Goal: Task Accomplishment & Management: Manage account settings

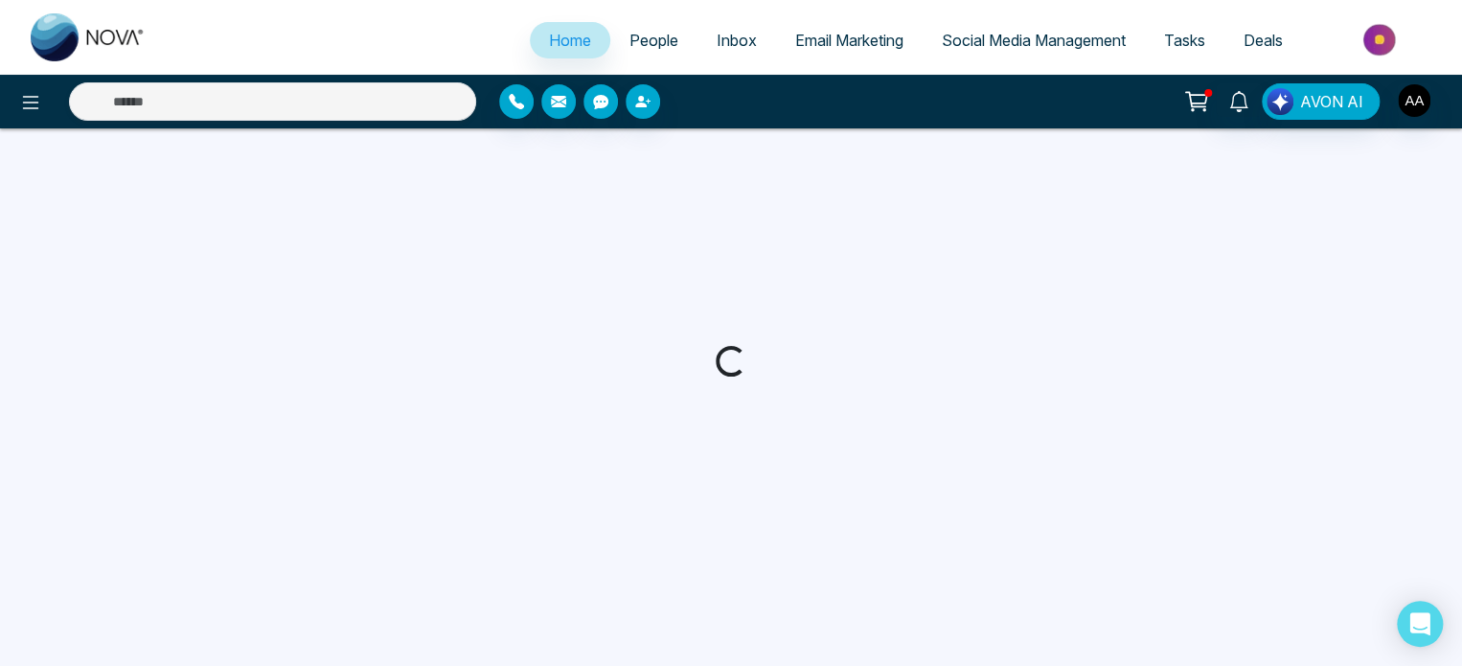
select select "*"
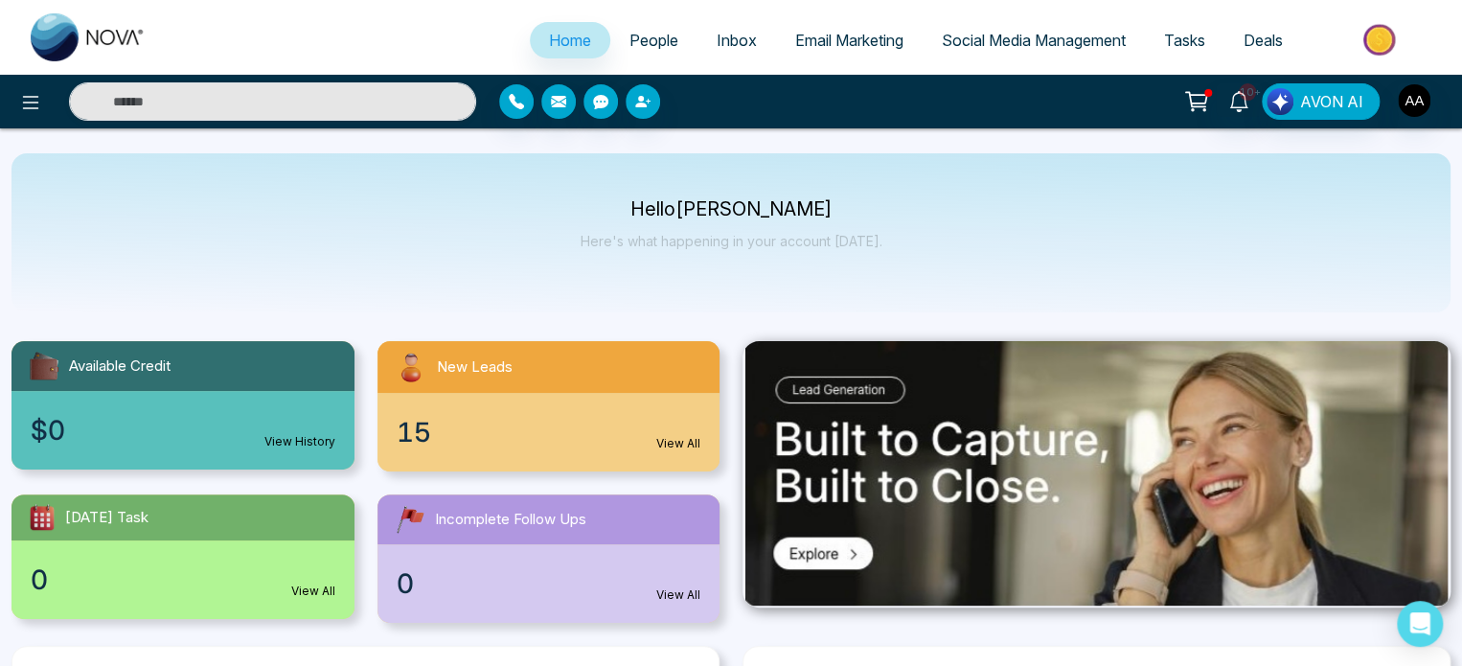
click at [510, 445] on div "15 View All" at bounding box center [549, 432] width 343 height 79
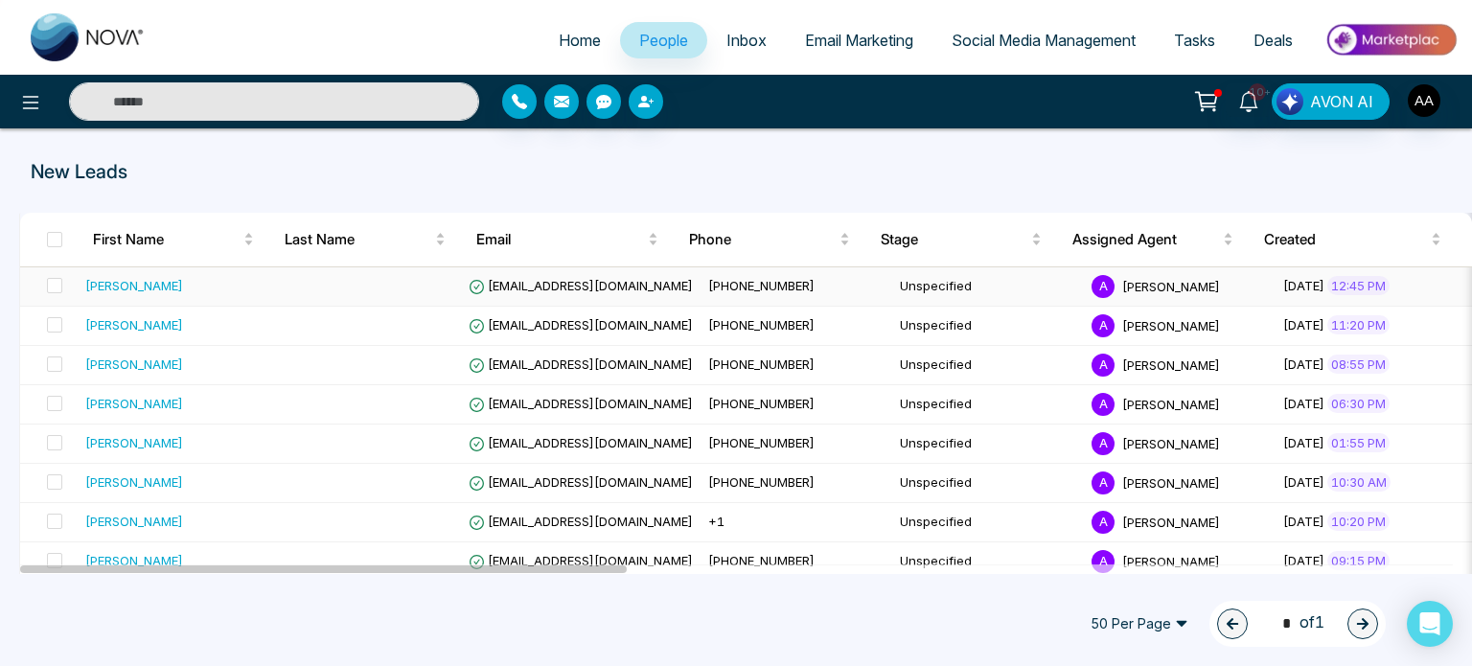
click at [894, 303] on td "Unspecified" at bounding box center [988, 286] width 192 height 39
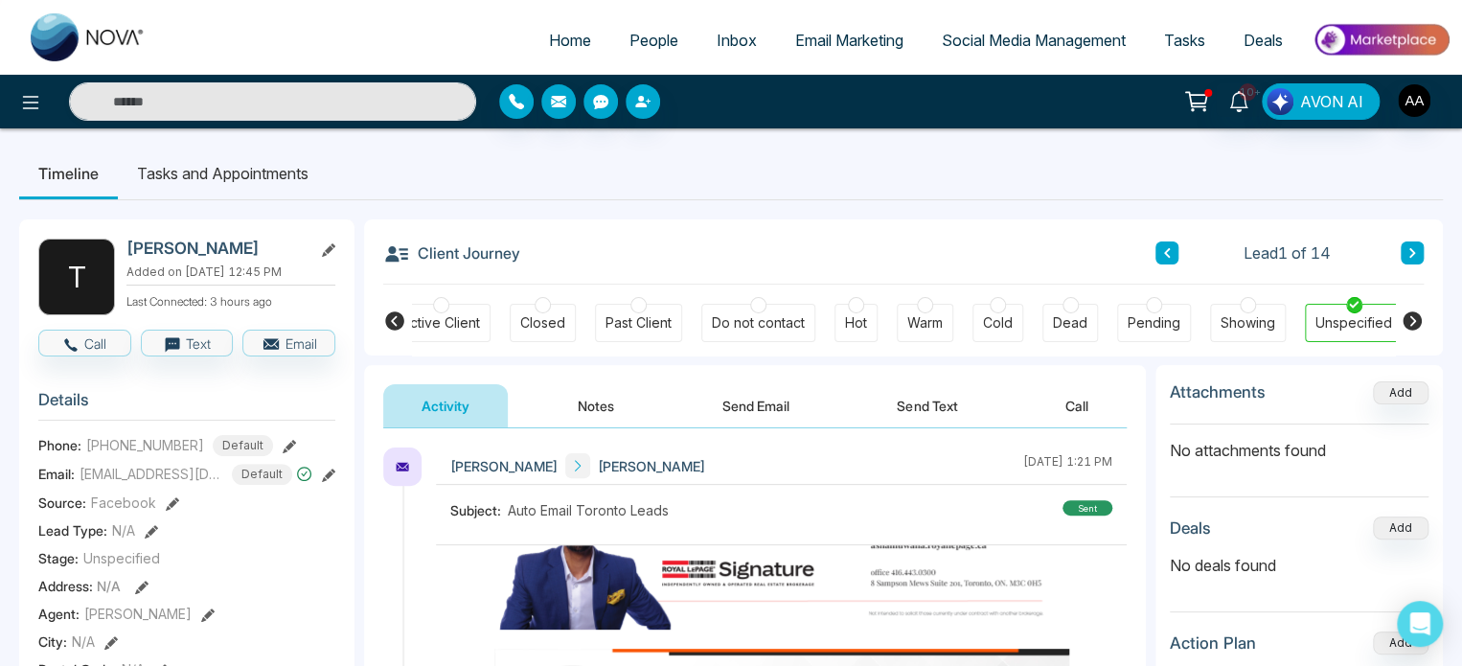
click at [446, 329] on div "Active Client" at bounding box center [441, 322] width 79 height 19
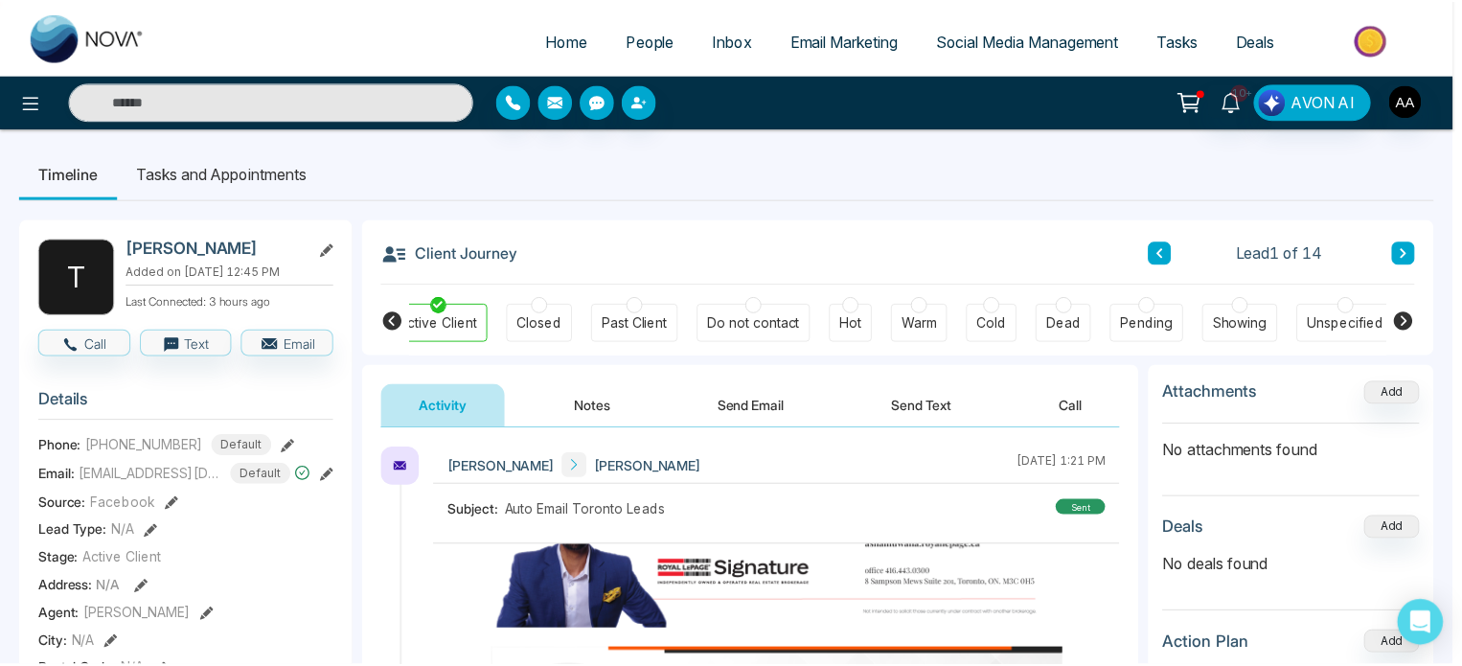
scroll to position [0, 425]
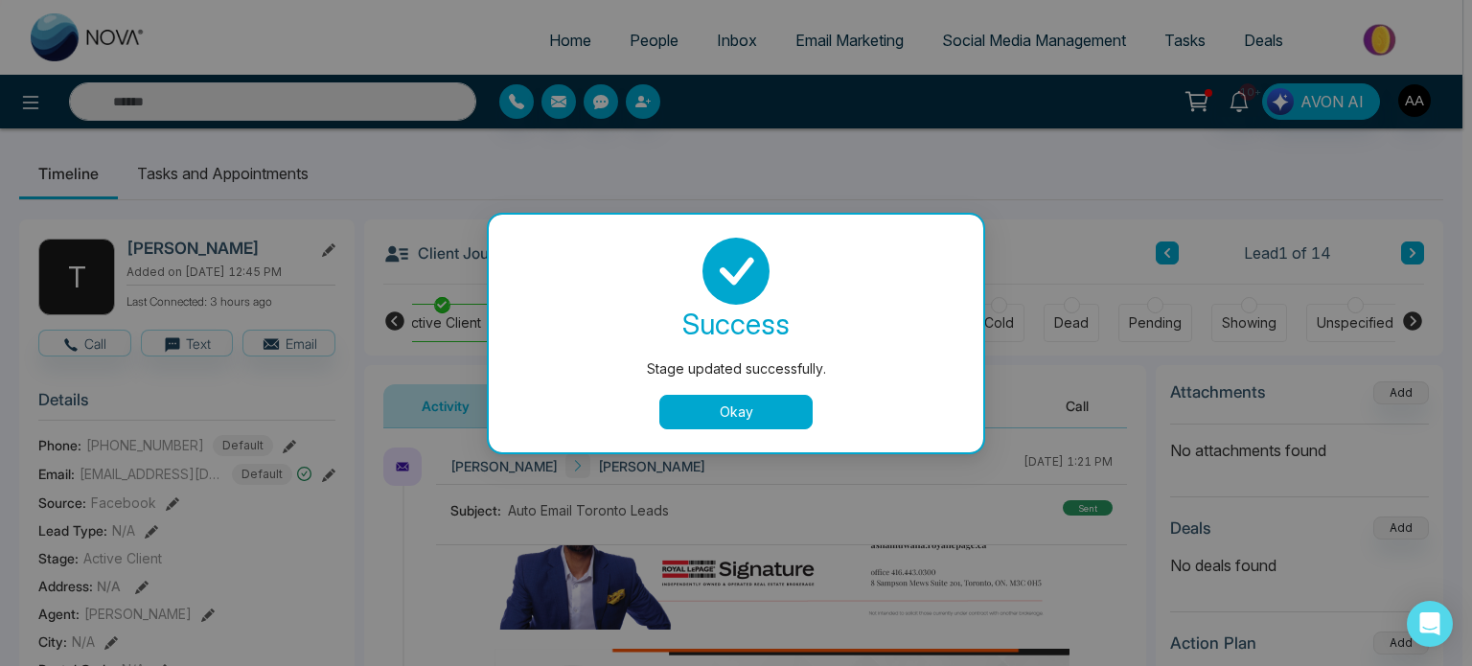
click at [757, 417] on button "Okay" at bounding box center [735, 412] width 153 height 34
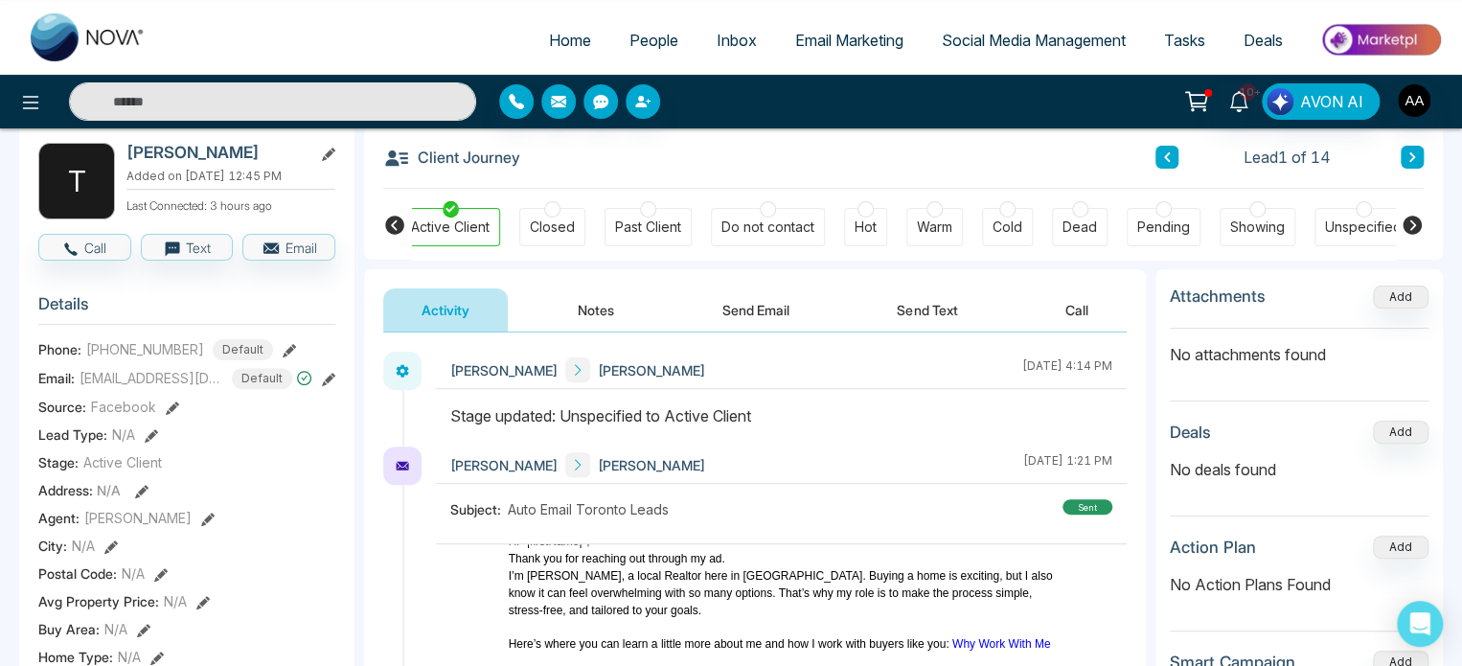
scroll to position [0, 0]
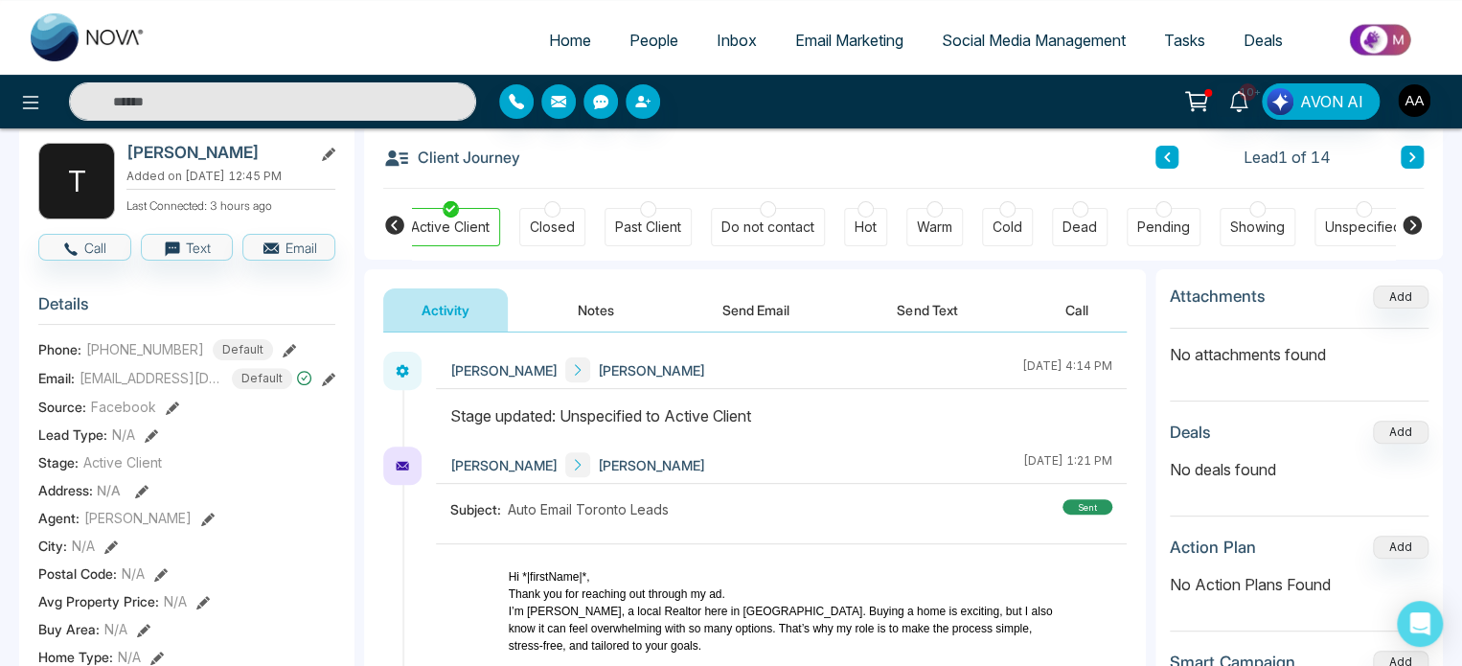
drag, startPoint x: 597, startPoint y: 608, endPoint x: 736, endPoint y: 608, distance: 138.9
click at [736, 603] on p "Thank you for reaching out through my ad." at bounding box center [782, 593] width 546 height 17
click at [730, 585] on p "Hi *|firstName|*," at bounding box center [782, 576] width 546 height 17
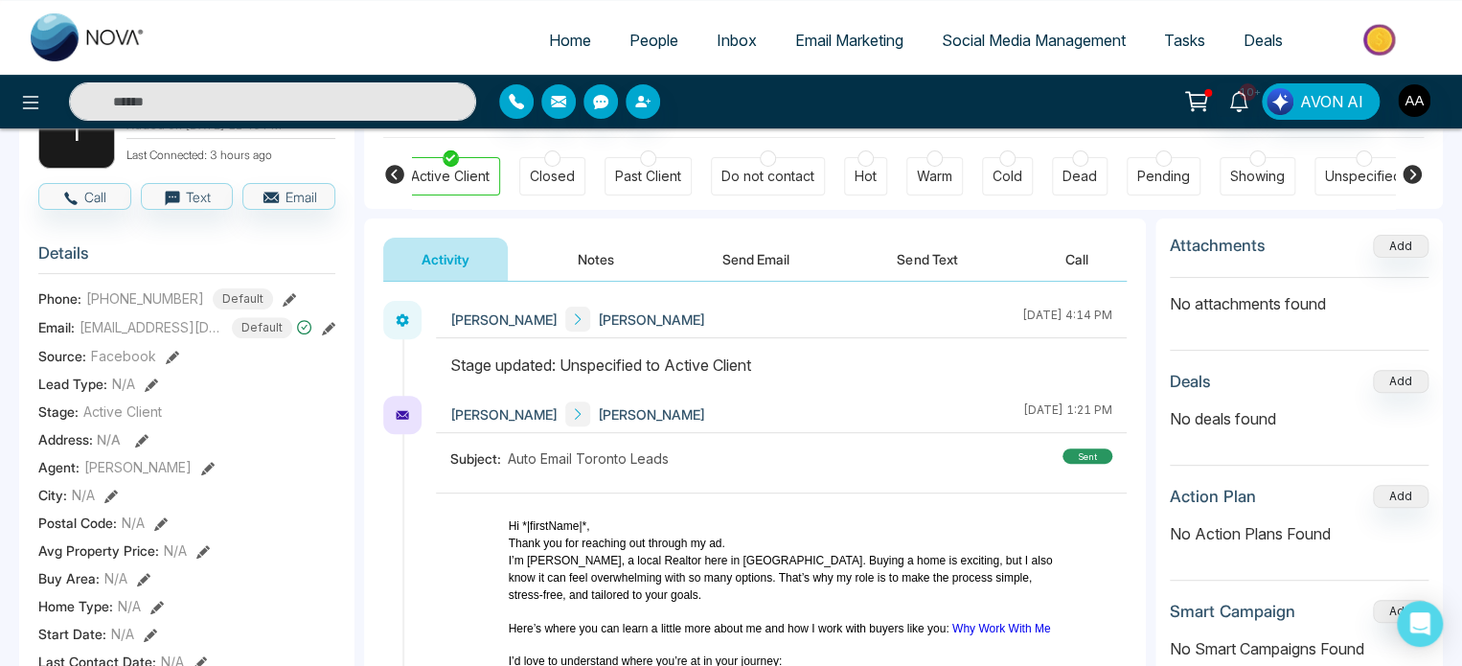
scroll to position [74, 0]
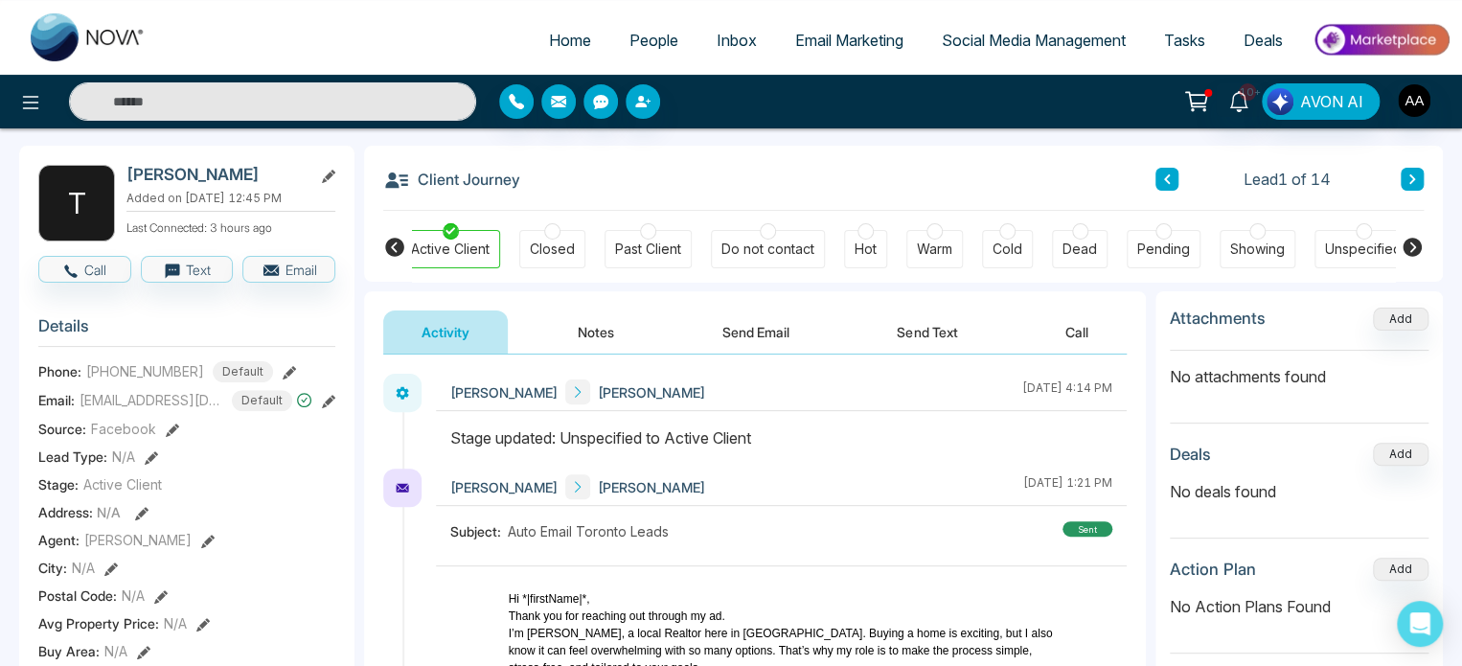
click at [387, 253] on icon at bounding box center [394, 247] width 19 height 19
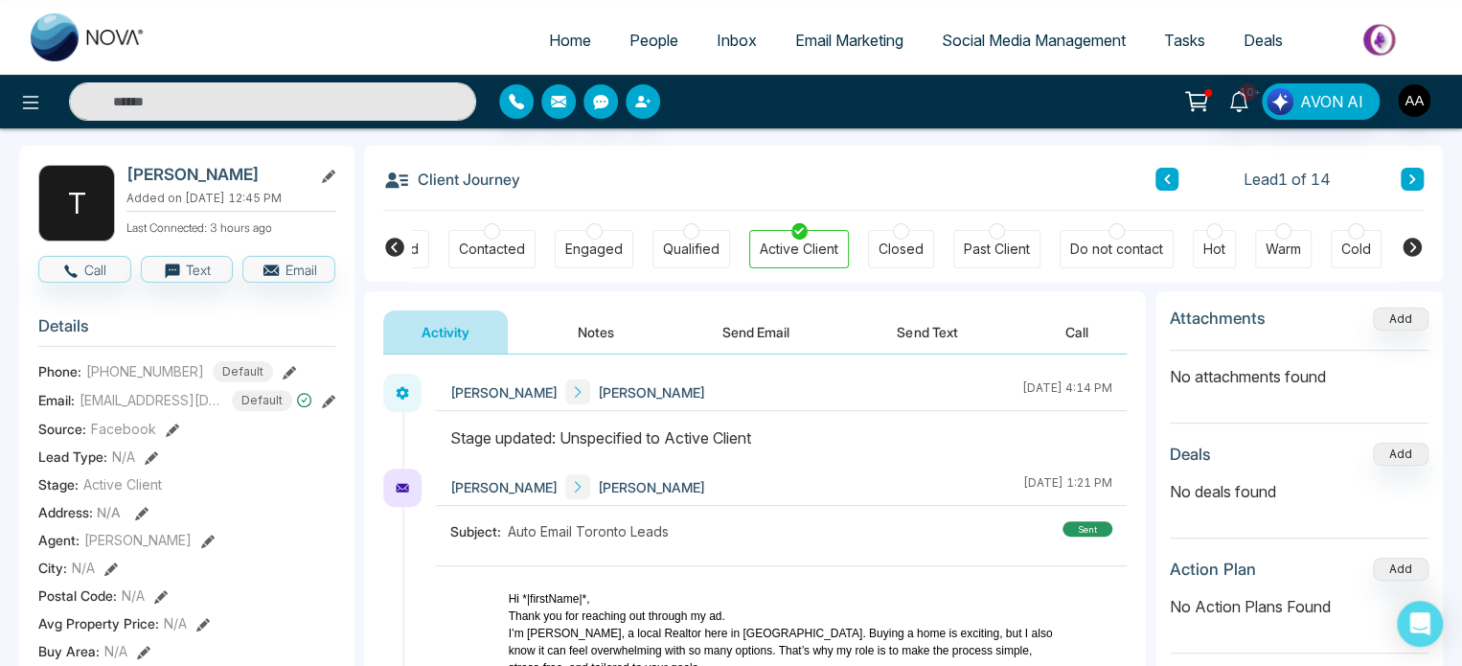
click at [387, 253] on icon at bounding box center [394, 247] width 19 height 19
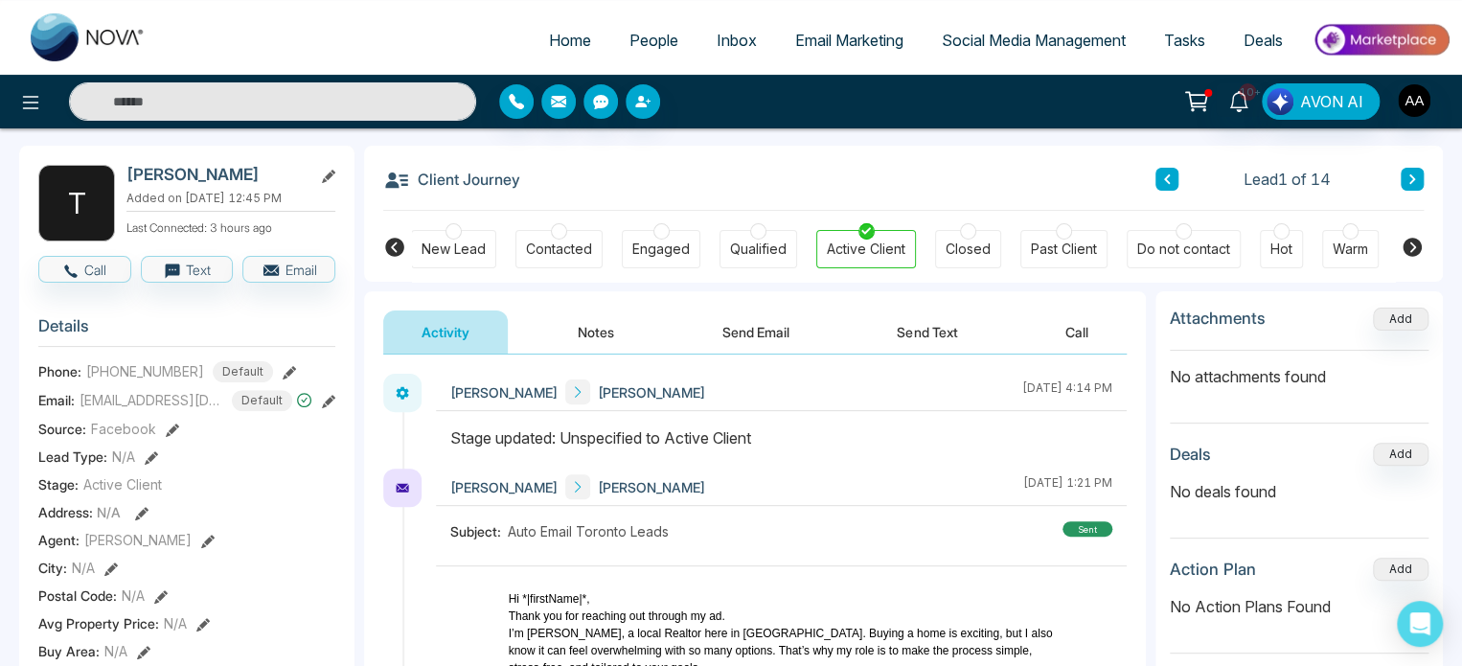
scroll to position [0, 0]
click at [537, 250] on div "Contacted" at bounding box center [560, 249] width 66 height 19
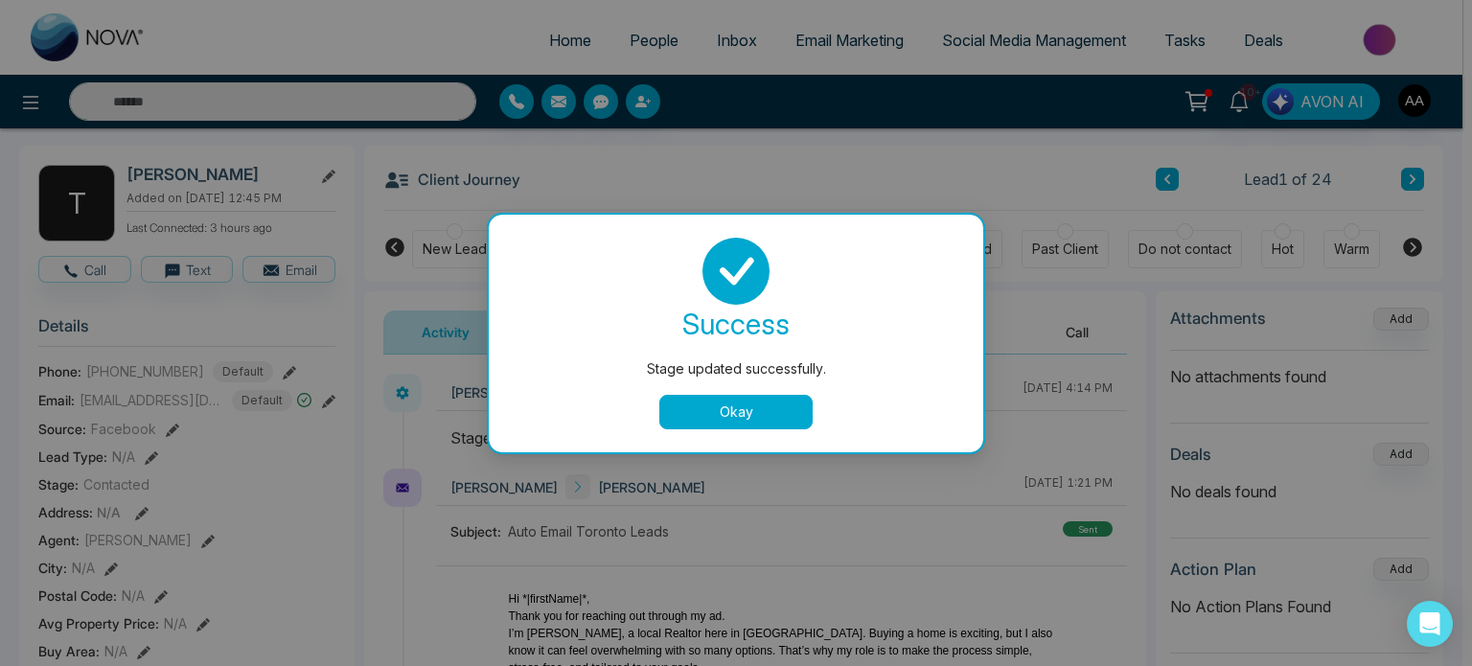
click at [406, 256] on div "Stage updated successfully. success Stage updated successfully. Okay" at bounding box center [736, 333] width 1472 height 666
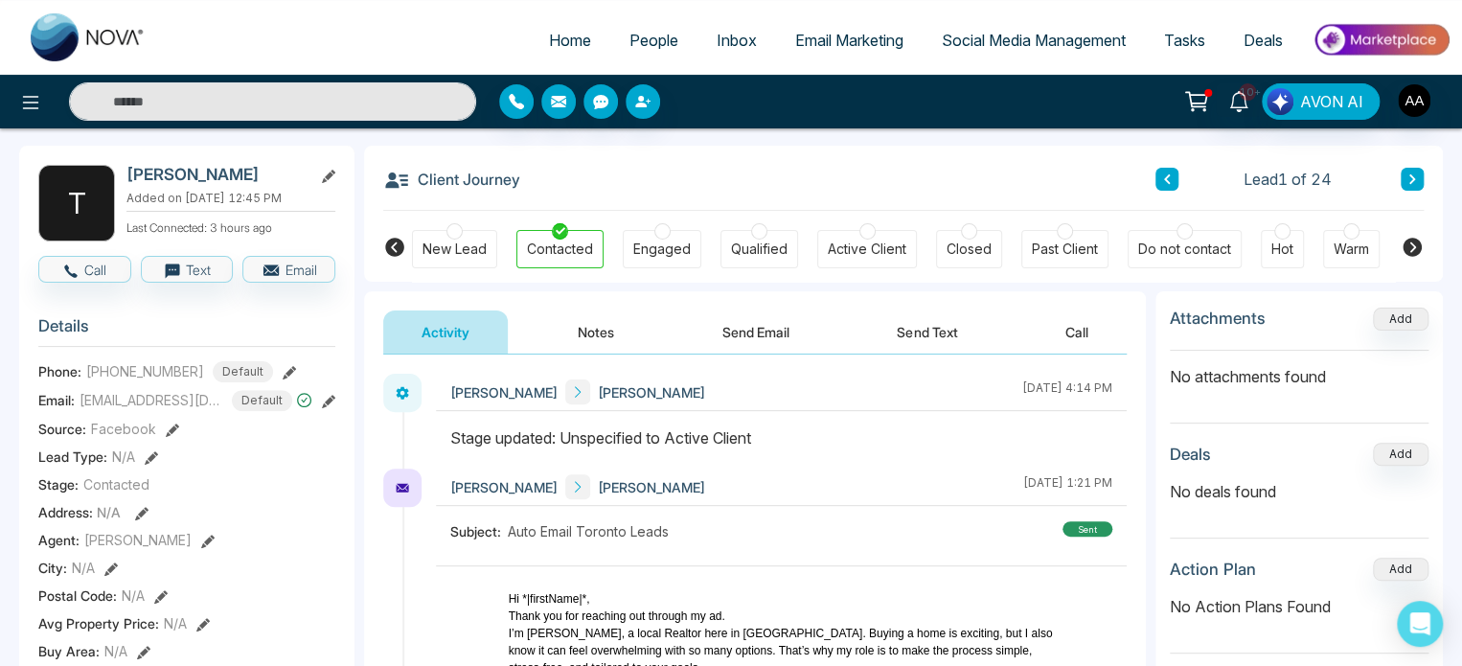
click at [444, 255] on div "New Lead" at bounding box center [455, 249] width 64 height 19
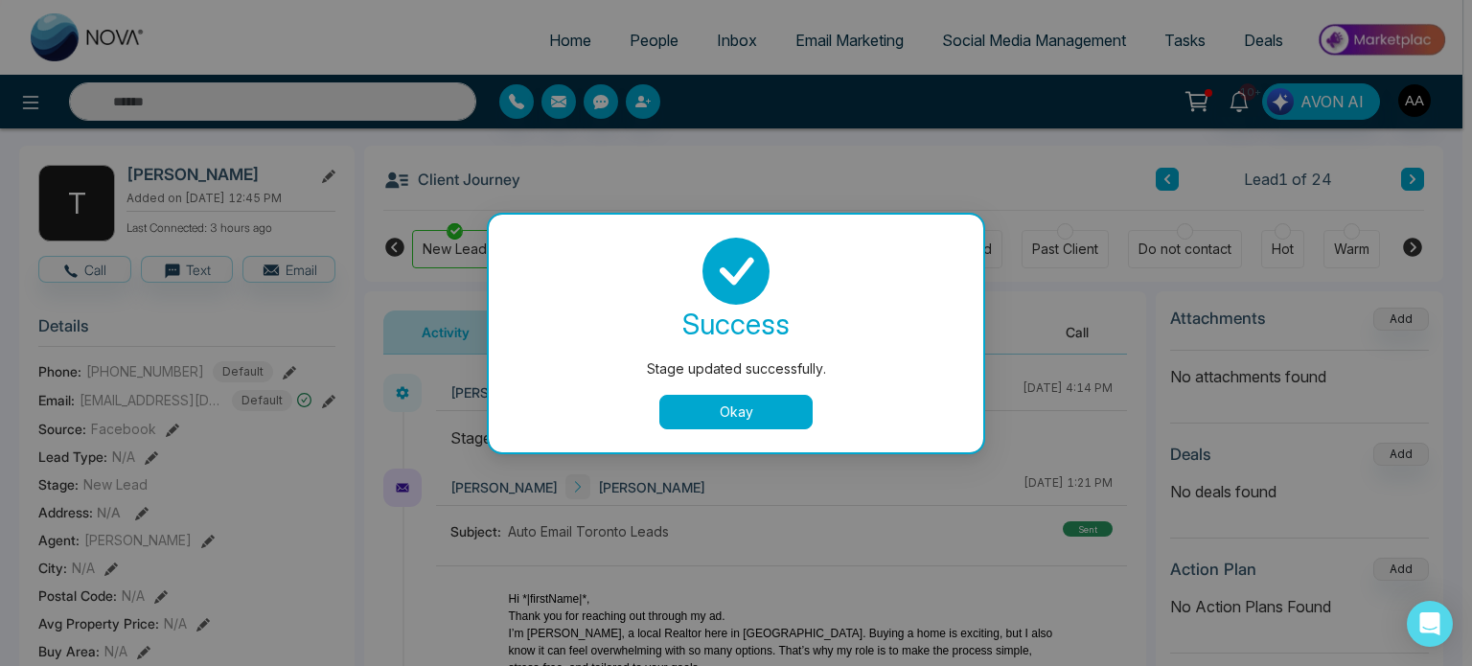
click at [749, 422] on button "Okay" at bounding box center [735, 412] width 153 height 34
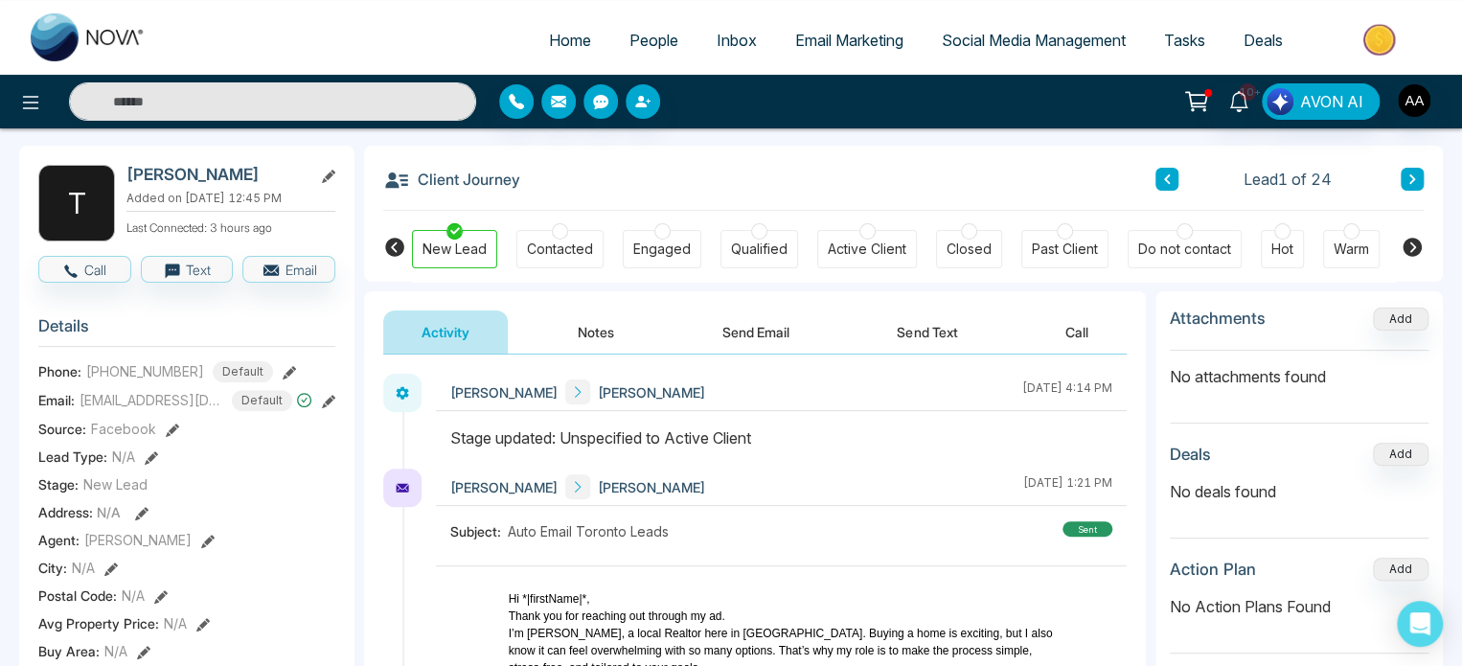
click at [578, 325] on button "Notes" at bounding box center [596, 331] width 113 height 43
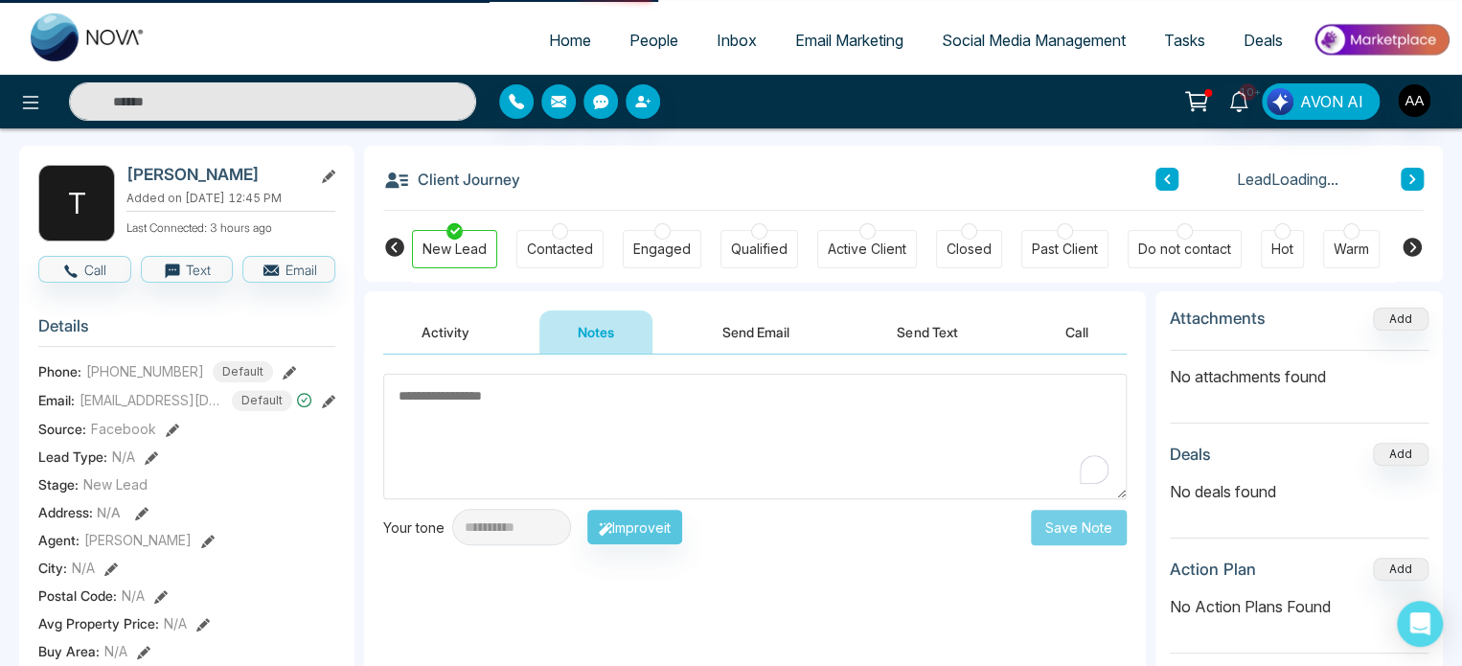
click at [562, 421] on textarea "To enrich screen reader interactions, please activate Accessibility in Grammarl…" at bounding box center [755, 437] width 744 height 126
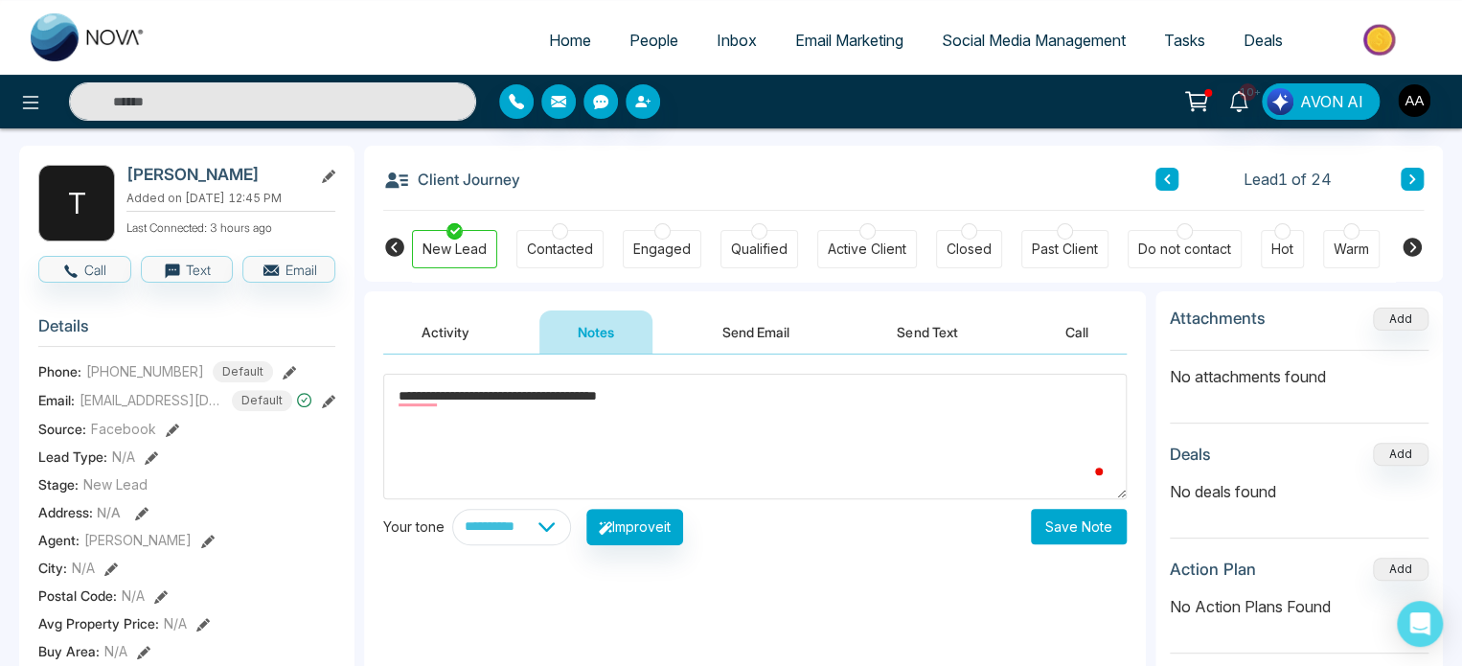
type textarea "**********"
click at [1073, 538] on button "Save Note" at bounding box center [1079, 526] width 96 height 35
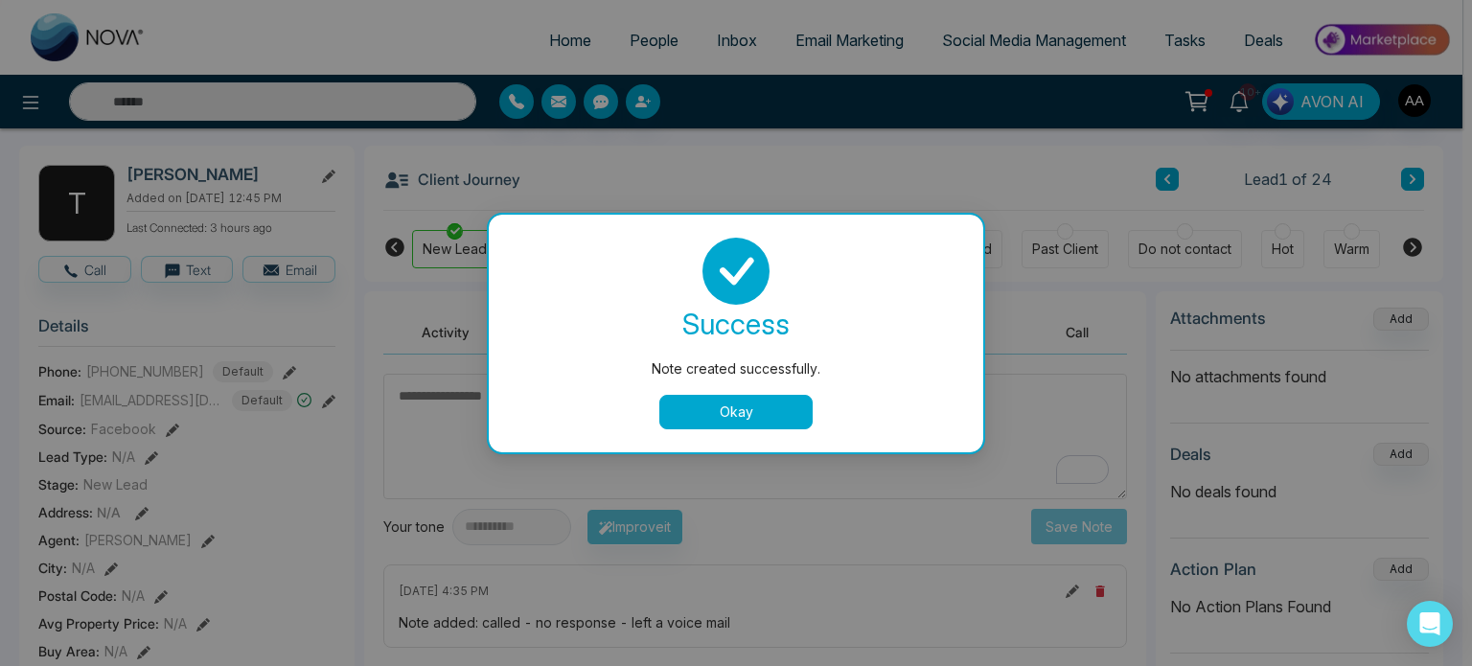
click at [724, 397] on div "success Note created successfully. Okay" at bounding box center [736, 334] width 448 height 192
click at [721, 425] on button "Okay" at bounding box center [735, 412] width 153 height 34
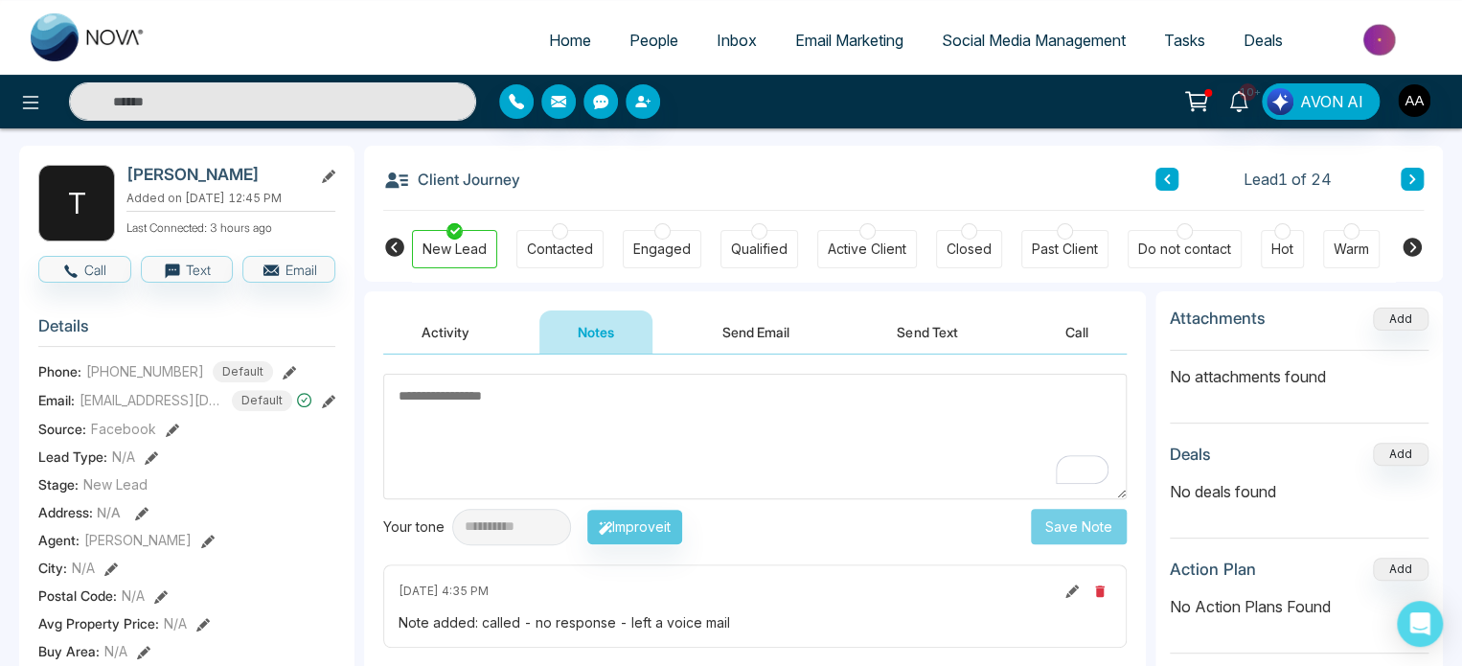
click at [652, 41] on span "People" at bounding box center [654, 40] width 49 height 19
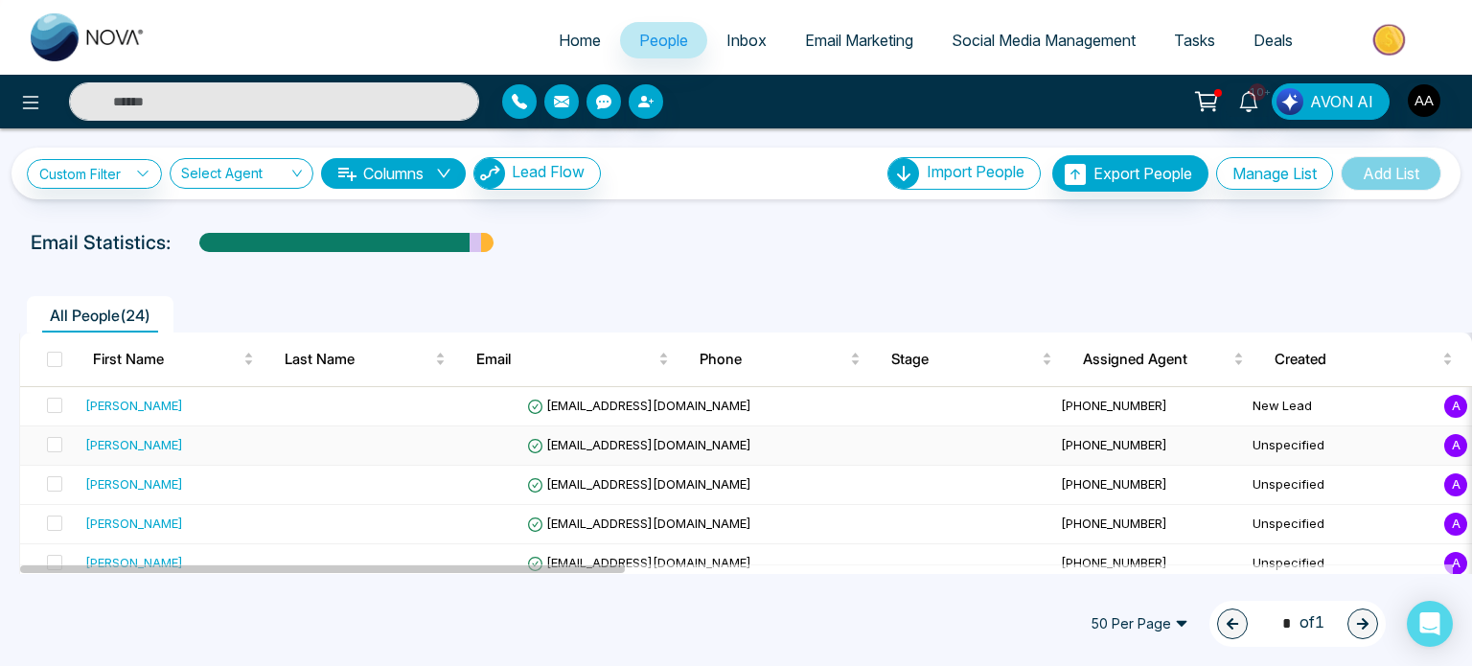
click at [163, 454] on div "[PERSON_NAME]" at bounding box center [134, 444] width 98 height 19
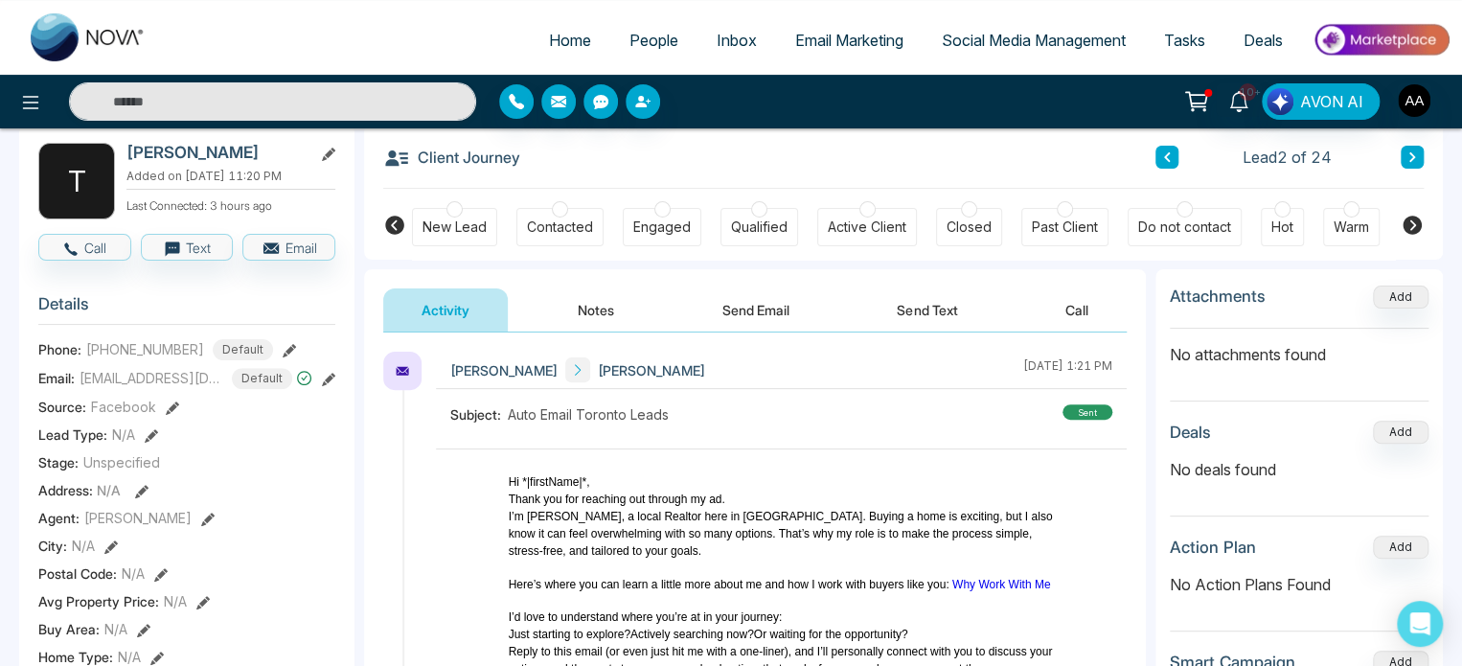
click at [471, 237] on div "New Lead" at bounding box center [455, 227] width 64 height 19
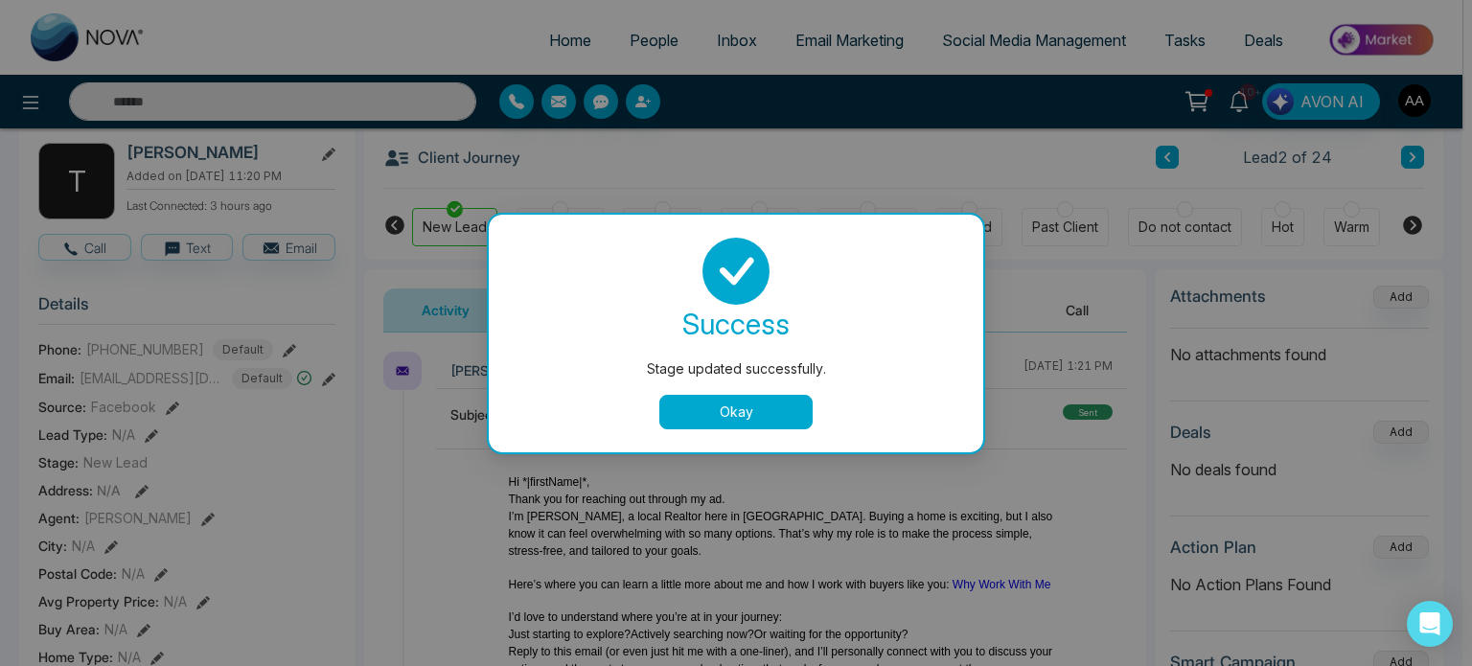
click at [751, 413] on button "Okay" at bounding box center [735, 412] width 153 height 34
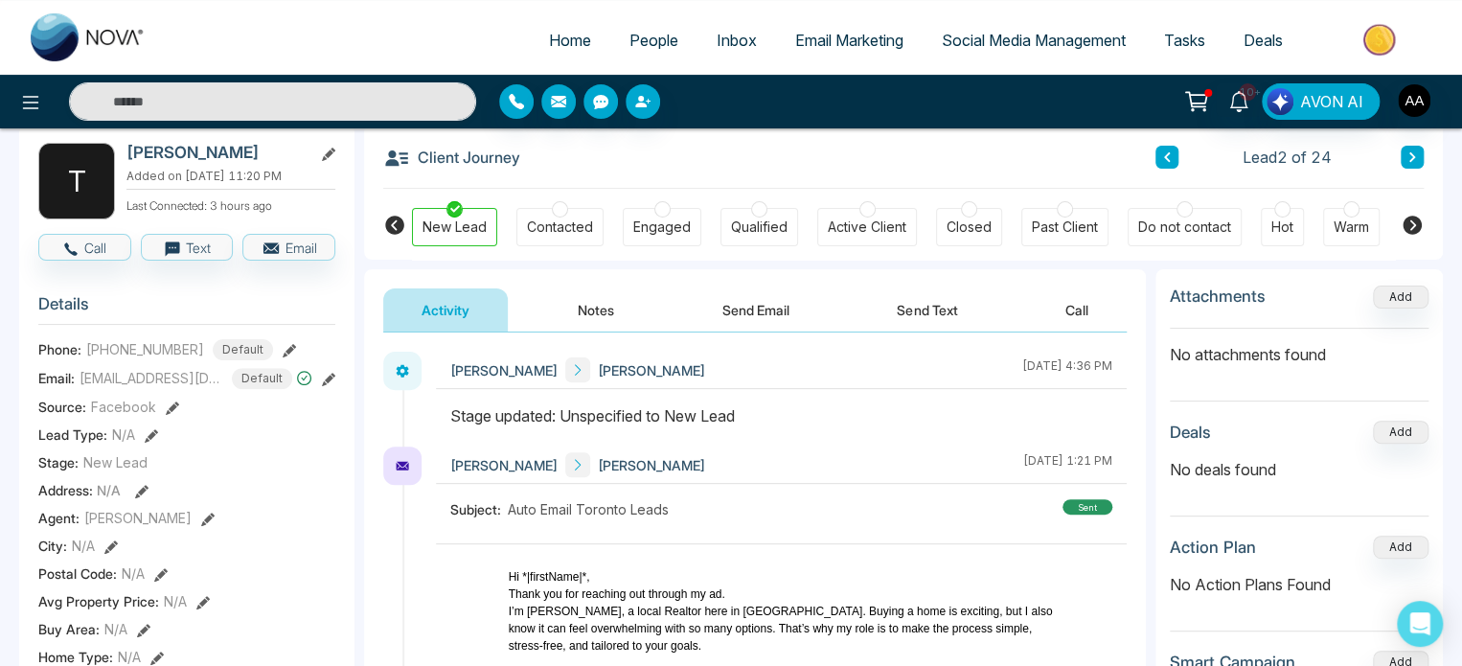
click at [611, 325] on button "Notes" at bounding box center [596, 309] width 113 height 43
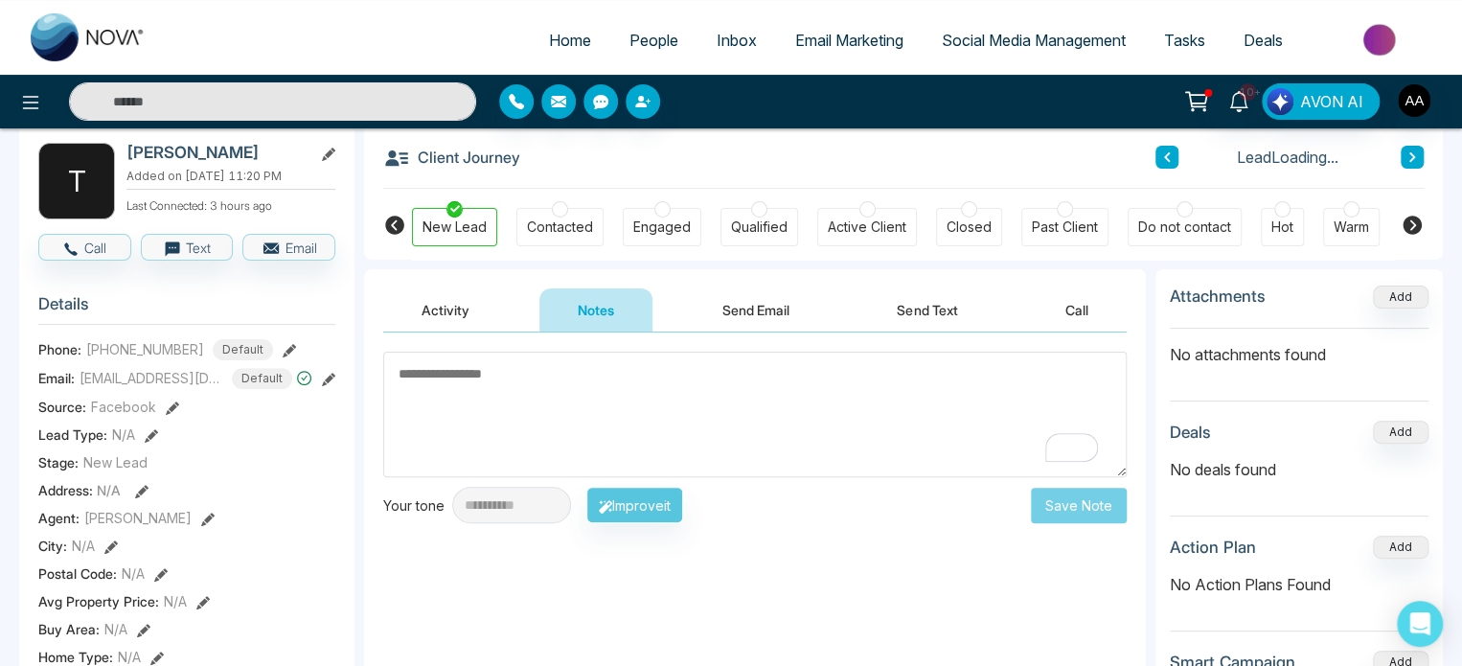
click at [597, 389] on textarea "To enrich screen reader interactions, please activate Accessibility in Grammarl…" at bounding box center [755, 415] width 744 height 126
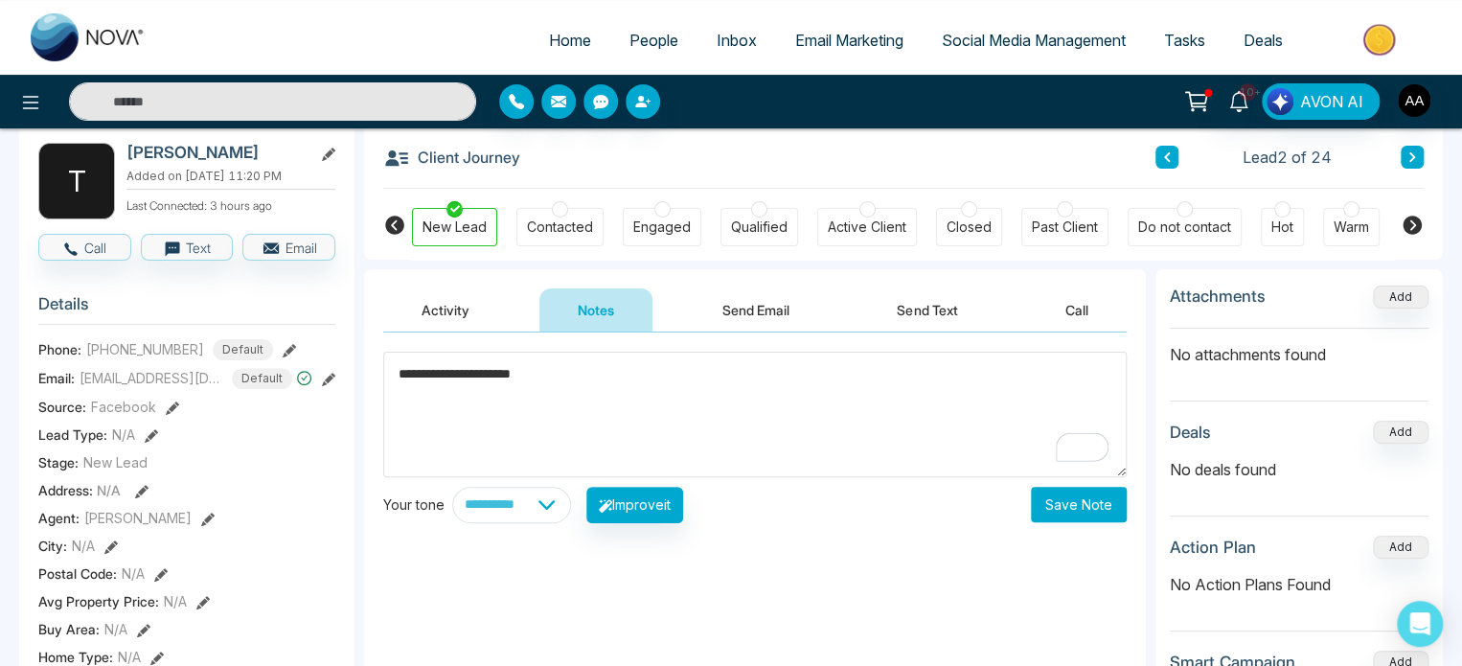
drag, startPoint x: 490, startPoint y: 375, endPoint x: 648, endPoint y: 378, distance: 158.1
click at [651, 379] on textarea "**********" at bounding box center [755, 415] width 744 height 126
type textarea "**********"
click at [1081, 498] on button "Save Note" at bounding box center [1079, 504] width 96 height 35
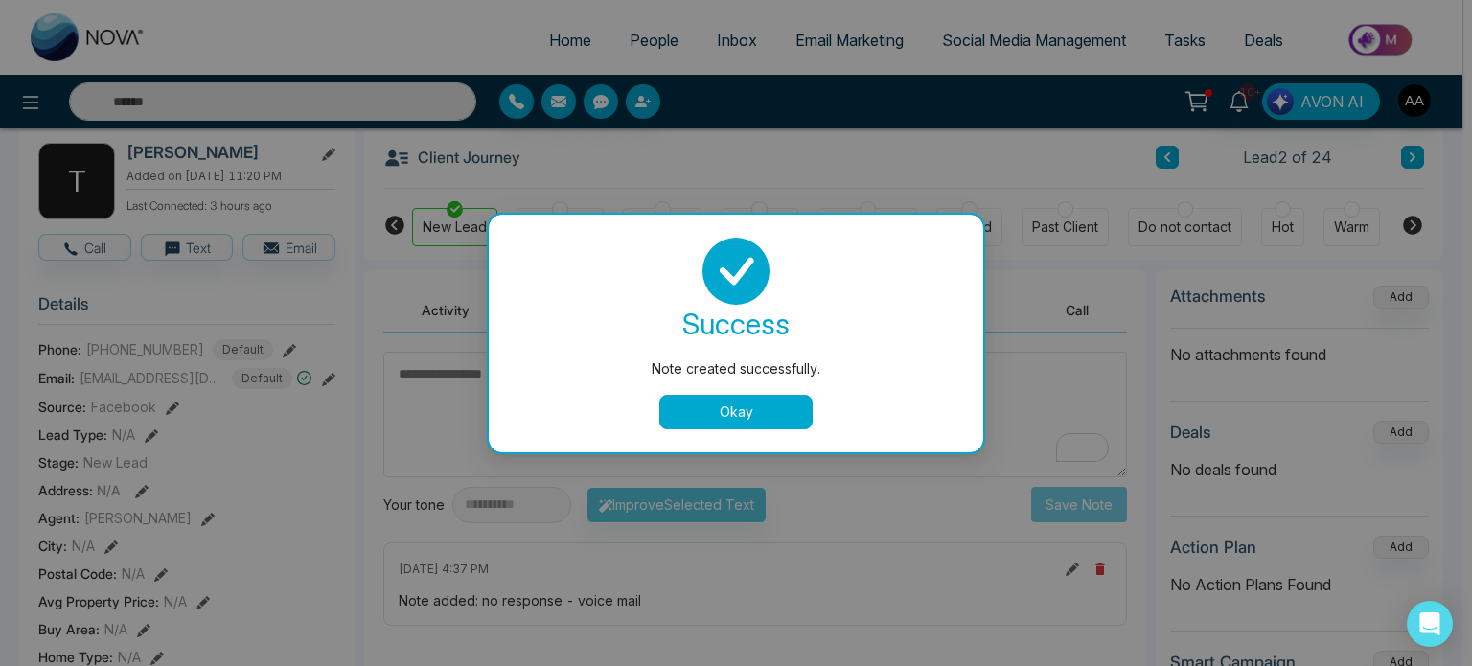
click at [760, 414] on button "Okay" at bounding box center [735, 412] width 153 height 34
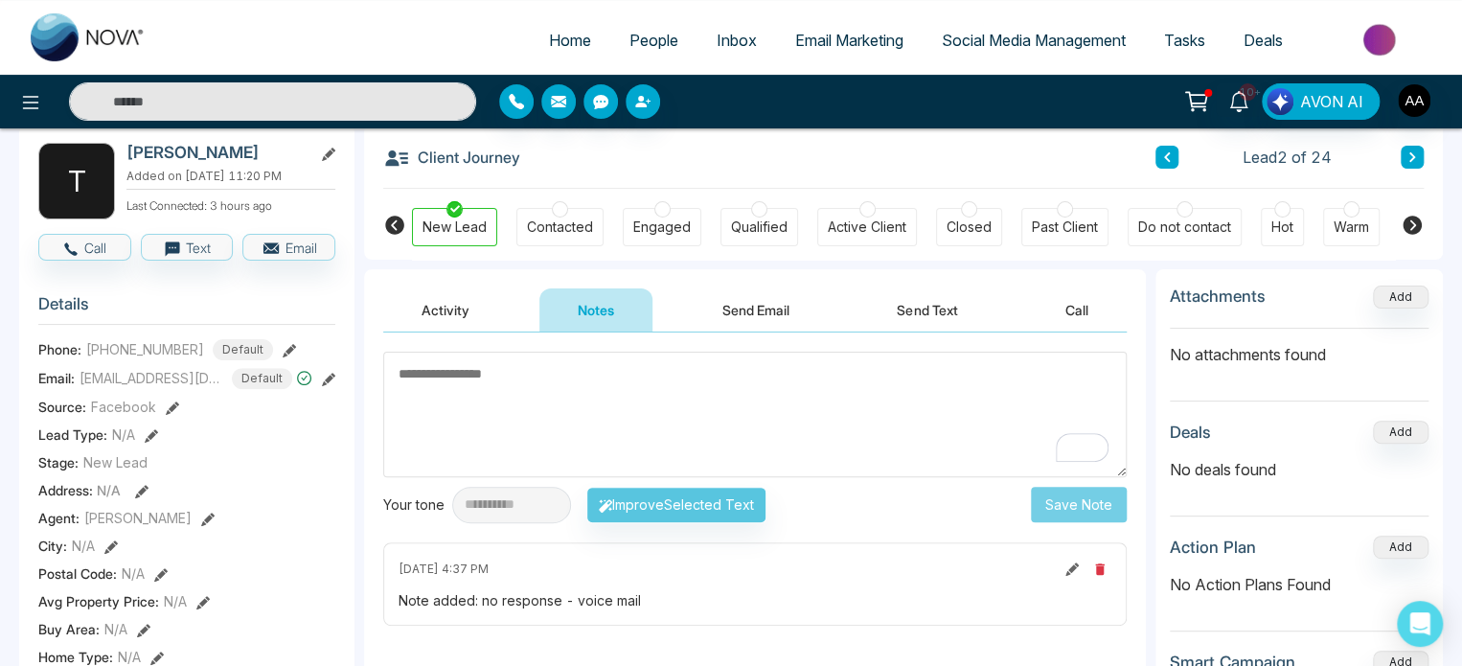
click at [639, 50] on span "People" at bounding box center [654, 40] width 49 height 19
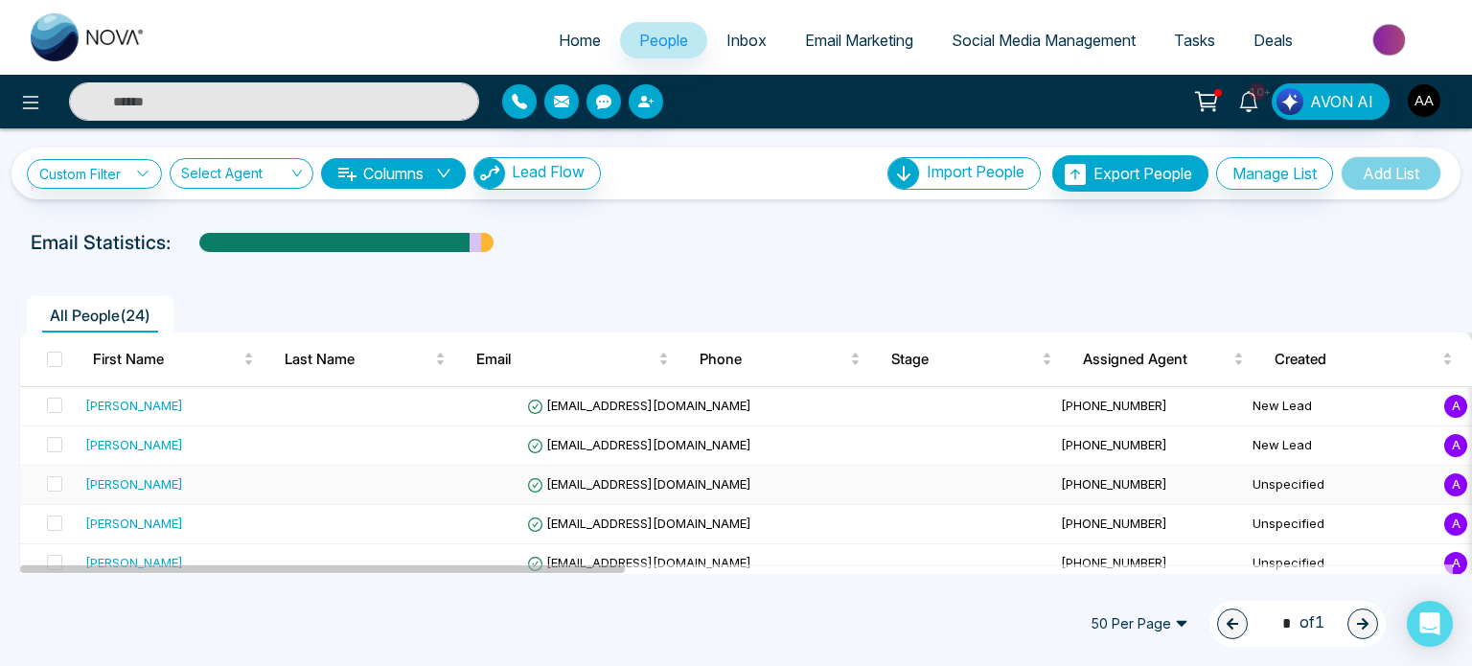
click at [128, 494] on div "[PERSON_NAME]" at bounding box center [134, 483] width 98 height 19
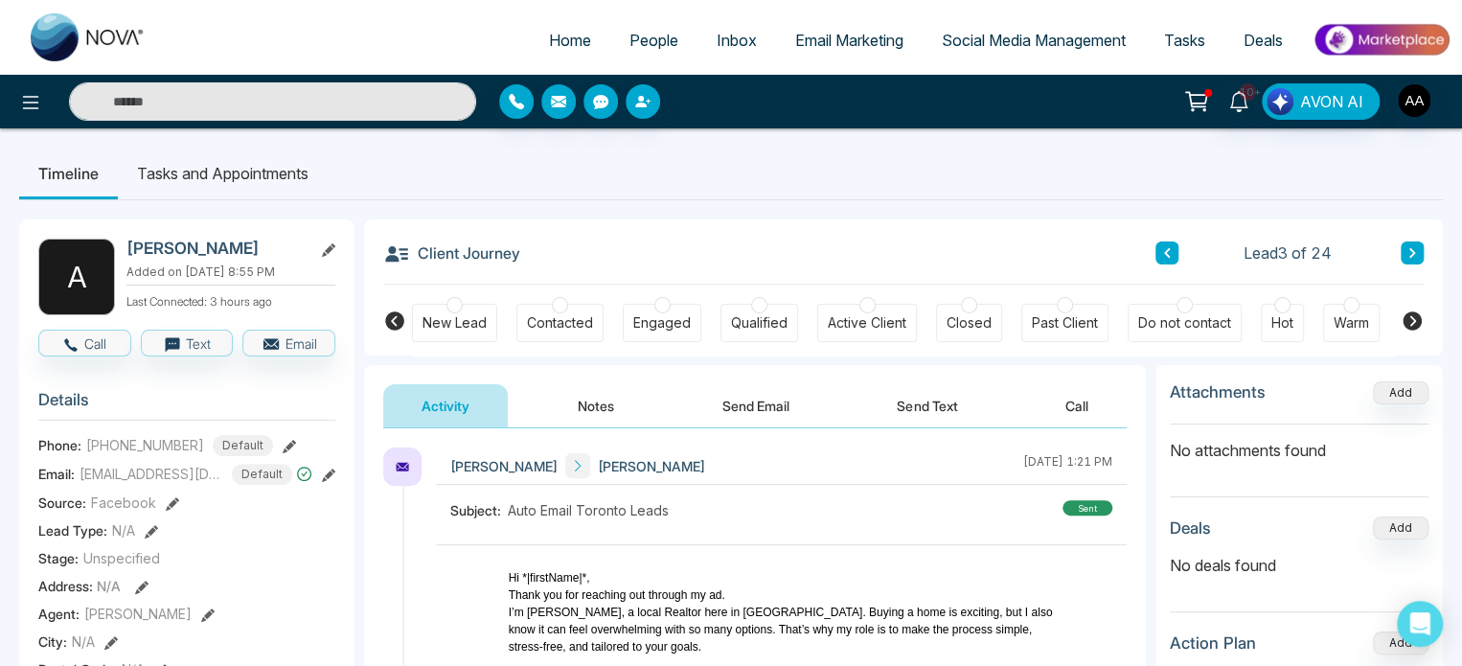
click at [470, 333] on div "New Lead" at bounding box center [455, 322] width 64 height 19
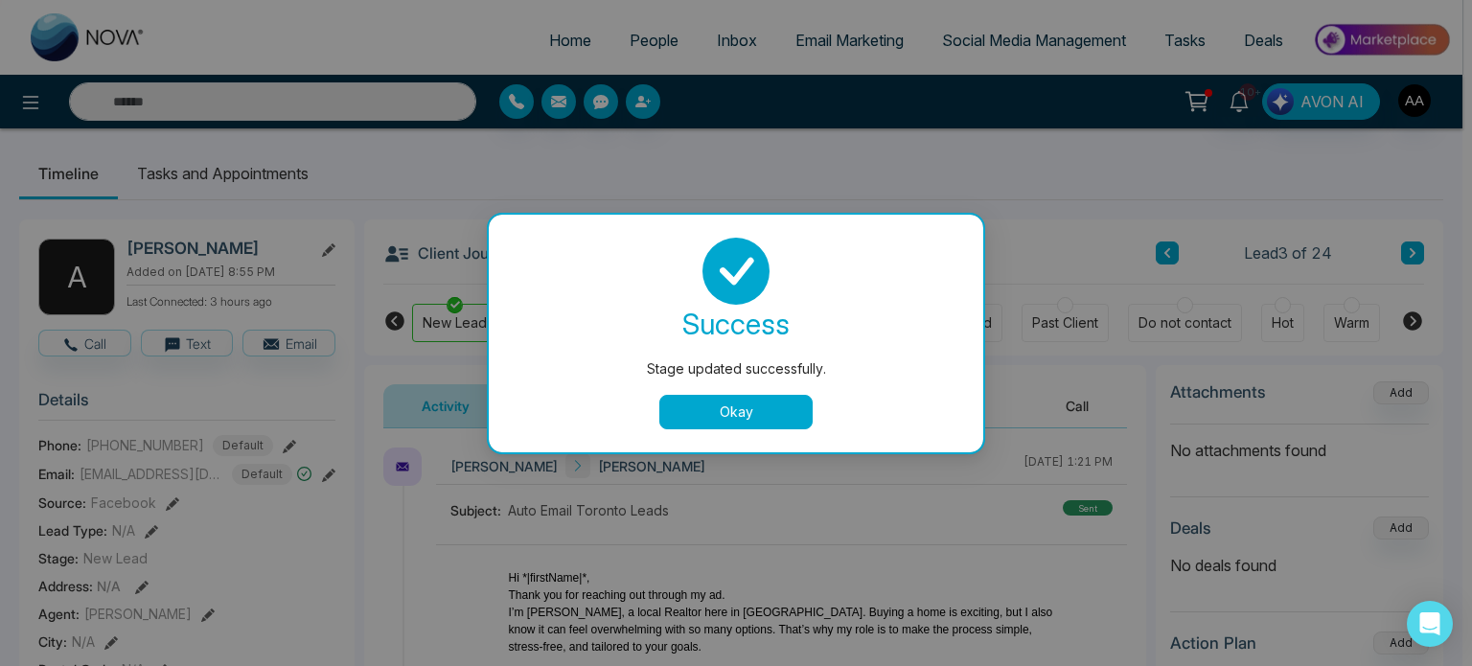
click at [790, 421] on button "Okay" at bounding box center [735, 412] width 153 height 34
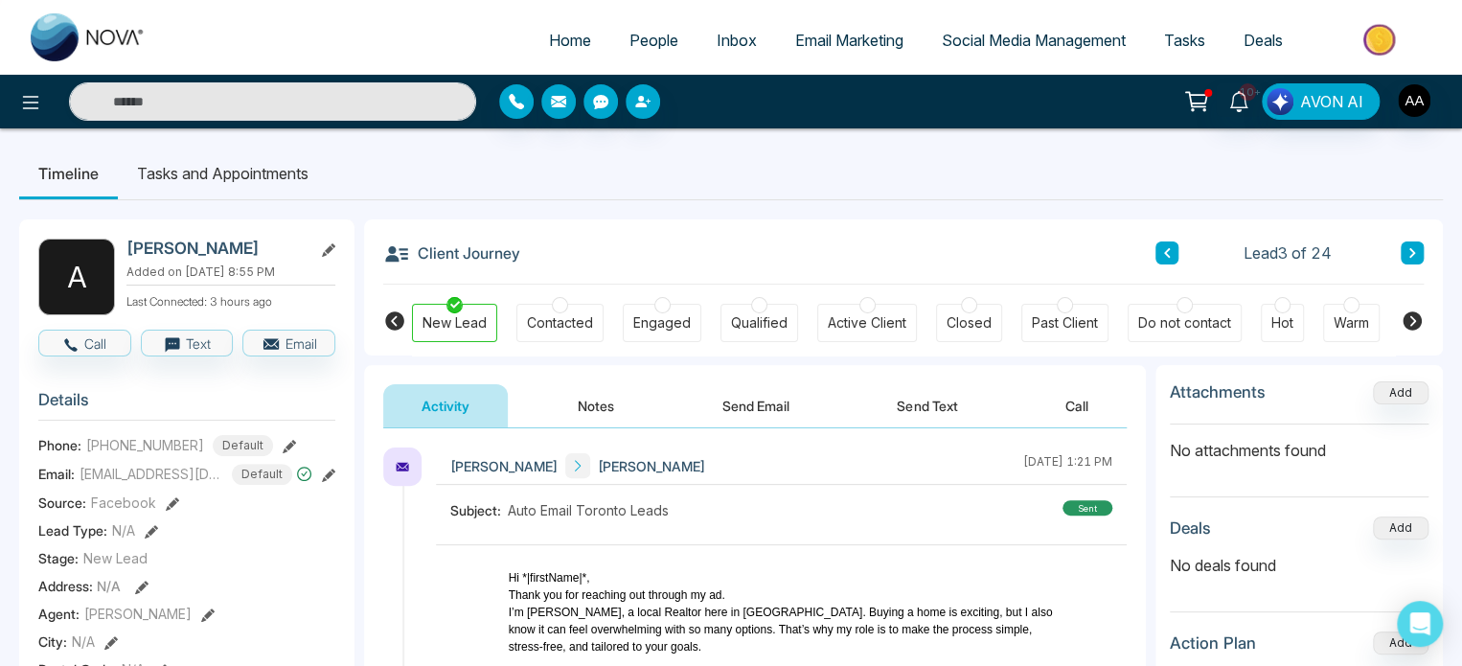
click at [607, 418] on button "Notes" at bounding box center [596, 405] width 113 height 43
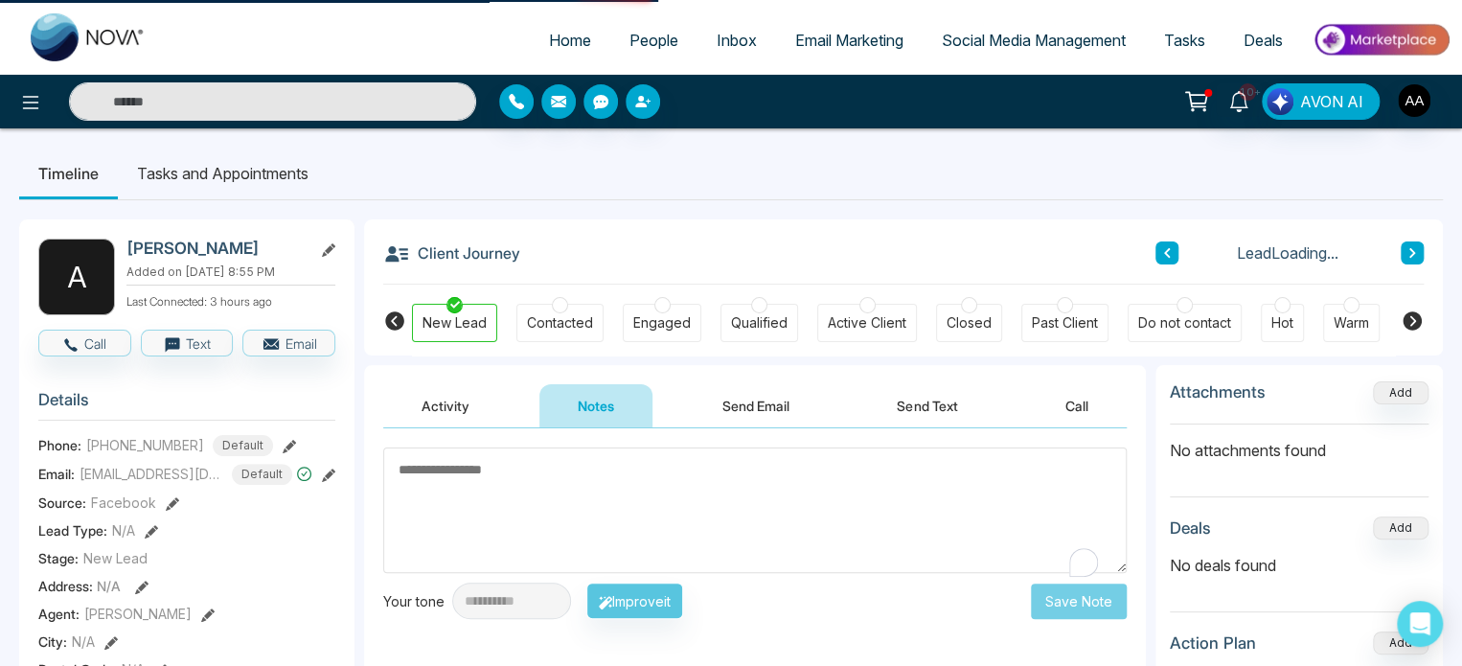
click at [592, 505] on textarea "To enrich screen reader interactions, please activate Accessibility in Grammarl…" at bounding box center [755, 511] width 744 height 126
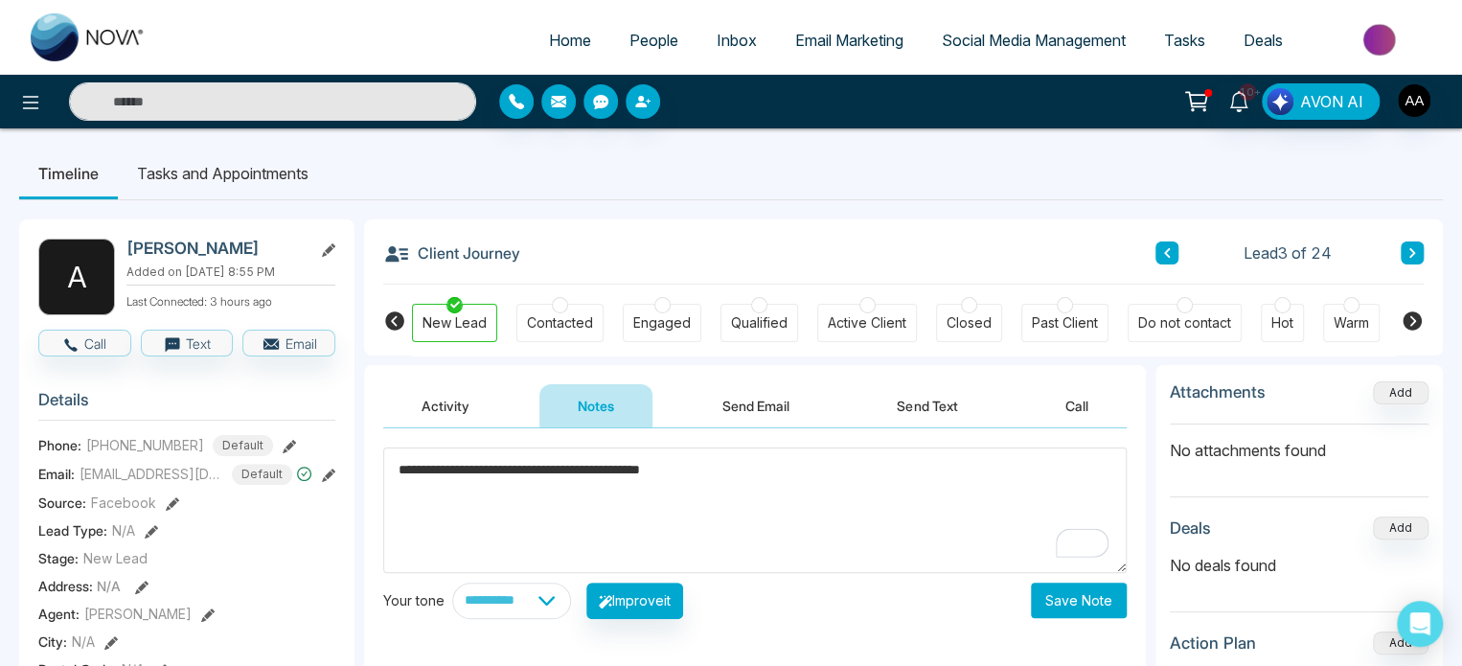
type textarea "**********"
click at [1082, 604] on button "Save Note" at bounding box center [1079, 600] width 96 height 35
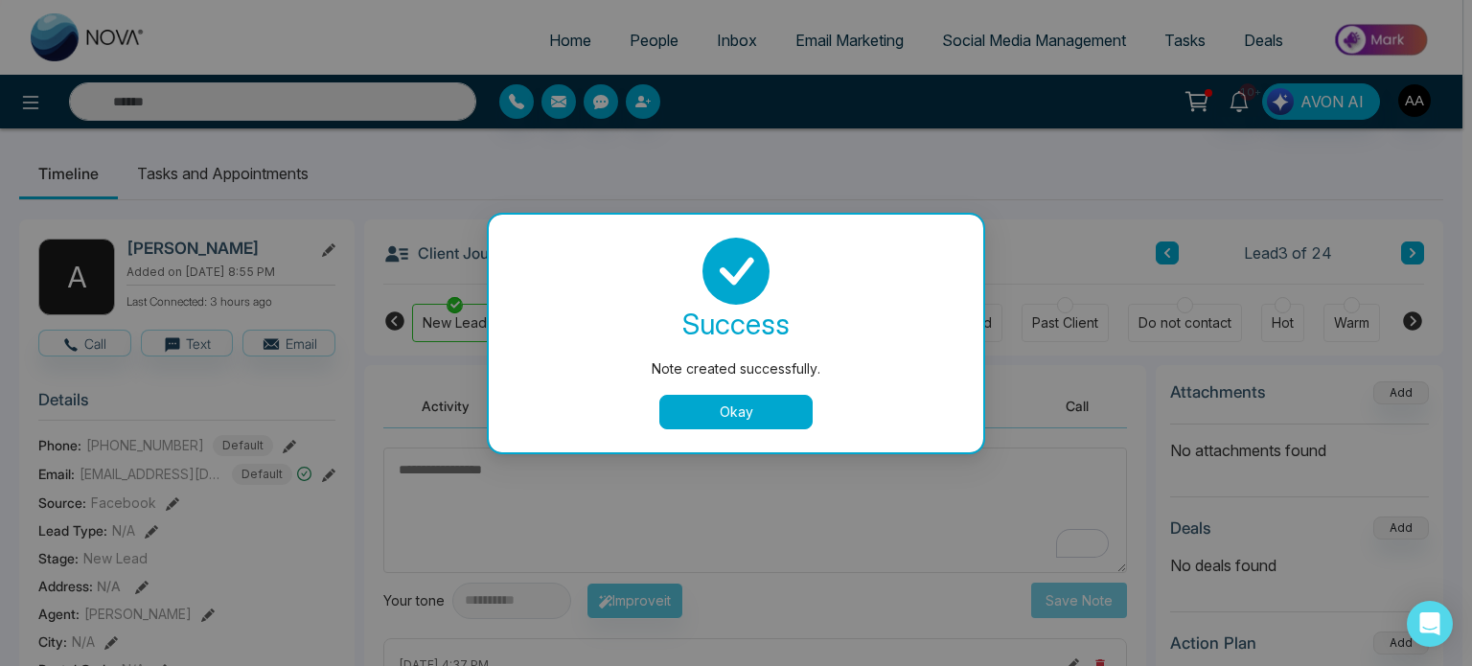
click at [770, 409] on button "Okay" at bounding box center [735, 412] width 153 height 34
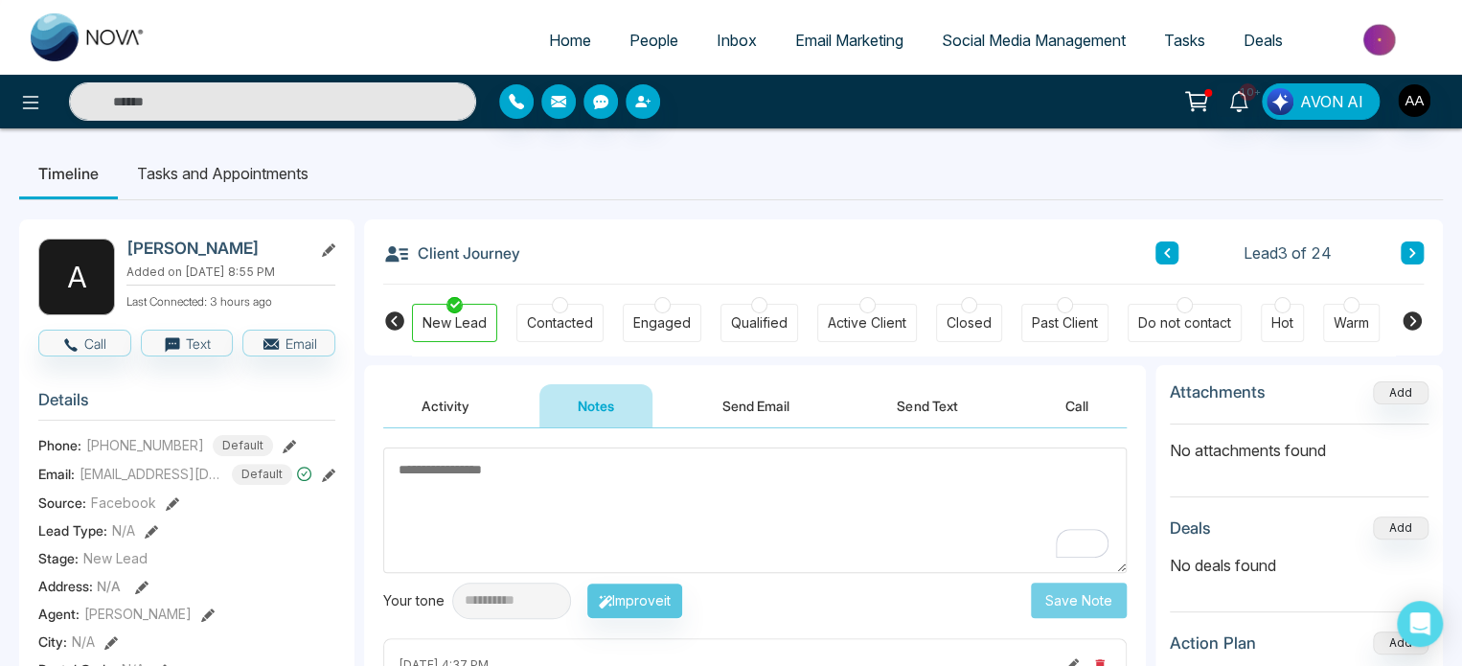
click at [739, 410] on button "Send Email" at bounding box center [756, 405] width 144 height 43
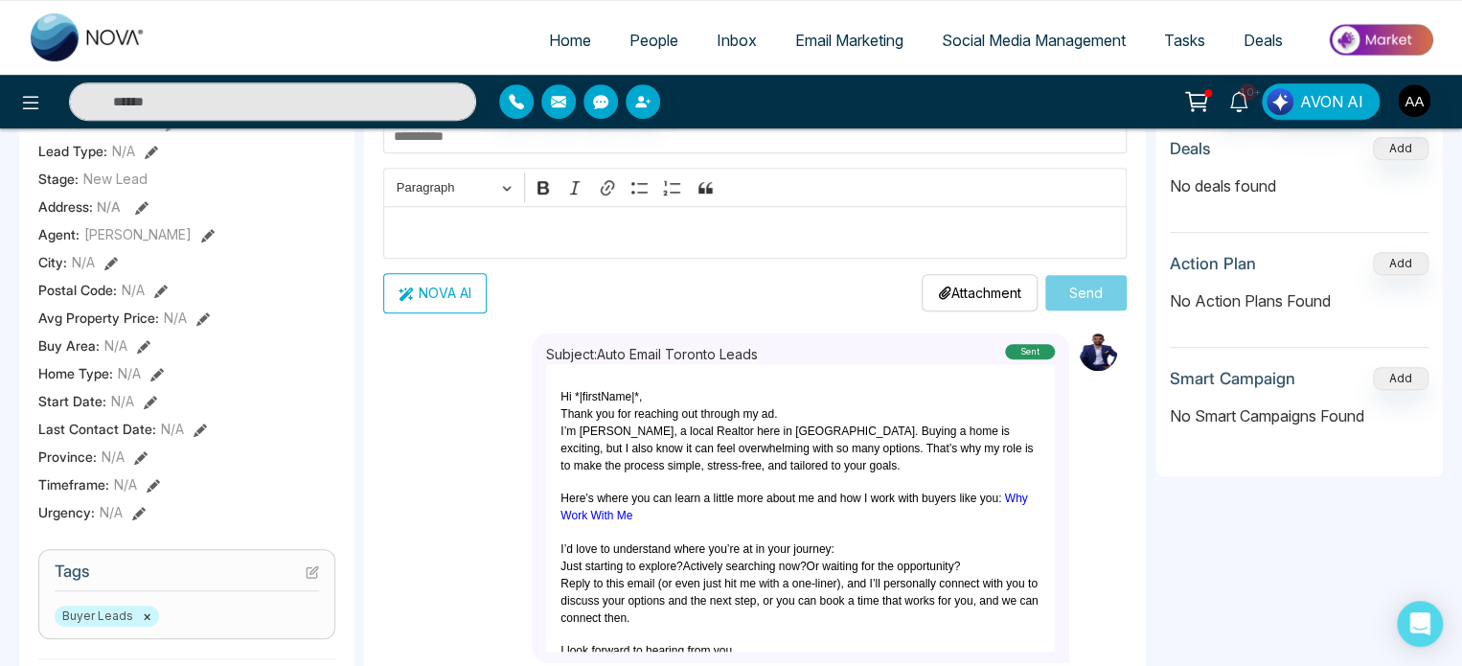
scroll to position [383, 0]
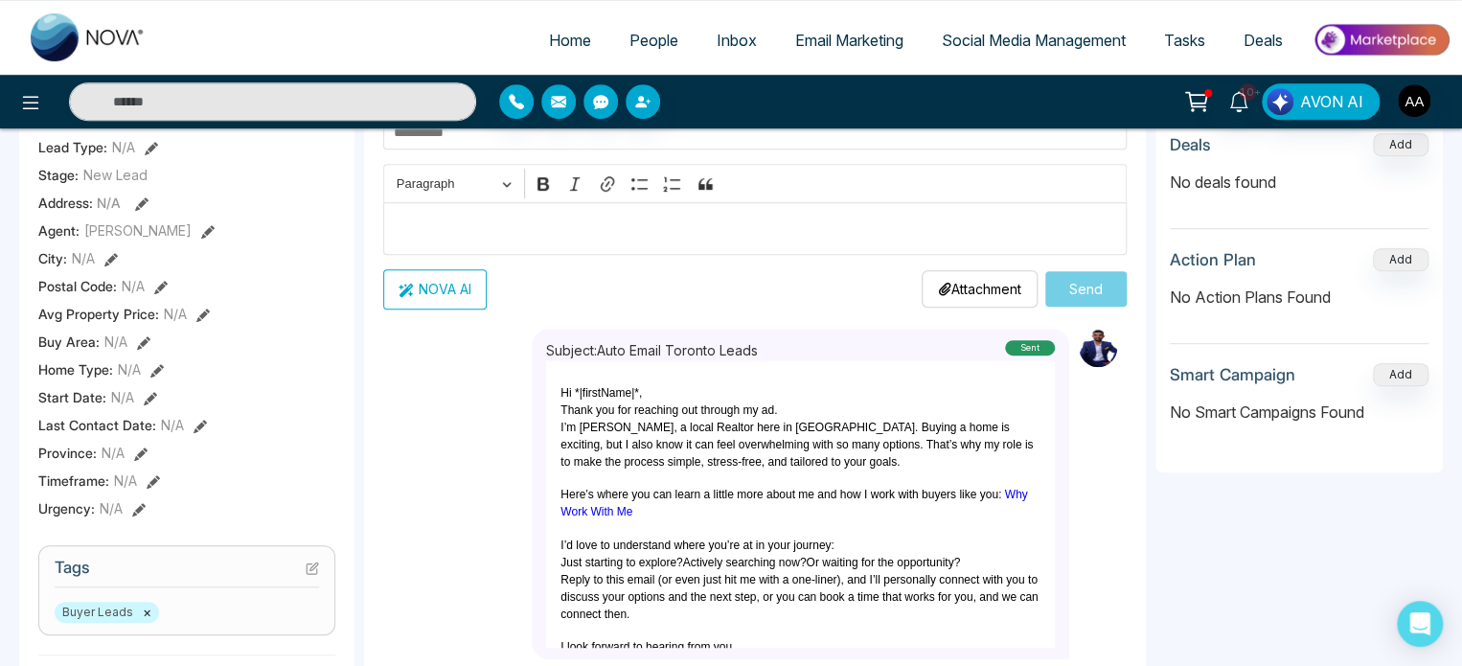
drag, startPoint x: 575, startPoint y: 402, endPoint x: 702, endPoint y: 402, distance: 127.4
click at [702, 402] on p "Hi *|firstName|*," at bounding box center [801, 392] width 480 height 17
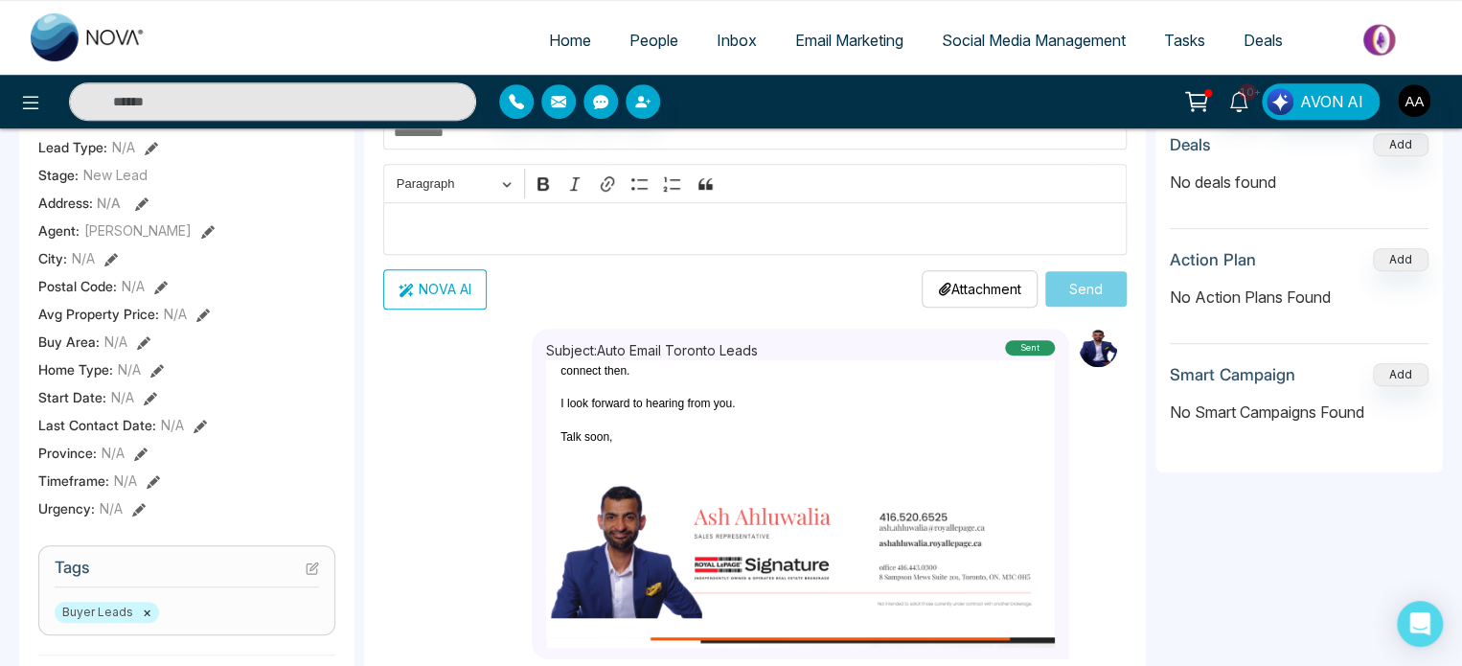
scroll to position [287, 0]
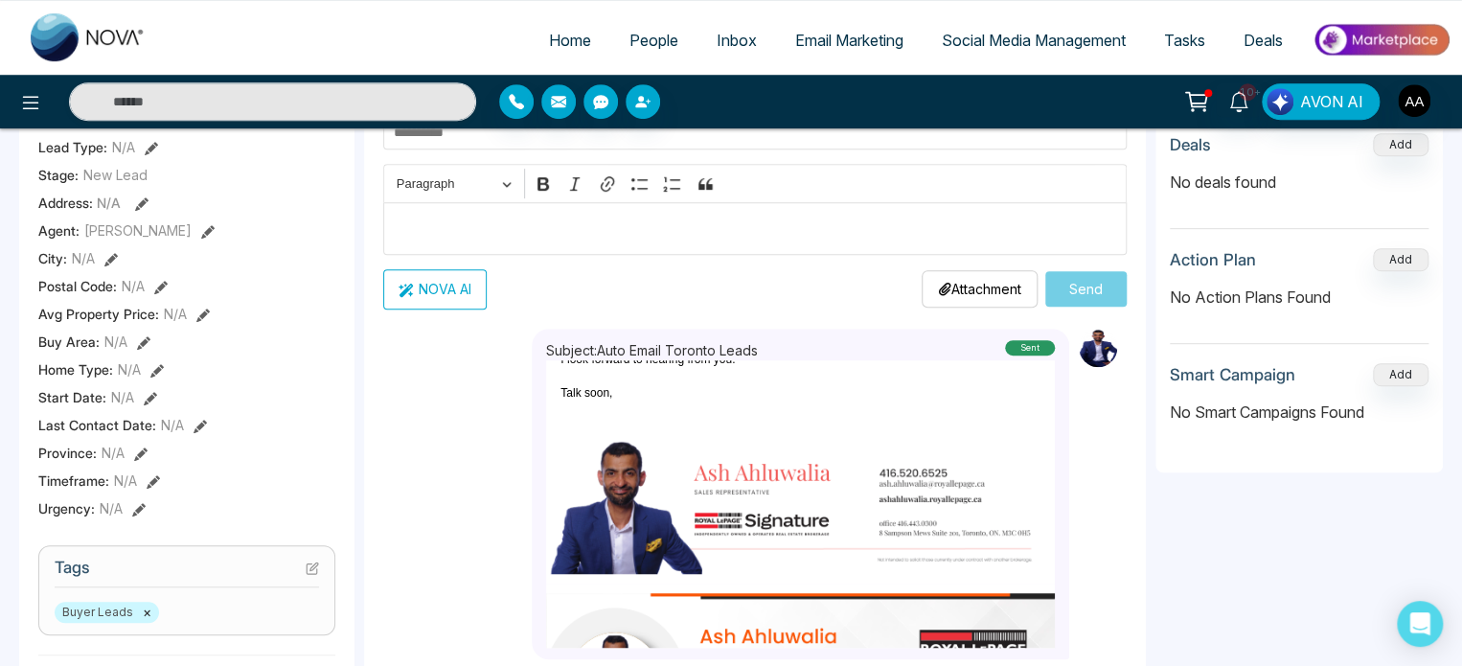
click at [814, 528] on img at bounding box center [800, 502] width 509 height 143
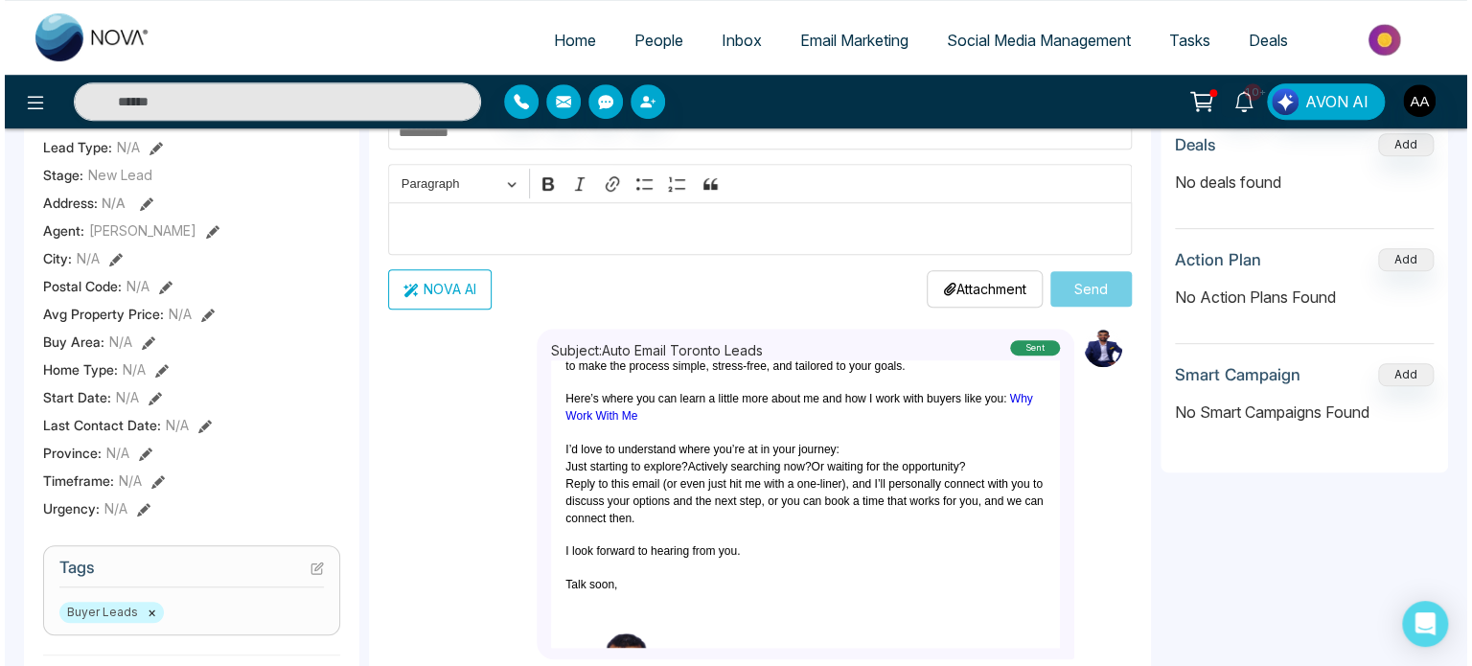
scroll to position [0, 0]
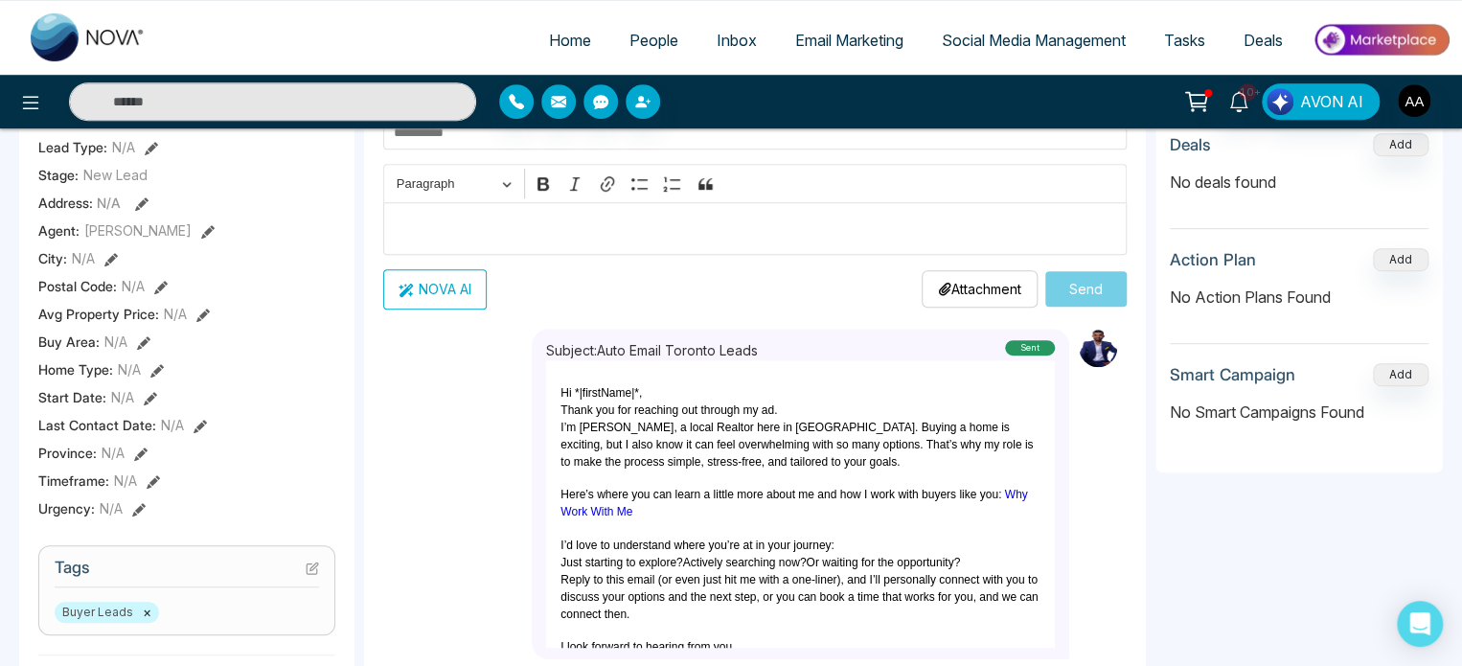
click at [453, 310] on button "NOVA AI" at bounding box center [434, 289] width 103 height 40
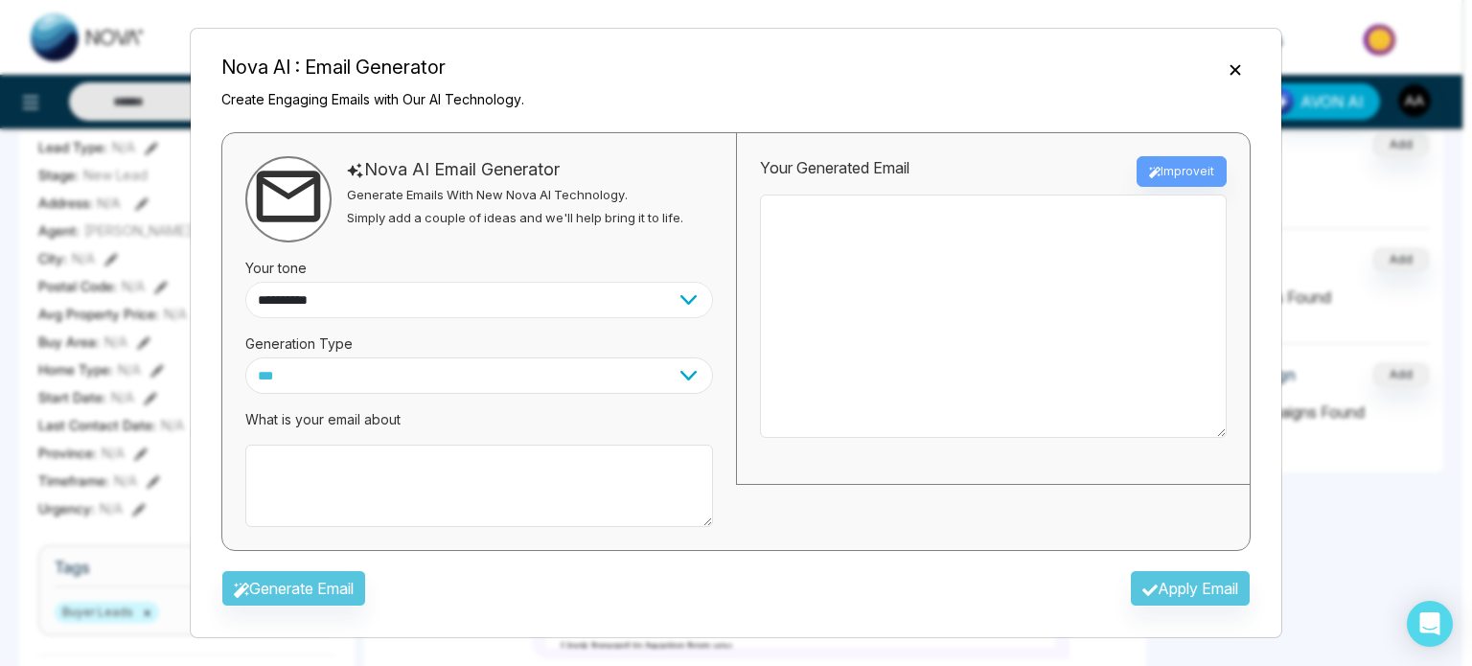
click at [661, 318] on select "**********" at bounding box center [479, 300] width 468 height 36
select select "**********"
click at [253, 318] on select "**********" at bounding box center [479, 300] width 468 height 36
click at [501, 394] on select "*** ***** ******* ******* ********" at bounding box center [479, 375] width 468 height 36
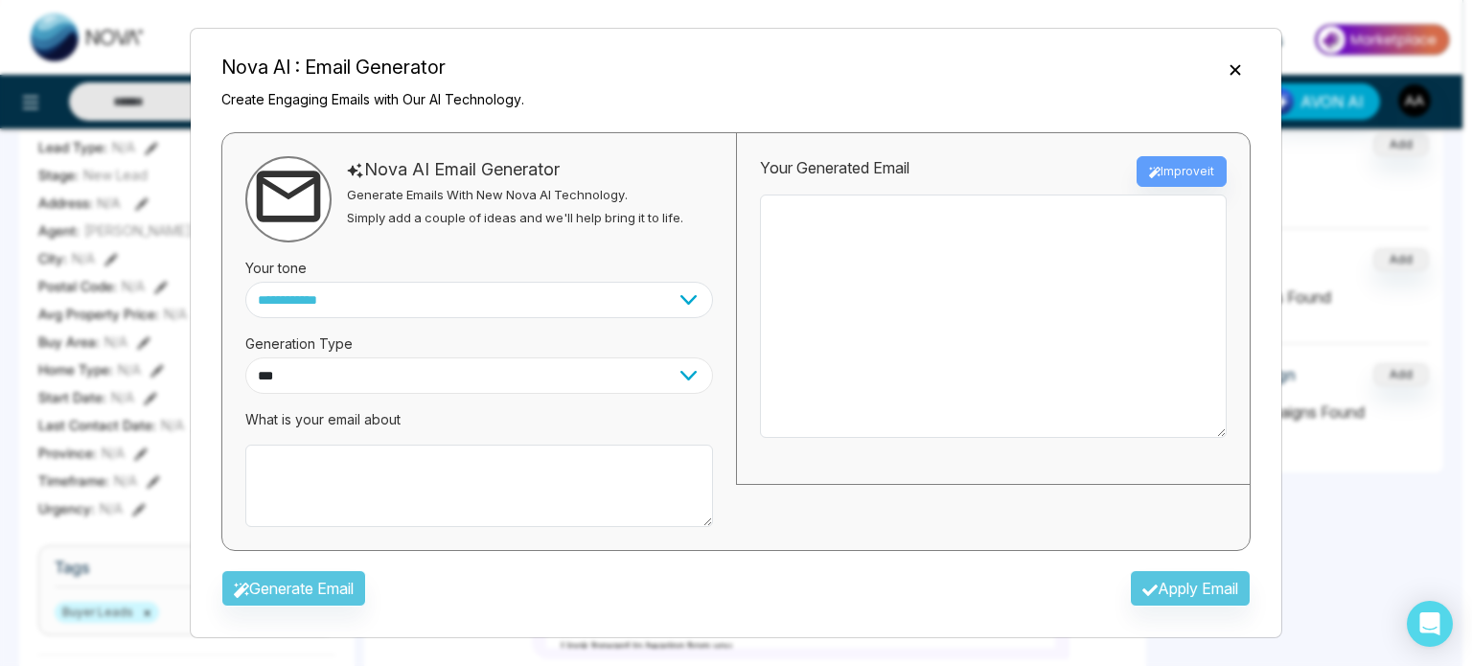
scroll to position [96, 0]
click at [487, 463] on textarea at bounding box center [479, 486] width 468 height 82
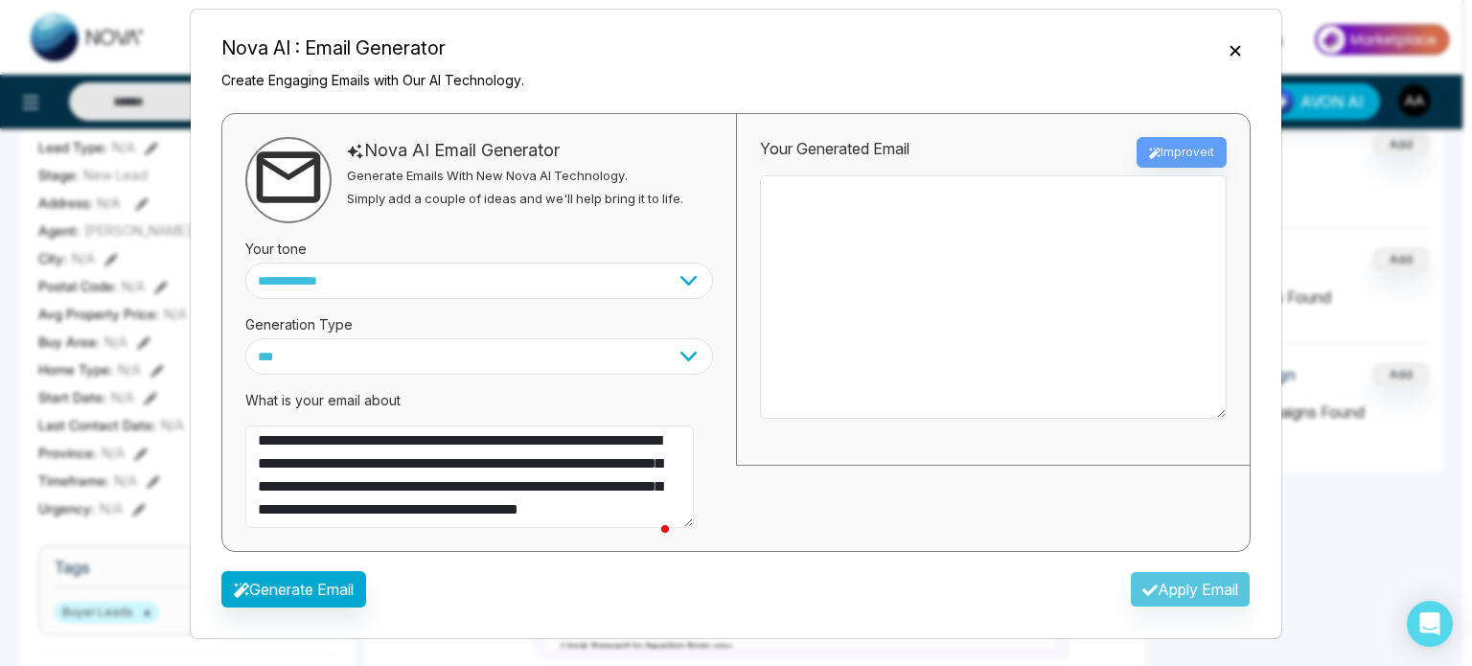
scroll to position [104, 0]
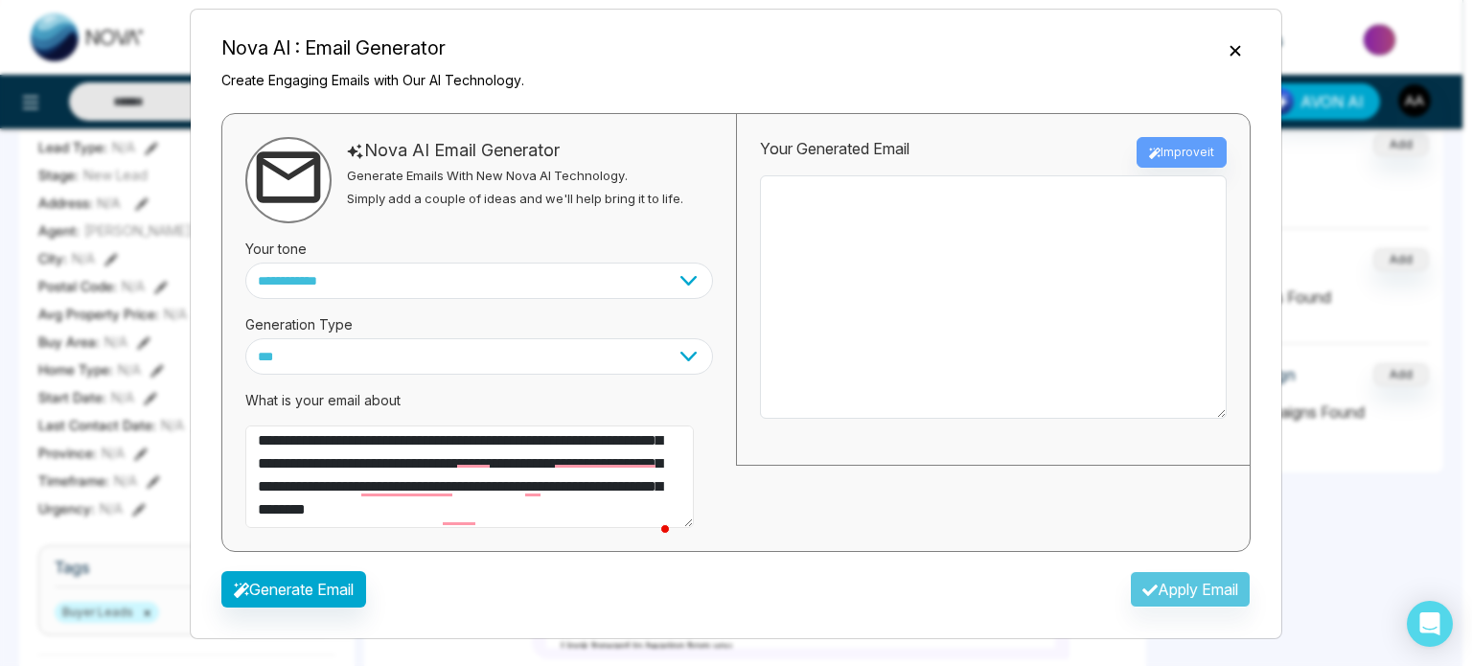
type textarea "**********"
click at [319, 585] on button "Generate Email" at bounding box center [293, 589] width 145 height 36
type textarea "**********"
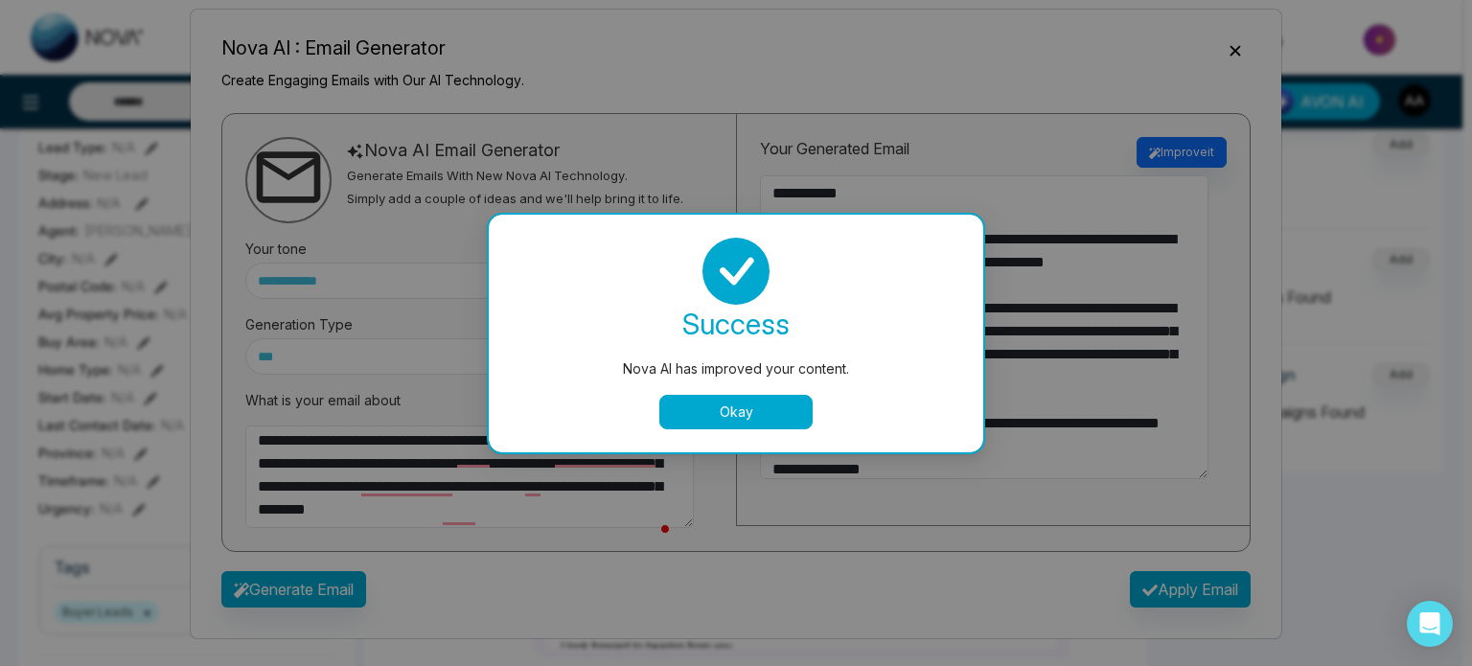
scroll to position [72, 0]
click at [744, 414] on button "Okay" at bounding box center [735, 412] width 153 height 34
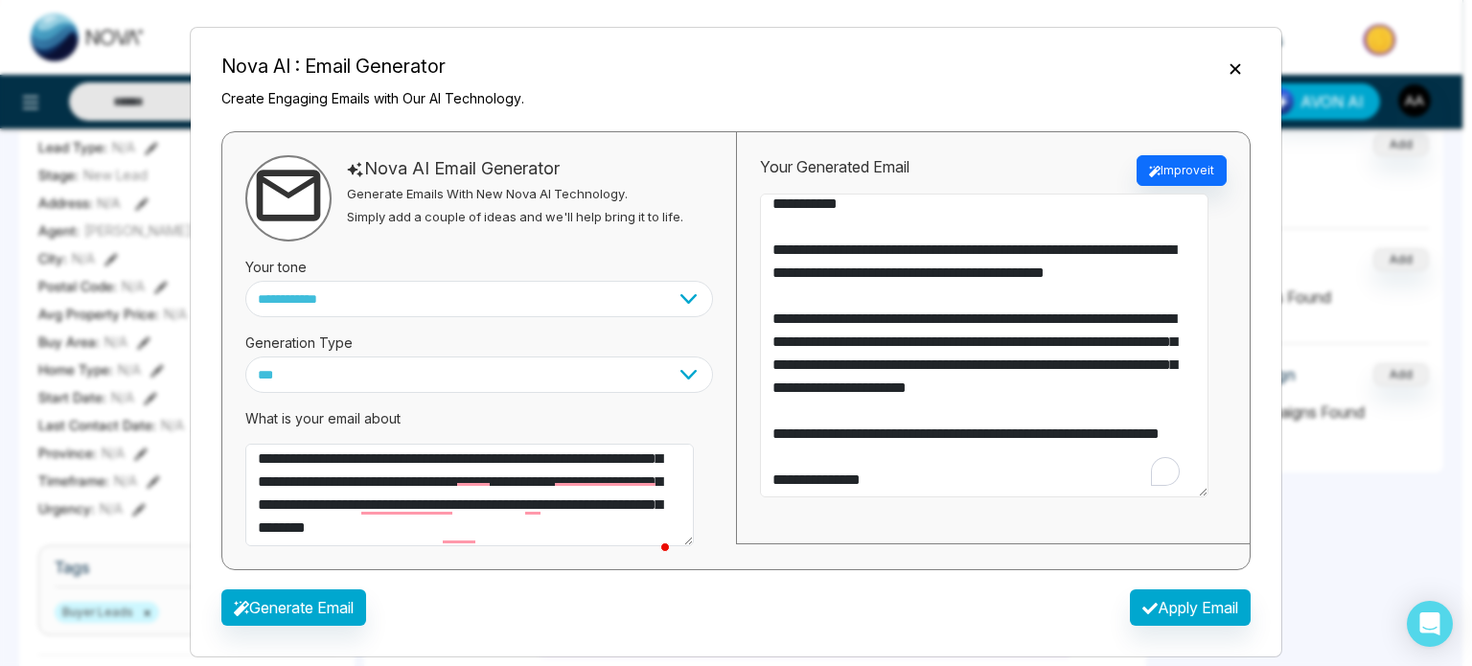
scroll to position [0, 0]
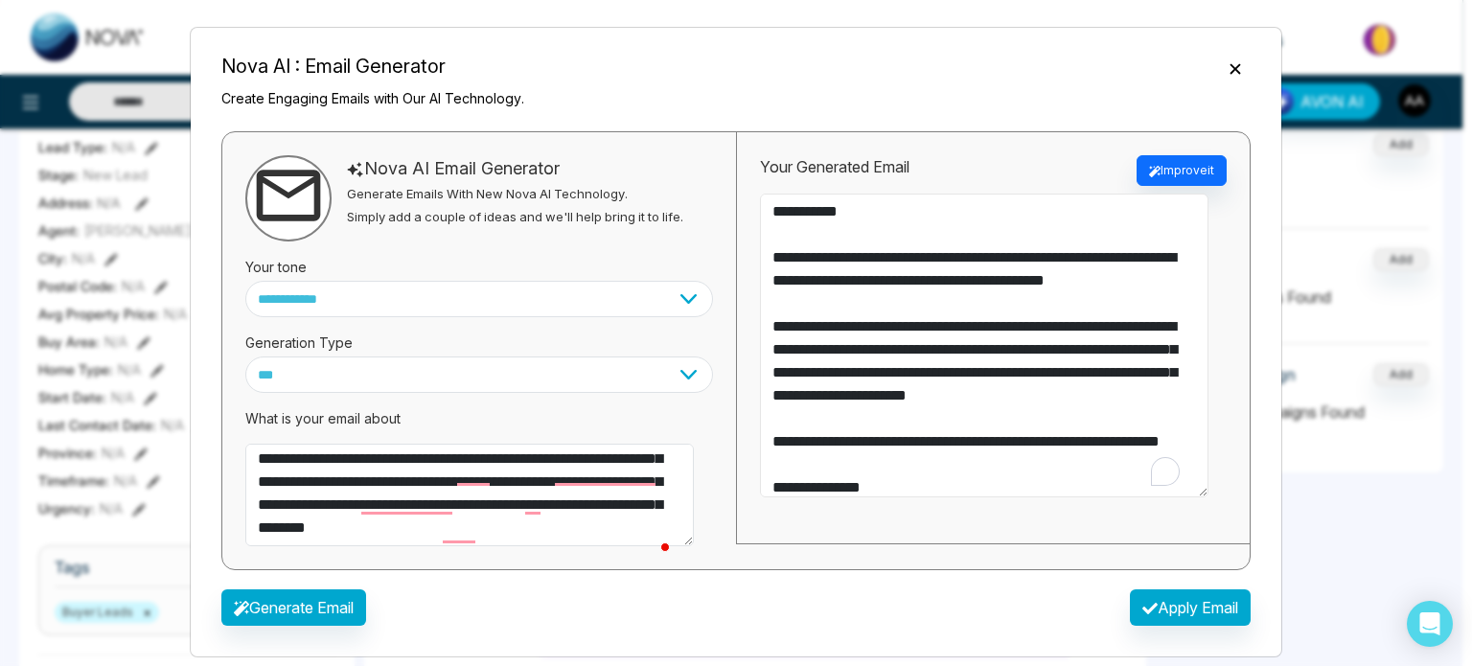
drag, startPoint x: 796, startPoint y: 444, endPoint x: 760, endPoint y: 205, distance: 241.4
click at [760, 205] on div "**********" at bounding box center [993, 338] width 514 height 412
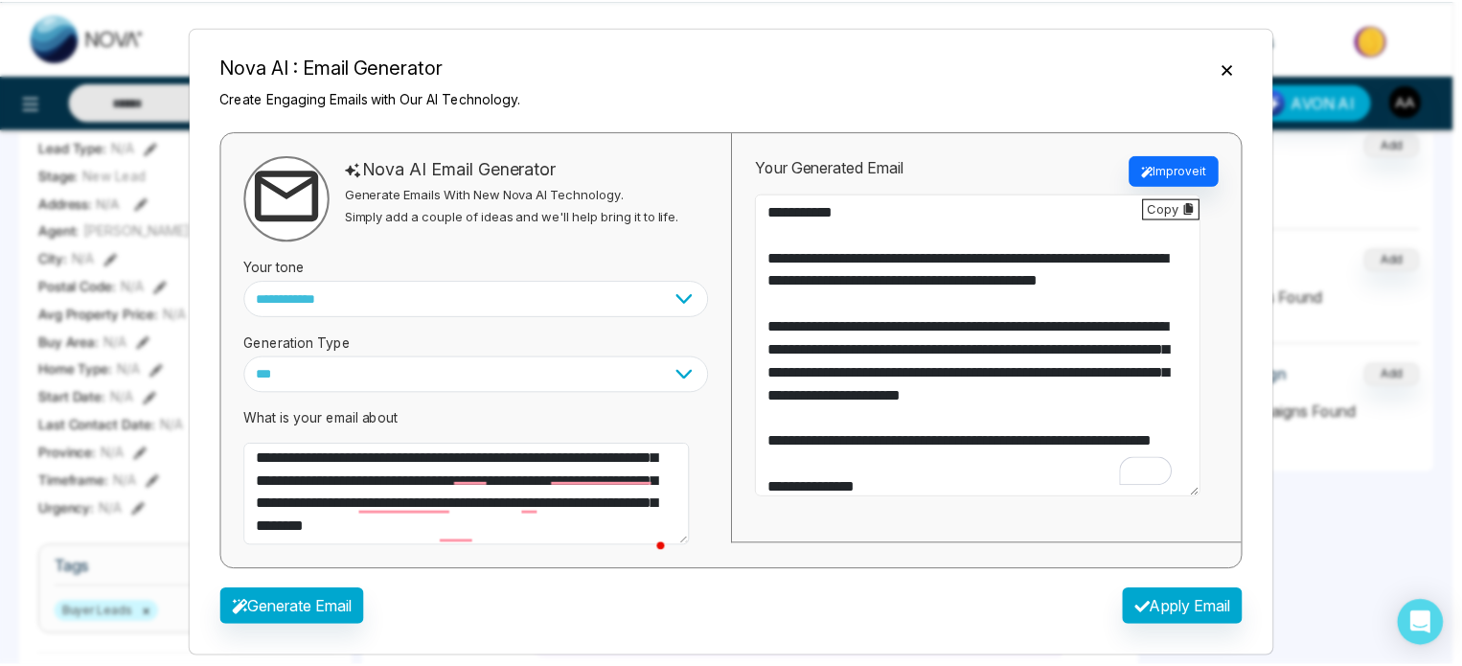
scroll to position [104, 0]
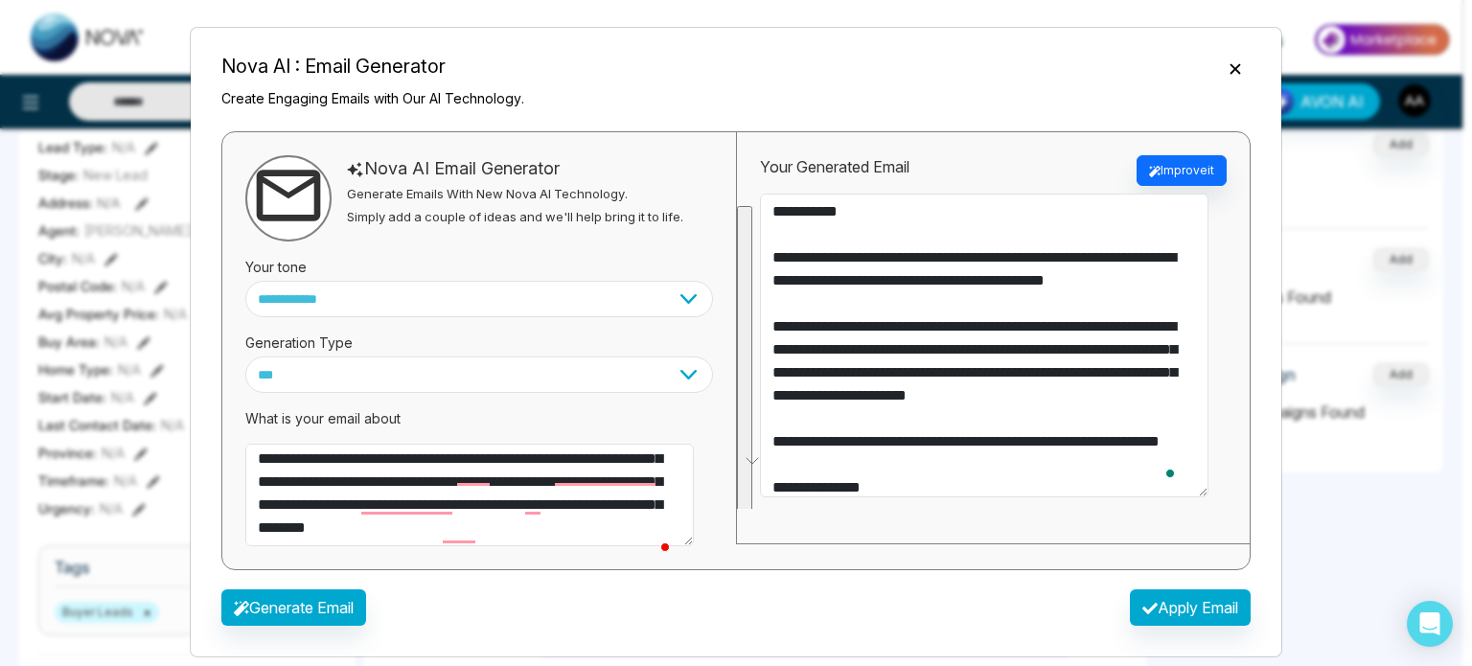
click at [1226, 79] on icon "Close" at bounding box center [1235, 68] width 19 height 19
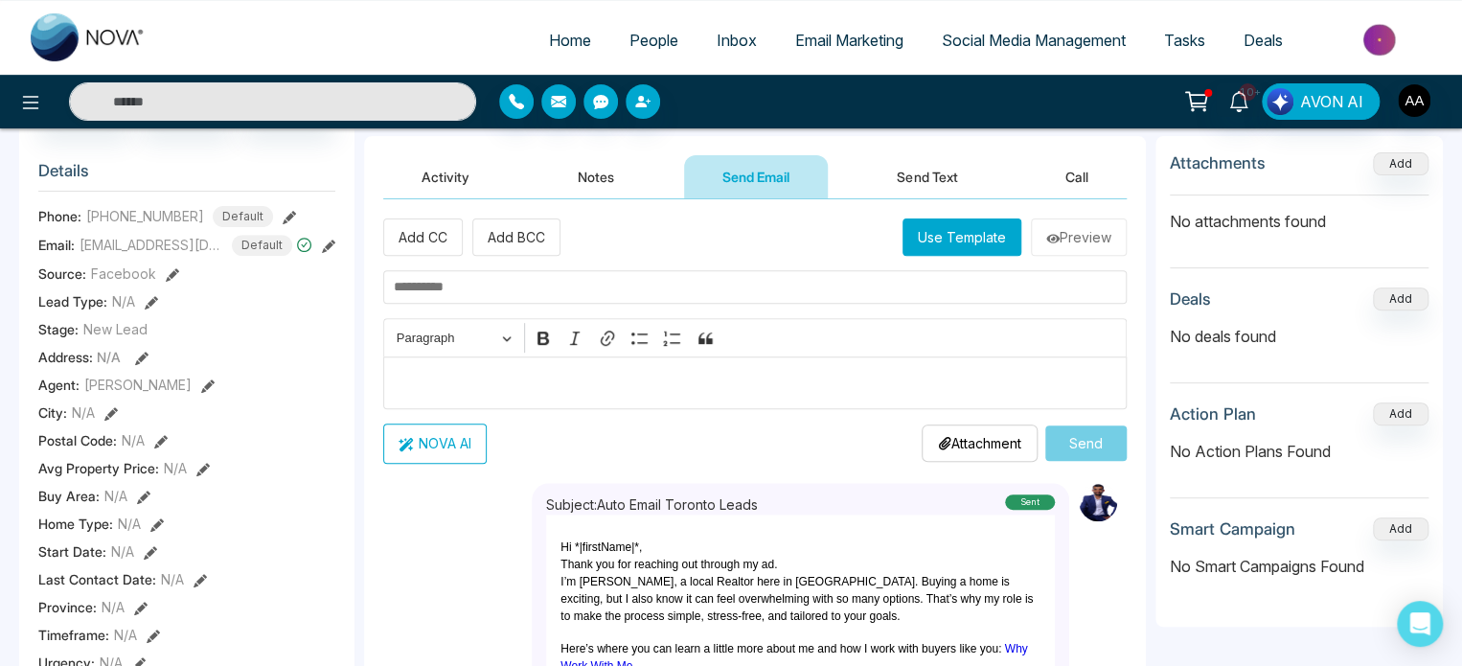
scroll to position [192, 0]
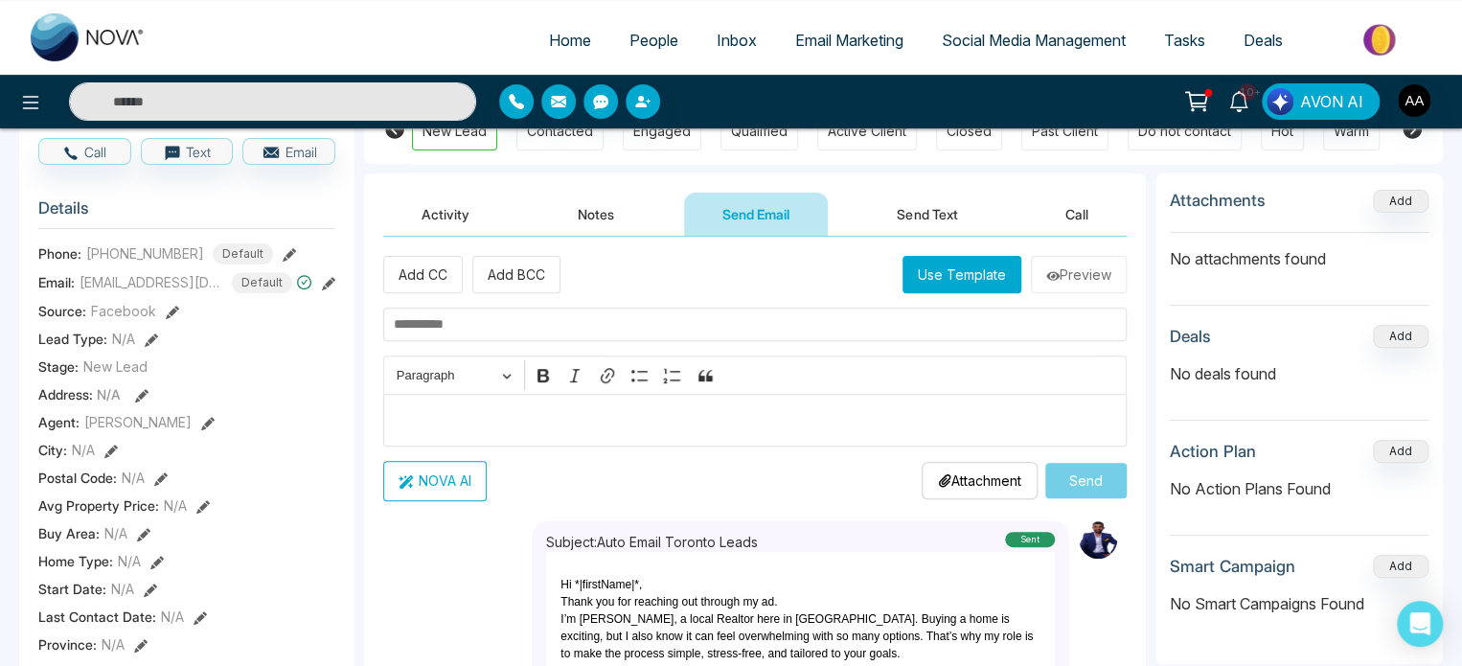
click at [433, 423] on p "Editor editing area: main" at bounding box center [755, 419] width 723 height 23
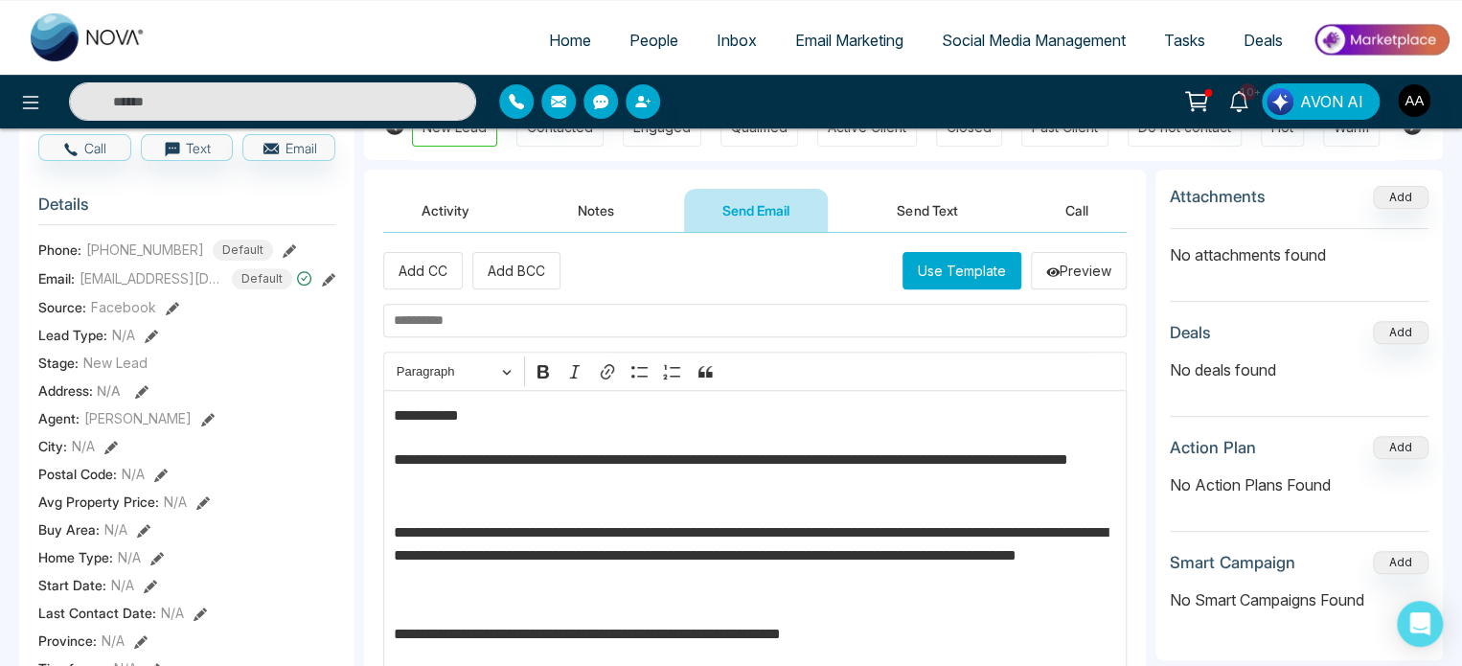
scroll to position [0, 0]
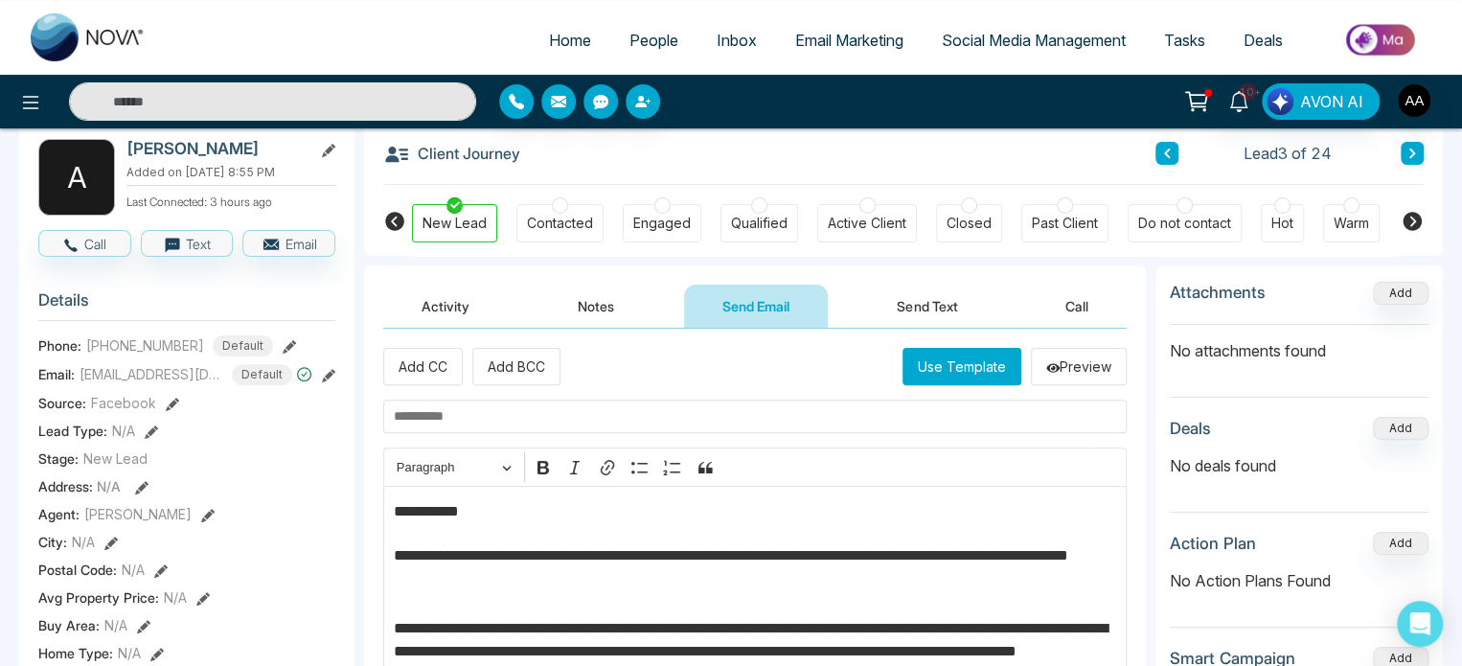
click at [469, 516] on p "**********" at bounding box center [753, 514] width 719 height 29
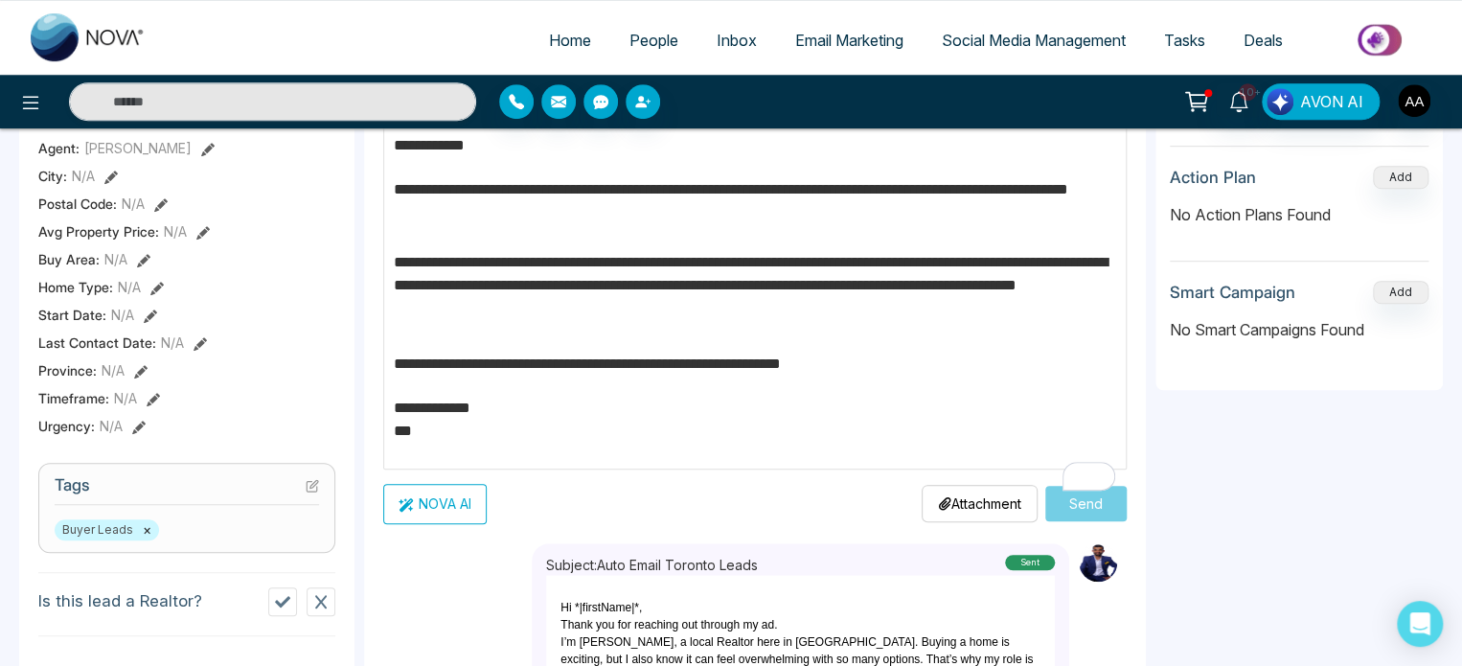
scroll to position [483, 0]
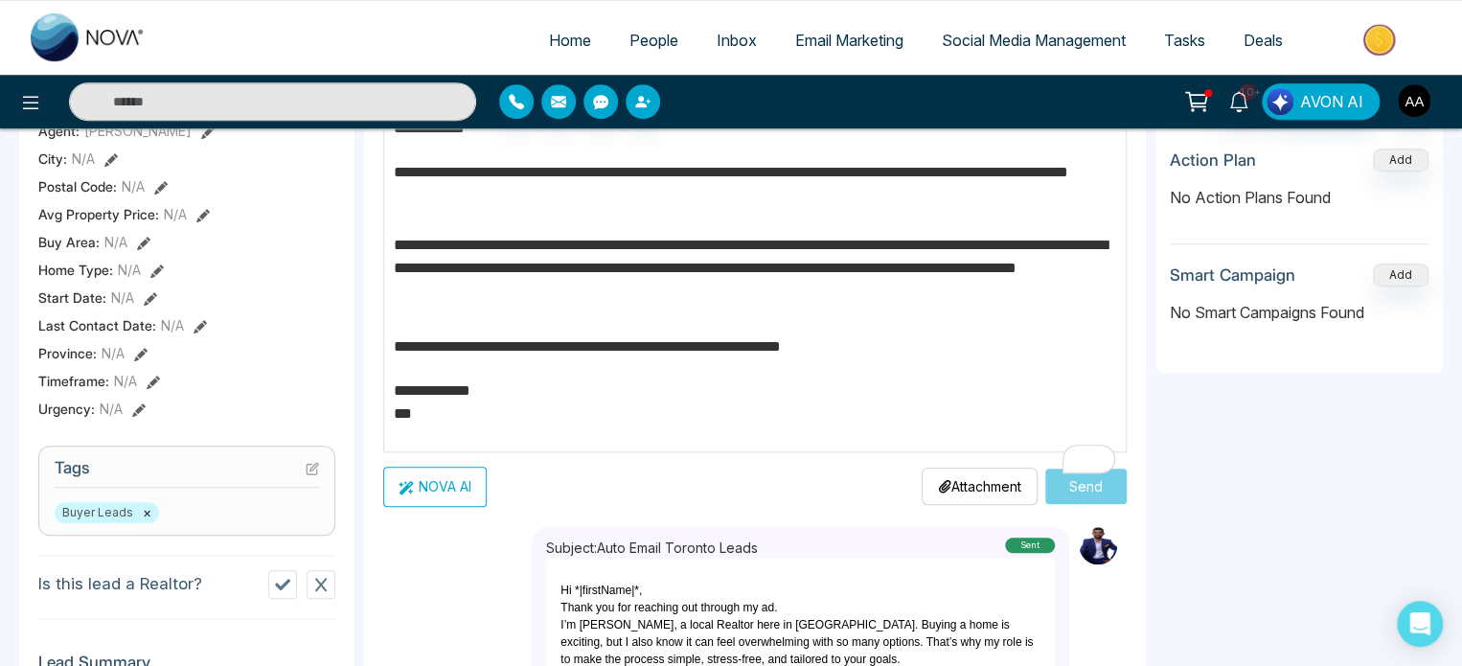
click at [590, 437] on p "**********" at bounding box center [753, 407] width 719 height 57
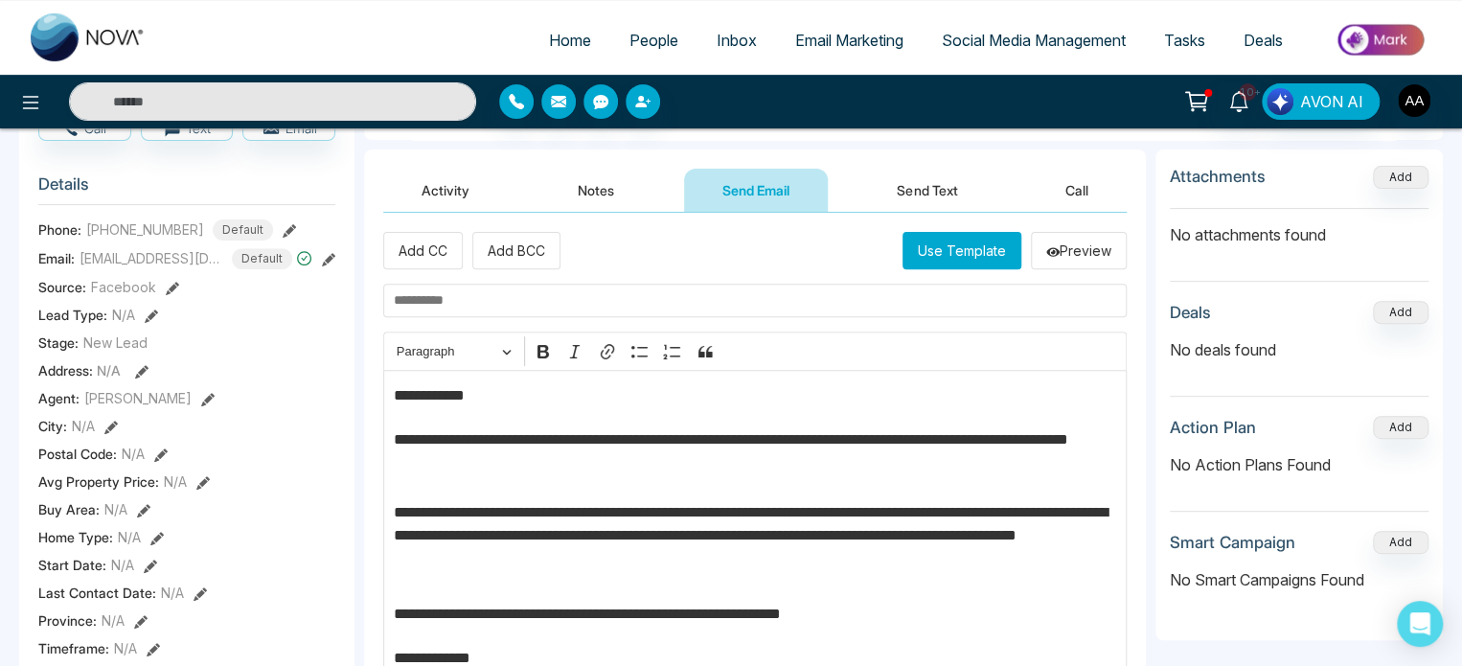
scroll to position [195, 0]
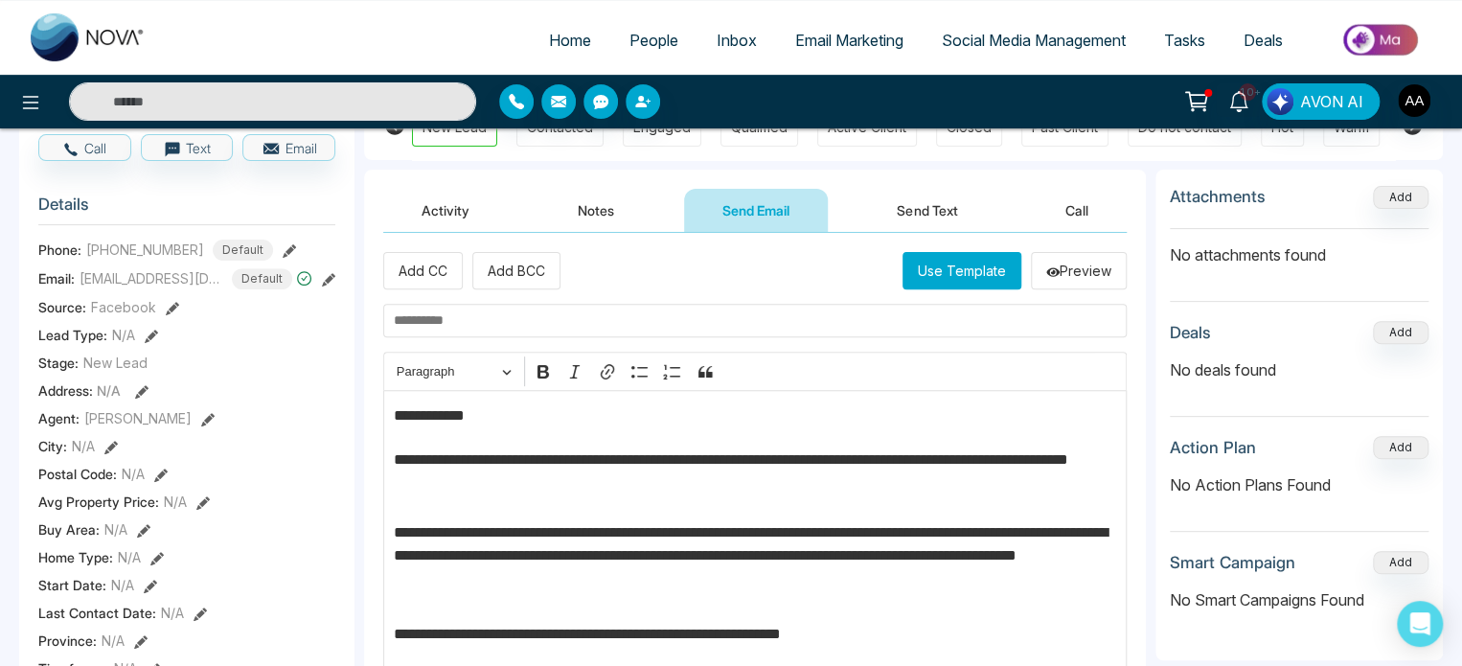
click at [429, 318] on input "text" at bounding box center [755, 321] width 744 height 34
paste input "**********"
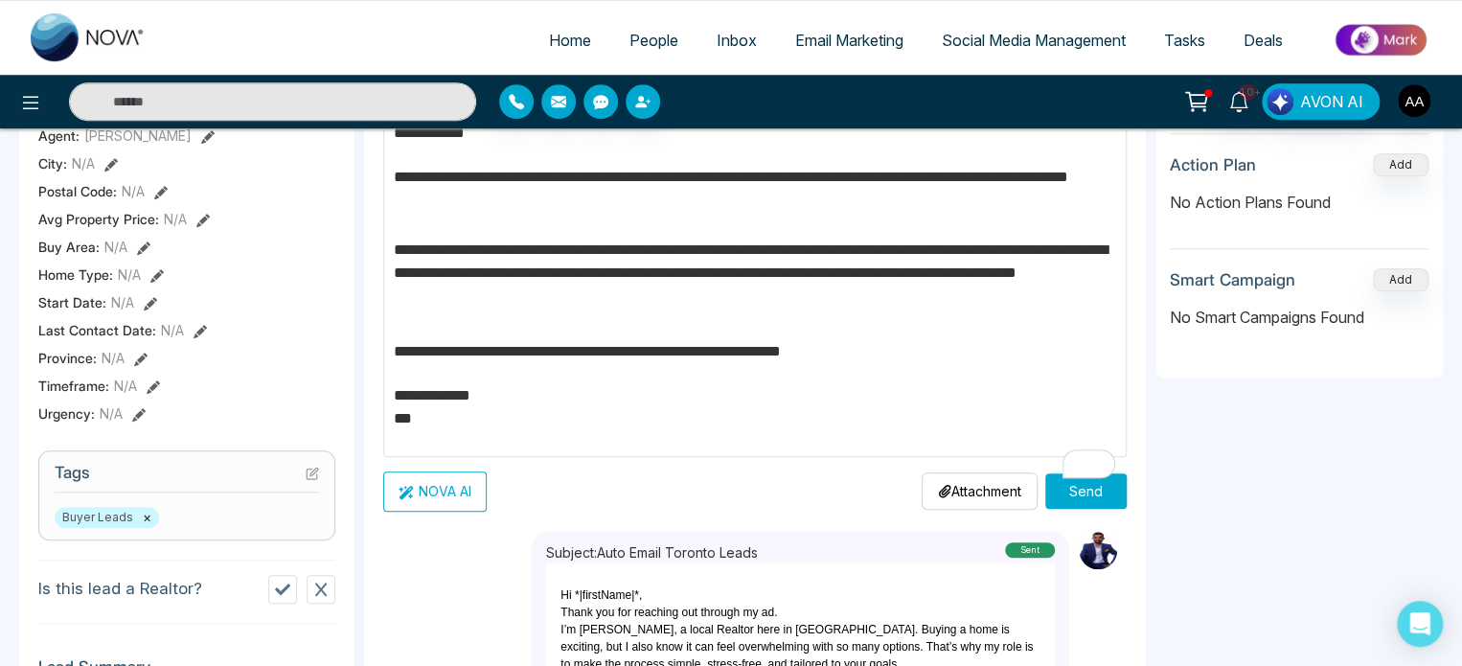
scroll to position [483, 0]
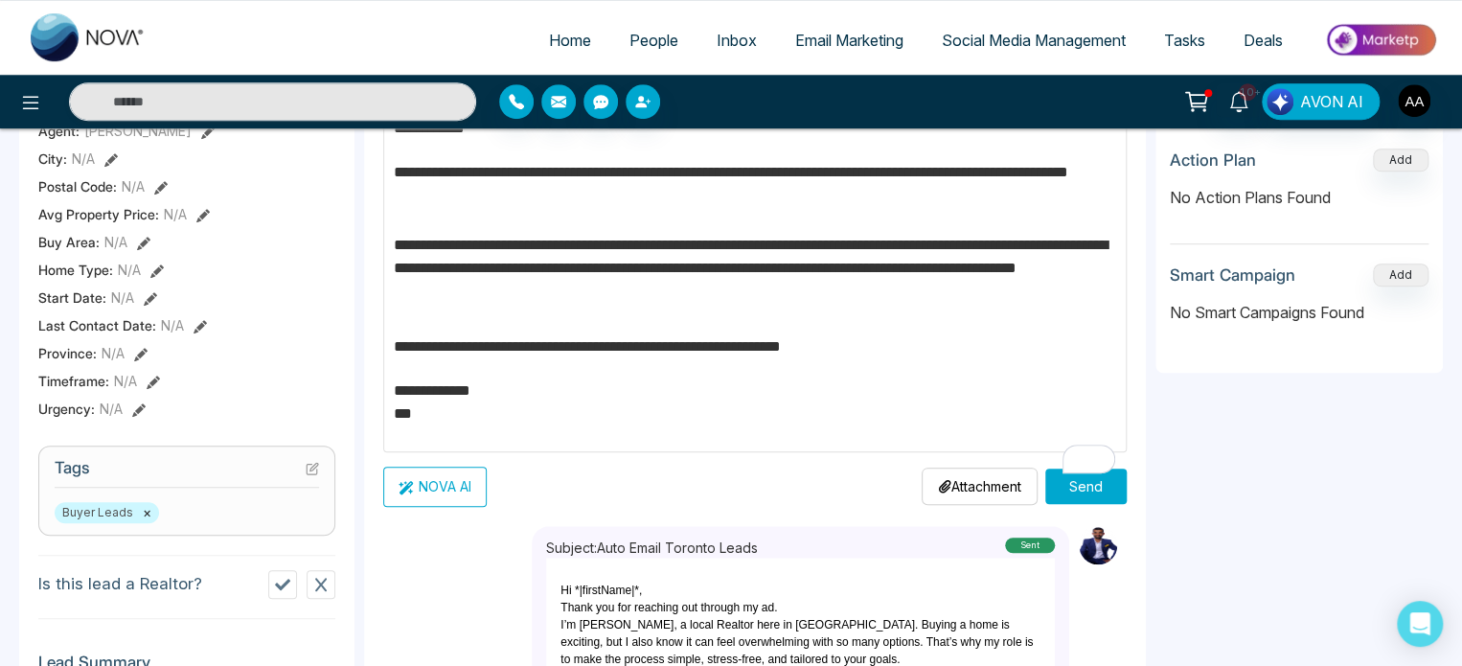
type input "**********"
click at [1064, 504] on button "Send" at bounding box center [1085, 486] width 81 height 35
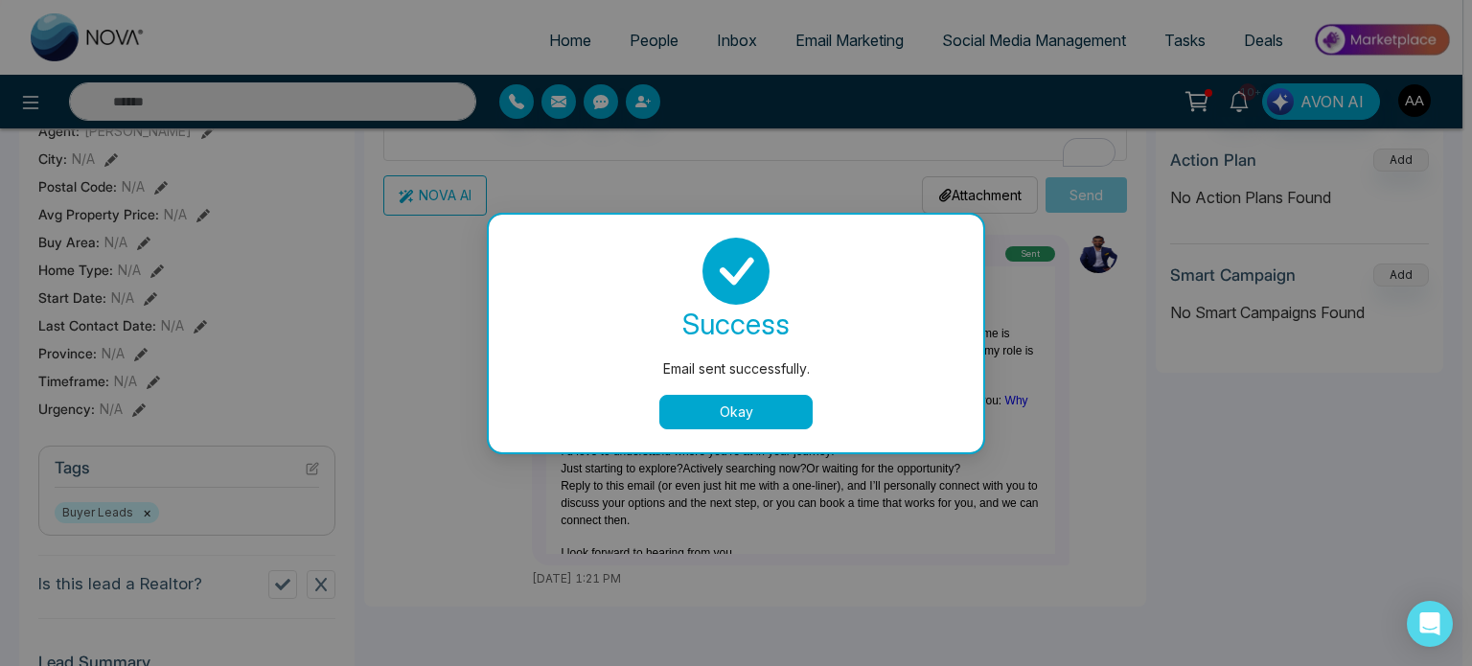
click at [716, 428] on button "Okay" at bounding box center [735, 412] width 153 height 34
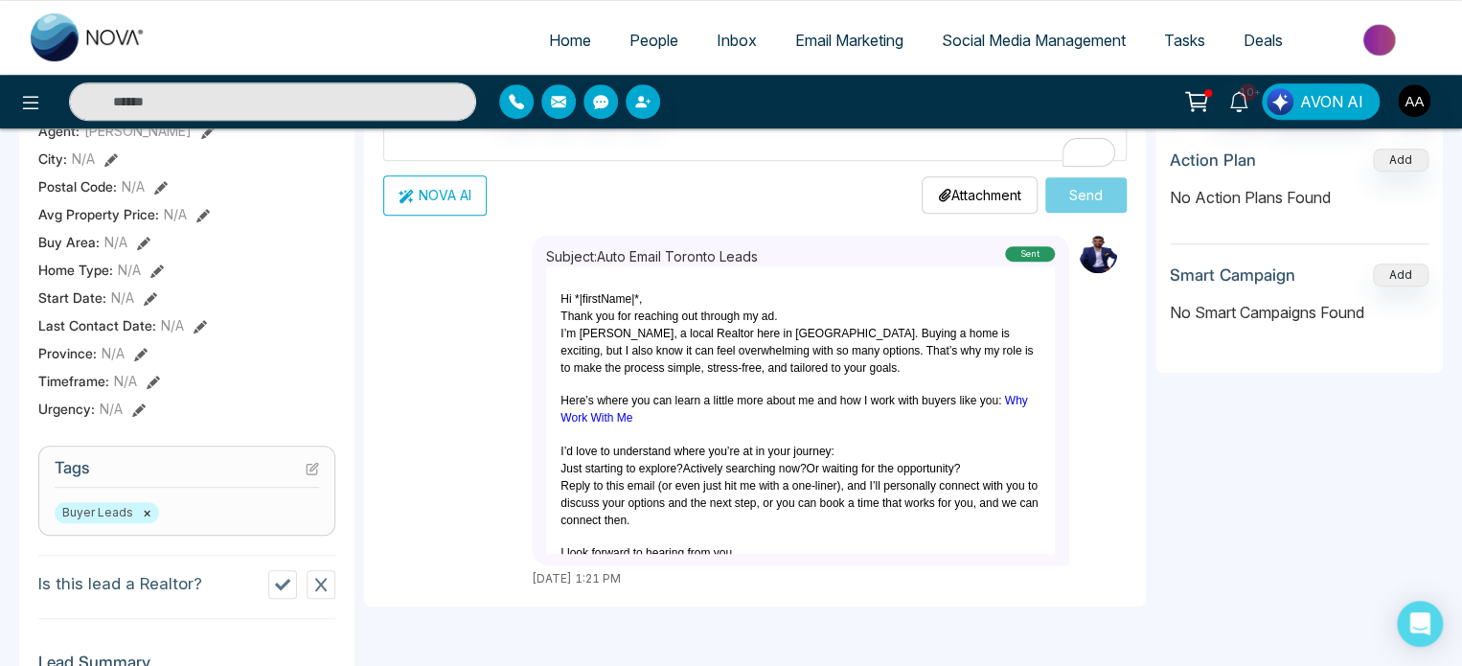
scroll to position [291, 0]
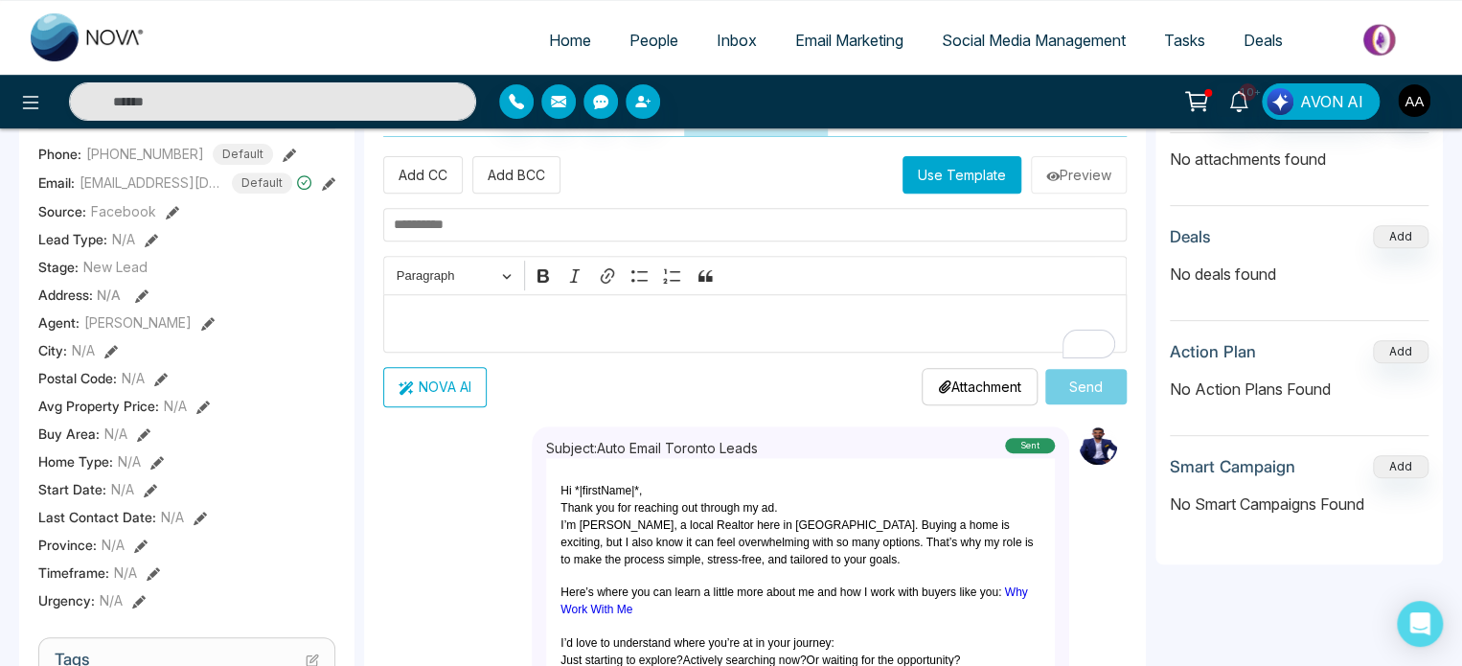
click at [630, 37] on span "People" at bounding box center [654, 40] width 49 height 19
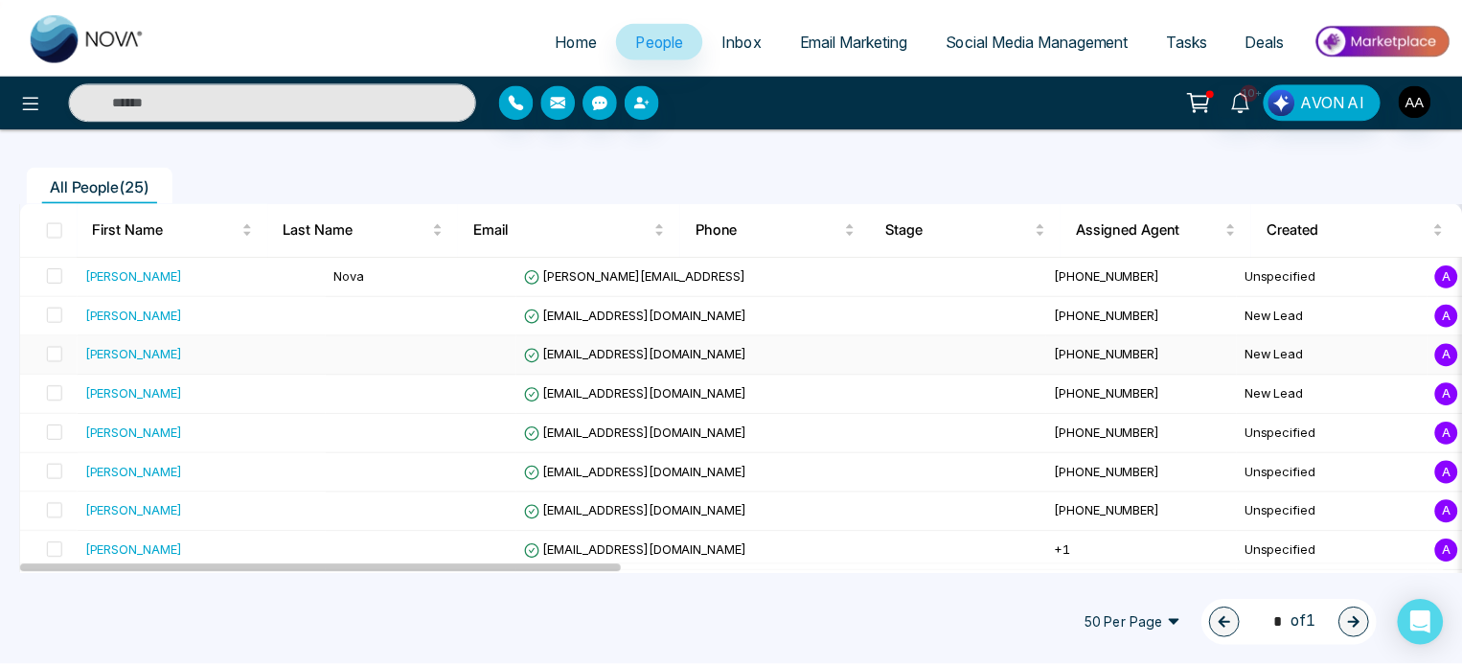
scroll to position [96, 0]
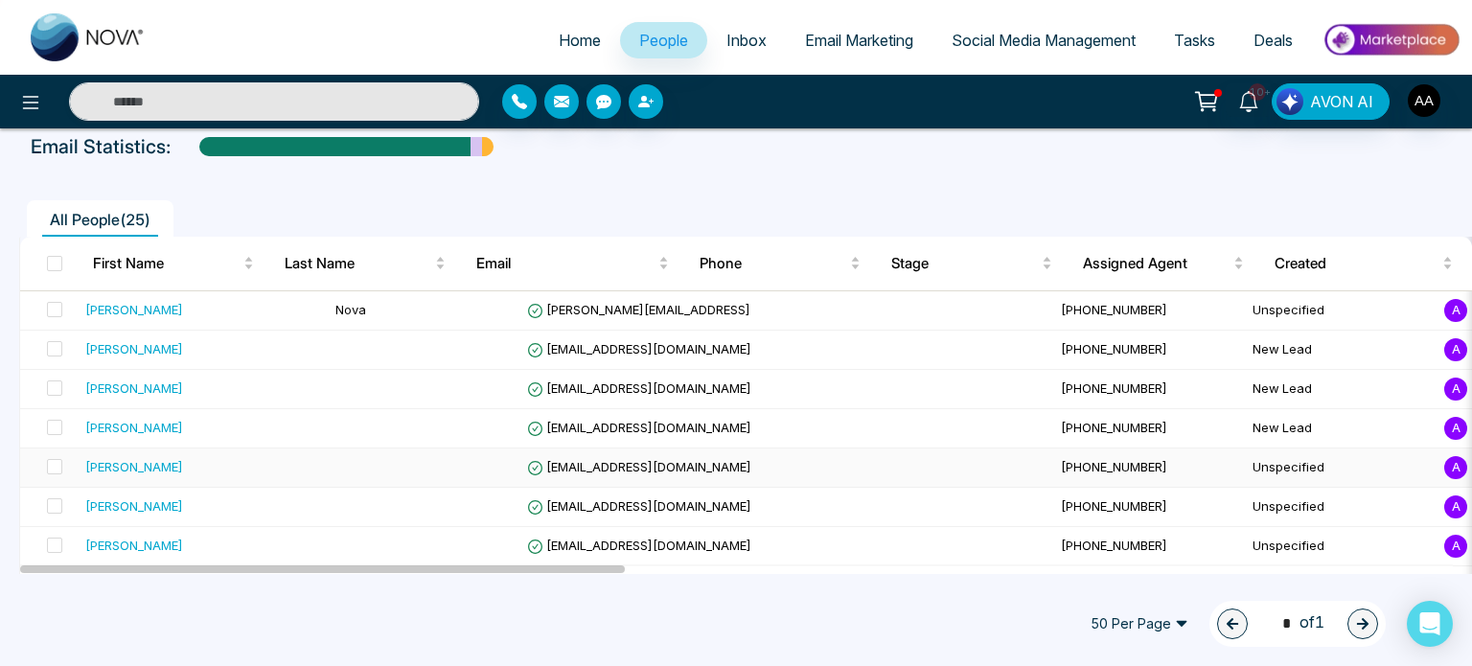
click at [135, 476] on div "[PERSON_NAME]" at bounding box center [134, 466] width 98 height 19
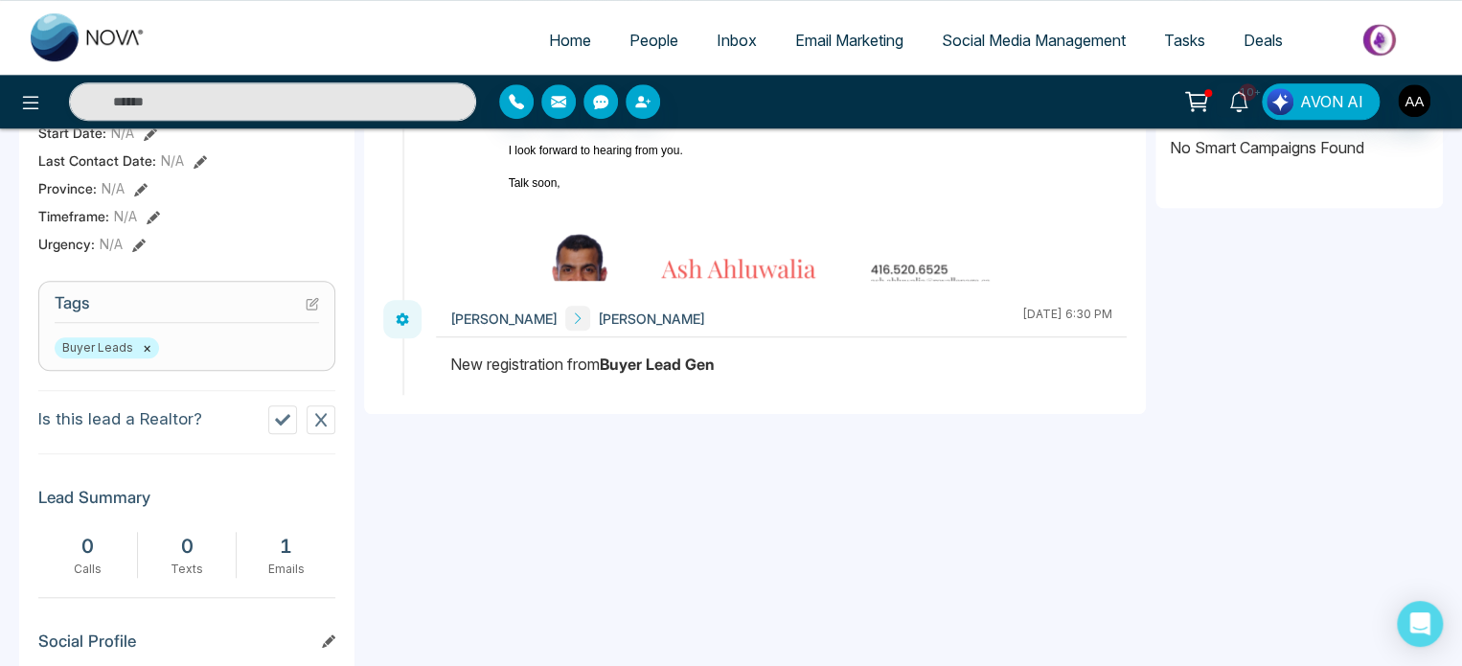
scroll to position [671, 0]
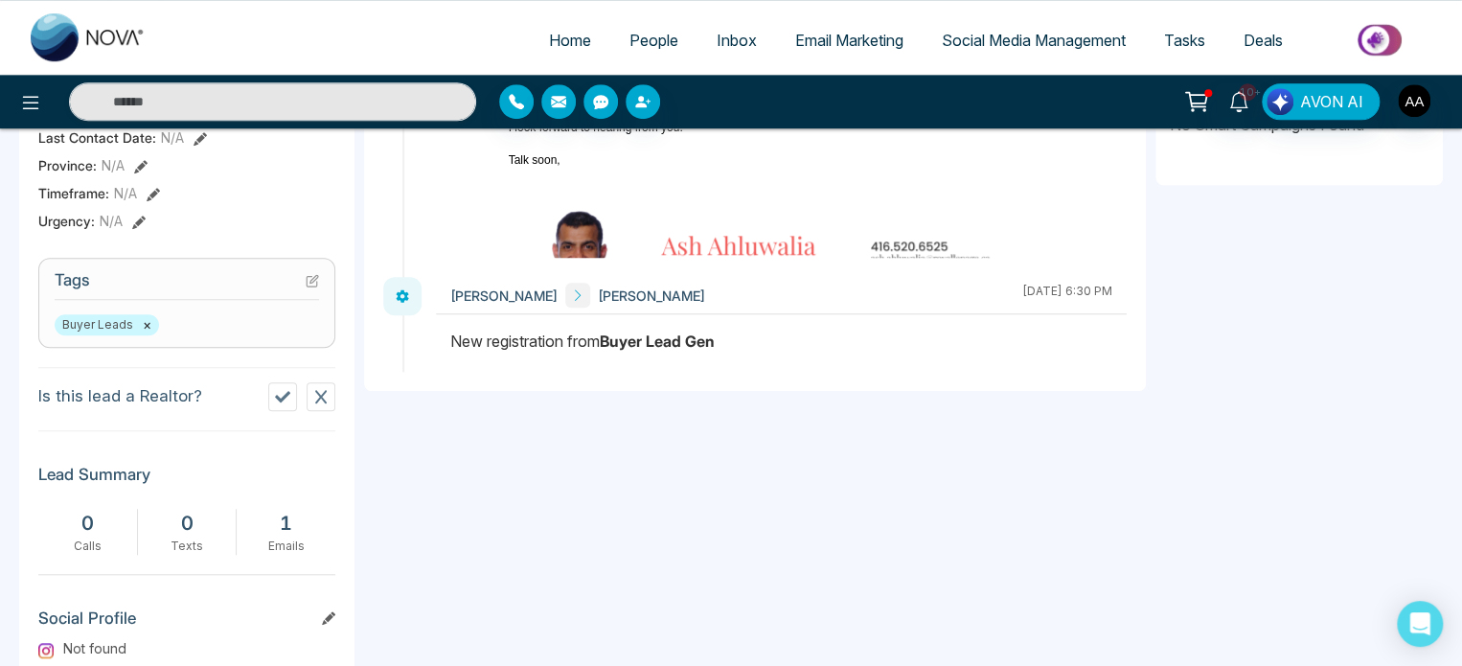
click at [280, 404] on icon at bounding box center [282, 396] width 15 height 15
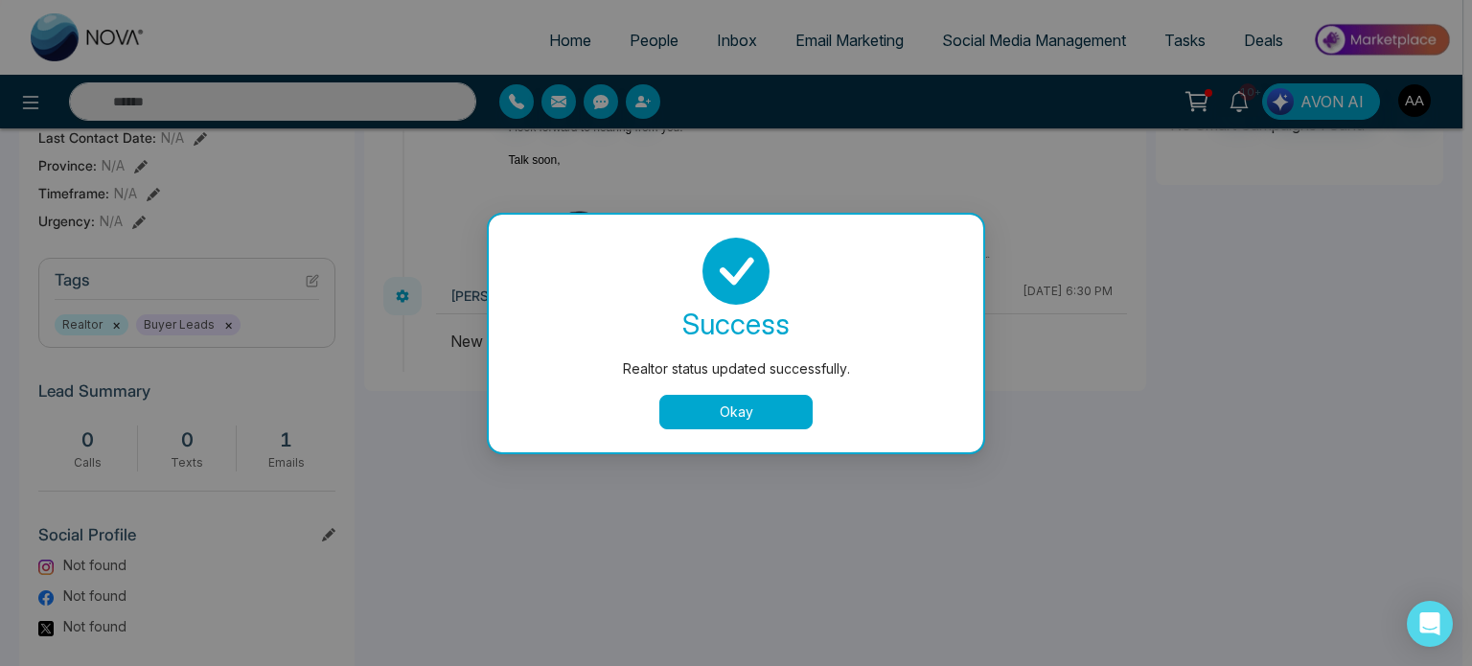
click at [716, 417] on button "Okay" at bounding box center [735, 412] width 153 height 34
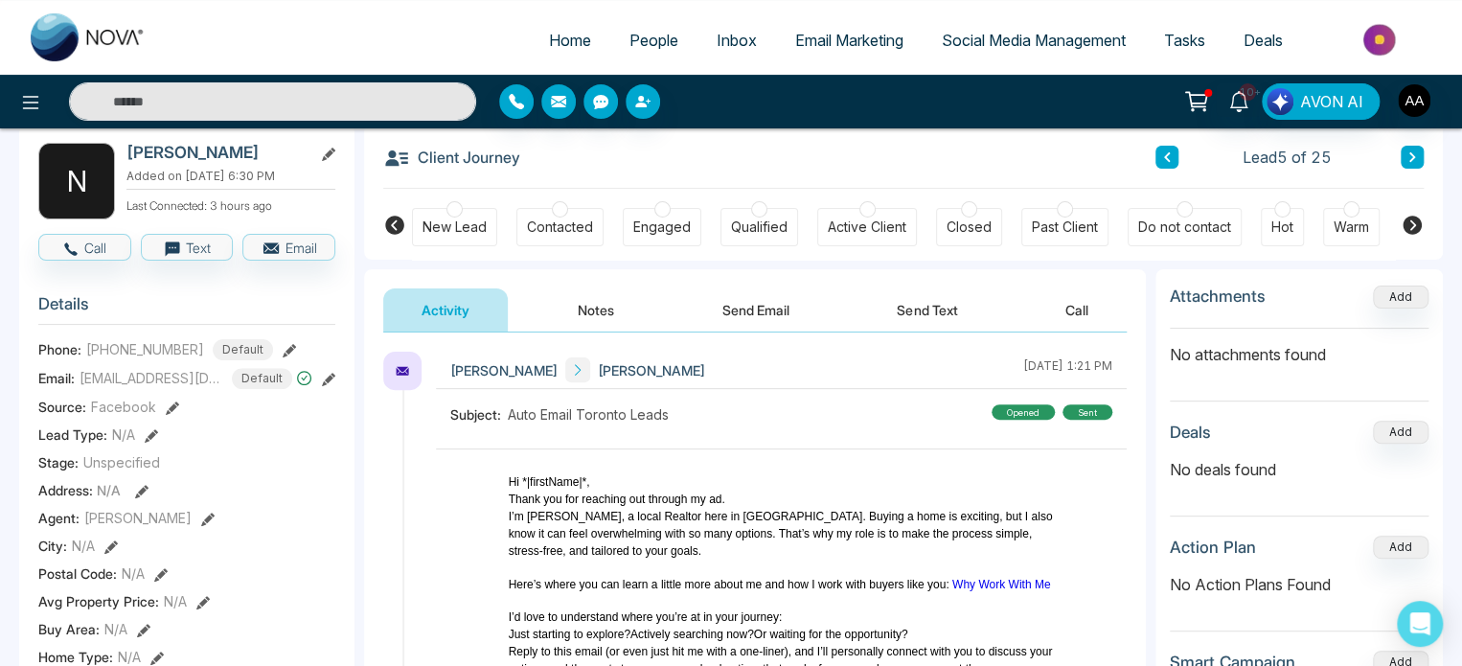
scroll to position [0, 0]
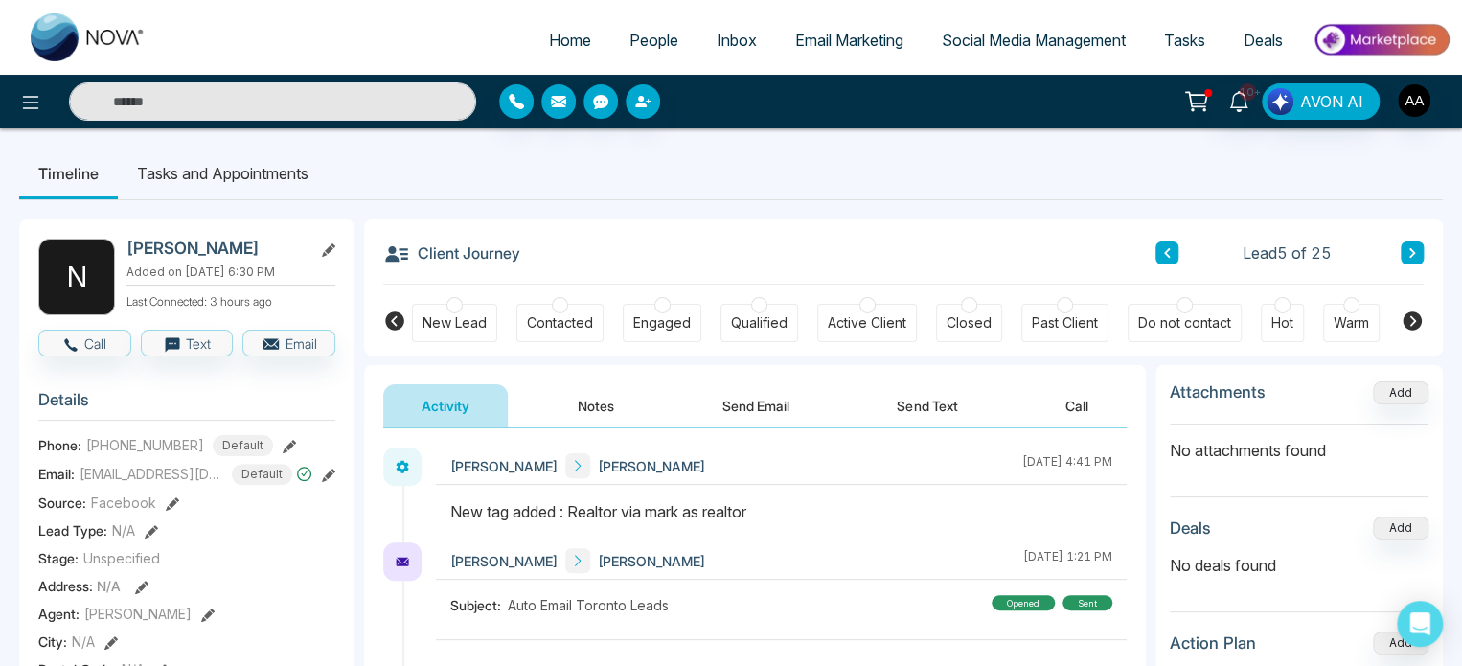
click at [464, 351] on div "New Lead Contacted Engaged Qualified Active Client Closed Past Client Do not co…" at bounding box center [903, 320] width 983 height 71
click at [460, 329] on div "New Lead" at bounding box center [455, 322] width 64 height 19
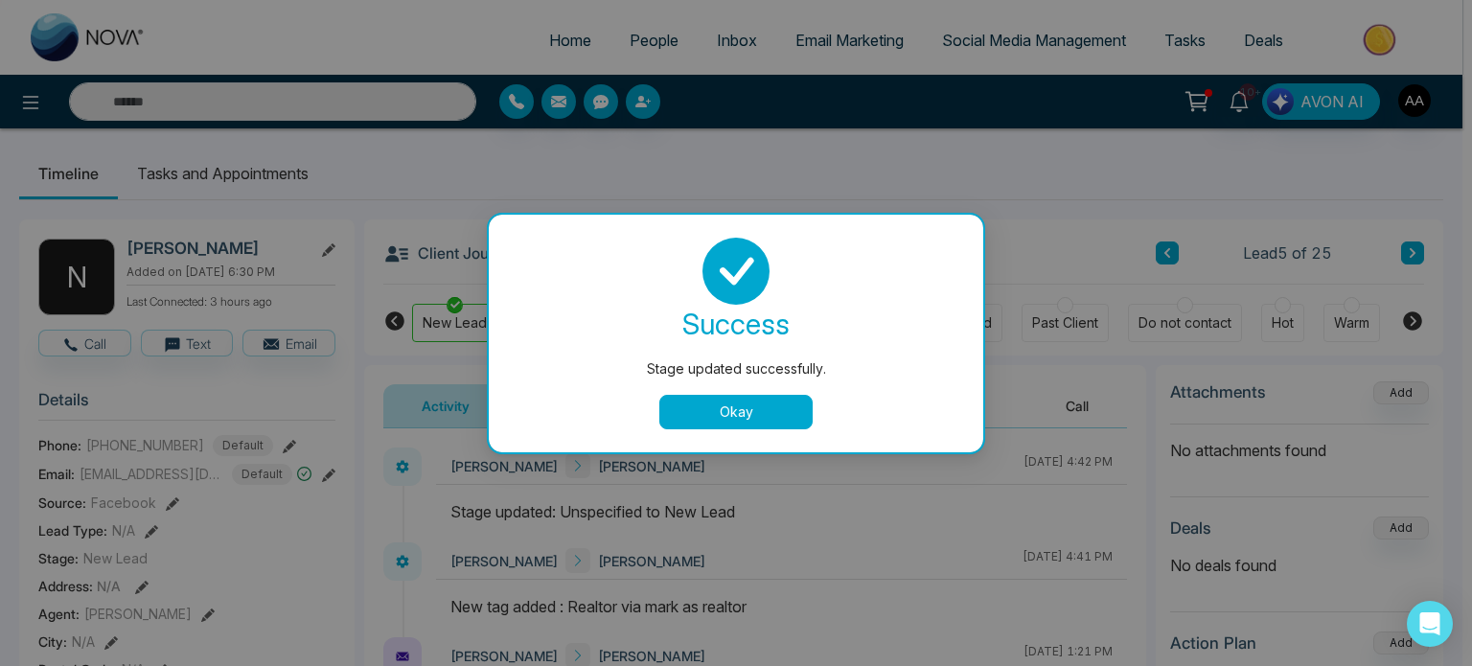
click at [686, 415] on button "Okay" at bounding box center [735, 412] width 153 height 34
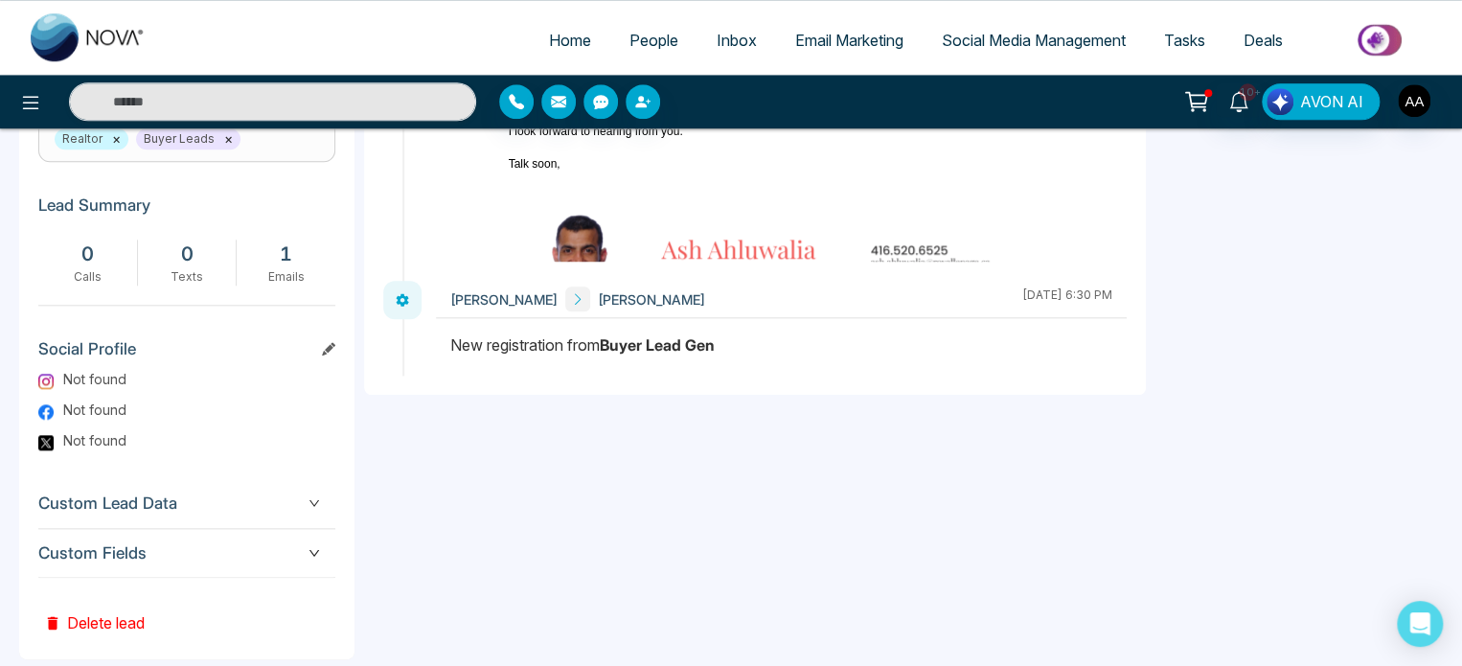
scroll to position [903, 0]
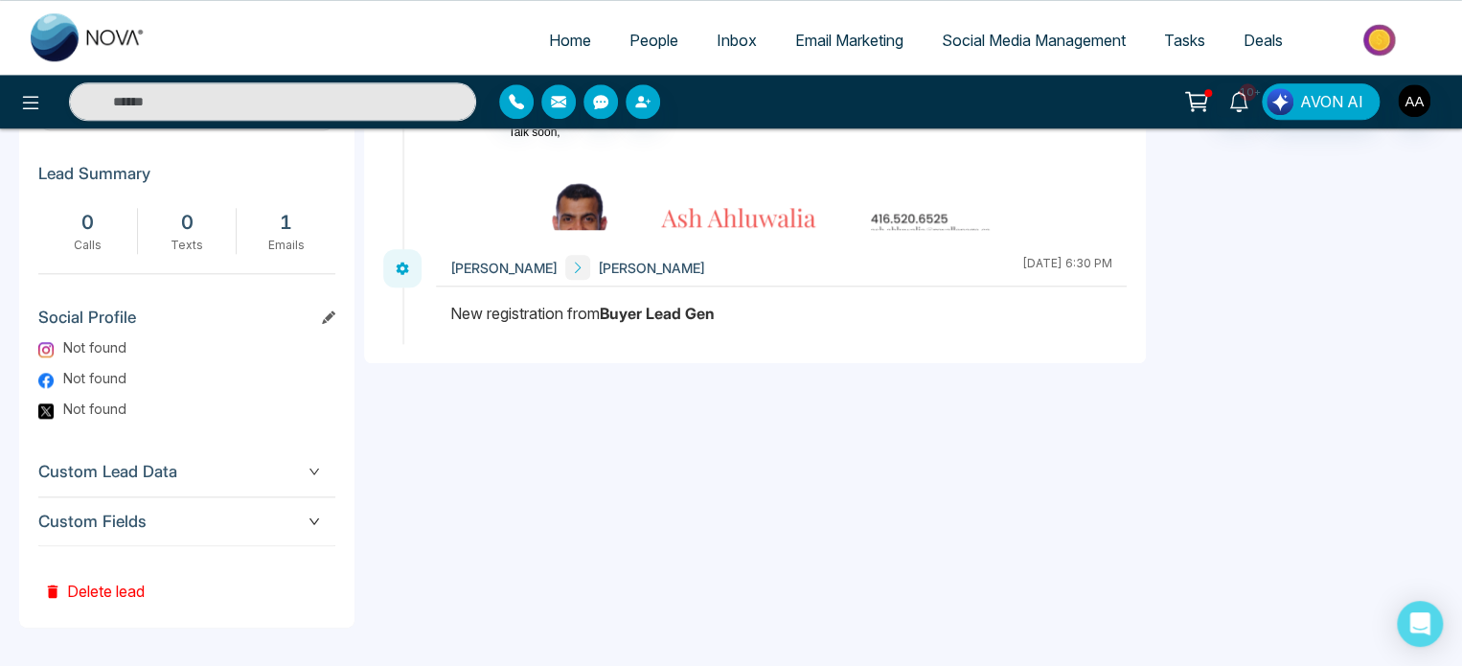
click at [99, 605] on button "Delete lead" at bounding box center [94, 577] width 112 height 62
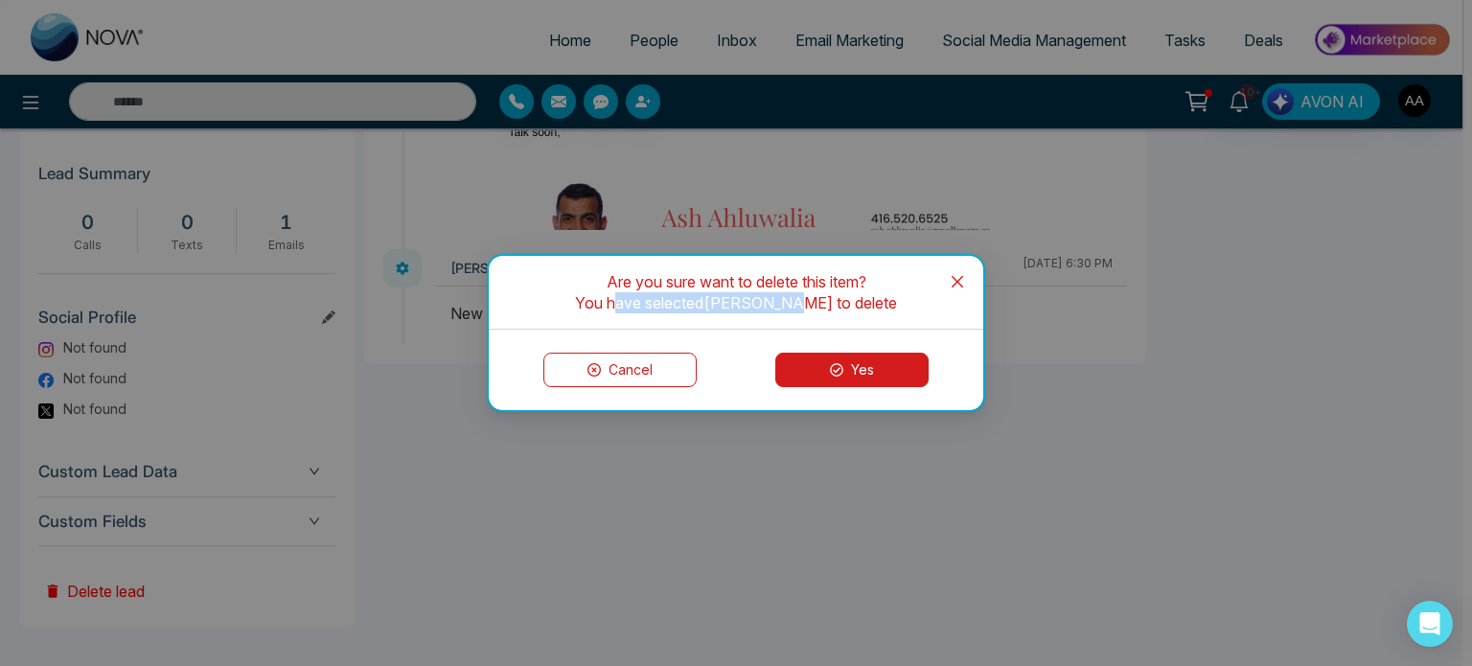
drag, startPoint x: 626, startPoint y: 305, endPoint x: 801, endPoint y: 319, distance: 175.9
click at [801, 319] on div "Are you sure want to delete this item? You have selected [PERSON_NAME] to delete" at bounding box center [736, 293] width 494 height 74
click at [831, 376] on icon at bounding box center [836, 369] width 13 height 13
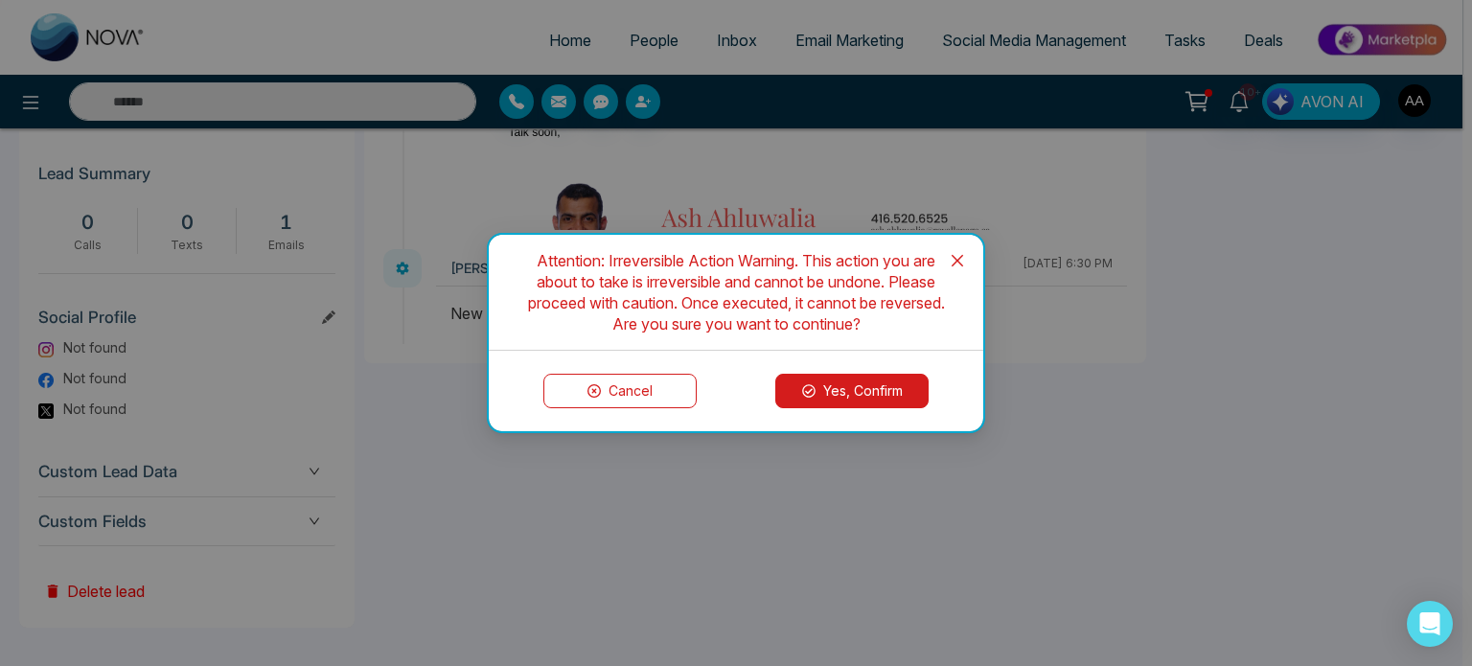
click at [884, 396] on button "Yes, Confirm" at bounding box center [851, 391] width 153 height 34
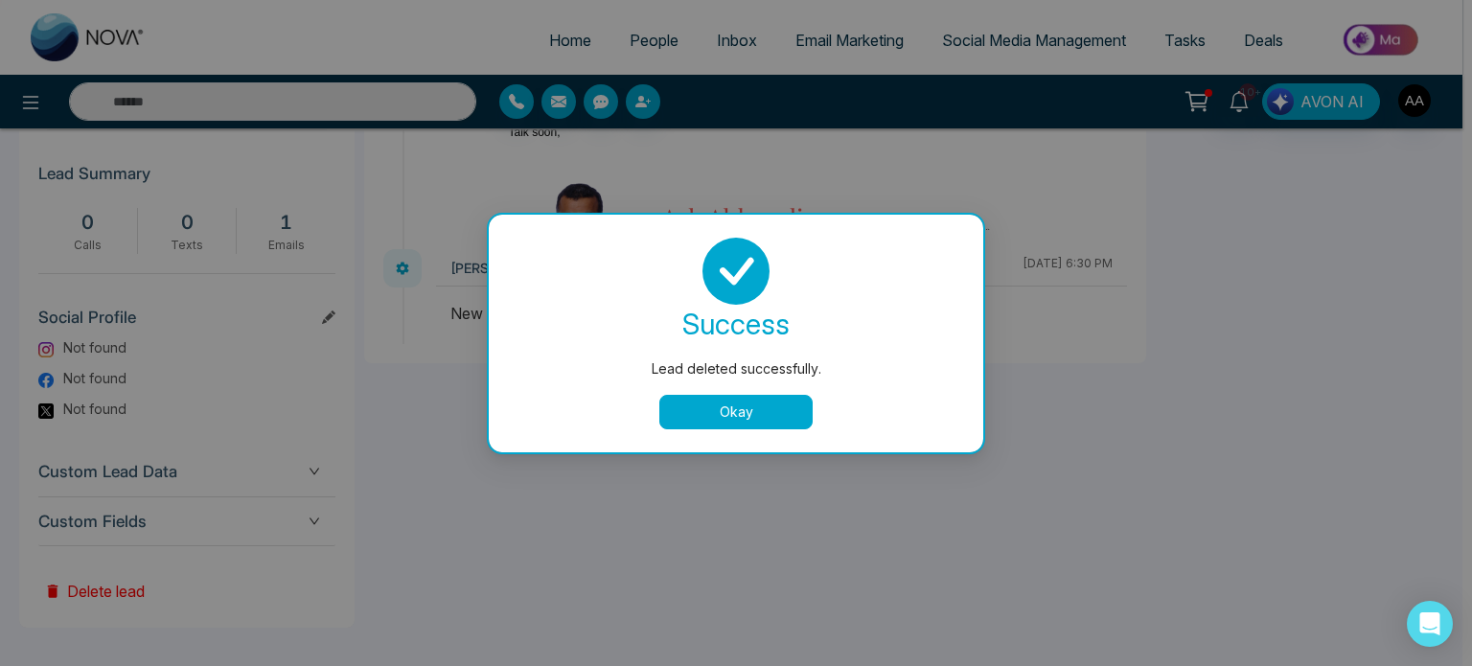
click at [738, 413] on button "Okay" at bounding box center [735, 412] width 153 height 34
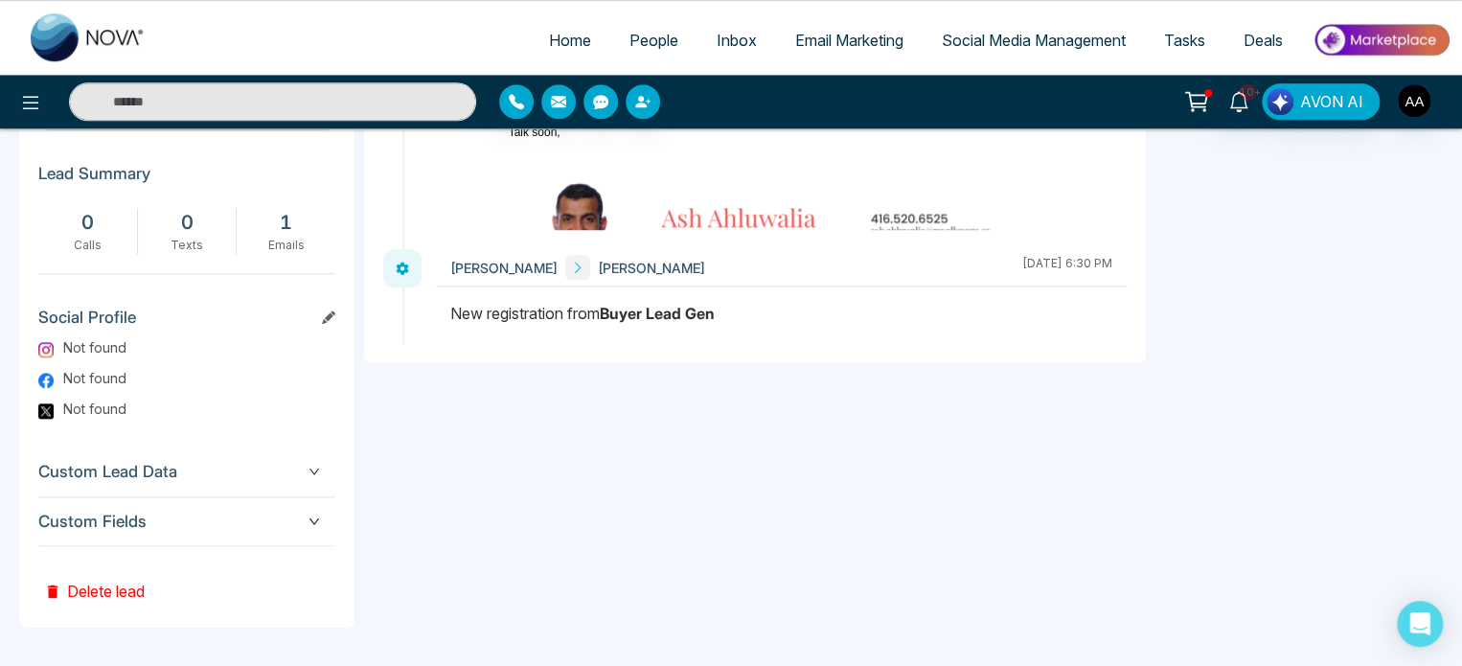
scroll to position [807, 0]
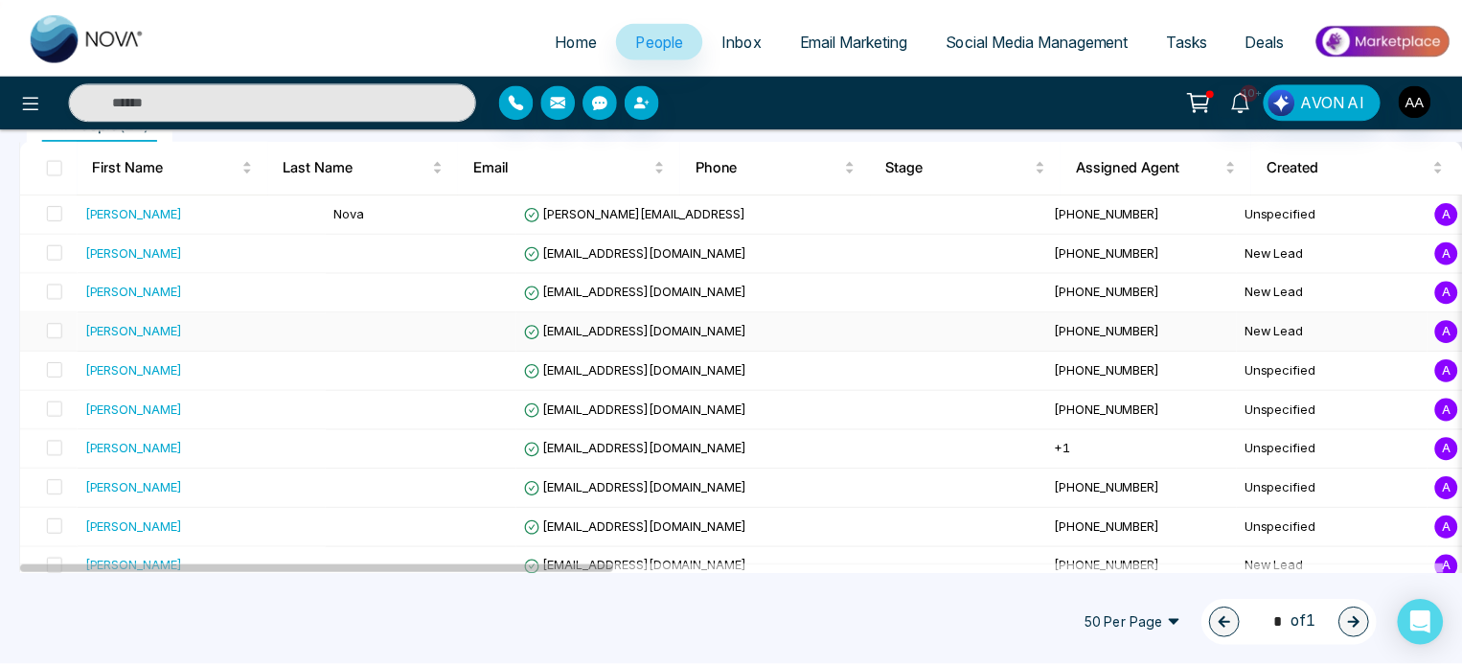
scroll to position [287, 0]
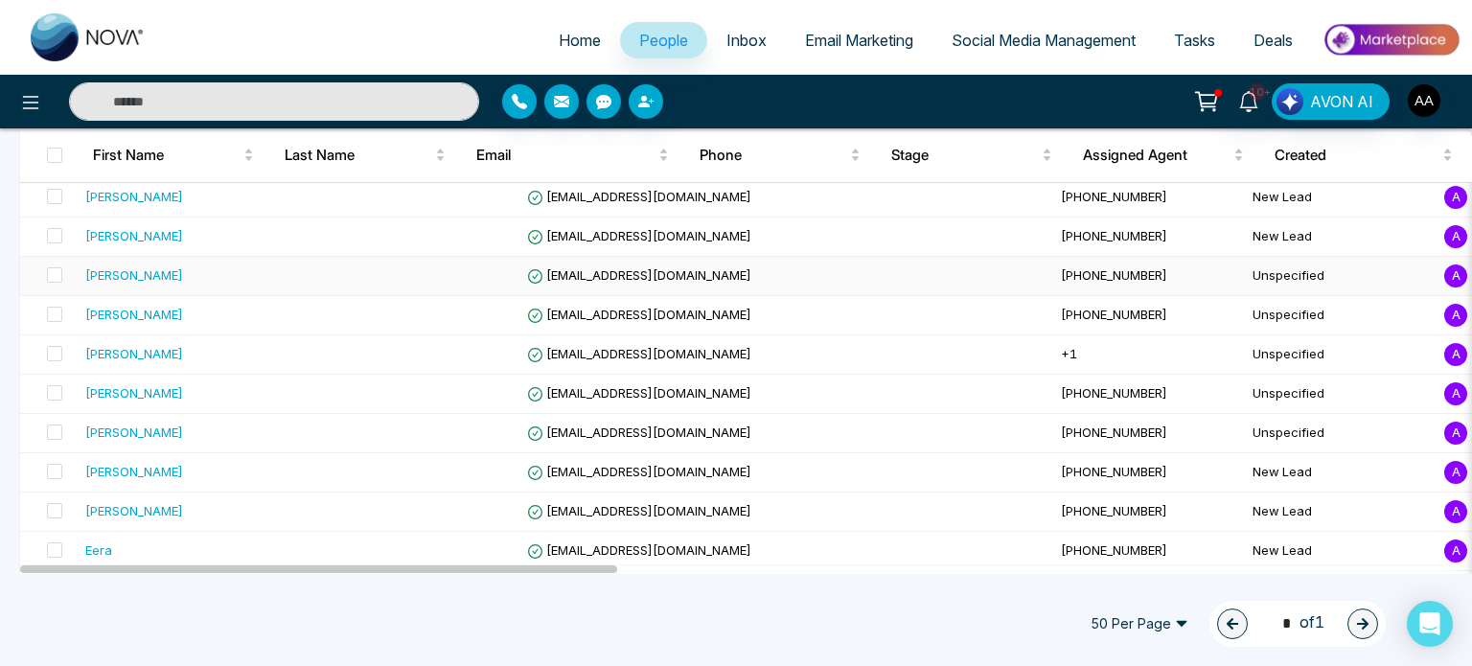
click at [146, 285] on div "[PERSON_NAME]" at bounding box center [134, 274] width 98 height 19
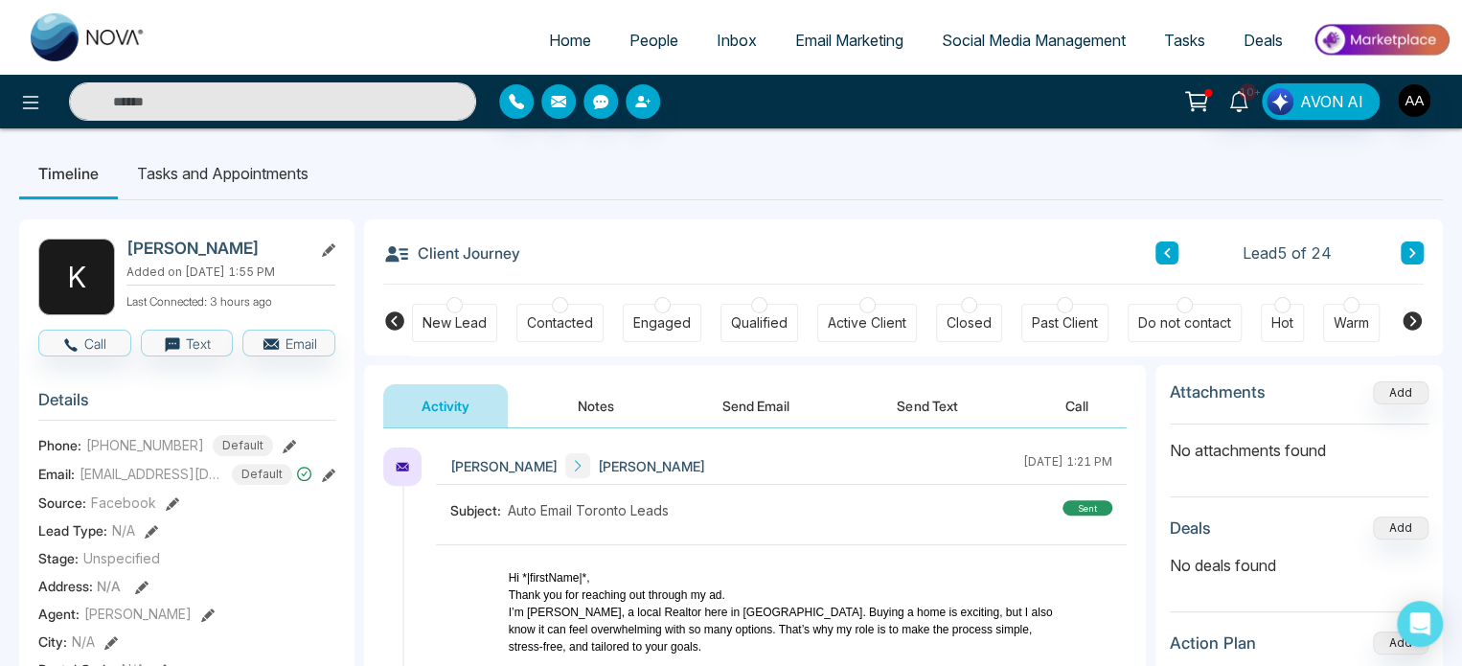
click at [697, 608] on p "I’m [PERSON_NAME], a local Realtor here in [GEOGRAPHIC_DATA]. Buying a home is …" at bounding box center [782, 630] width 546 height 52
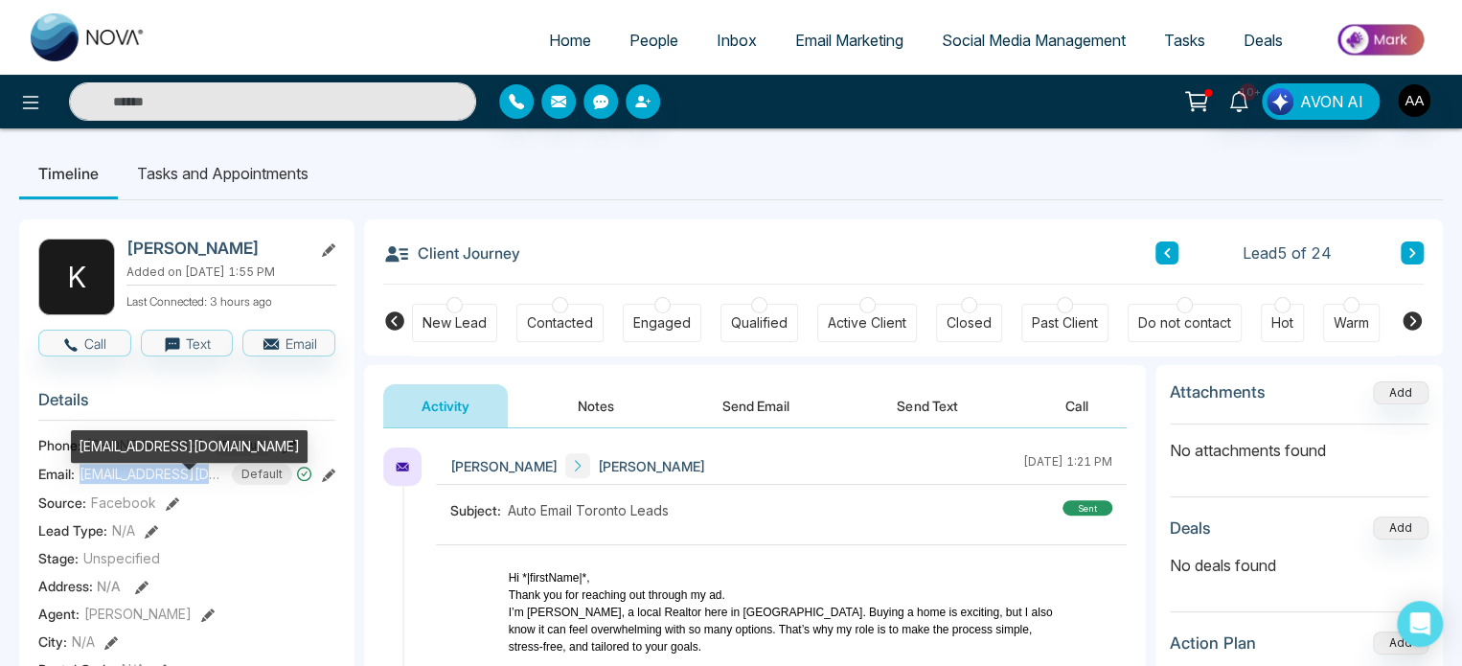
drag, startPoint x: 80, startPoint y: 482, endPoint x: 225, endPoint y: 487, distance: 144.8
click at [223, 484] on span "[EMAIL_ADDRESS][DOMAIN_NAME]" at bounding box center [152, 474] width 144 height 20
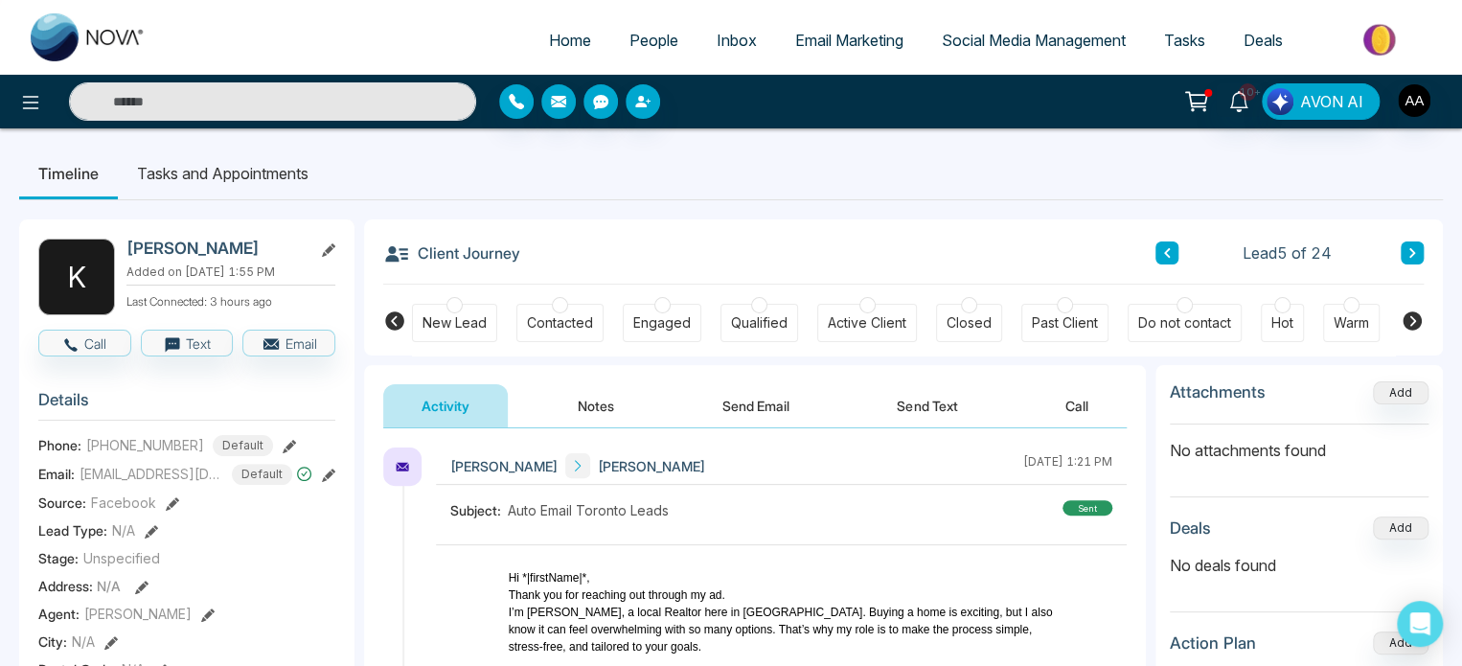
click at [447, 333] on div "New Lead" at bounding box center [455, 322] width 64 height 19
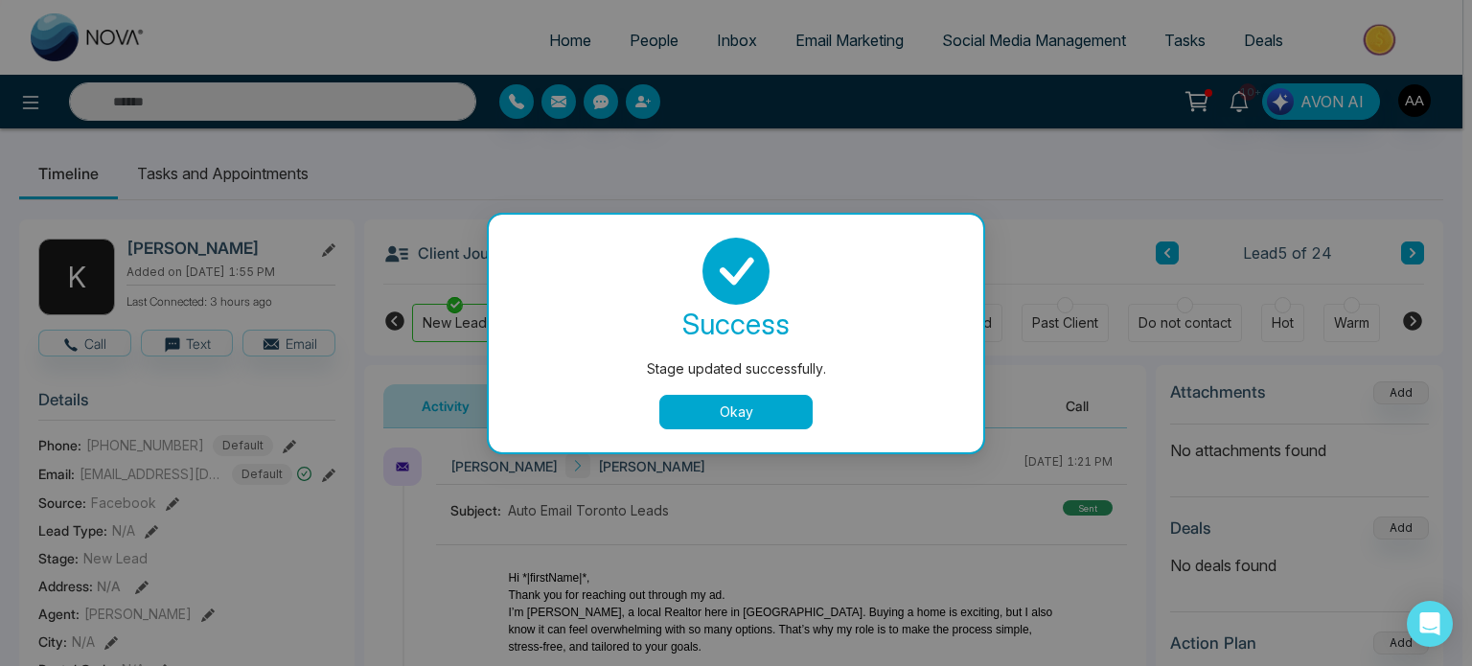
click at [720, 420] on button "Okay" at bounding box center [735, 412] width 153 height 34
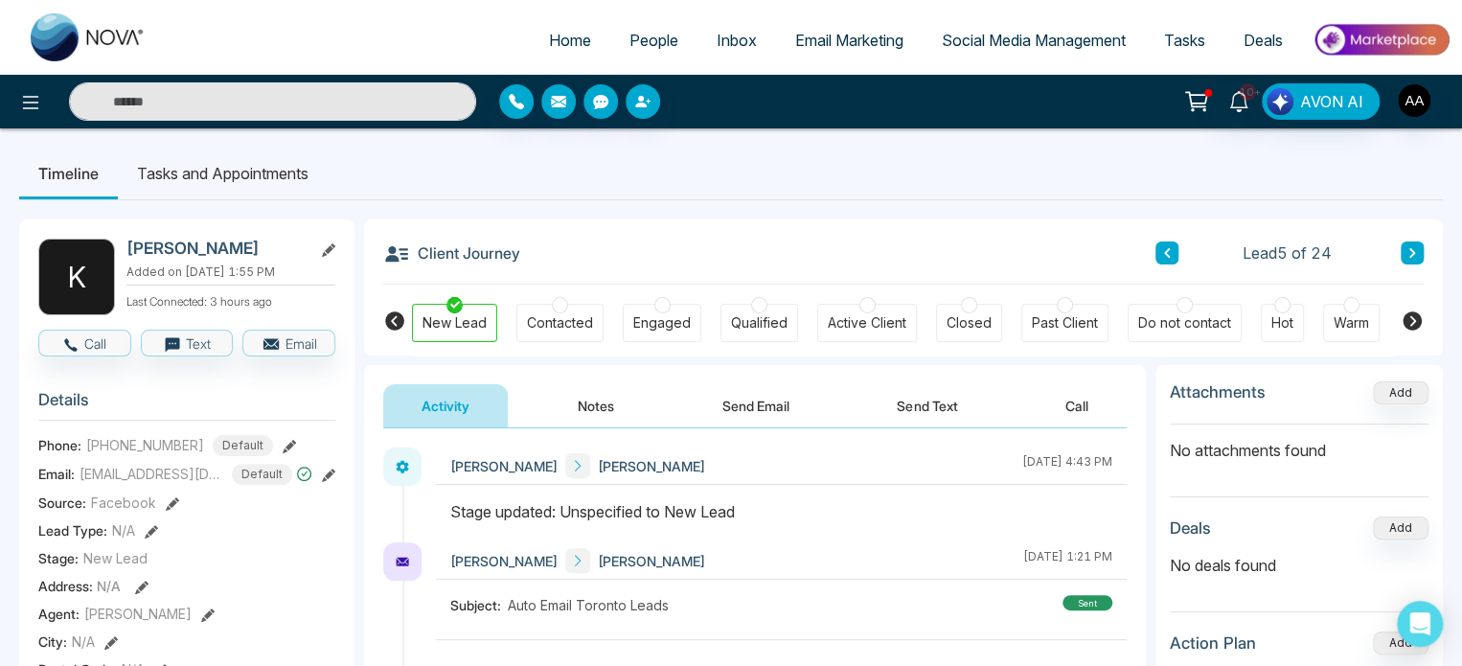
click at [571, 329] on div "Contacted" at bounding box center [560, 322] width 66 height 19
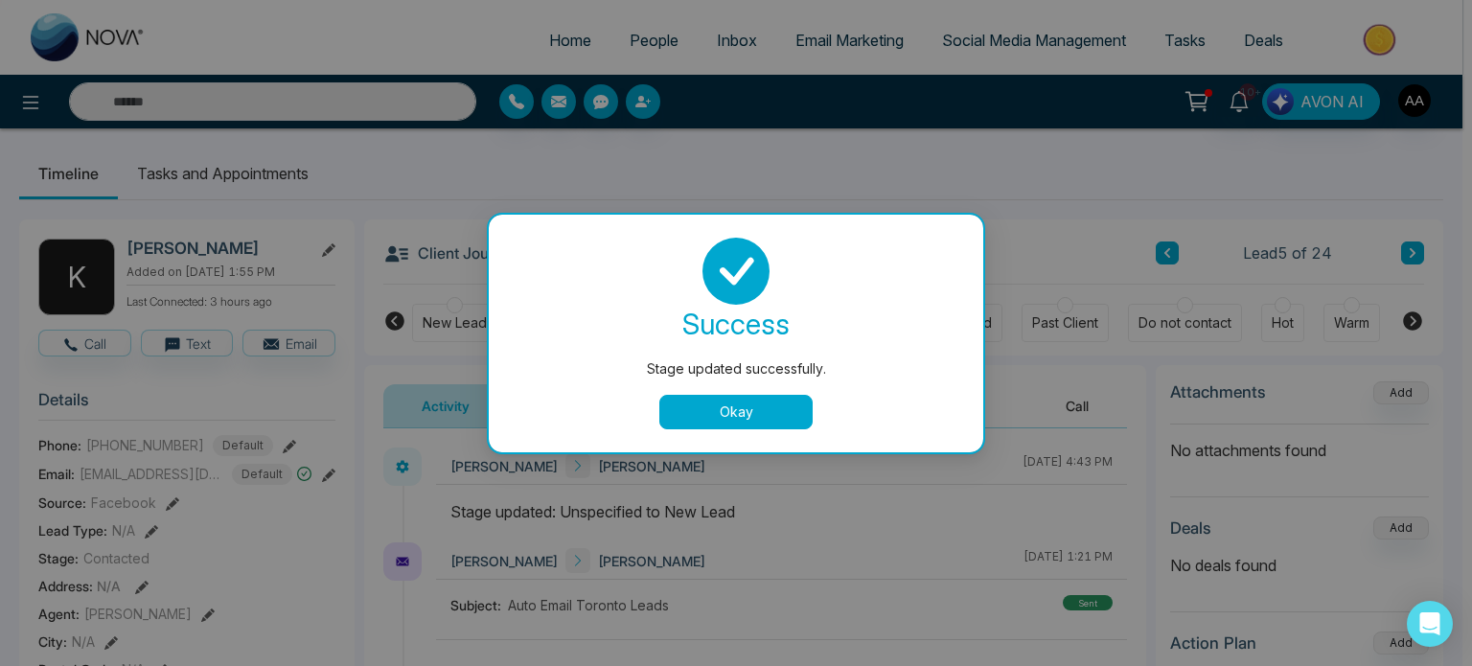
click at [723, 409] on button "Okay" at bounding box center [735, 412] width 153 height 34
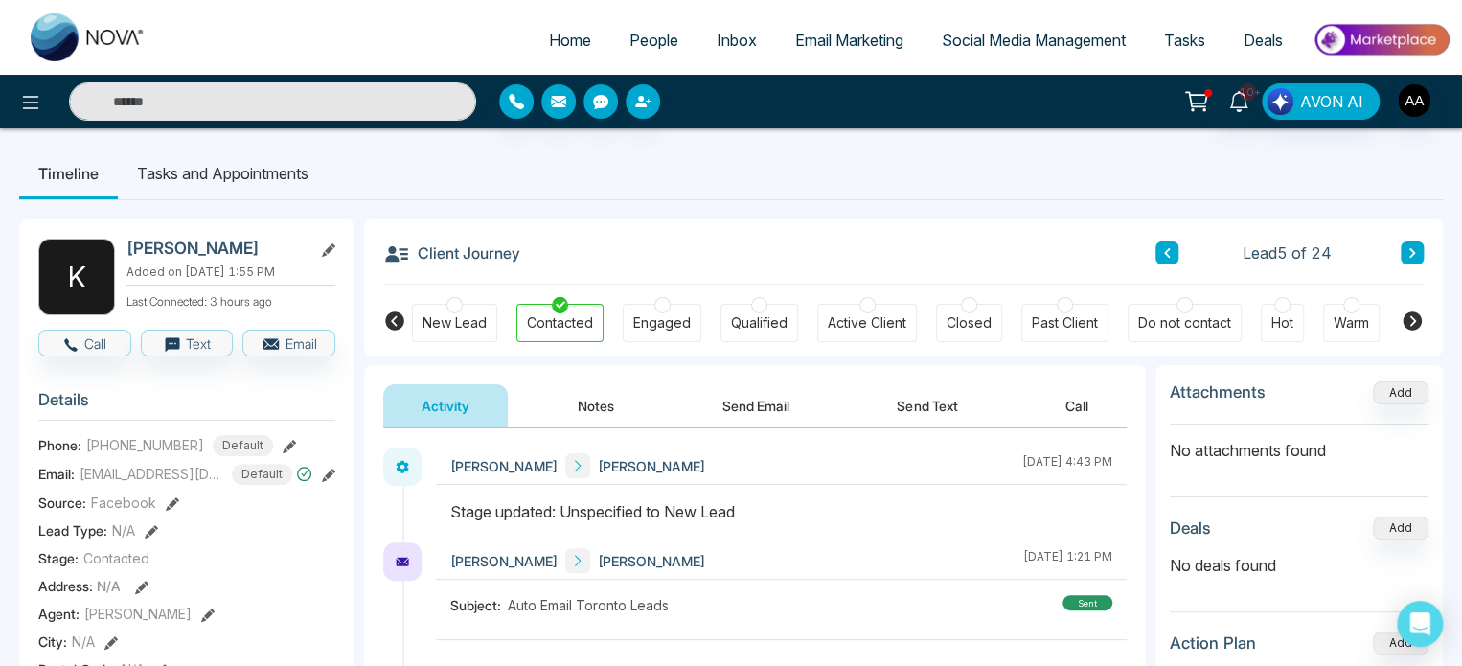
click at [609, 420] on button "Notes" at bounding box center [596, 405] width 113 height 43
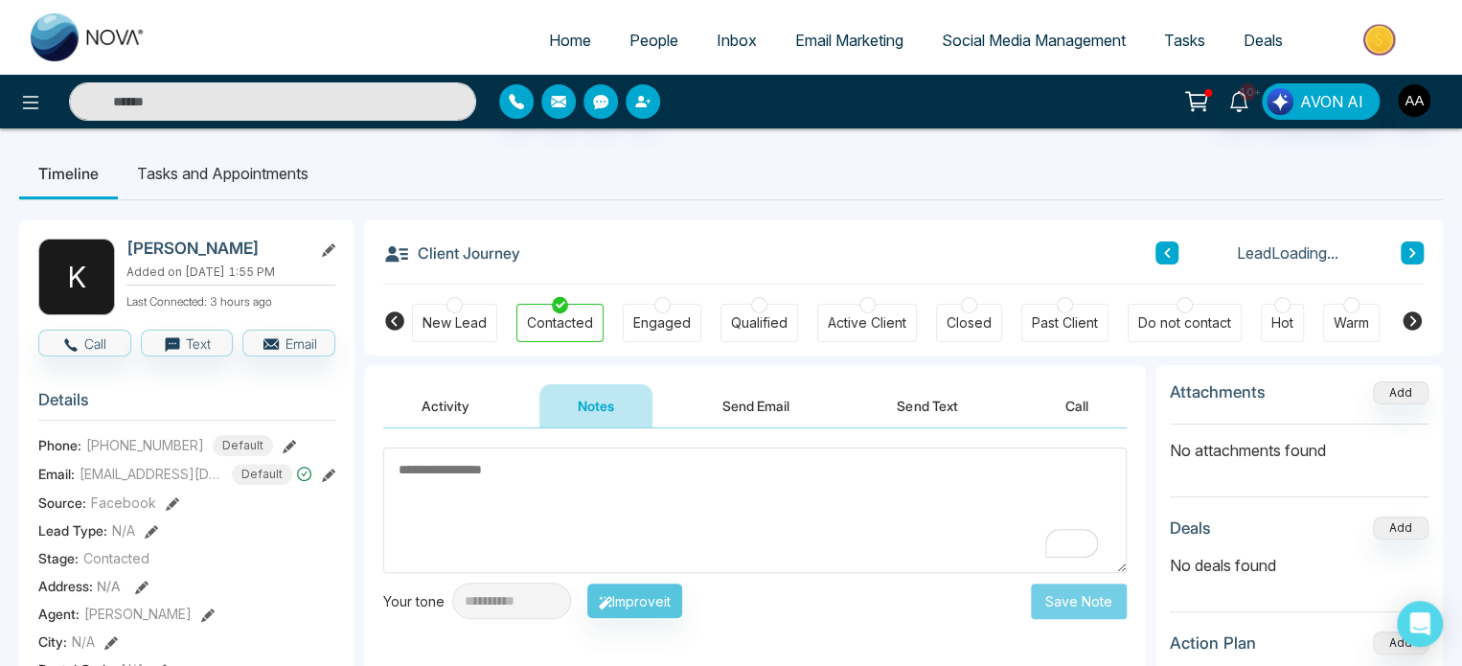
click at [571, 494] on textarea "To enrich screen reader interactions, please activate Accessibility in Grammarl…" at bounding box center [755, 511] width 744 height 126
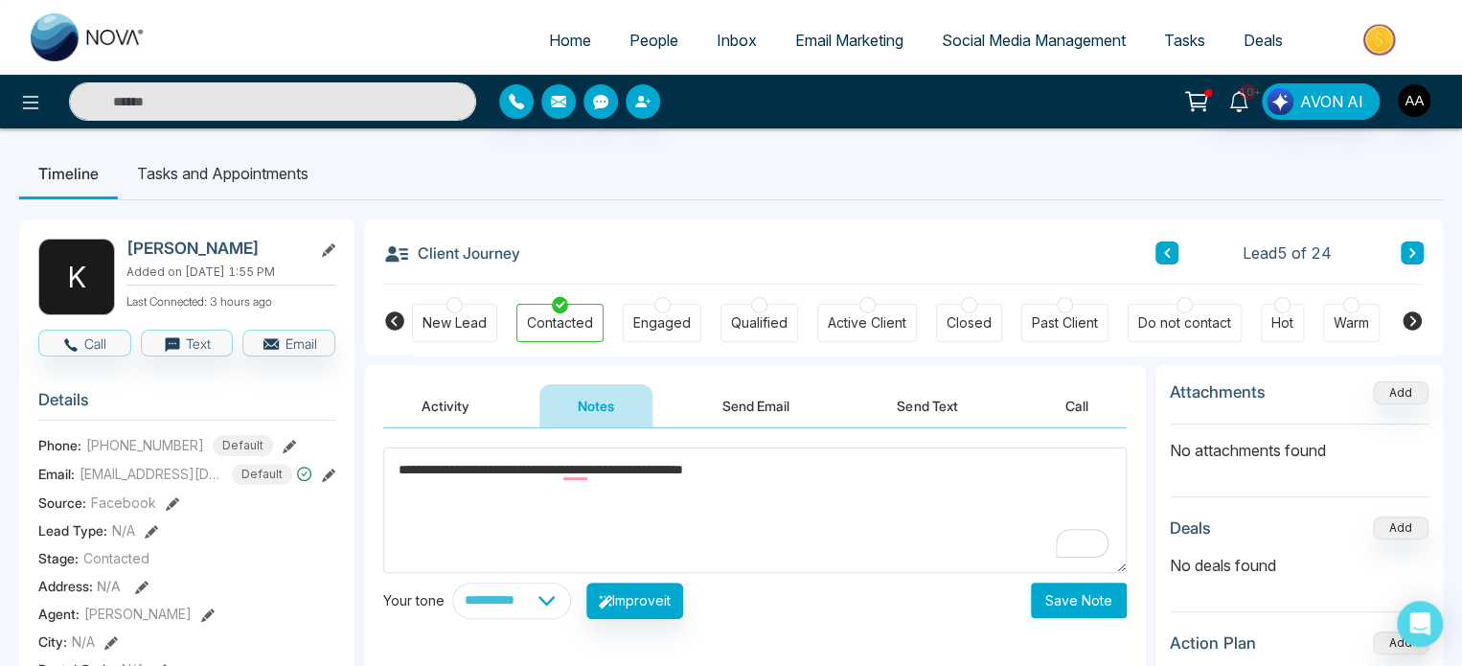
type textarea "**********"
click at [1069, 599] on button "Save Note" at bounding box center [1079, 600] width 96 height 35
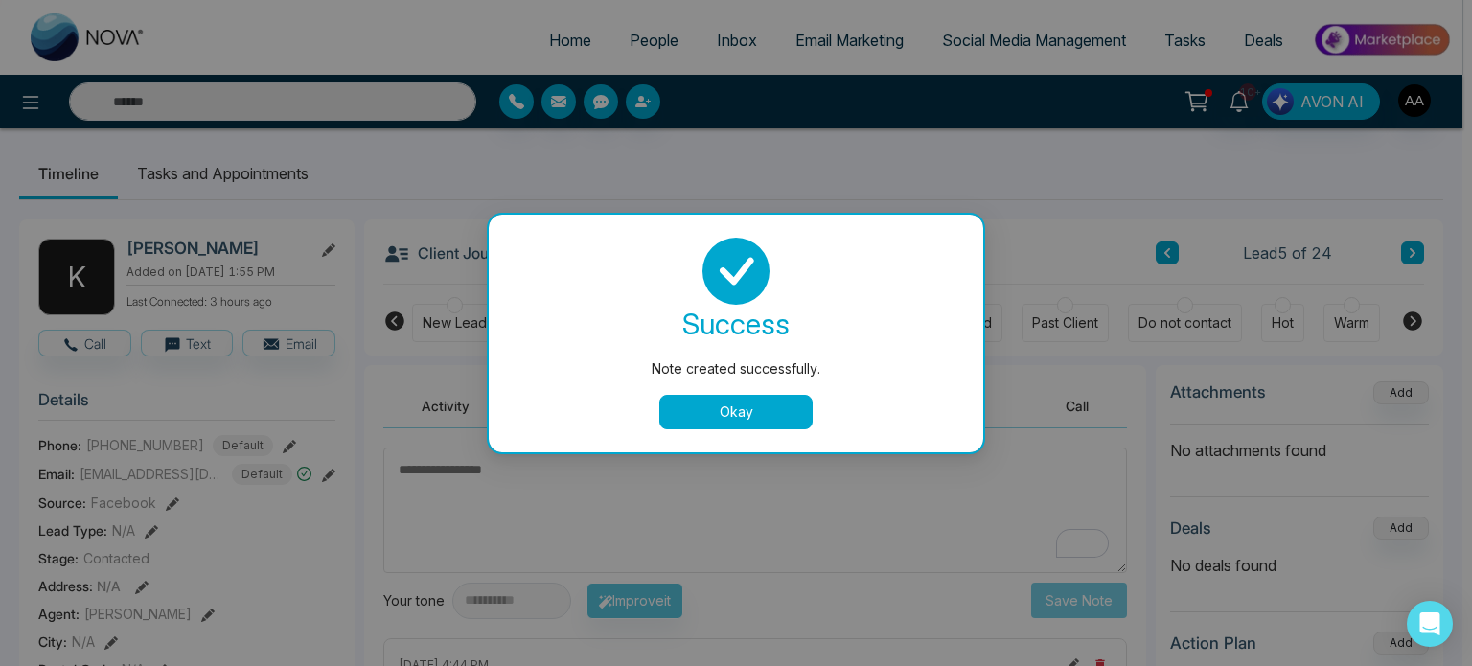
click at [765, 404] on button "Okay" at bounding box center [735, 412] width 153 height 34
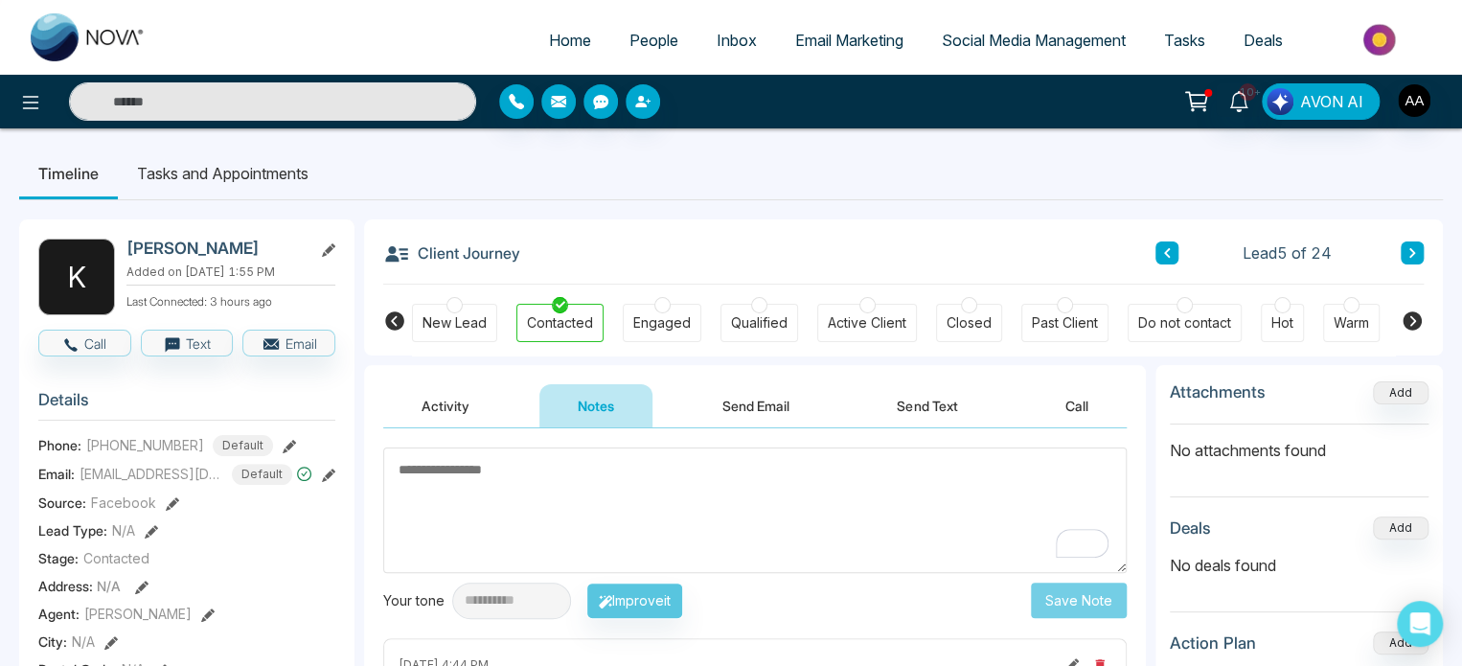
click at [424, 419] on button "Activity" at bounding box center [445, 405] width 125 height 43
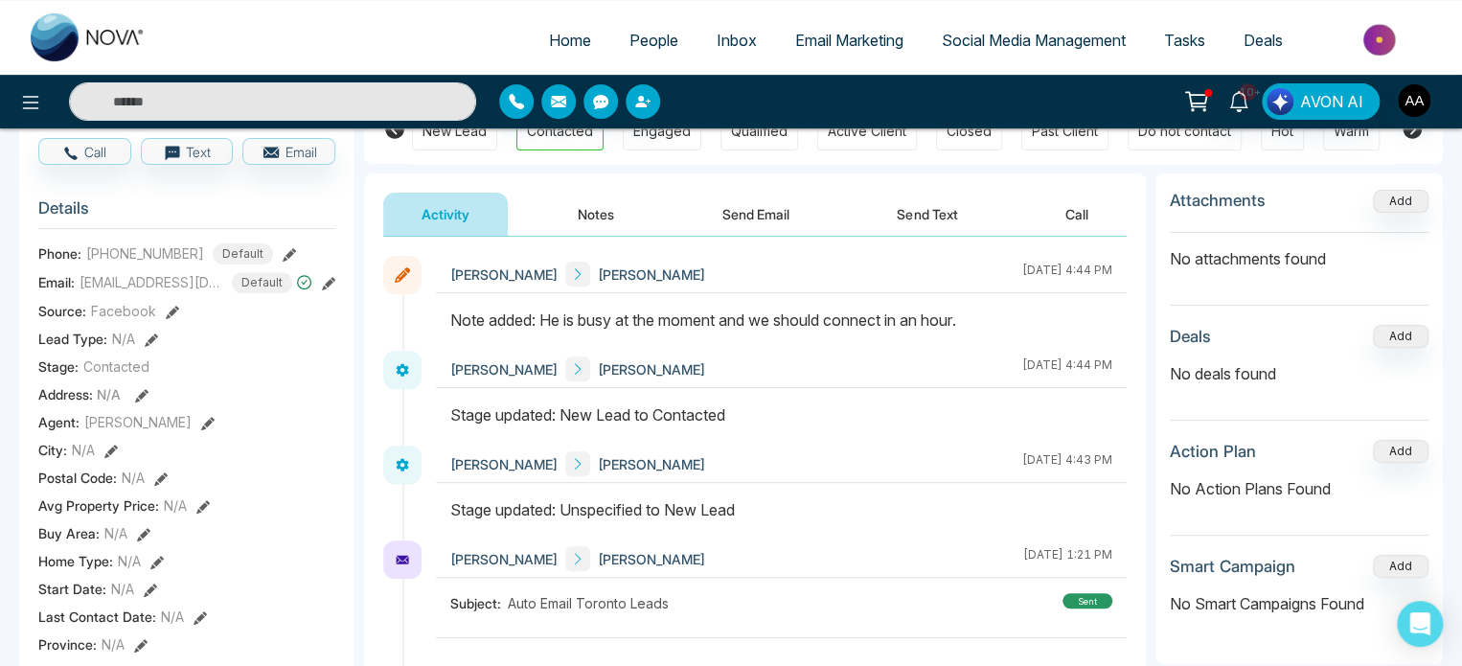
scroll to position [96, 0]
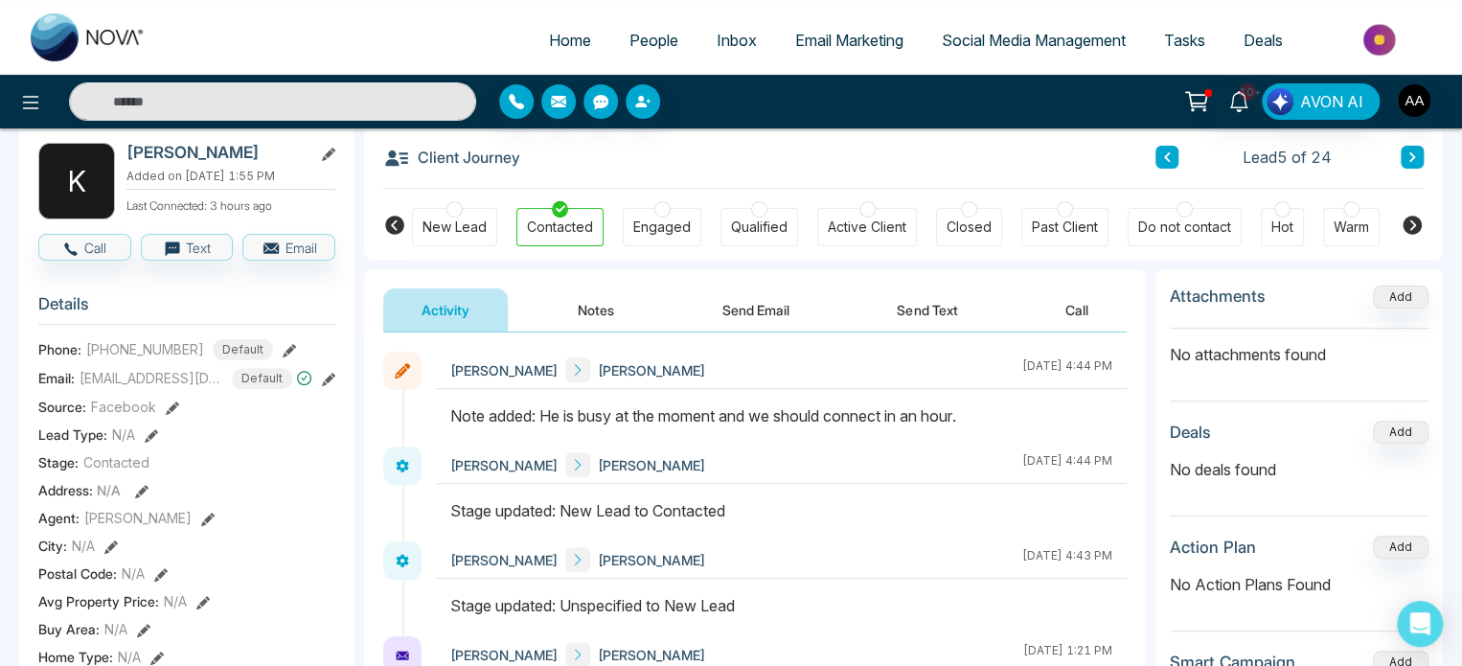
click at [571, 377] on icon at bounding box center [577, 369] width 13 height 13
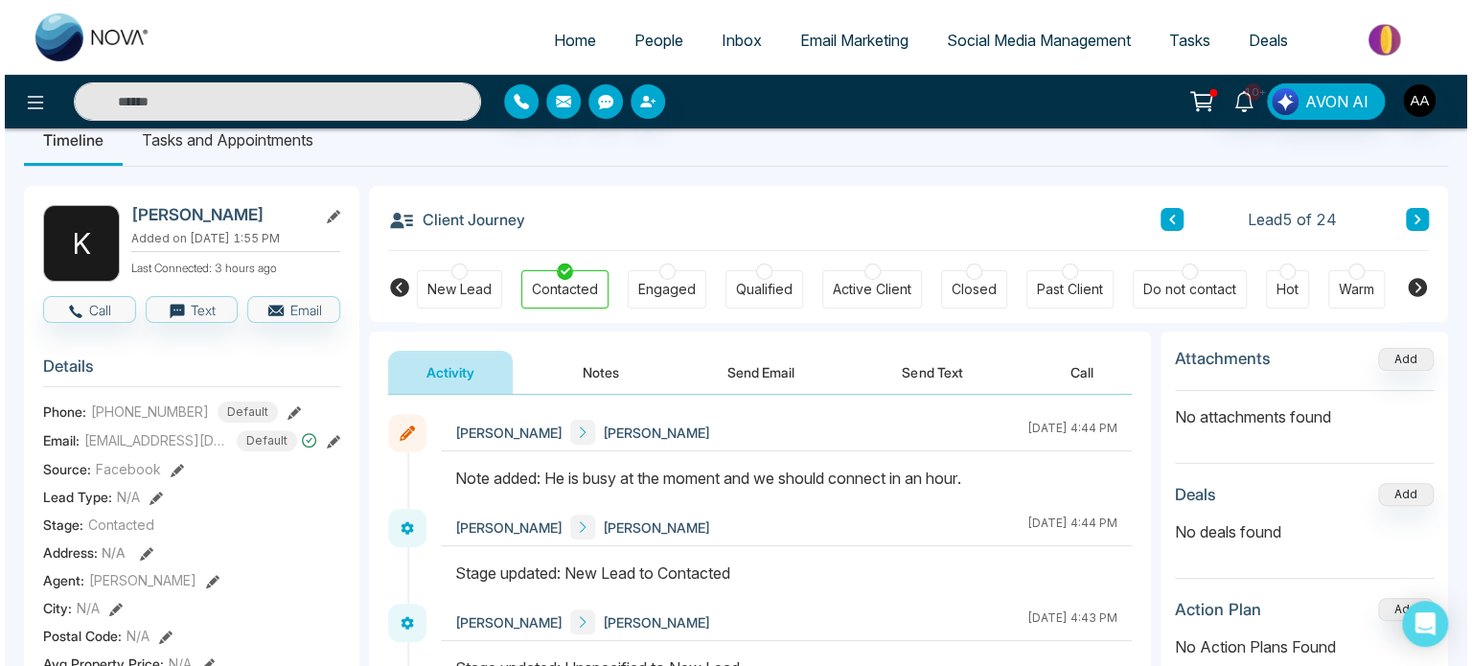
scroll to position [0, 0]
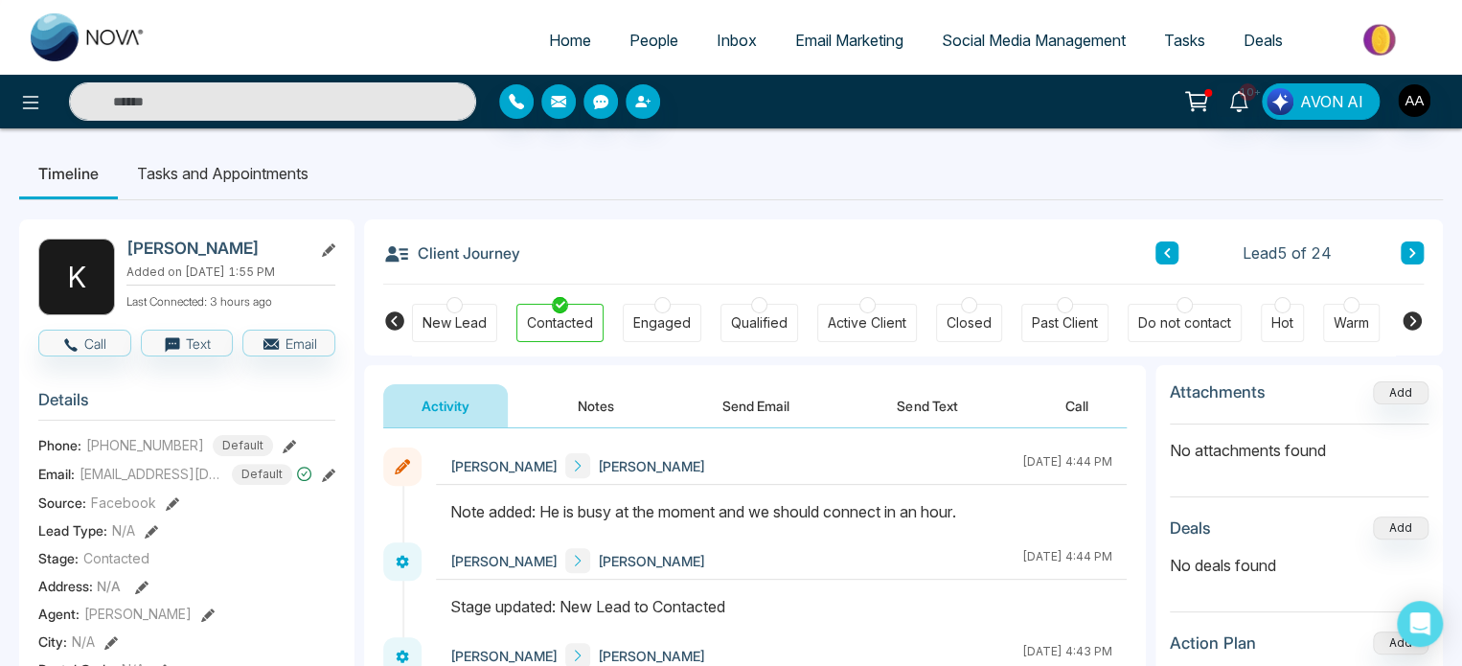
click at [176, 157] on li "Tasks and Appointments" at bounding box center [223, 174] width 210 height 52
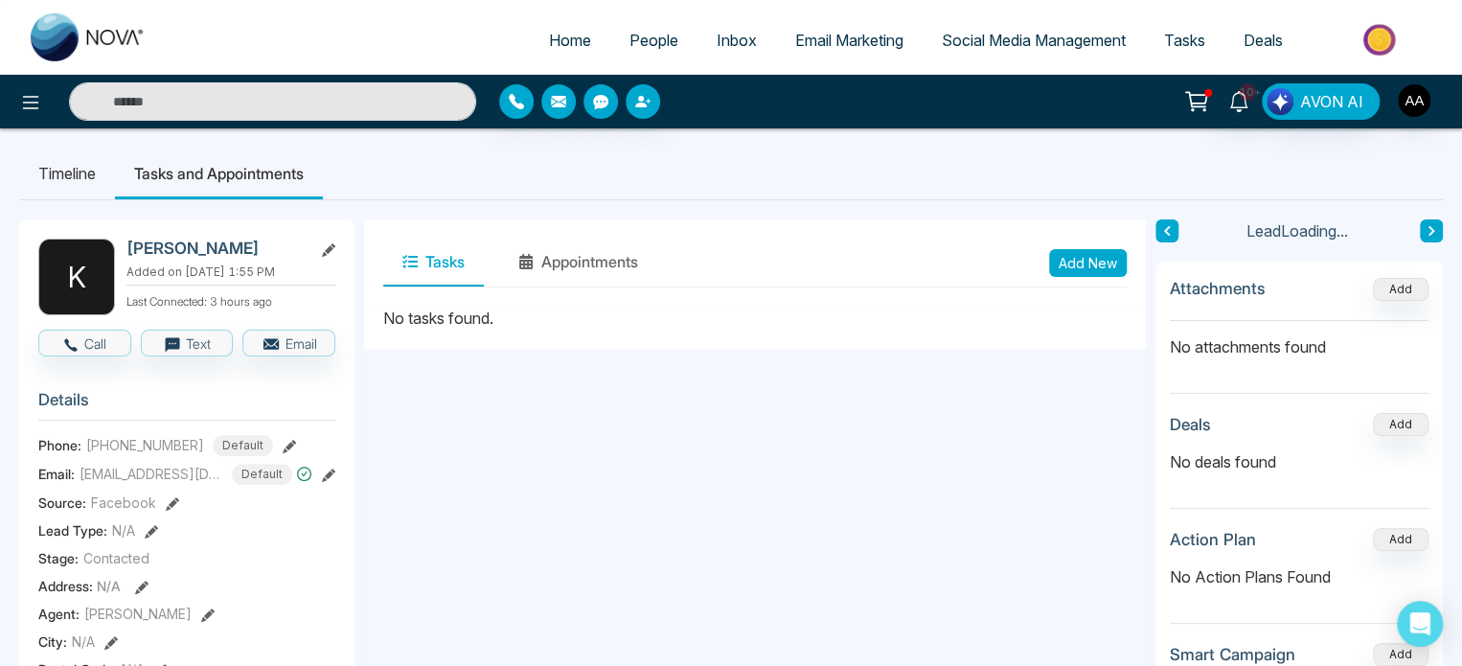
click at [1096, 264] on button "Add New" at bounding box center [1088, 263] width 78 height 28
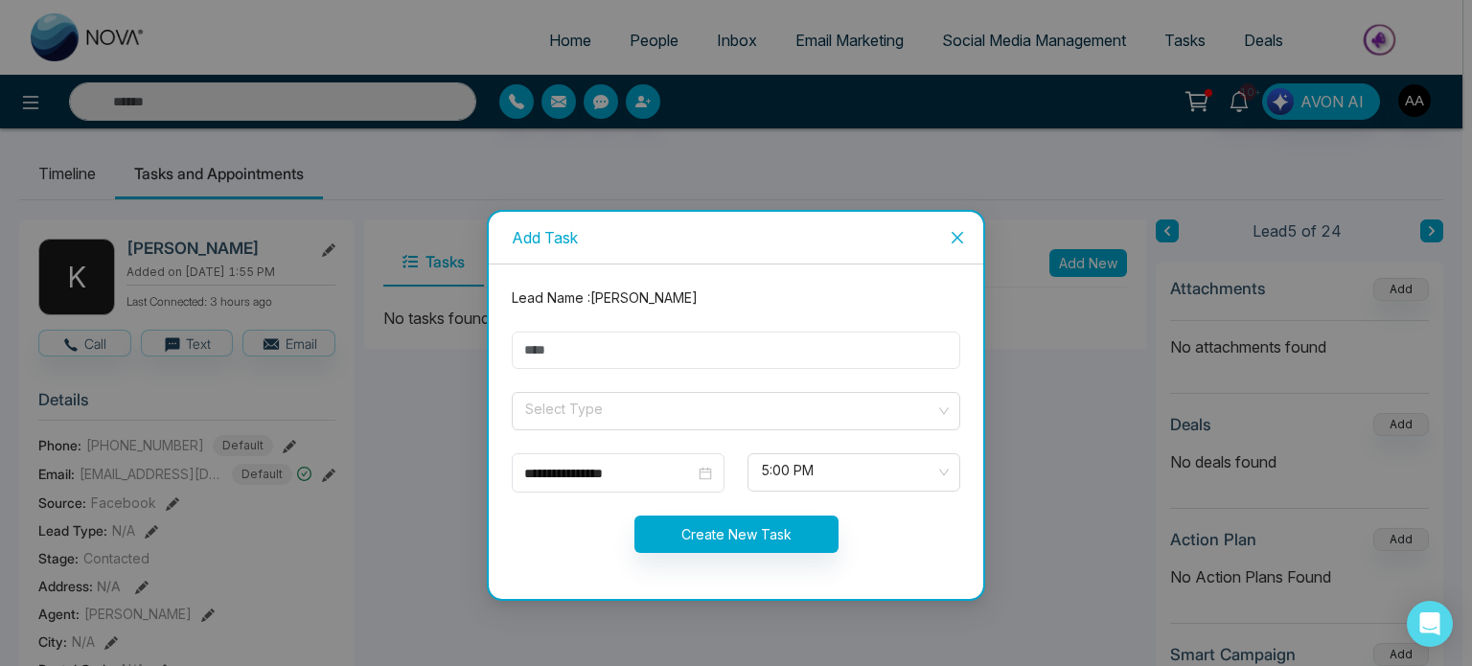
click at [648, 332] on input "text" at bounding box center [736, 350] width 448 height 37
type input "**********"
click at [734, 404] on input "search" at bounding box center [729, 407] width 412 height 29
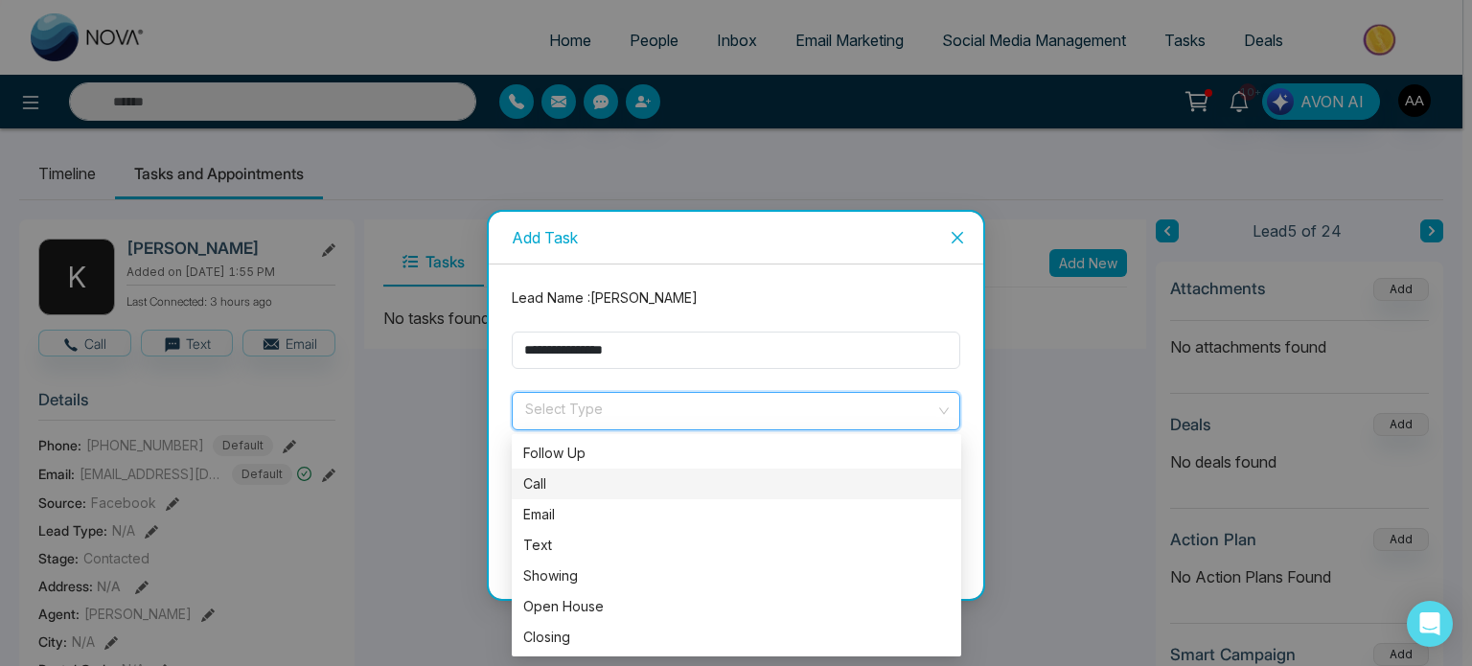
click at [560, 476] on div "Call" at bounding box center [736, 483] width 426 height 21
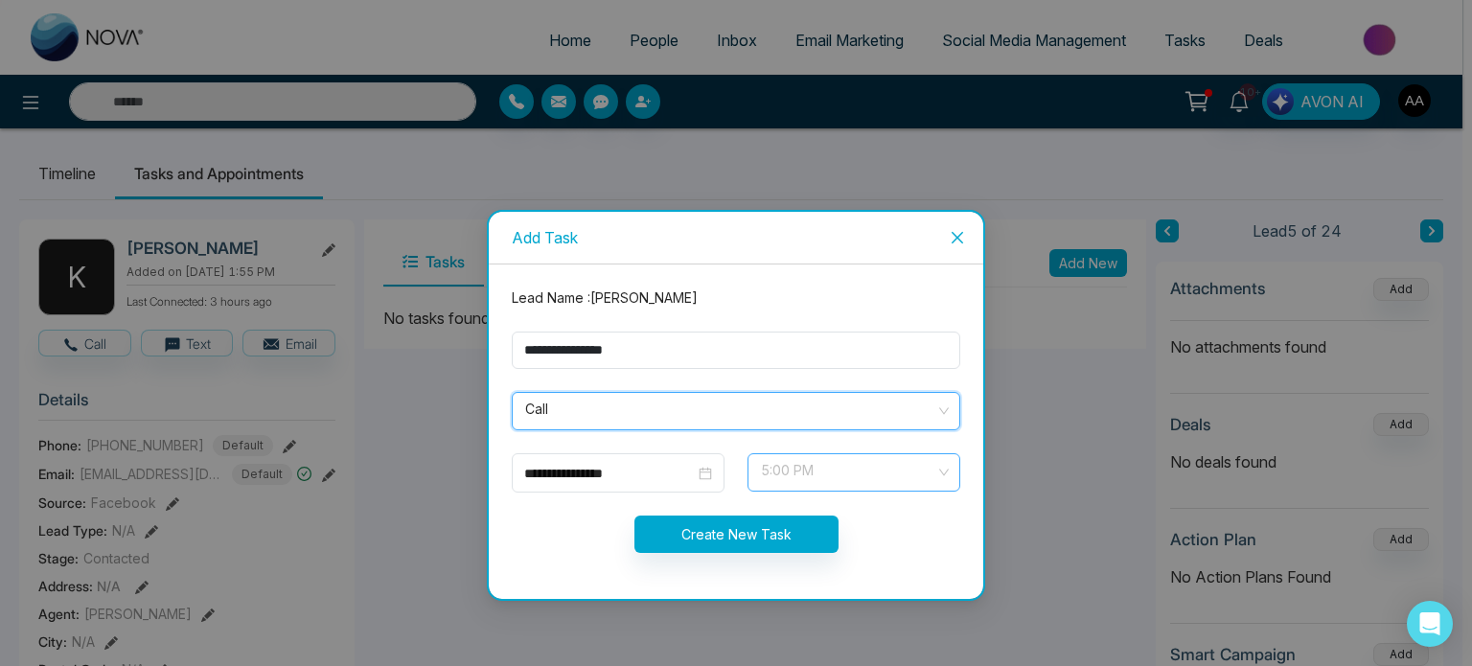
click at [819, 471] on span "5:00 PM" at bounding box center [854, 472] width 186 height 33
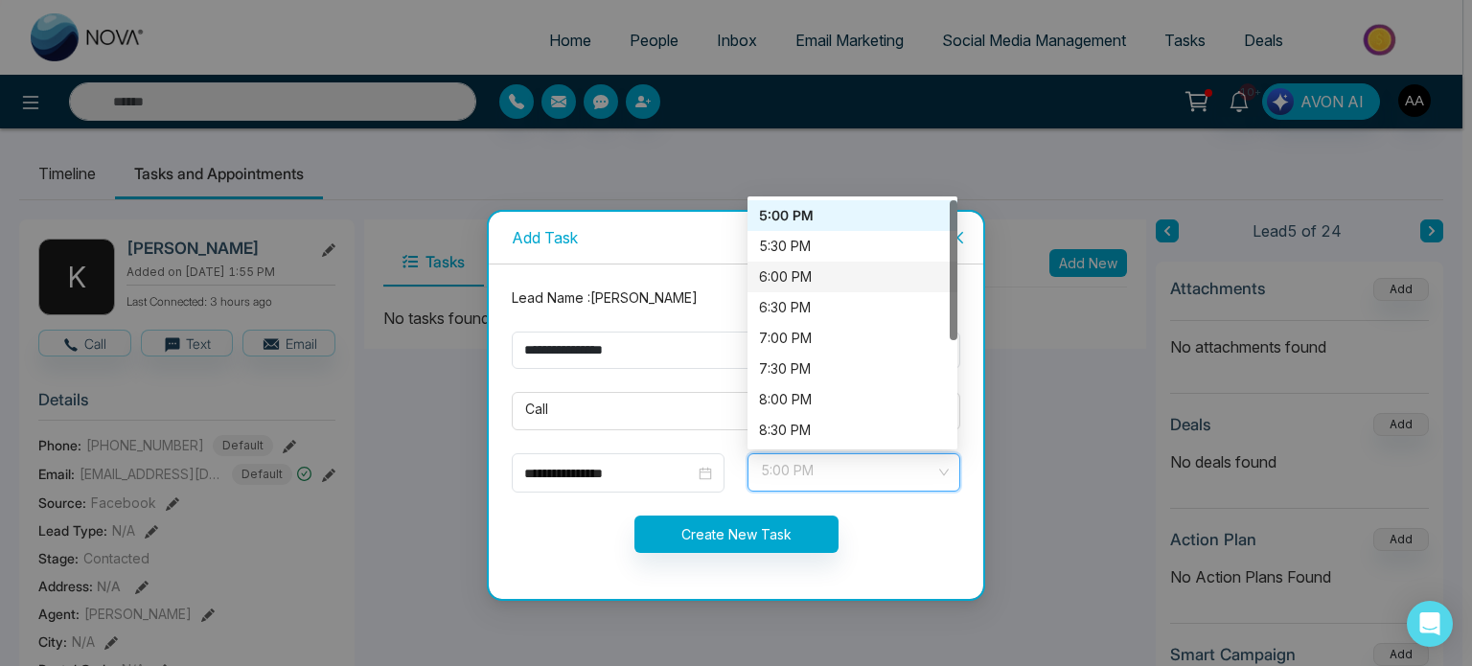
click at [797, 279] on div "6:00 PM" at bounding box center [852, 276] width 187 height 21
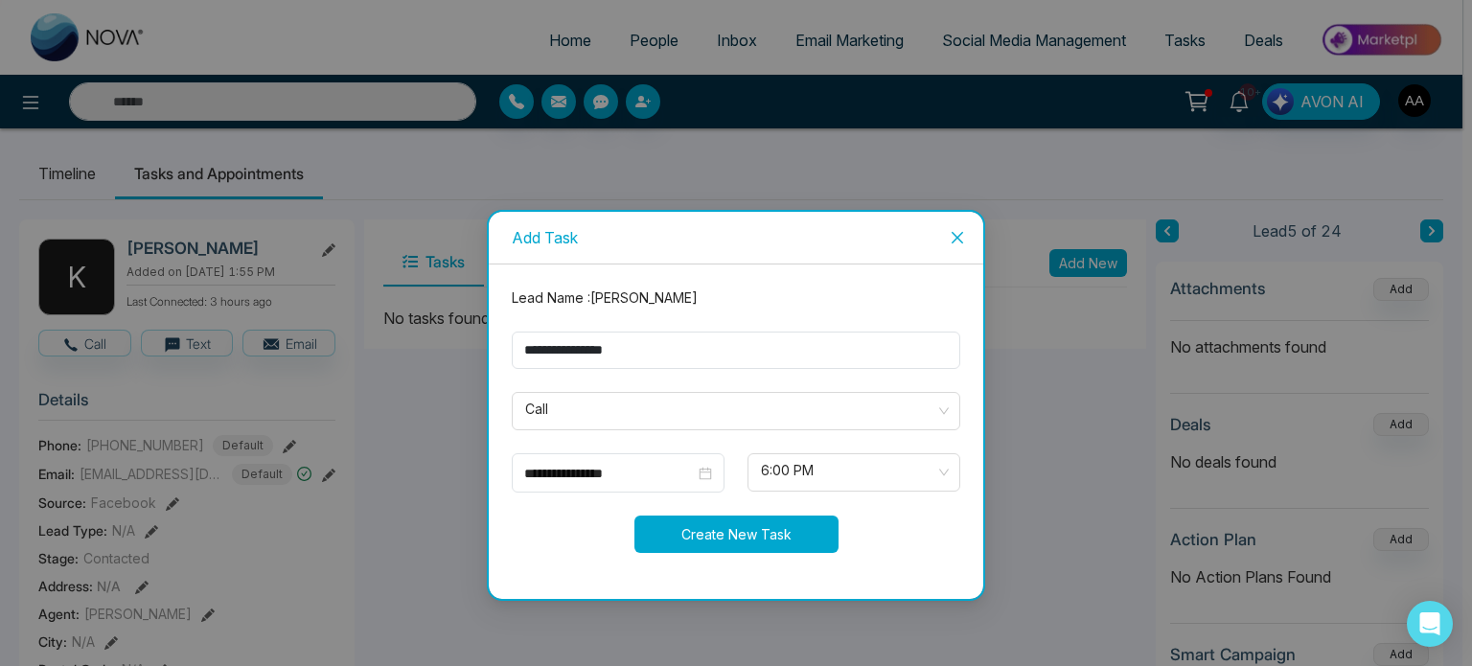
click at [718, 540] on button "Create New Task" at bounding box center [736, 534] width 204 height 37
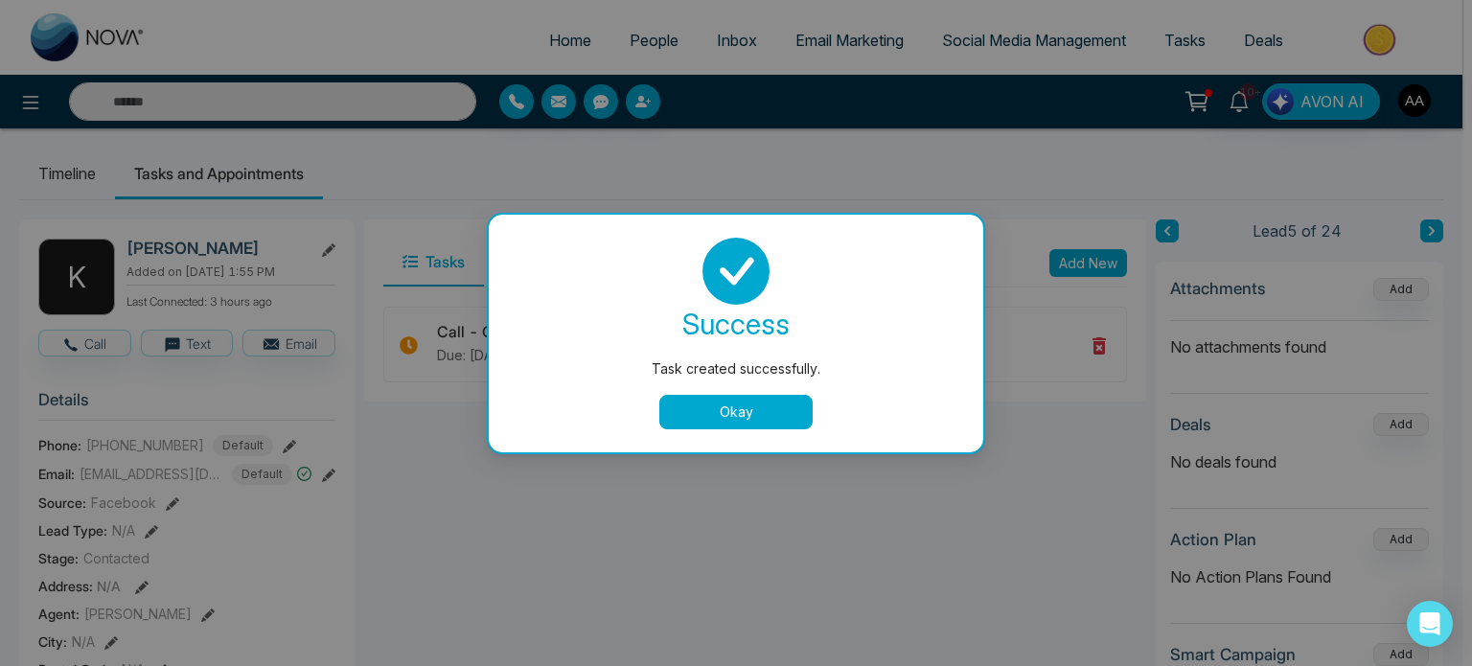
click at [755, 416] on button "Okay" at bounding box center [735, 412] width 153 height 34
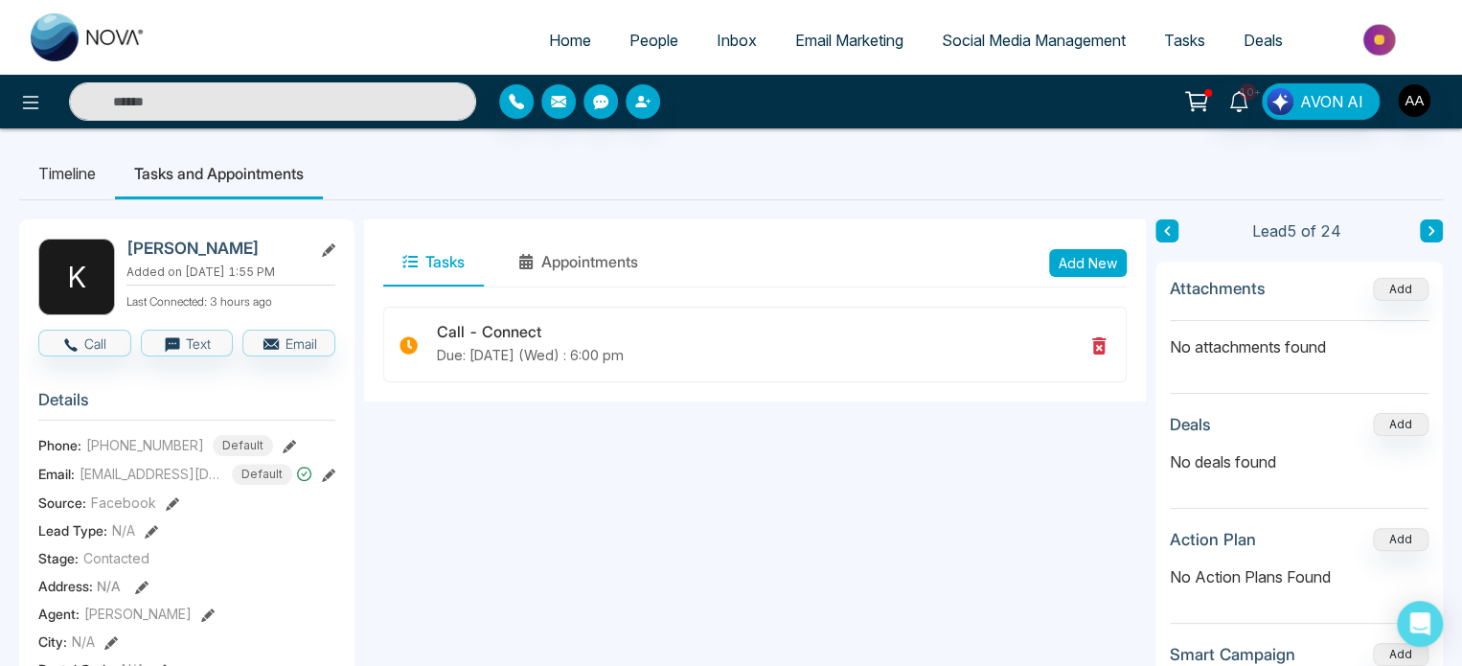
click at [631, 49] on span "People" at bounding box center [654, 40] width 49 height 19
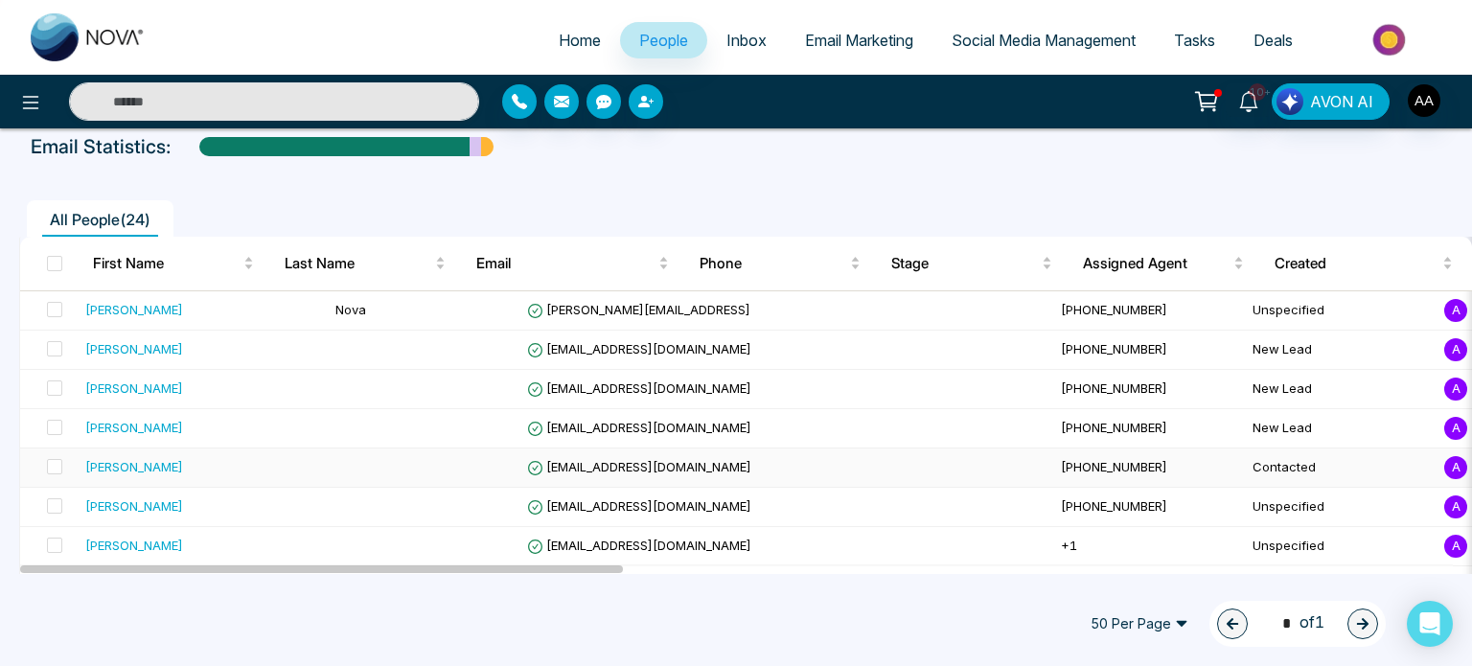
scroll to position [192, 0]
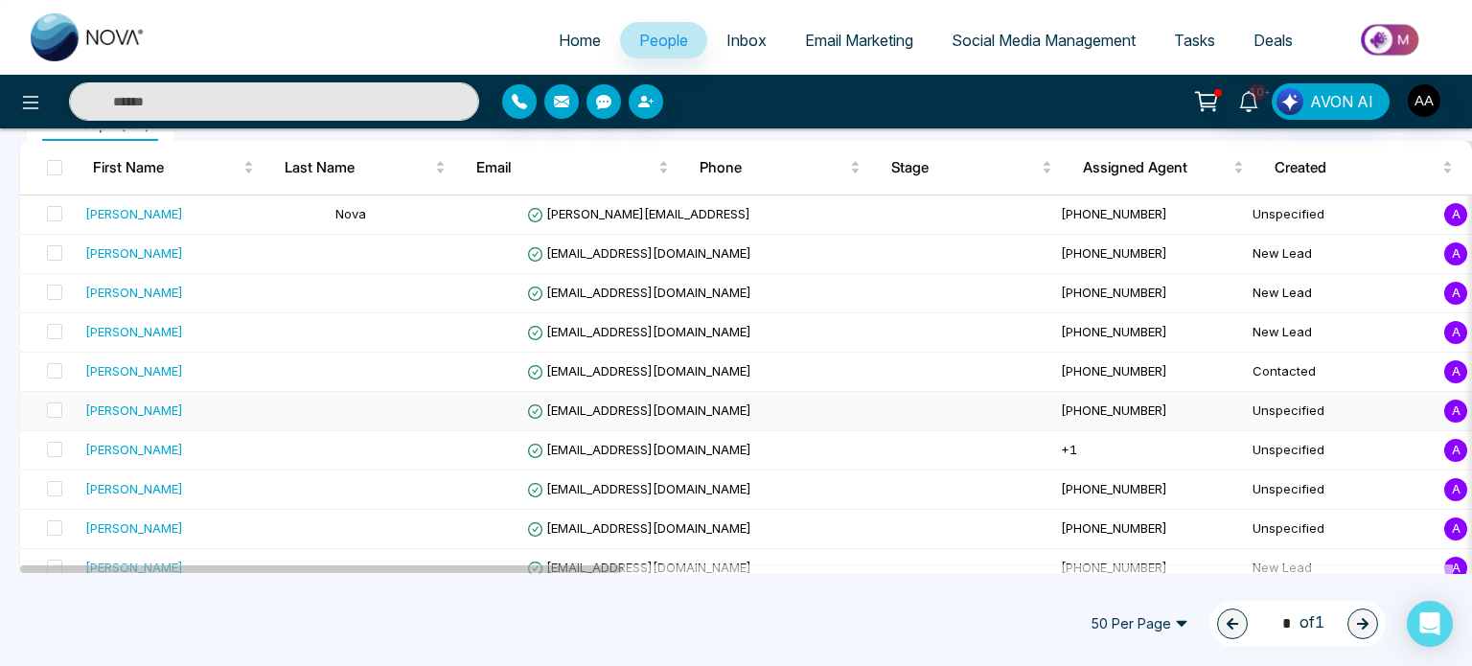
click at [139, 420] on div "[PERSON_NAME]" at bounding box center [134, 410] width 98 height 19
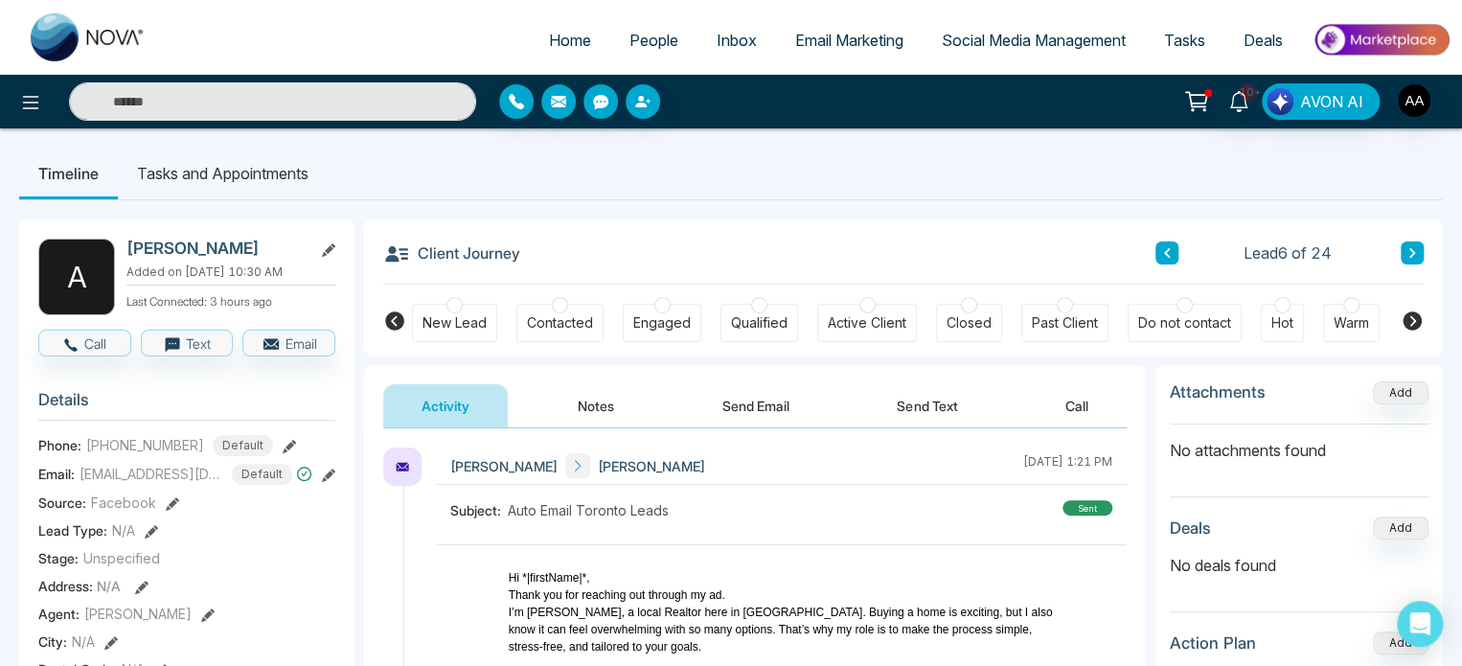
click at [441, 328] on div "New Lead" at bounding box center [455, 322] width 64 height 19
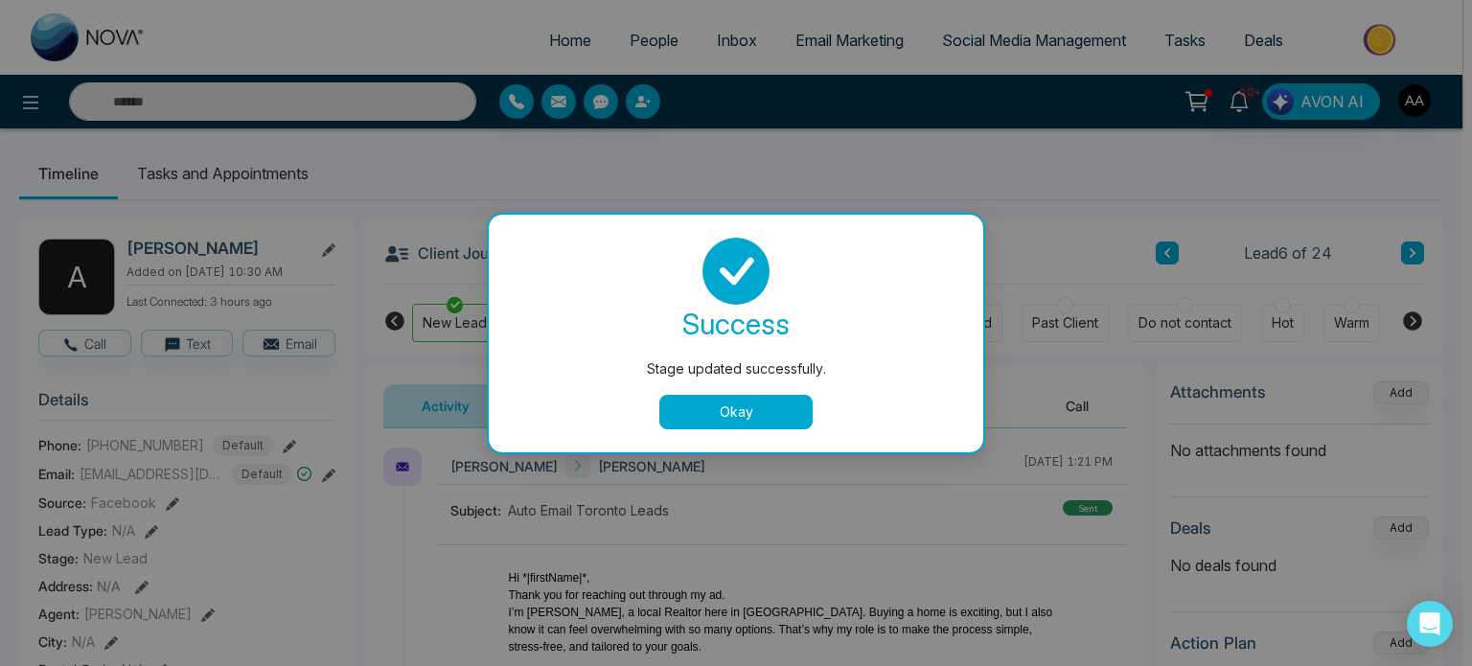
click at [774, 413] on button "Okay" at bounding box center [735, 412] width 153 height 34
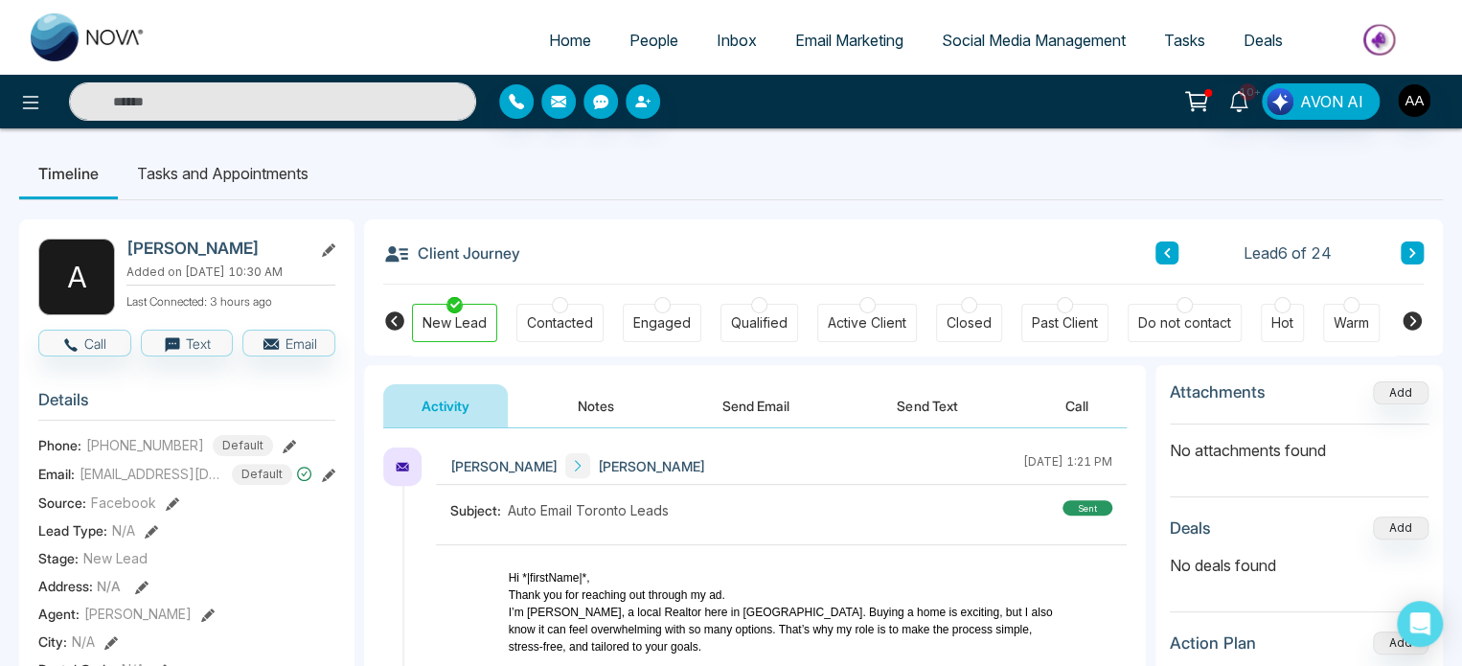
click at [609, 405] on button "Notes" at bounding box center [596, 405] width 113 height 43
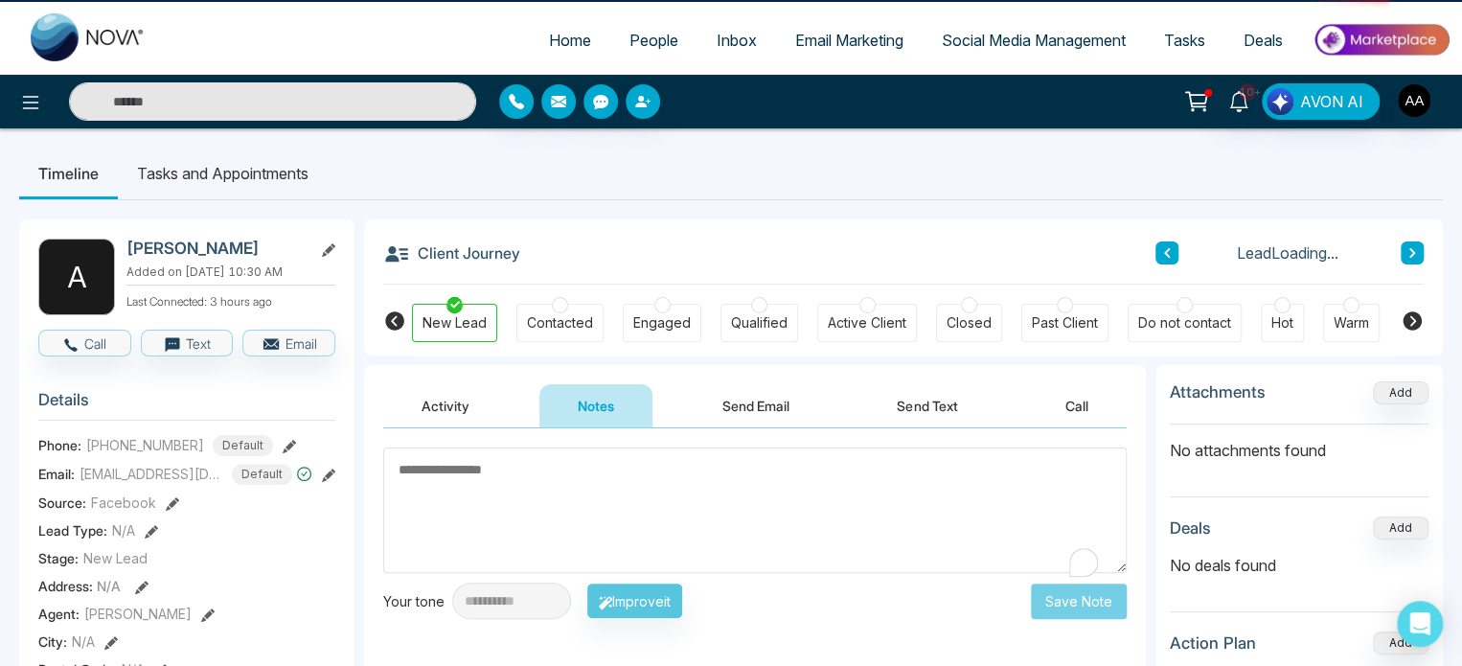
click at [517, 513] on textarea "To enrich screen reader interactions, please activate Accessibility in Grammarl…" at bounding box center [755, 511] width 744 height 126
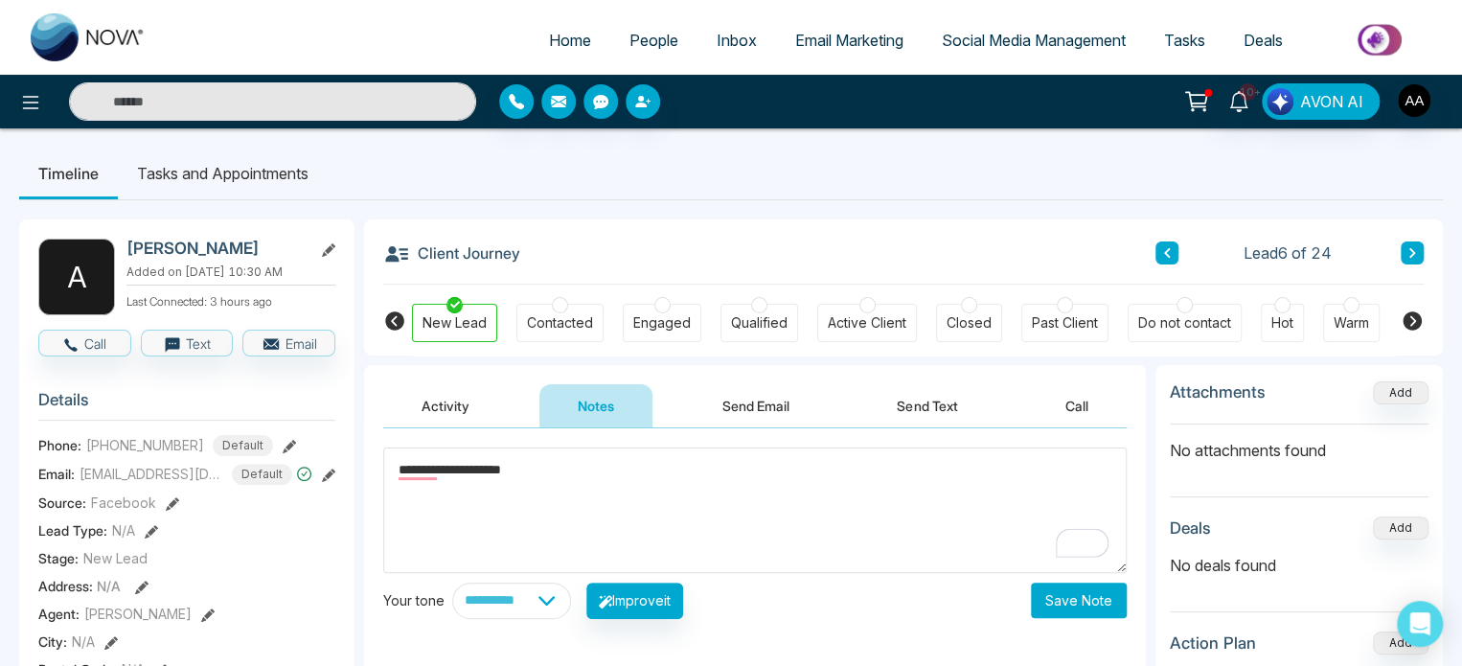
type textarea "**********"
click at [1085, 603] on button "Save Note" at bounding box center [1079, 600] width 96 height 35
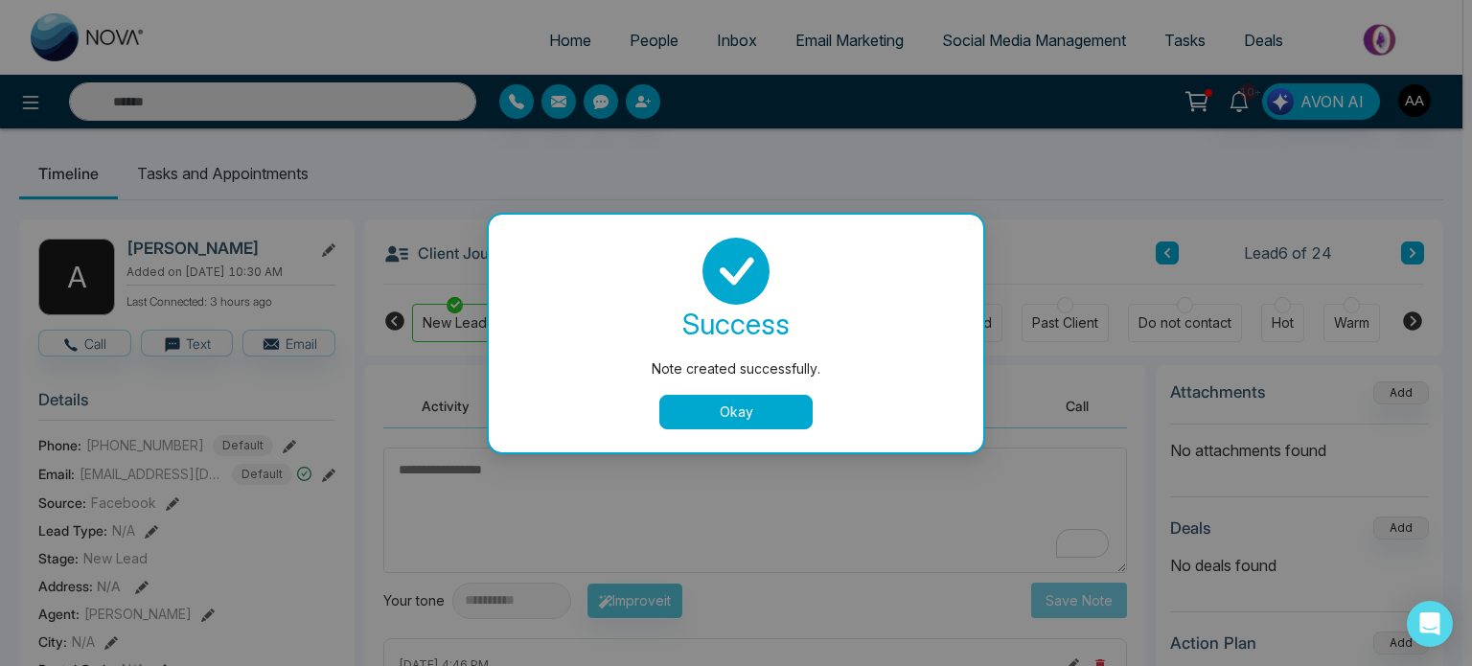
click at [737, 425] on button "Okay" at bounding box center [735, 412] width 153 height 34
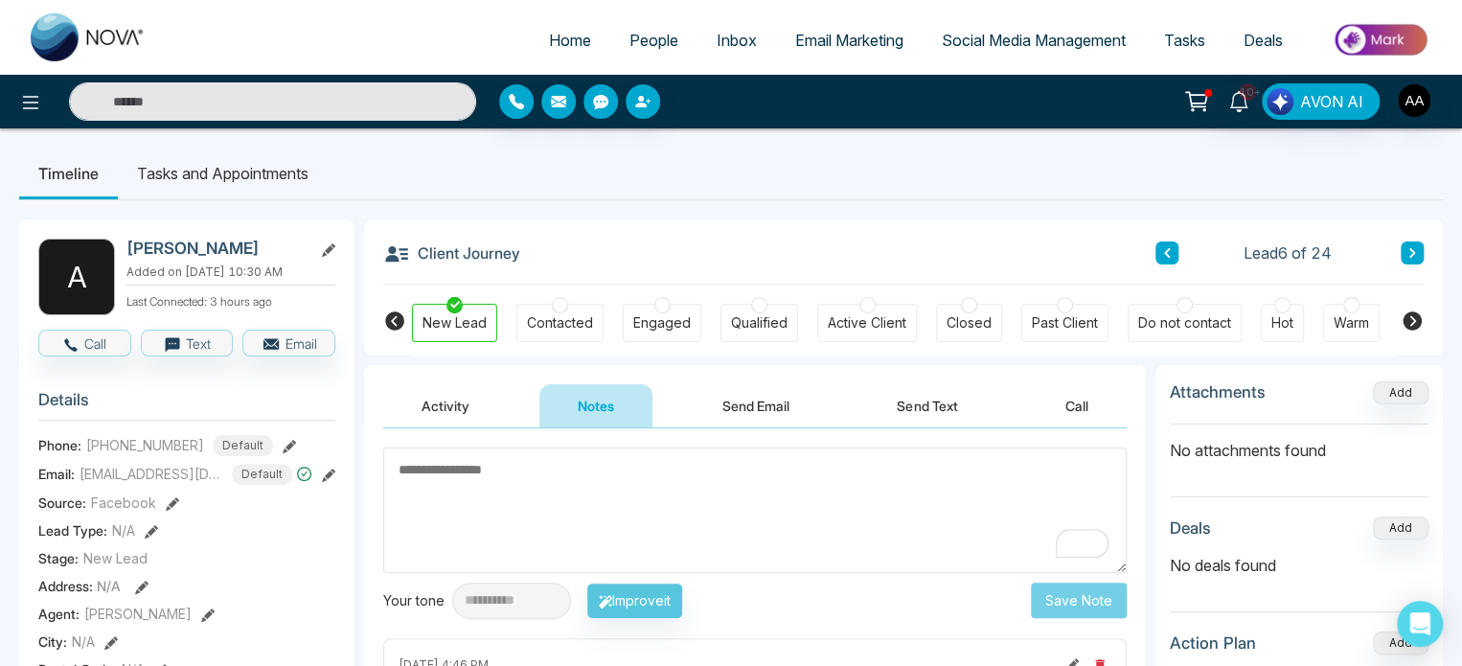
click at [621, 58] on link "People" at bounding box center [653, 40] width 87 height 36
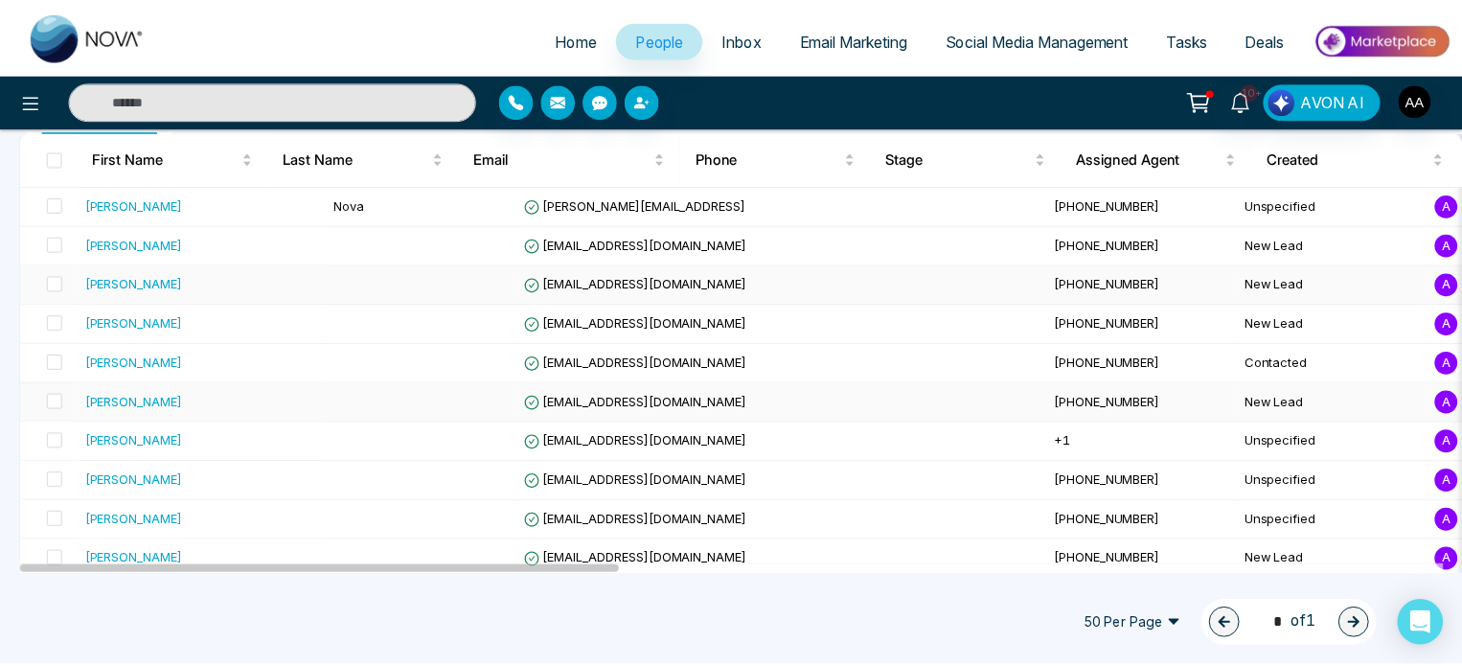
scroll to position [287, 0]
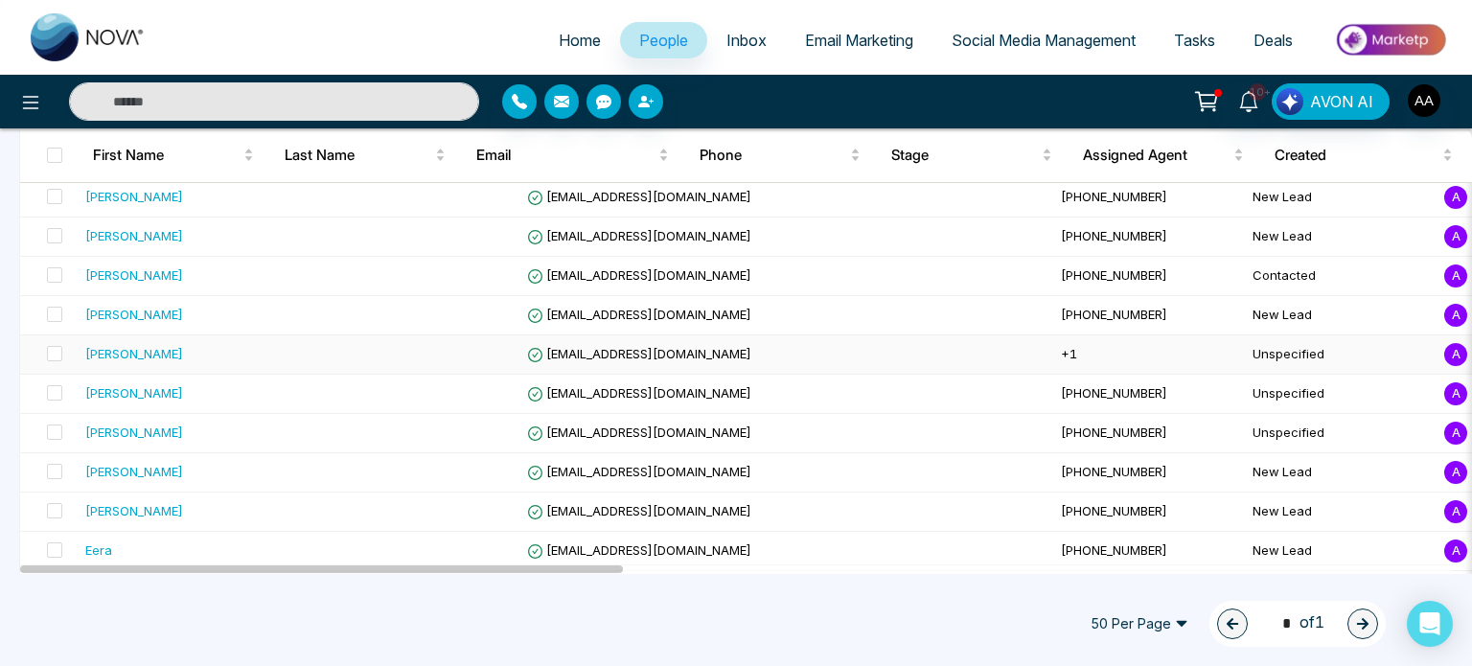
click at [140, 363] on div "[PERSON_NAME]" at bounding box center [134, 353] width 98 height 19
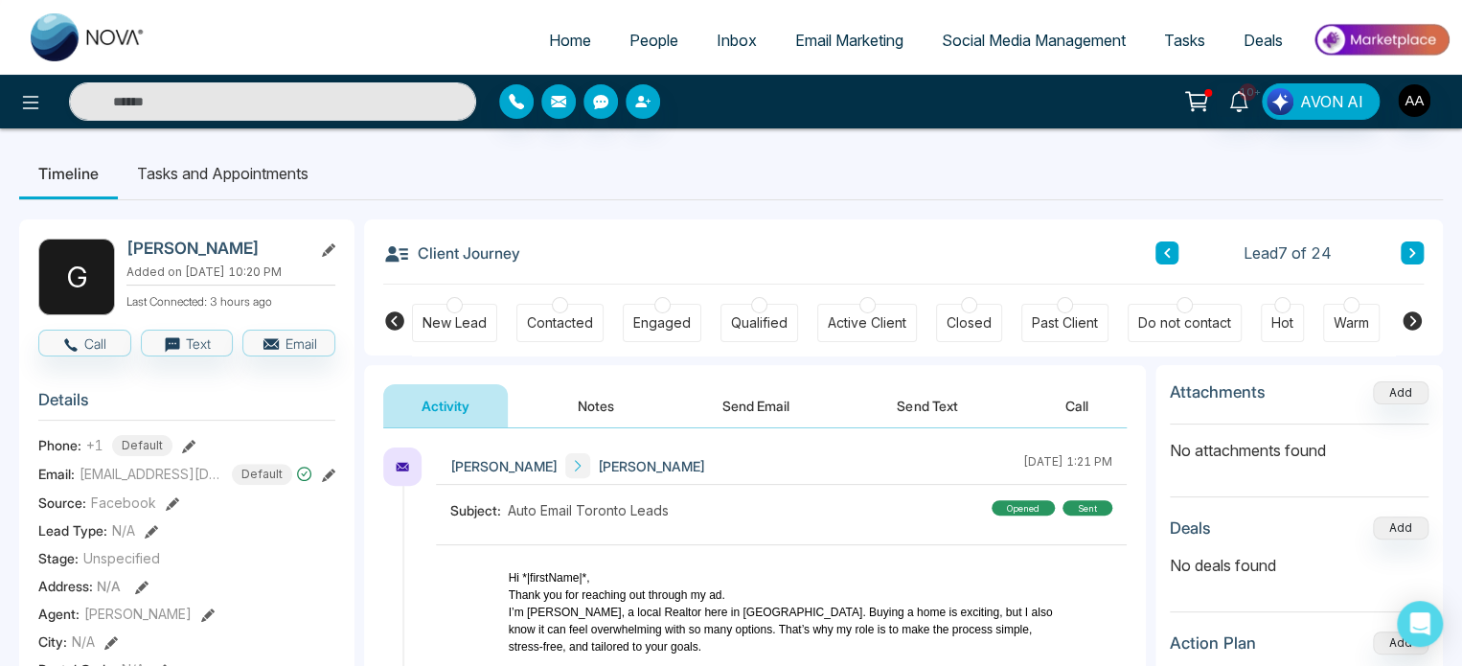
click at [464, 327] on div "New Lead" at bounding box center [455, 322] width 64 height 19
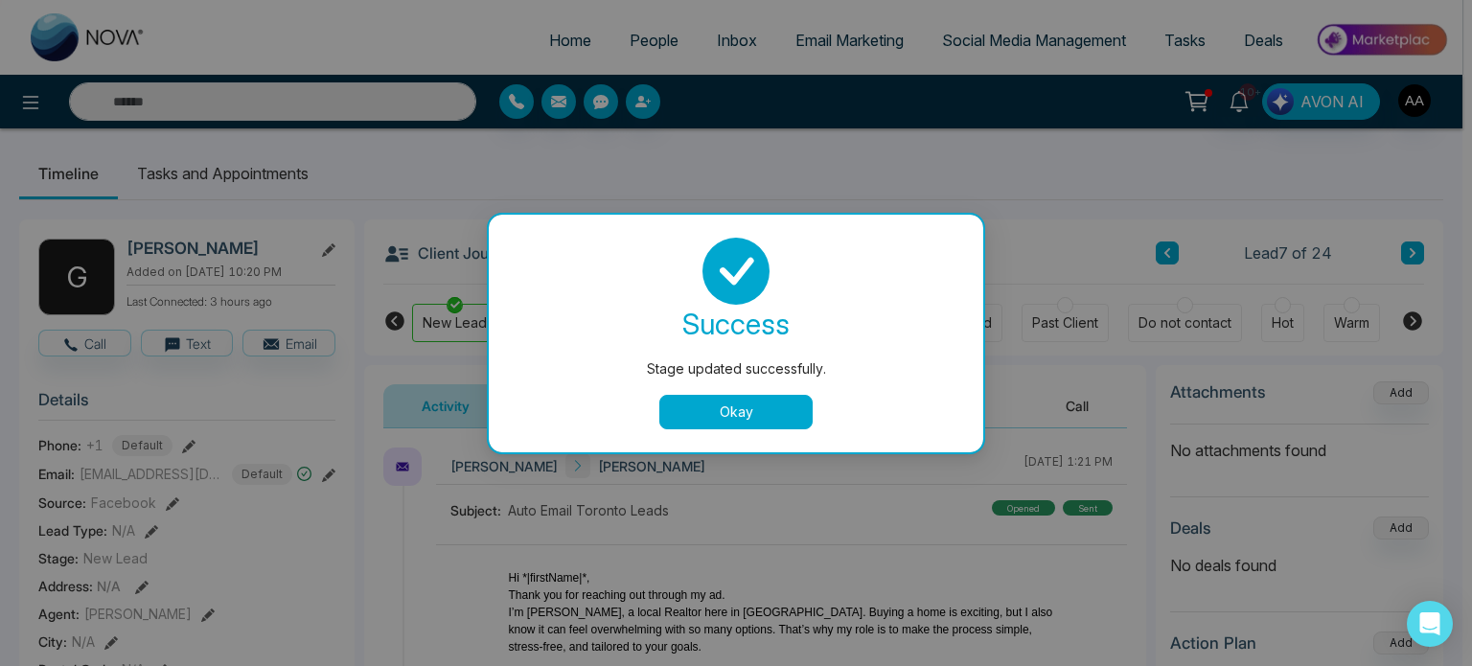
click at [747, 414] on button "Okay" at bounding box center [735, 412] width 153 height 34
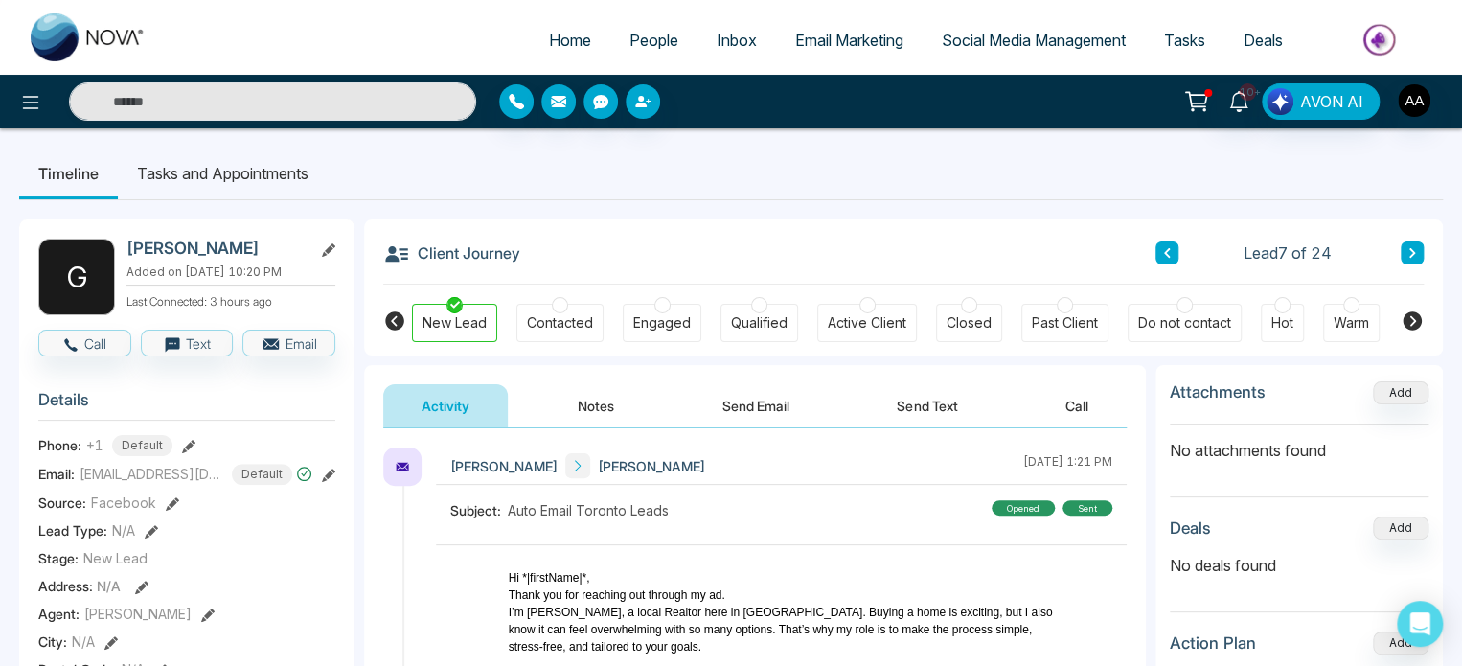
click at [744, 418] on button "Send Email" at bounding box center [756, 405] width 144 height 43
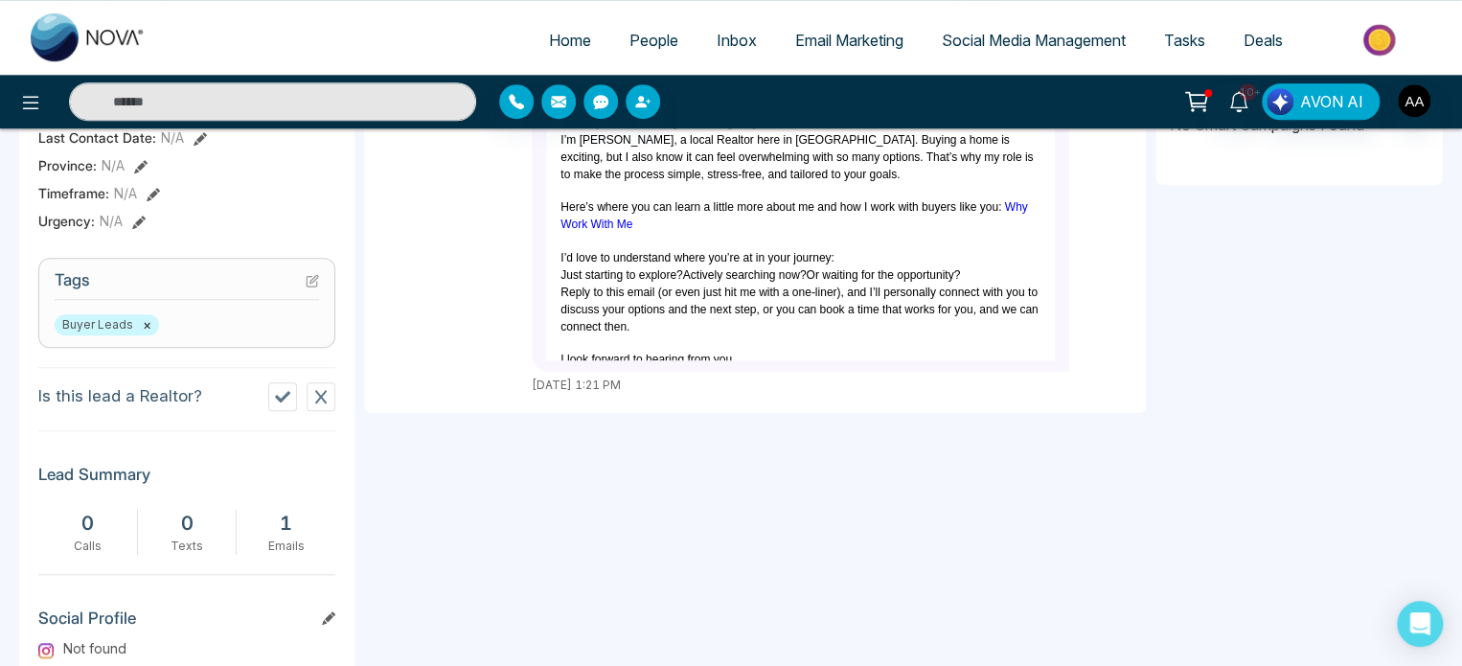
scroll to position [575, 0]
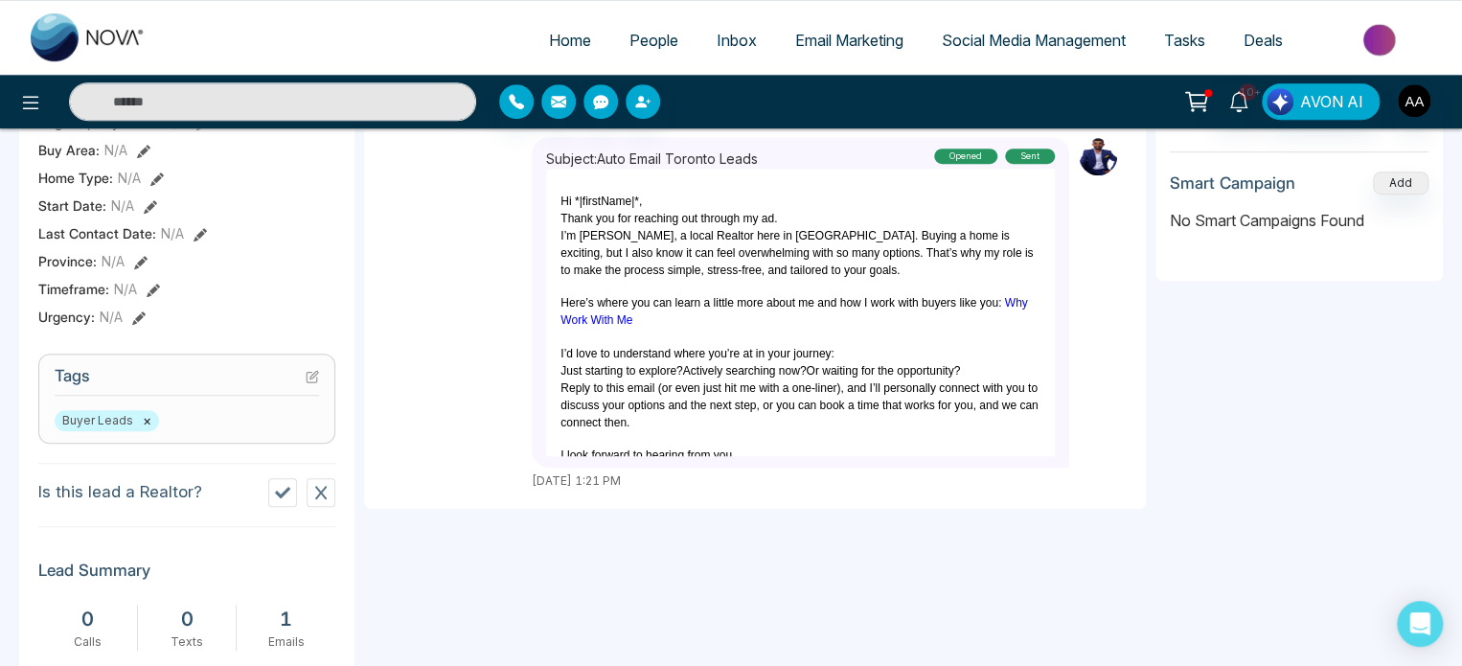
click at [655, 379] on p "Just starting to explore? Actively searching now? Or waiting for the opportunit…" at bounding box center [801, 370] width 480 height 17
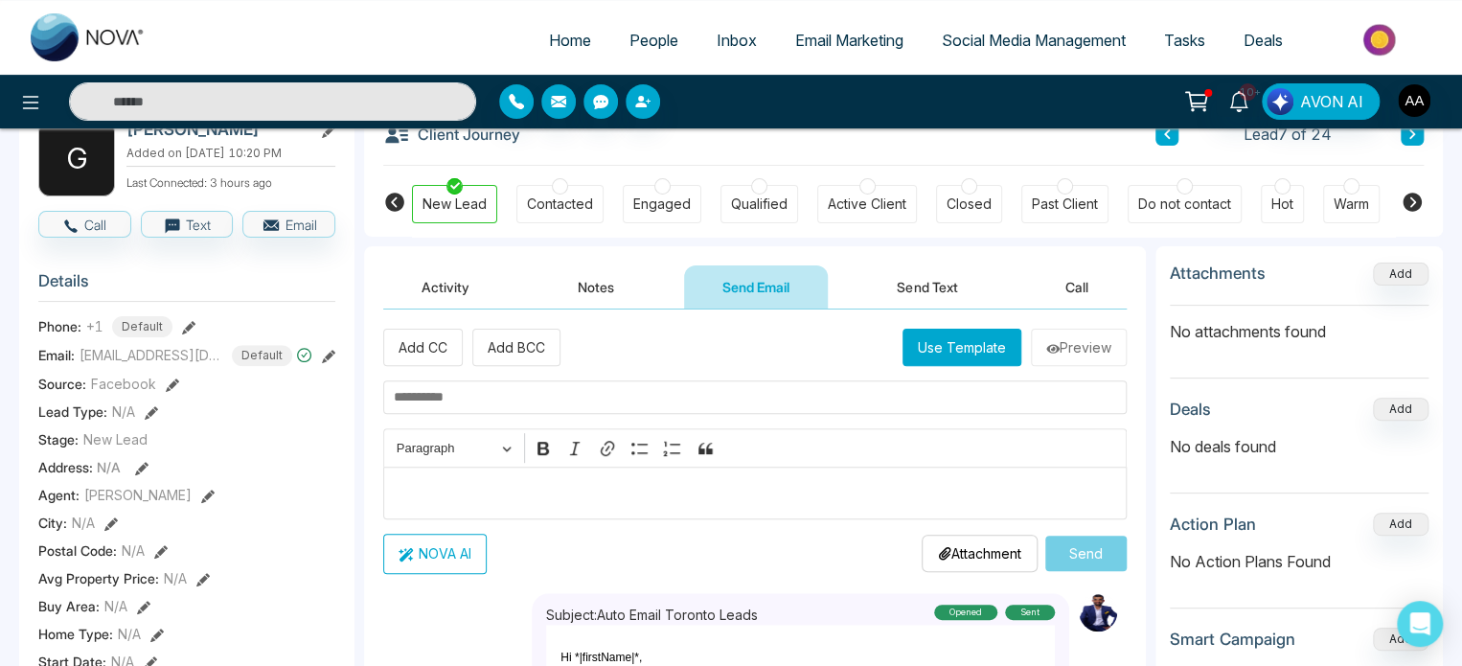
scroll to position [96, 0]
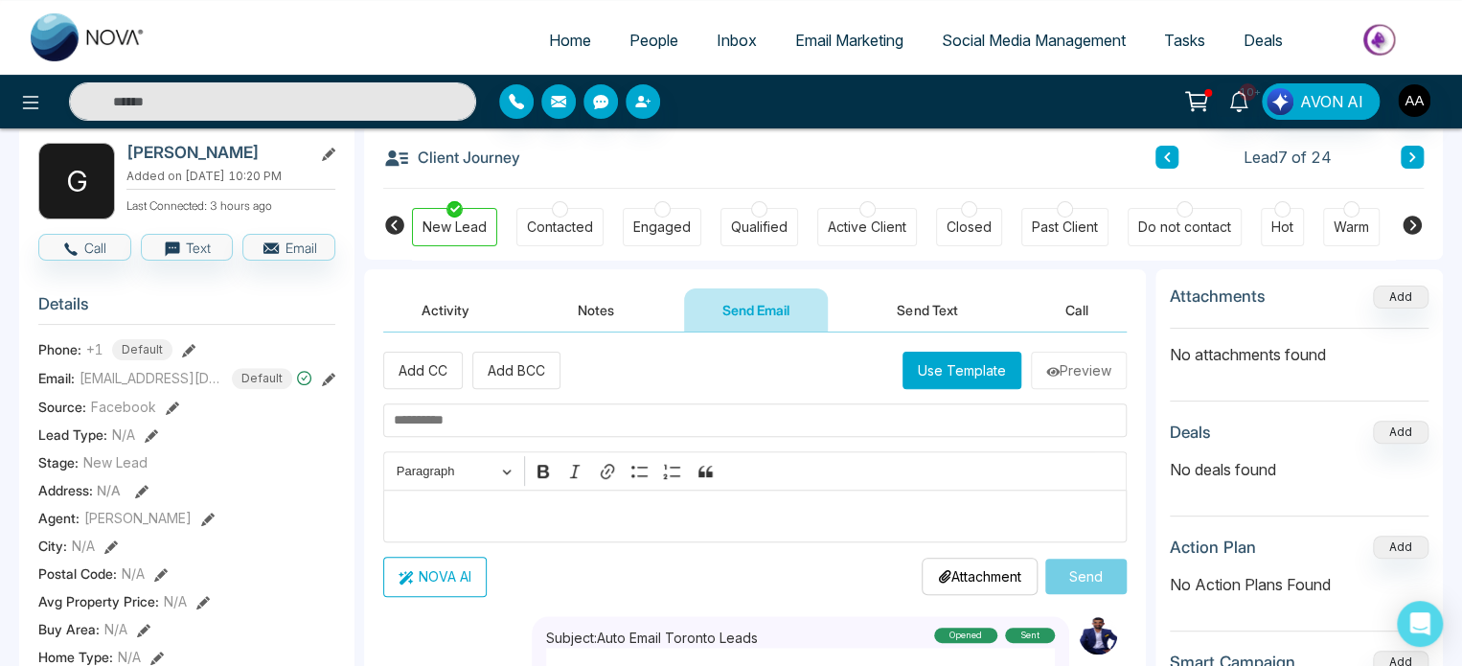
click at [556, 522] on p "Editor editing area: main" at bounding box center [755, 515] width 723 height 23
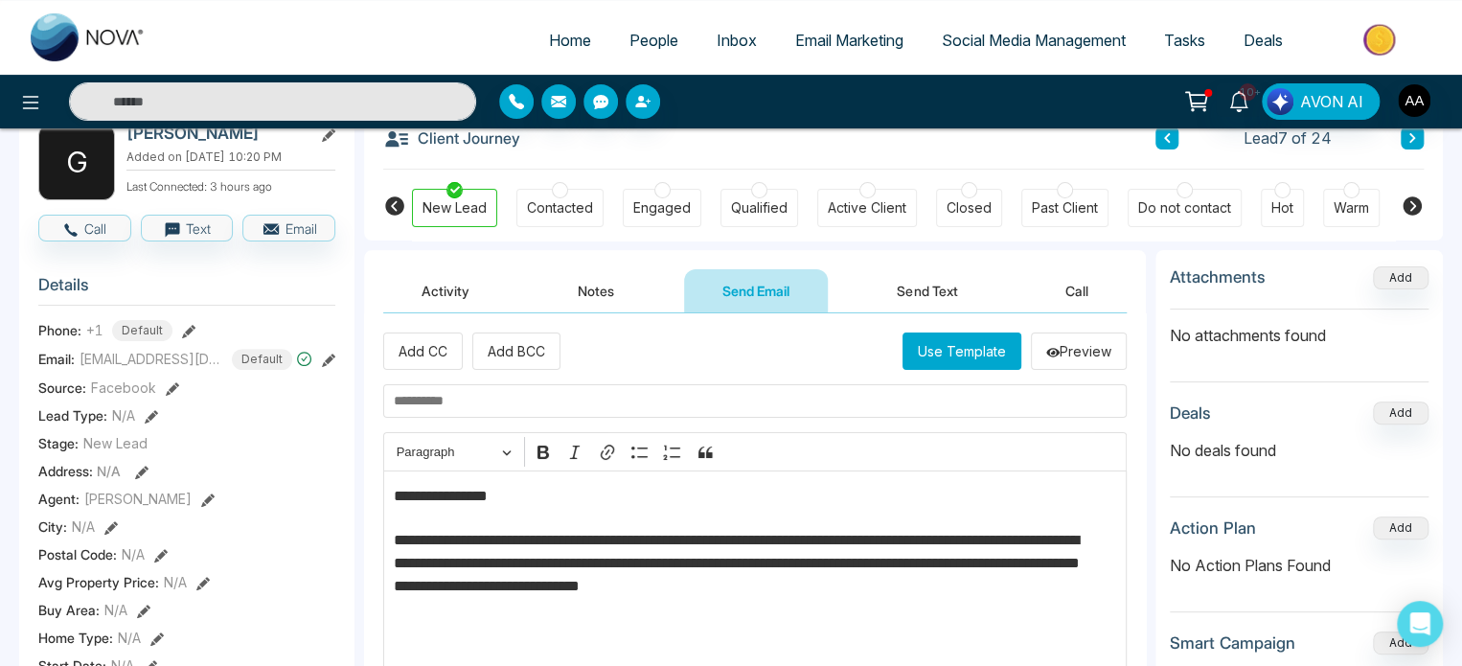
scroll to position [90, 0]
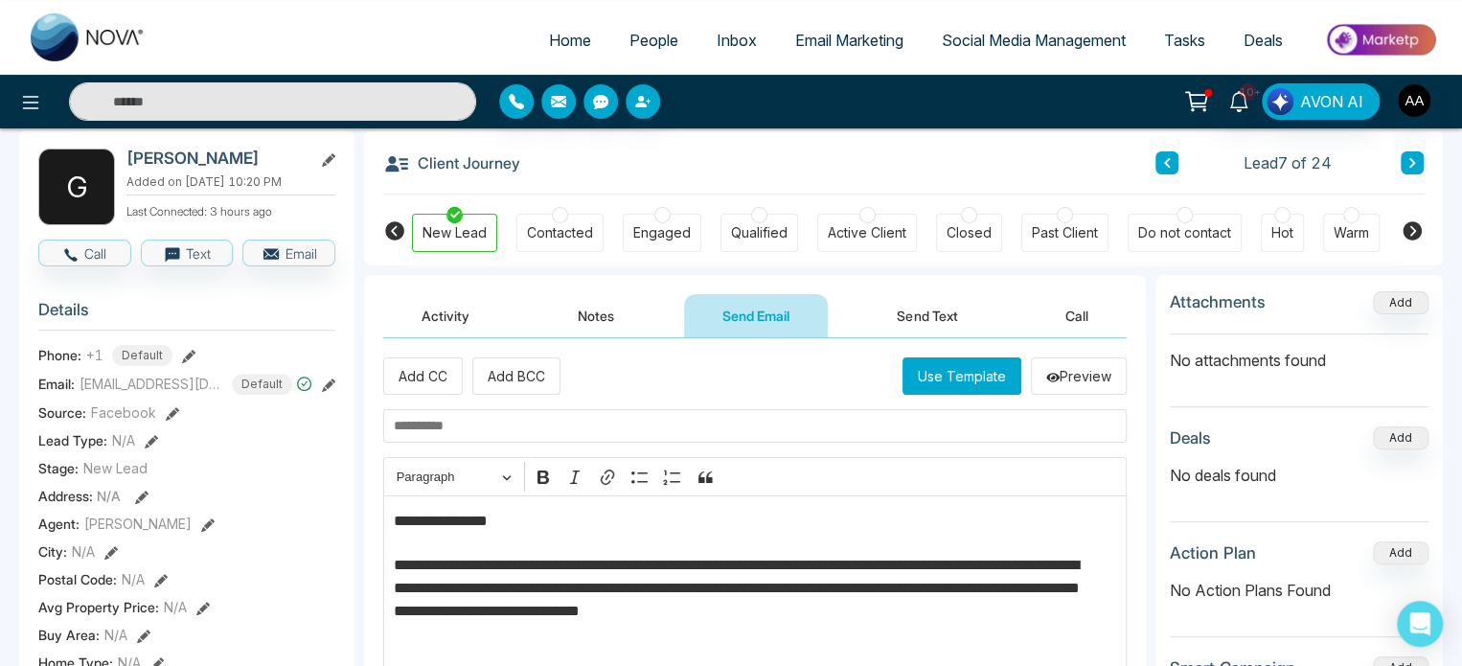
click at [145, 156] on h2 "[PERSON_NAME]" at bounding box center [215, 158] width 178 height 19
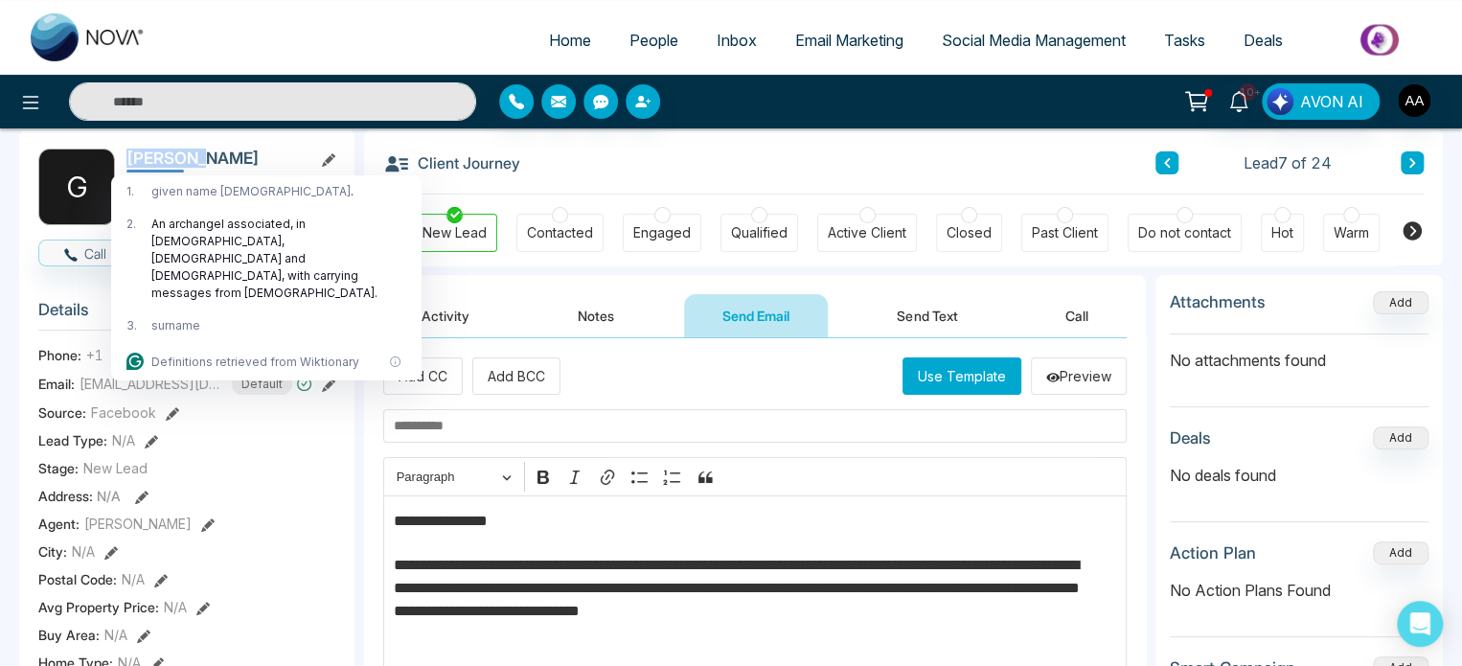
copy h2 "[PERSON_NAME]"
drag, startPoint x: 422, startPoint y: 530, endPoint x: 529, endPoint y: 536, distance: 107.5
click at [529, 536] on p "**********" at bounding box center [748, 524] width 709 height 29
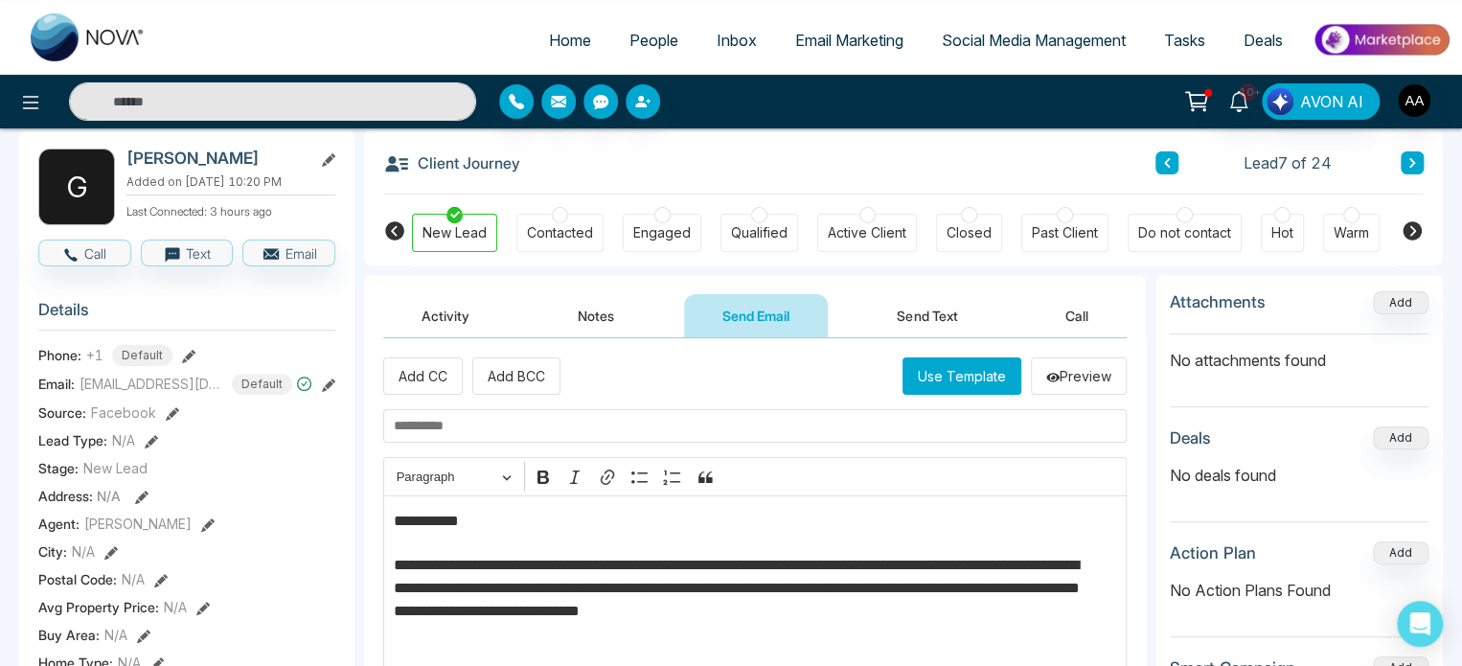
click at [745, 582] on p "**********" at bounding box center [748, 611] width 709 height 115
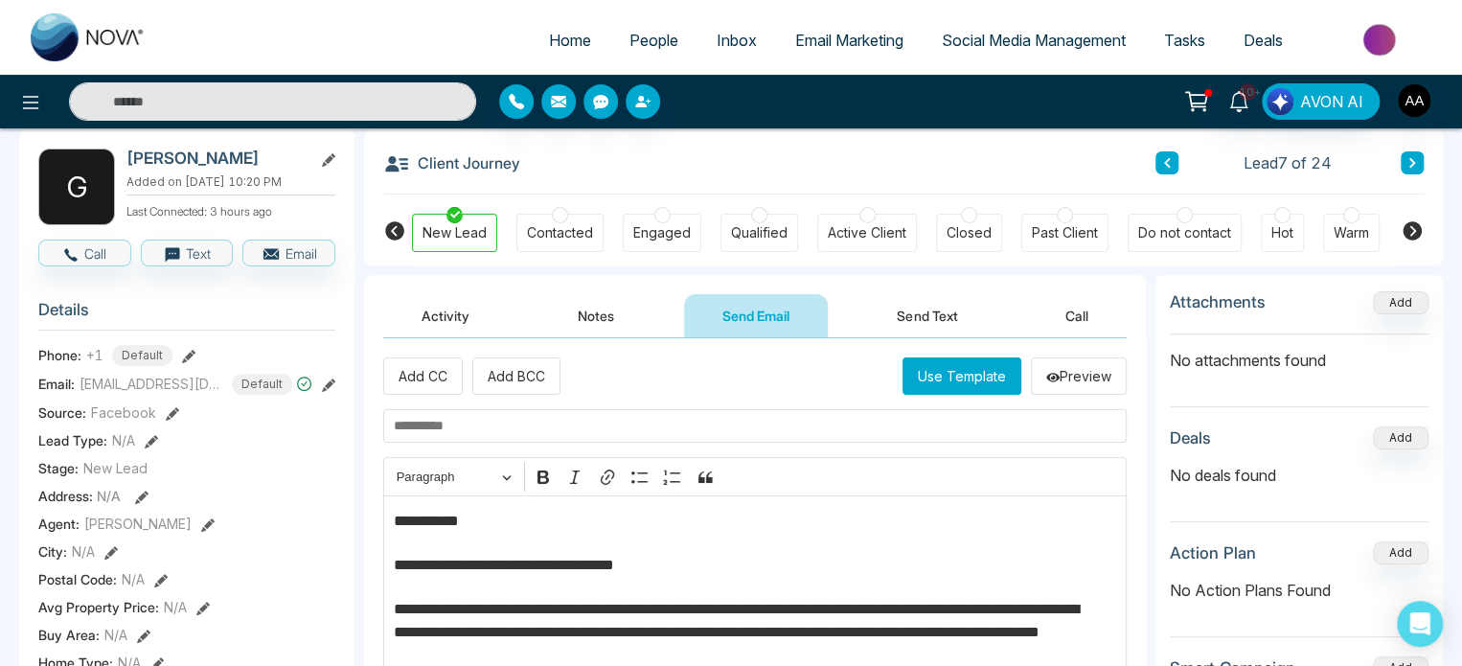
scroll to position [96, 0]
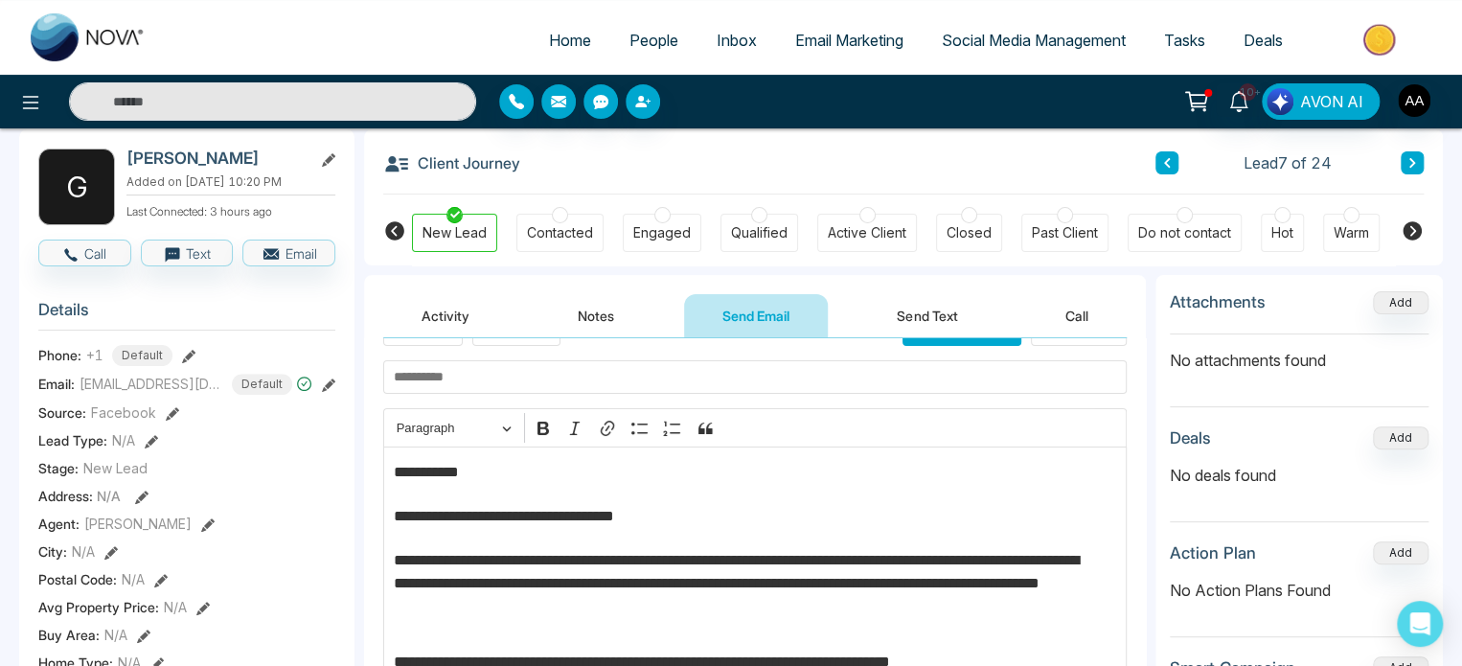
click at [731, 505] on p "**********" at bounding box center [748, 519] width 709 height 29
click at [837, 549] on p "**********" at bounding box center [748, 592] width 709 height 86
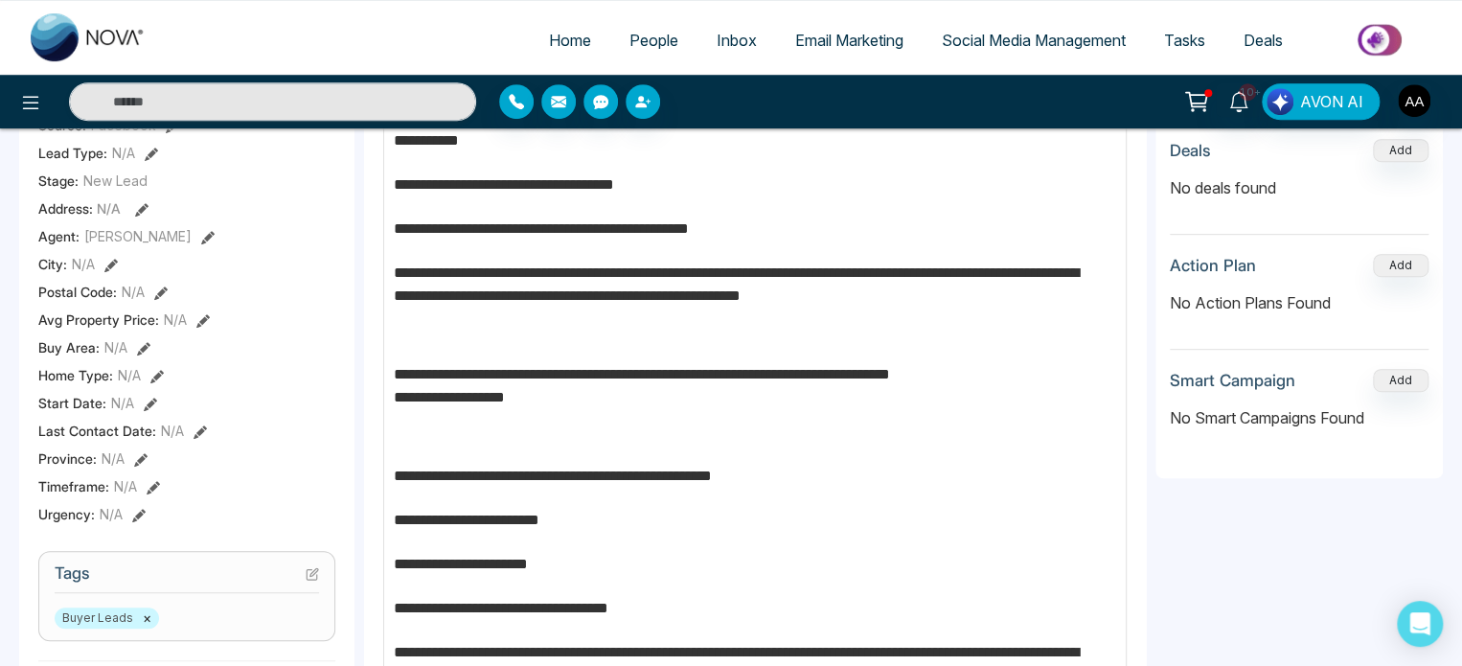
scroll to position [473, 0]
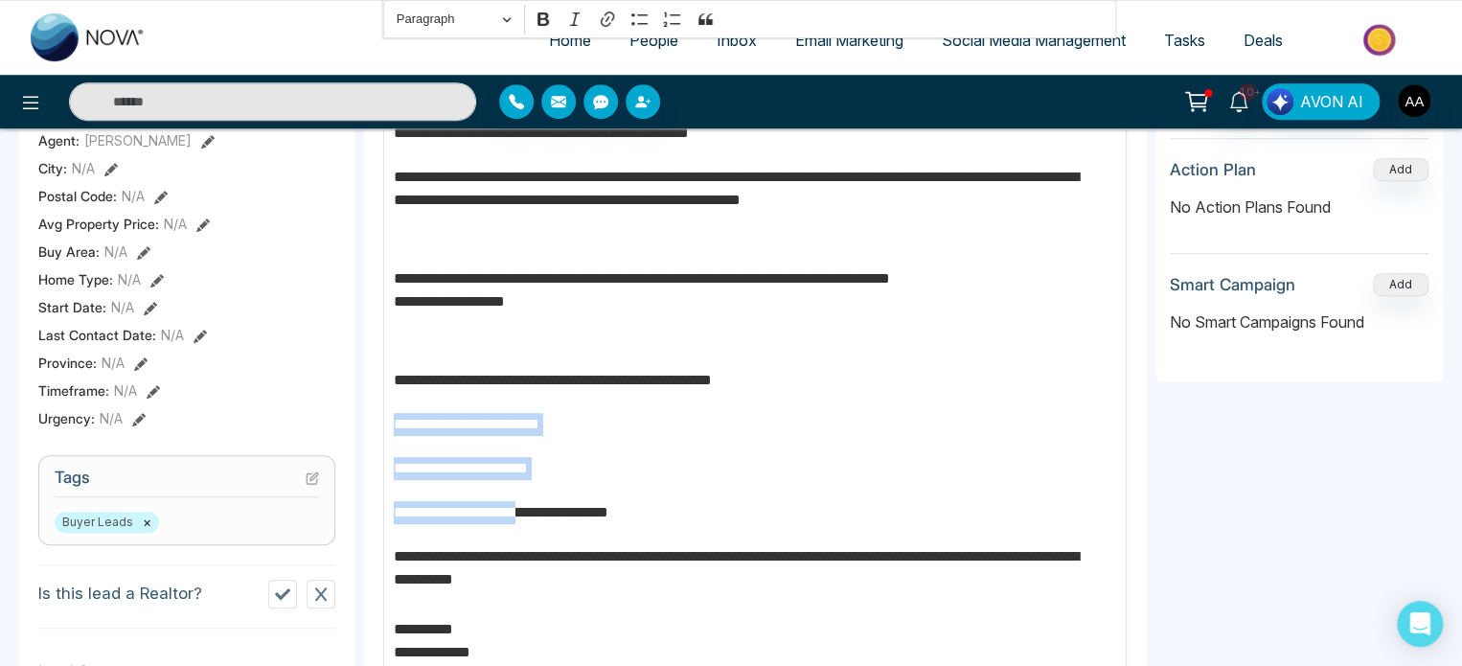
drag, startPoint x: 401, startPoint y: 402, endPoint x: 563, endPoint y: 494, distance: 187.1
click at [563, 494] on div "**********" at bounding box center [755, 354] width 744 height 672
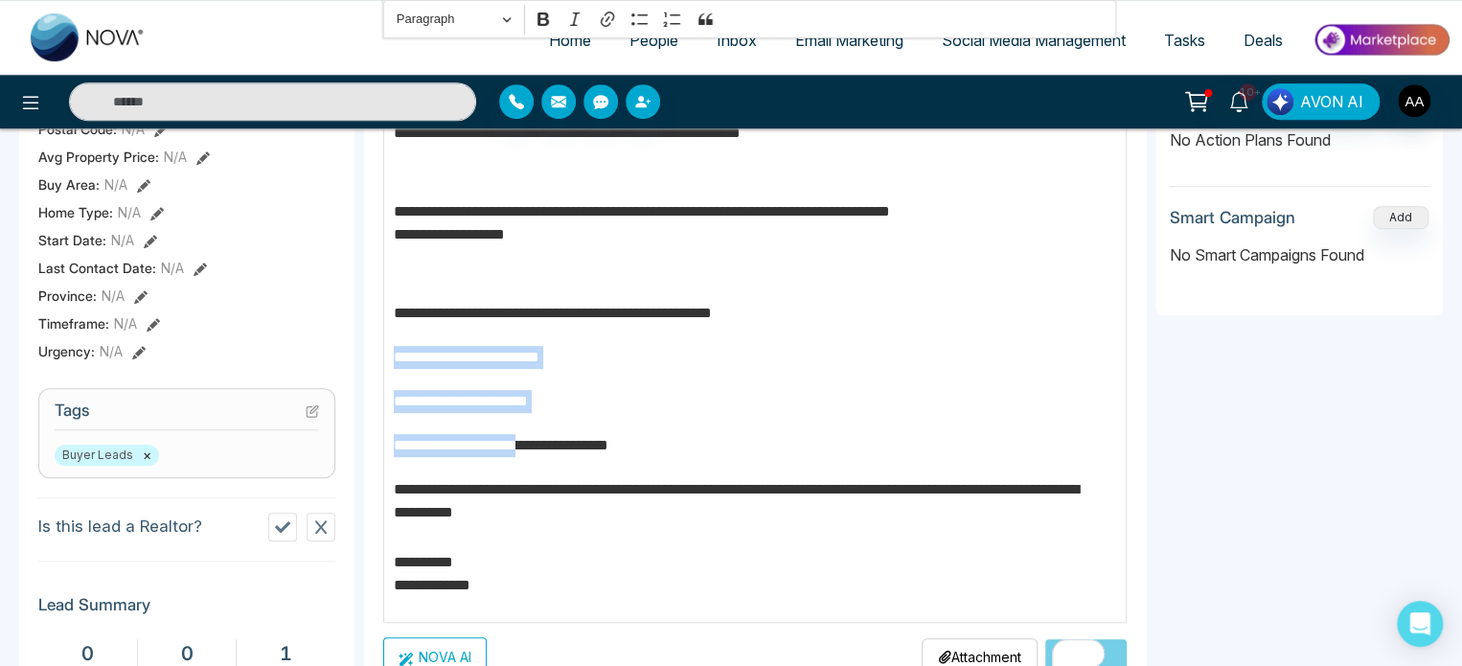
scroll to position [575, 0]
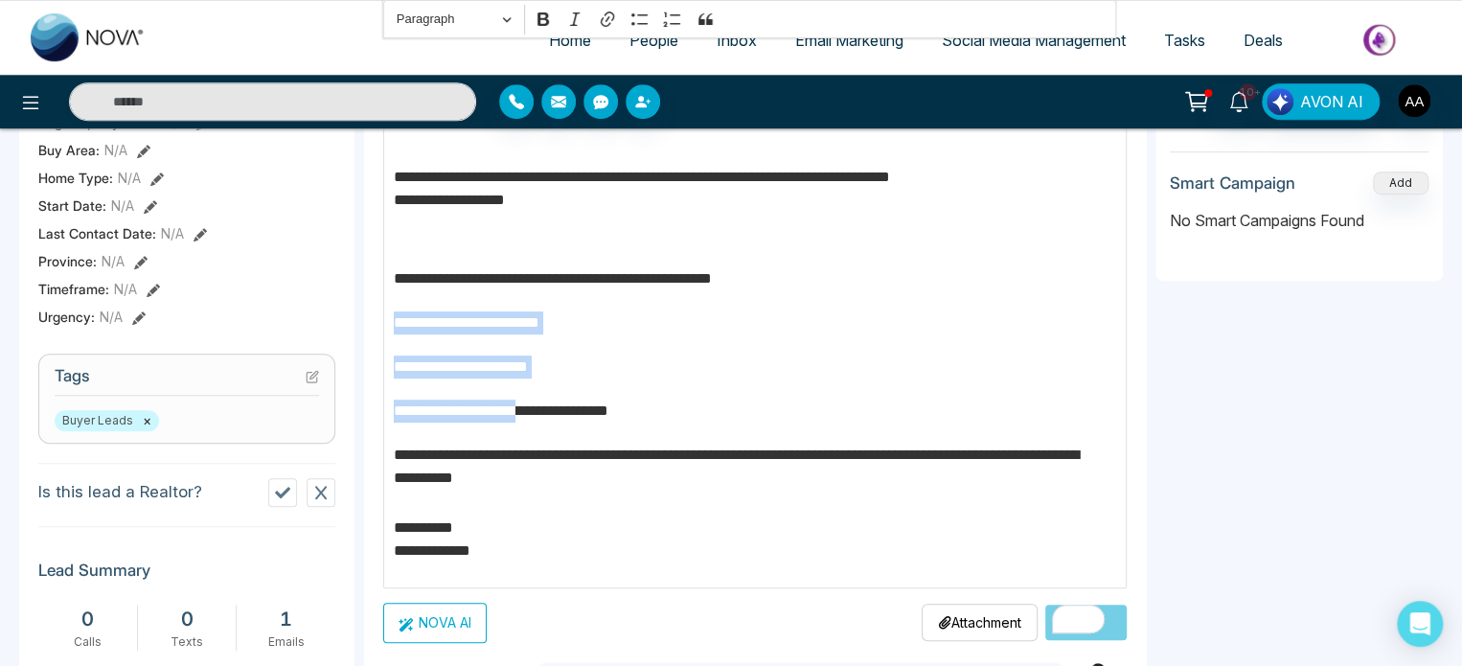
click at [703, 325] on div "**********" at bounding box center [755, 253] width 744 height 672
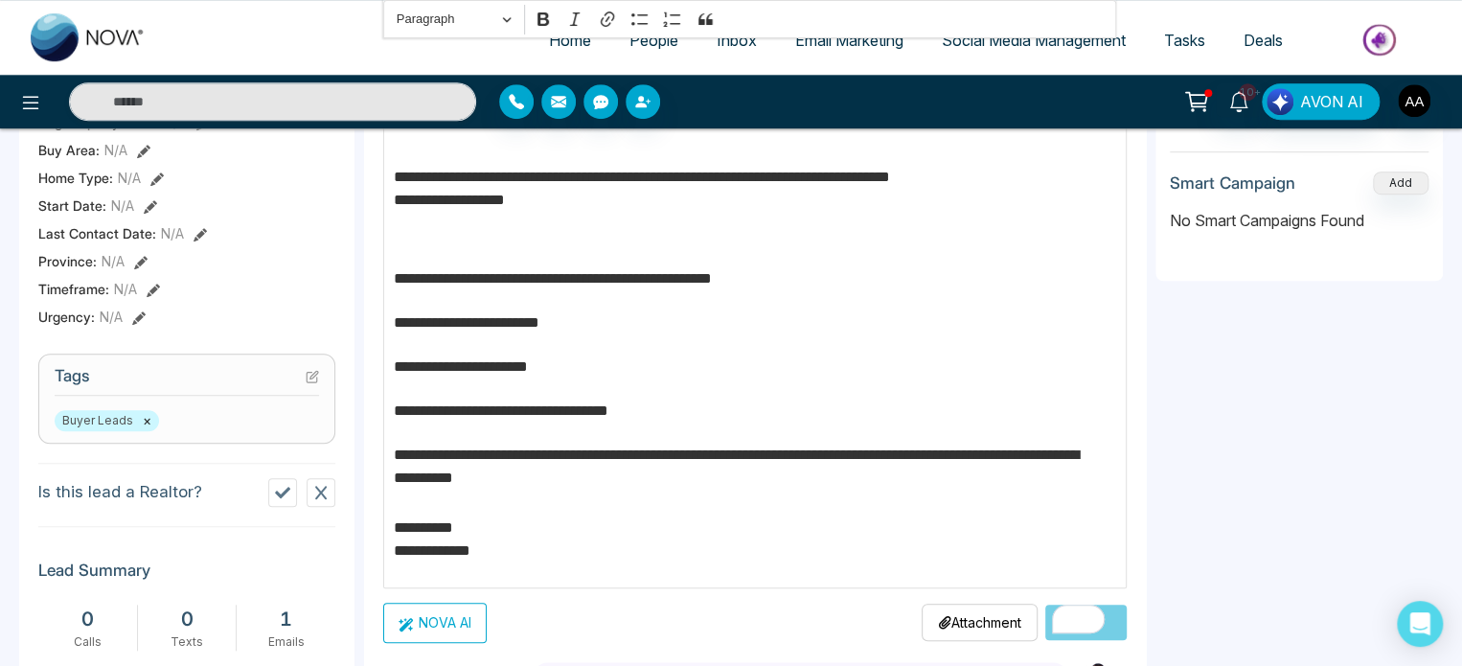
click at [393, 306] on div "**********" at bounding box center [755, 253] width 744 height 672
click at [394, 336] on div "**********" at bounding box center [755, 253] width 744 height 672
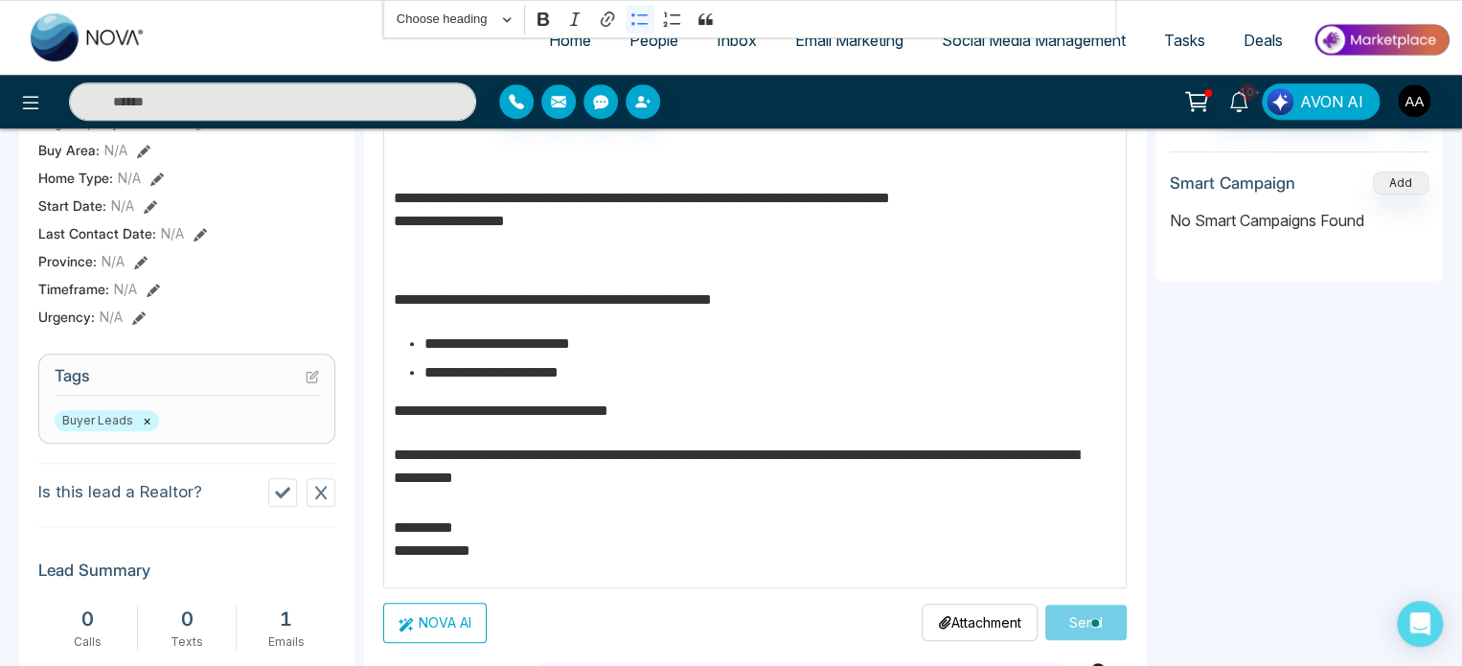
scroll to position [0, 0]
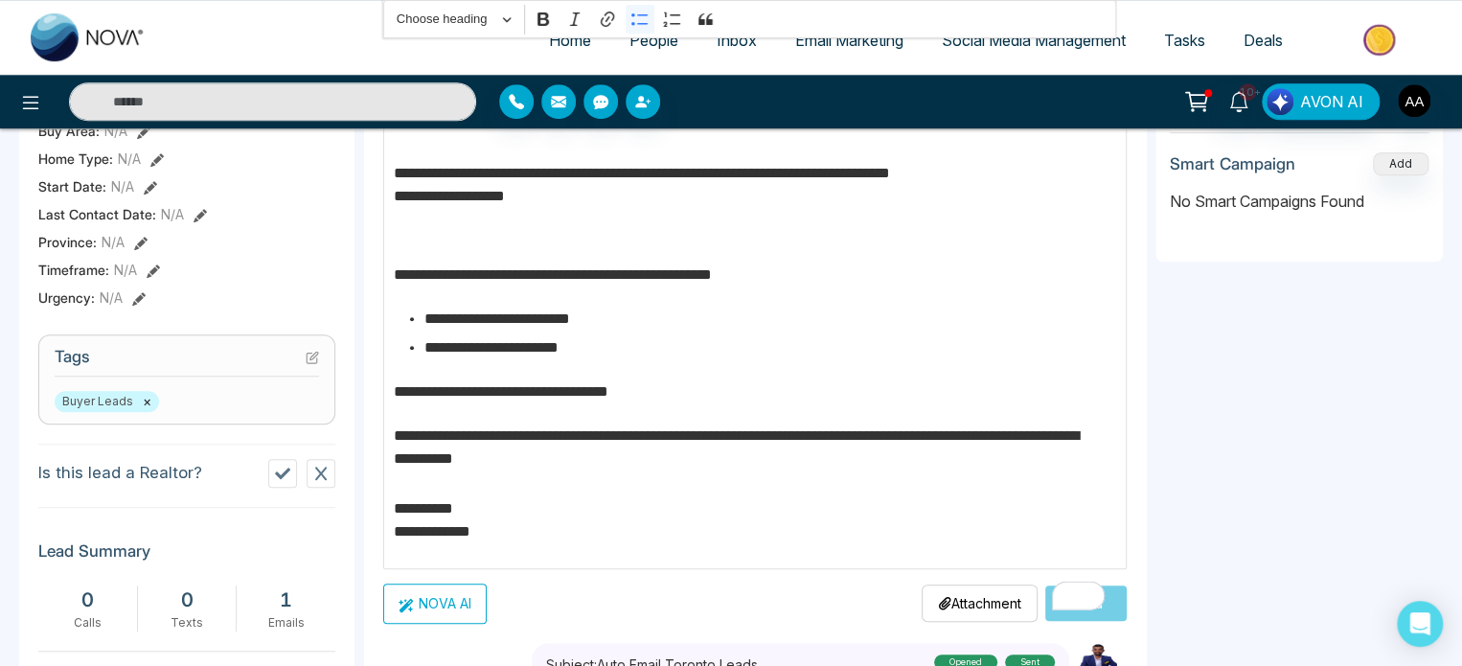
click at [400, 380] on p "**********" at bounding box center [748, 394] width 709 height 29
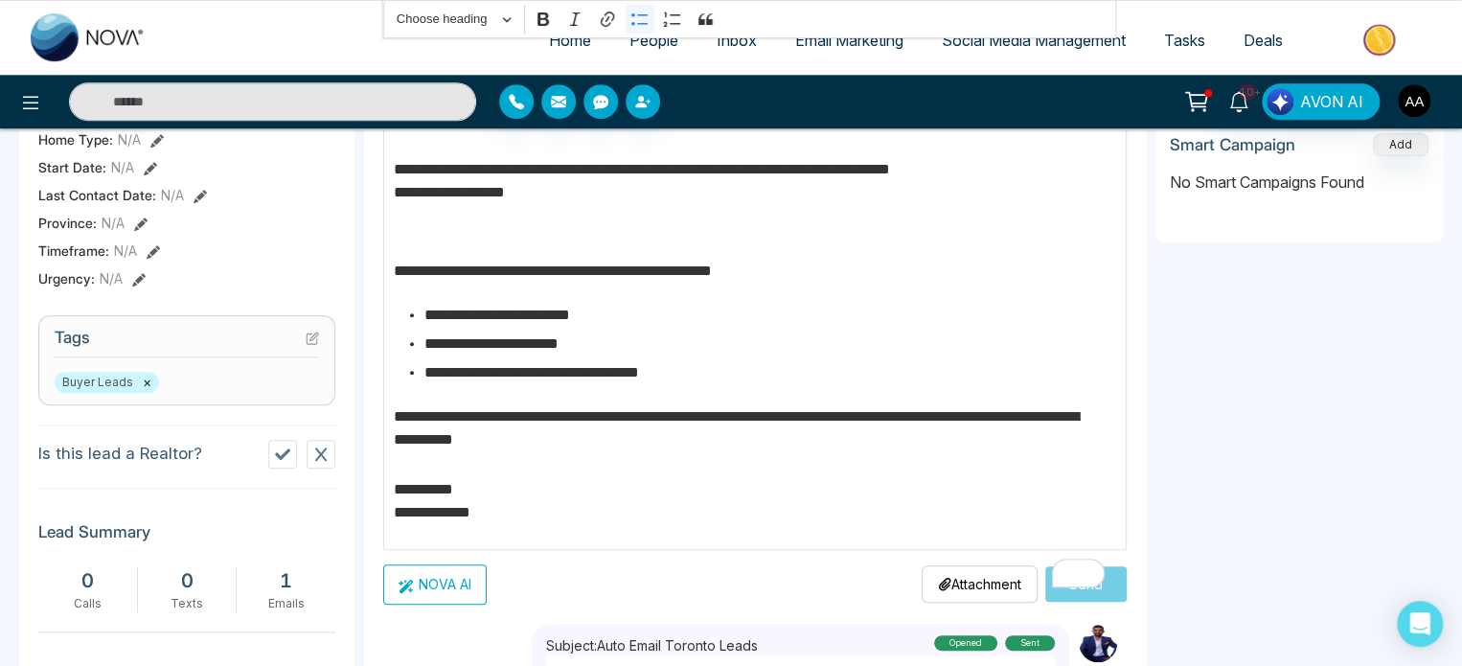
click at [509, 484] on p "**********" at bounding box center [748, 506] width 709 height 57
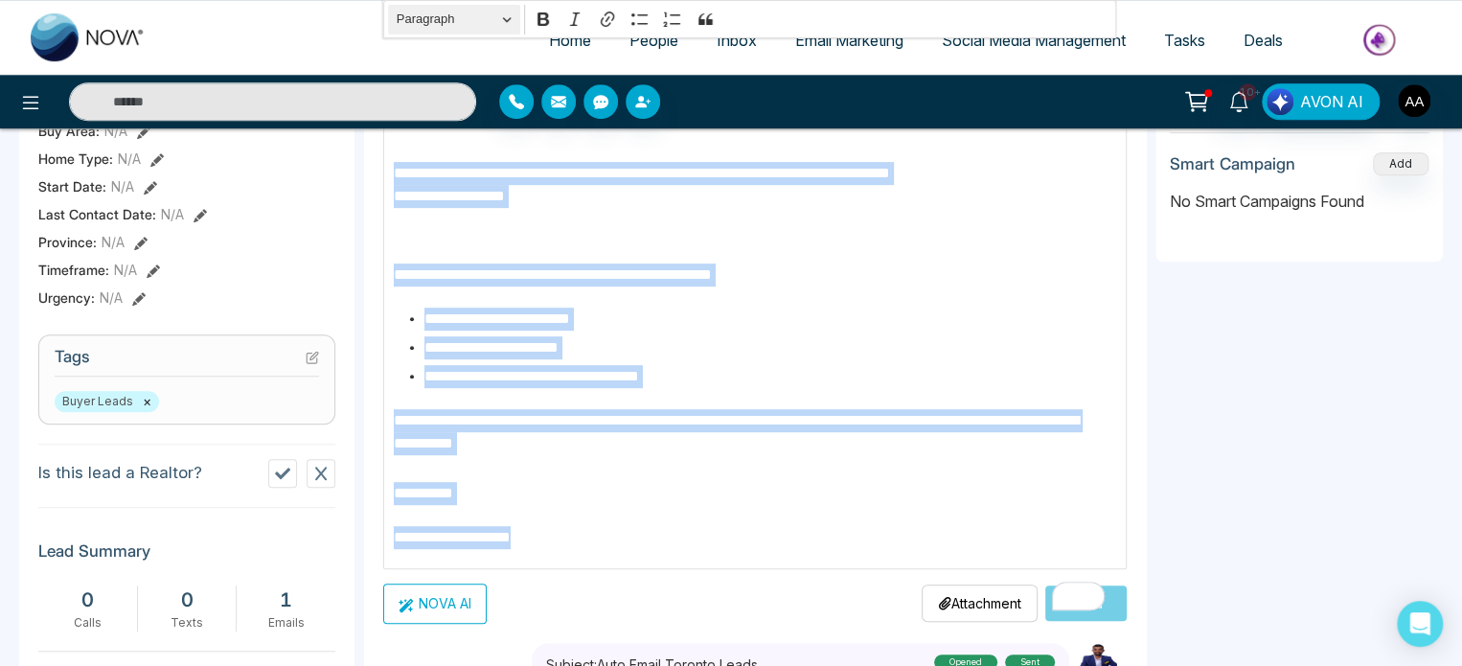
drag, startPoint x: 533, startPoint y: 528, endPoint x: 441, endPoint y: 16, distance: 519.9
click at [441, 16] on div "**********" at bounding box center [755, 222] width 744 height 694
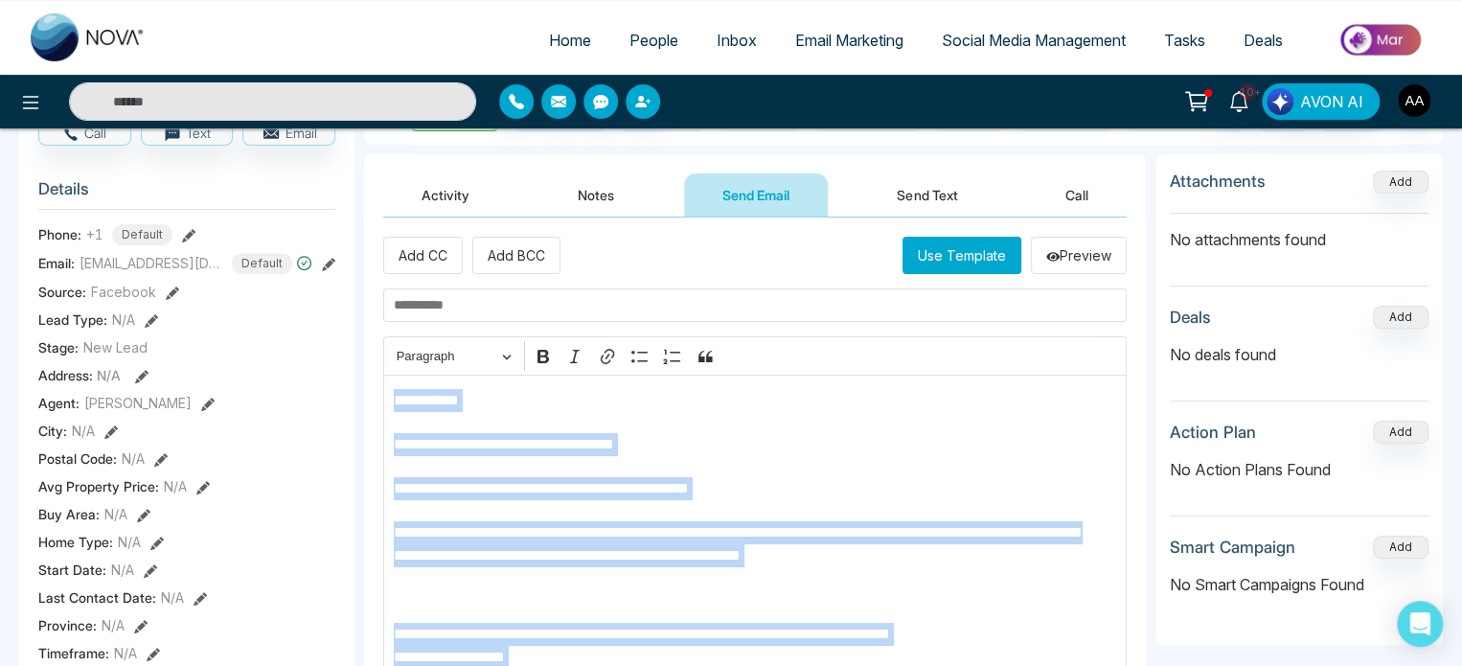
copy div "**********"
click at [857, 445] on p "**********" at bounding box center [748, 447] width 709 height 29
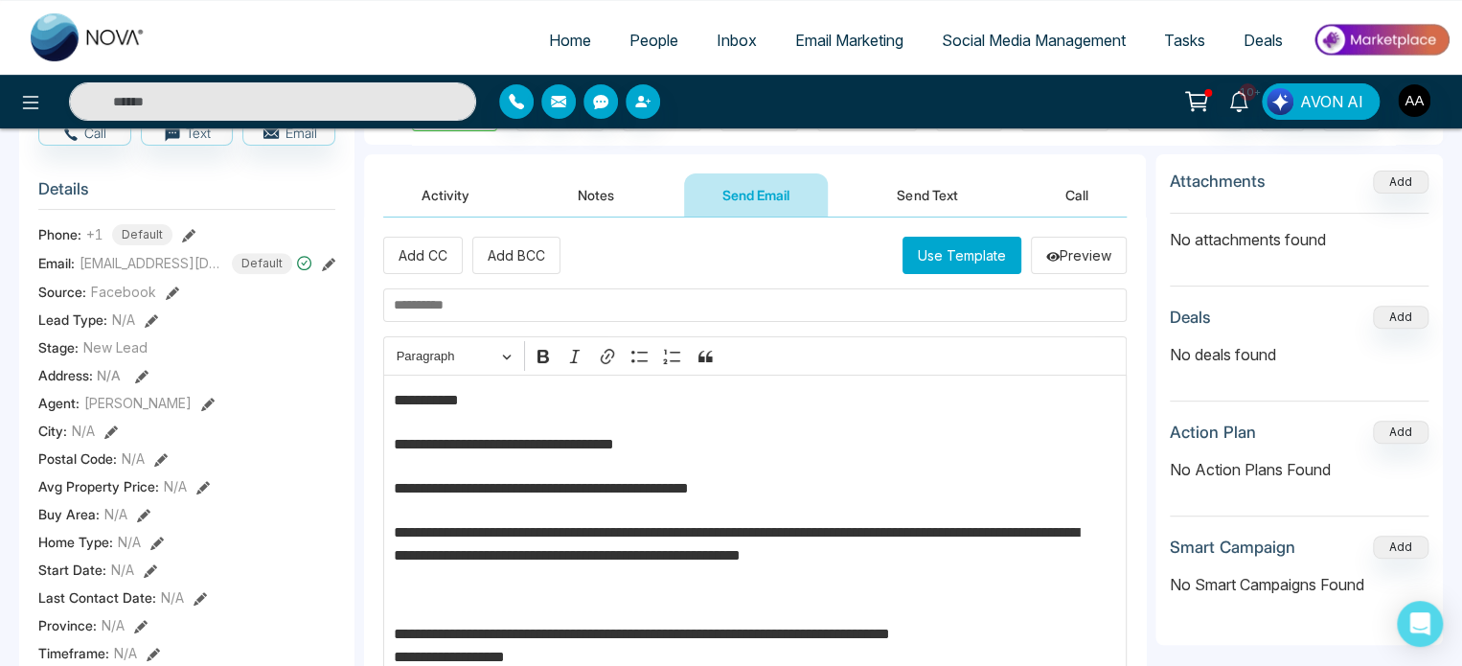
click at [527, 311] on input "text" at bounding box center [755, 305] width 744 height 34
paste input "**********"
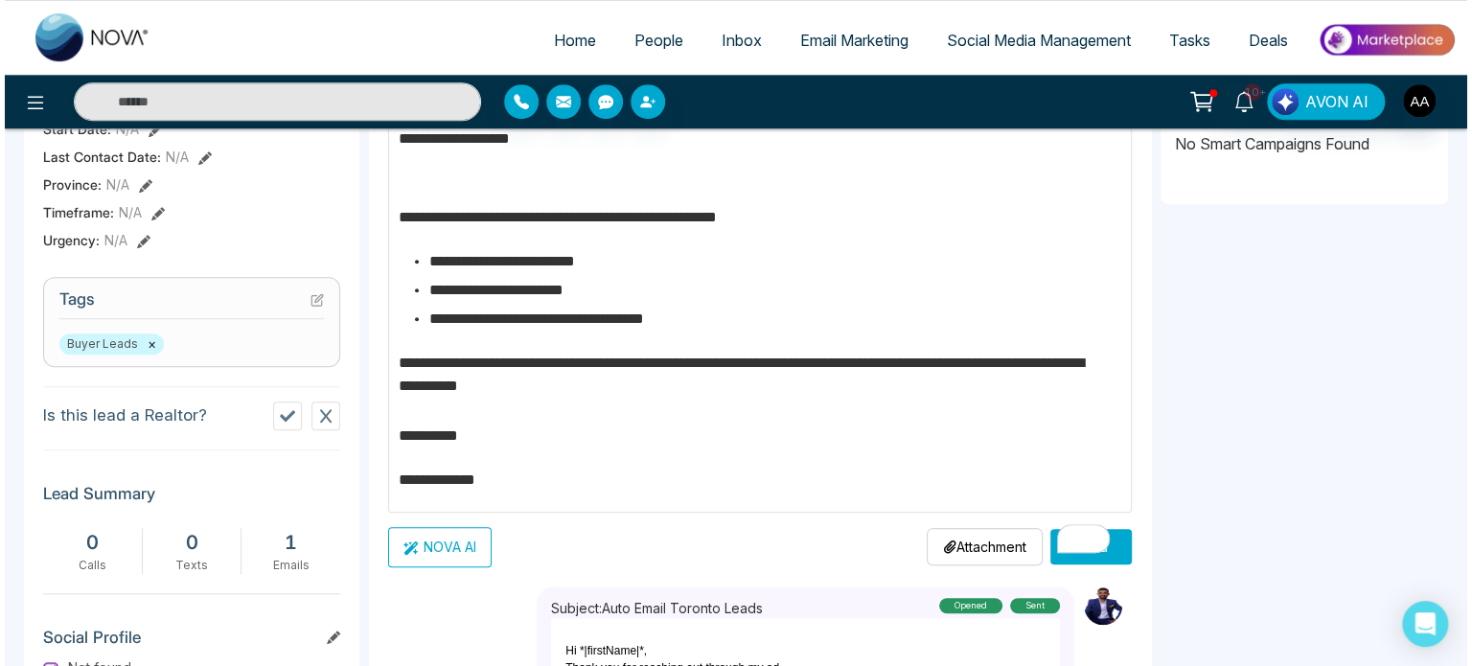
scroll to position [690, 0]
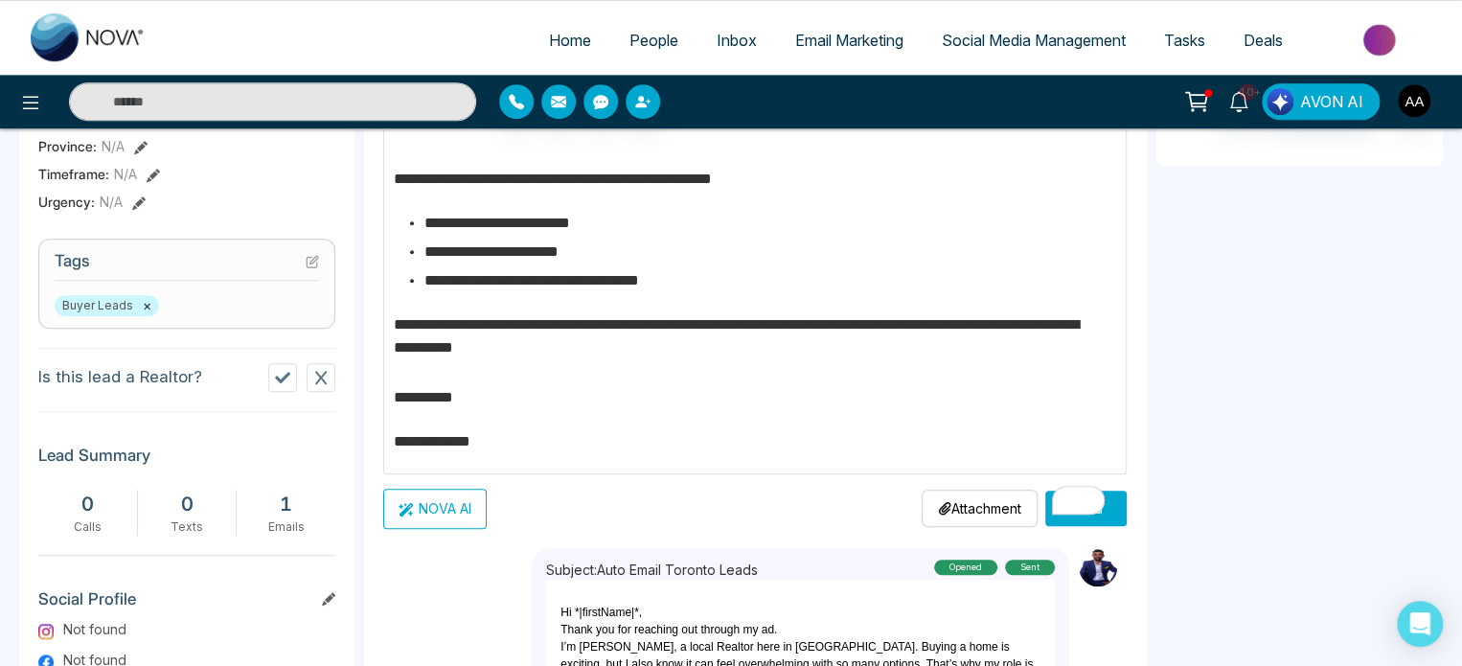
type input "**********"
click at [1086, 503] on button "Send" at bounding box center [1085, 508] width 81 height 35
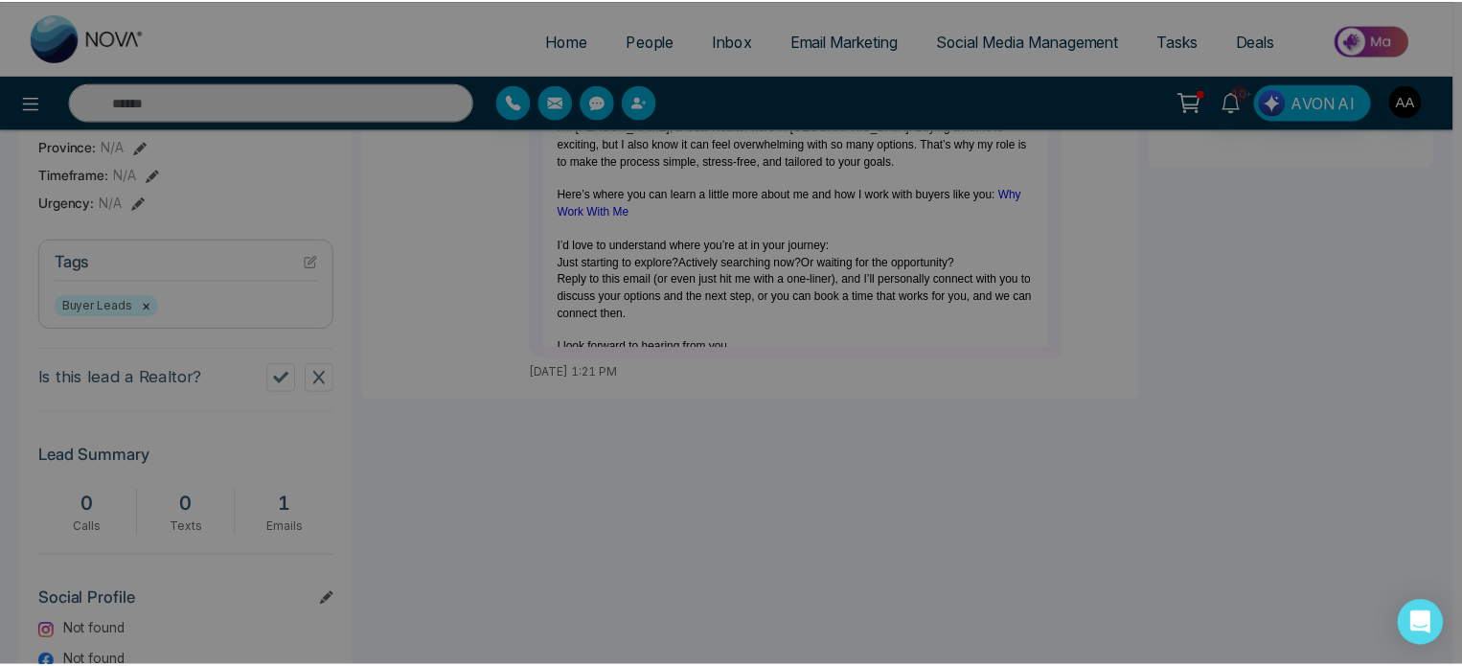
scroll to position [0, 0]
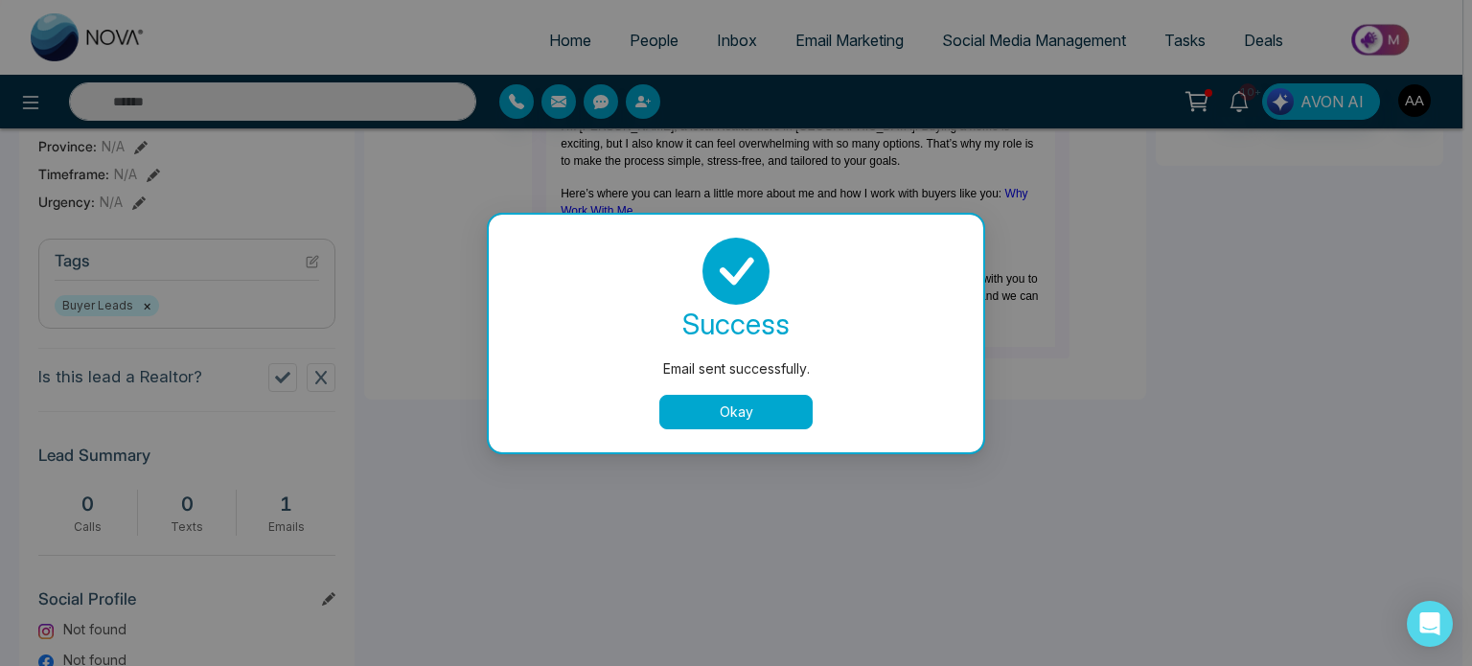
click at [690, 425] on button "Okay" at bounding box center [735, 412] width 153 height 34
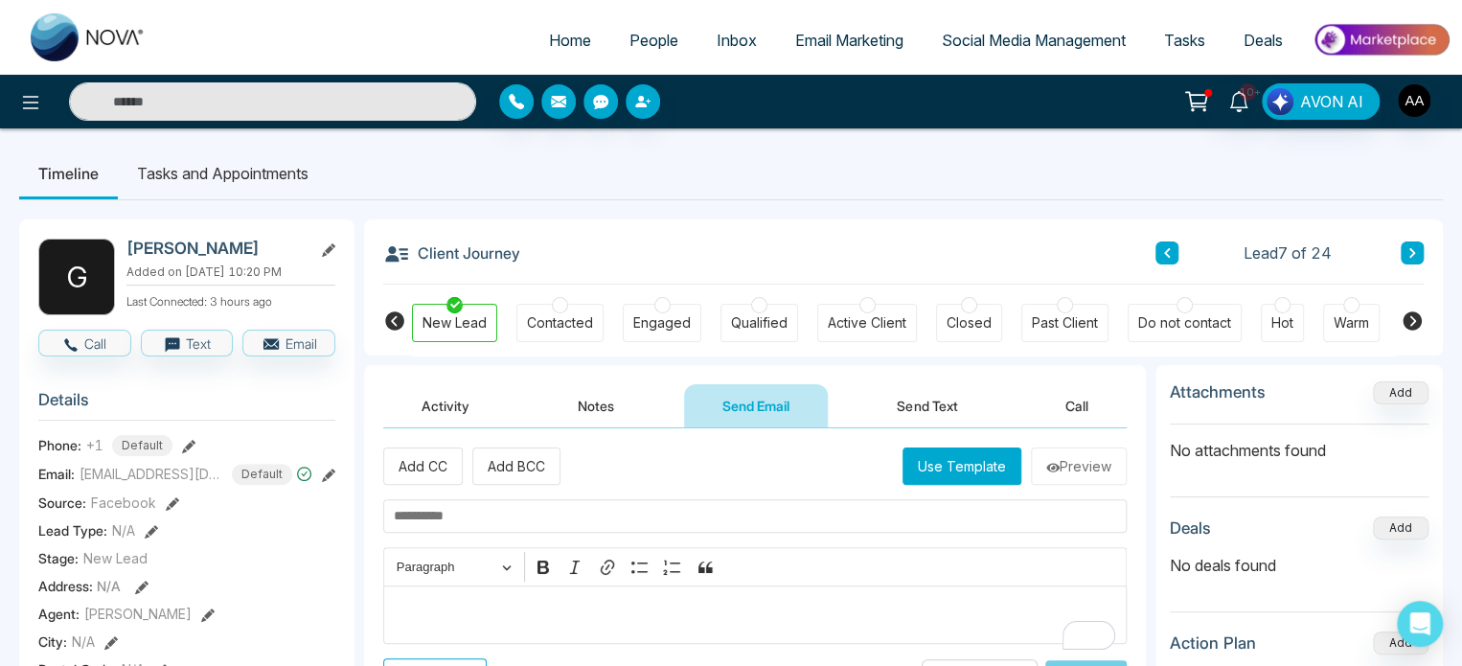
click at [646, 58] on link "People" at bounding box center [653, 40] width 87 height 36
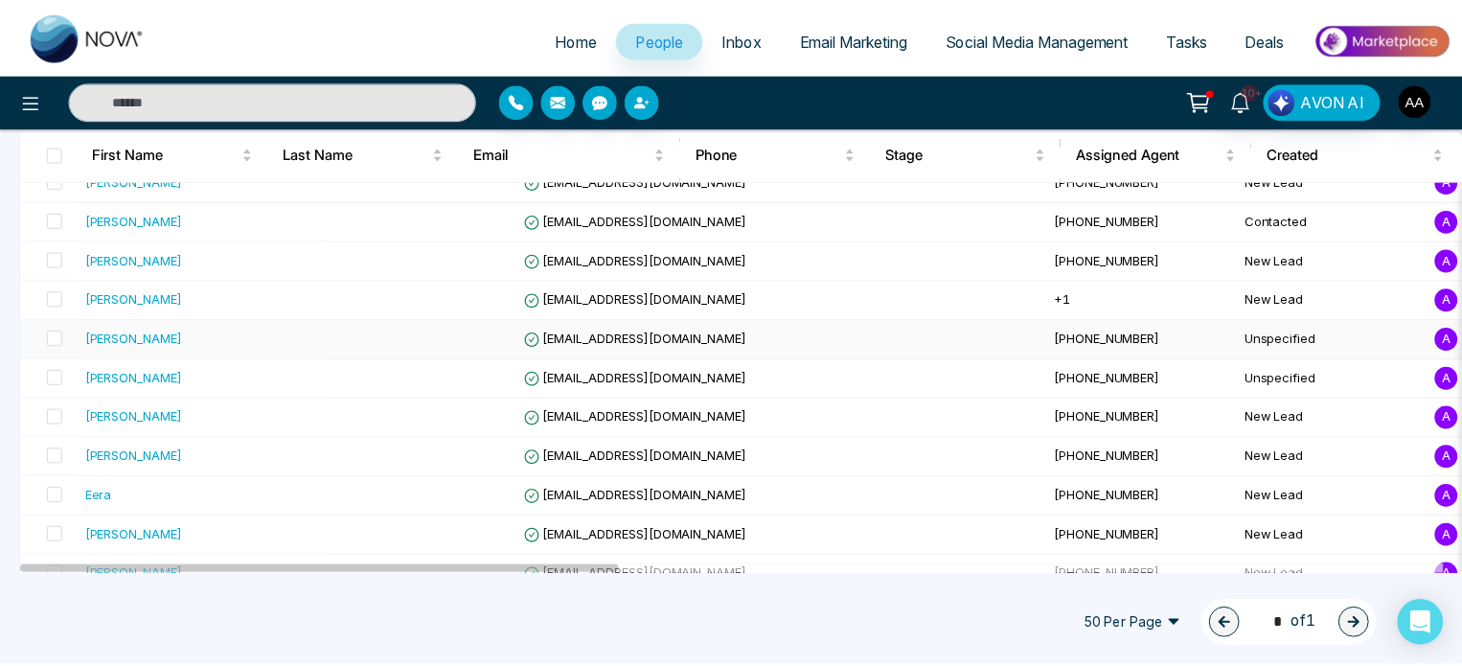
scroll to position [383, 0]
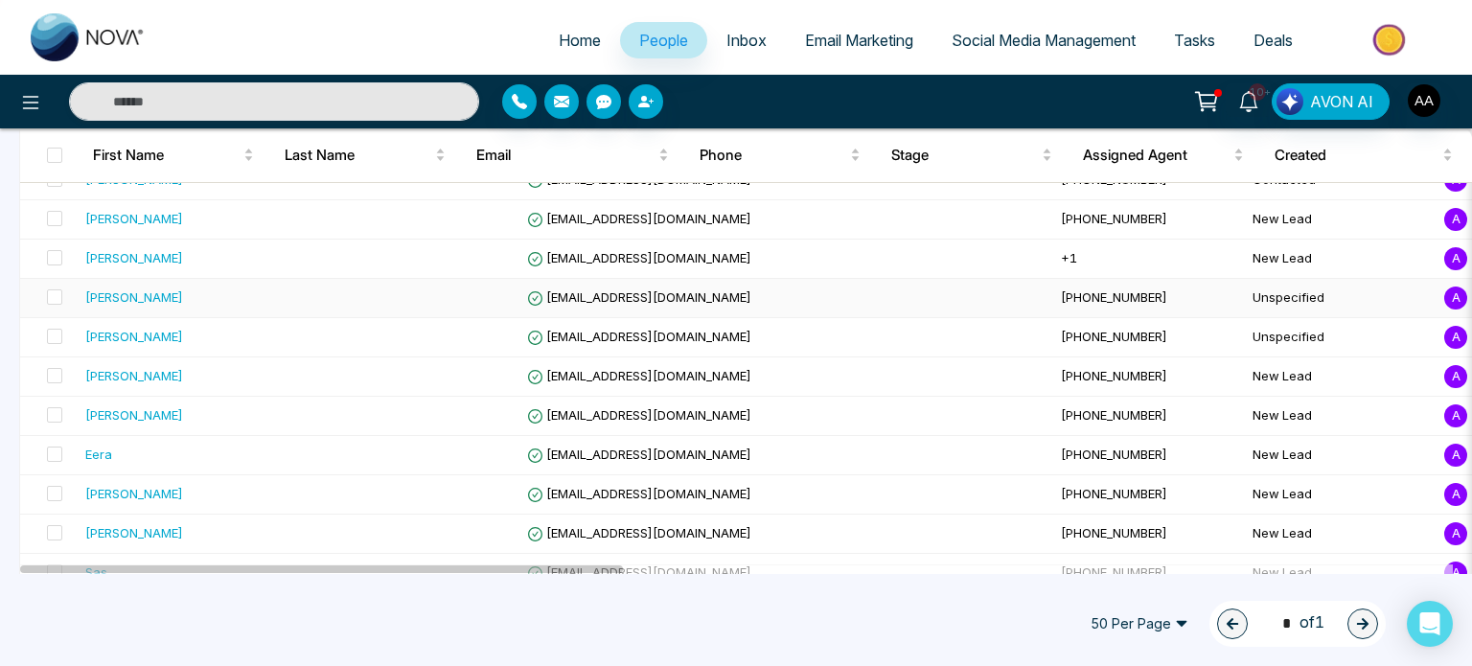
click at [126, 307] on div "[PERSON_NAME]" at bounding box center [134, 296] width 98 height 19
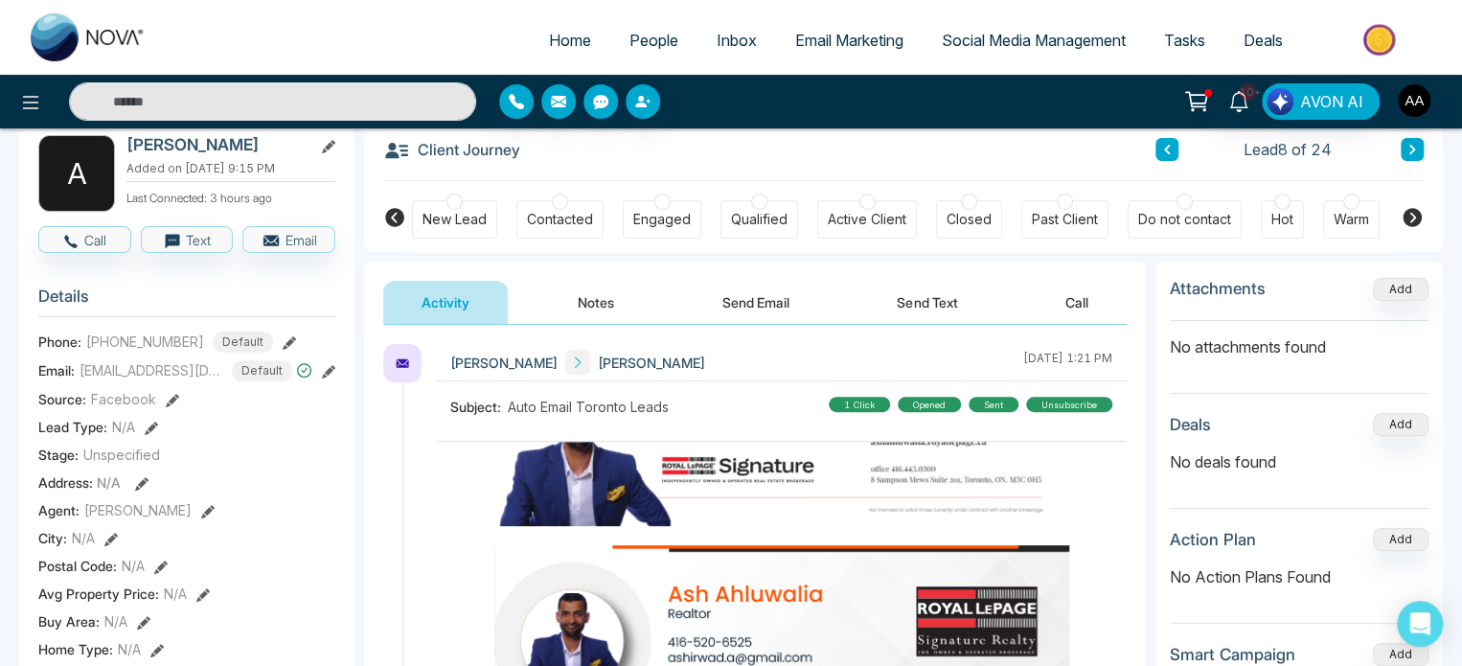
scroll to position [96, 0]
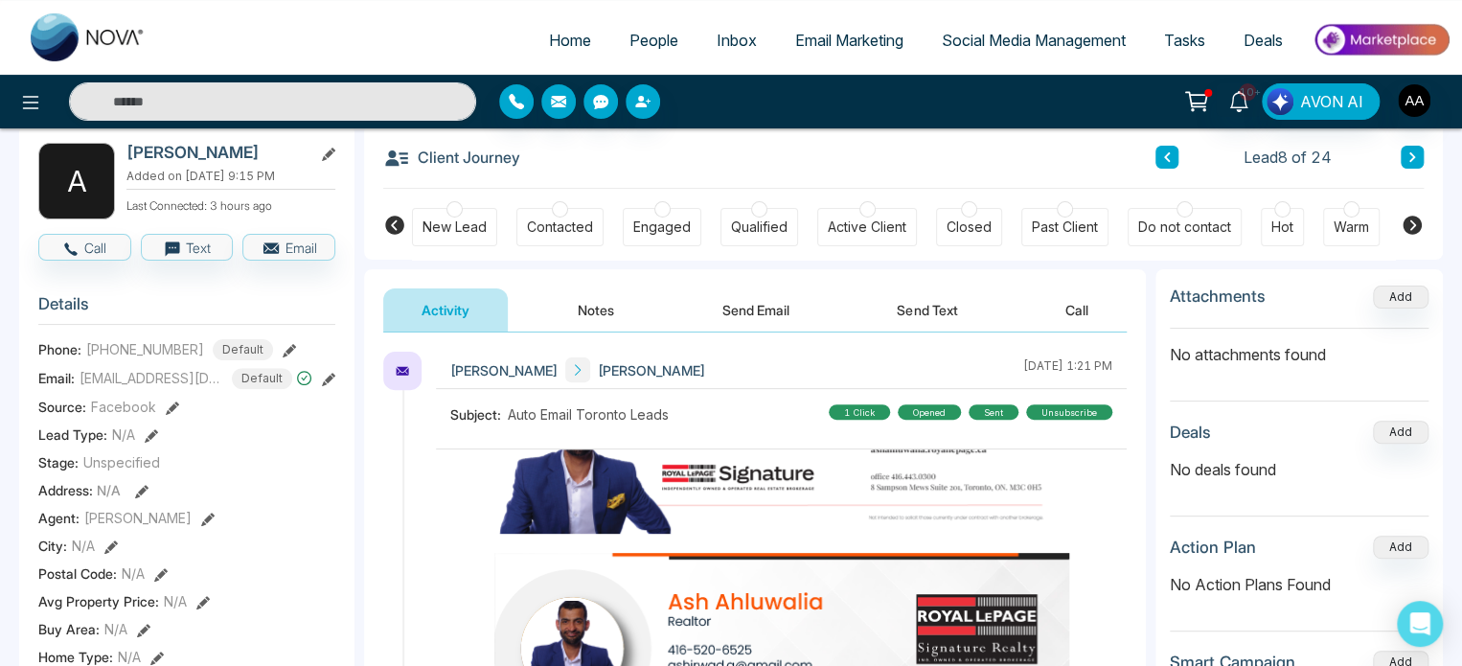
click at [198, 162] on h2 "[PERSON_NAME]" at bounding box center [215, 152] width 178 height 19
copy div "[PERSON_NAME]"
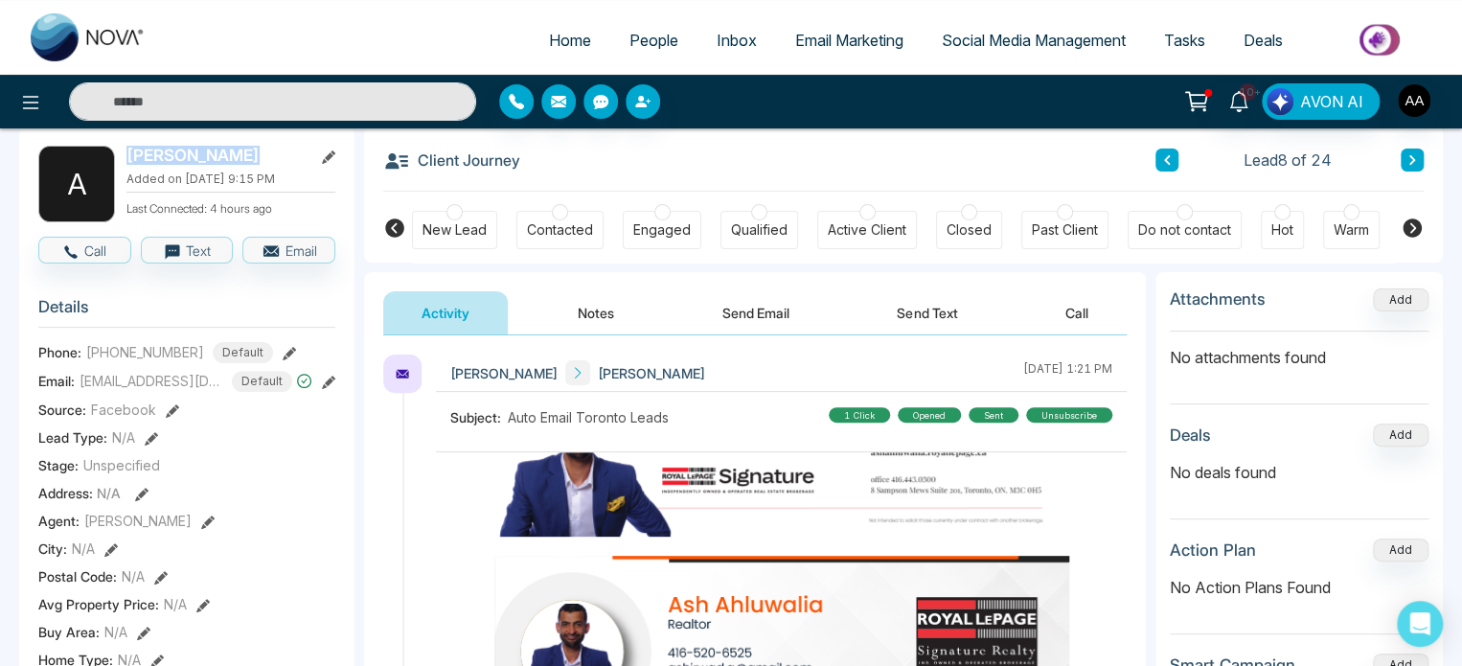
scroll to position [0, 0]
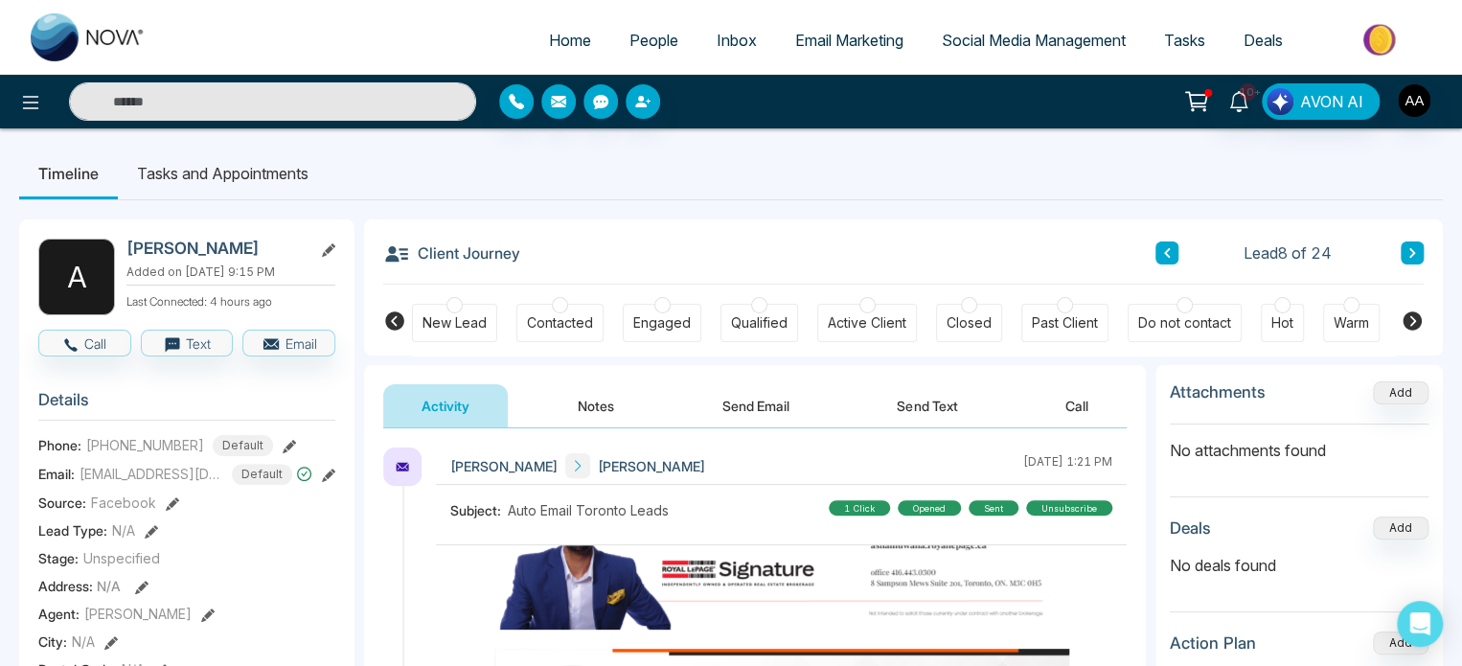
click at [1055, 325] on div "Past Client" at bounding box center [1065, 322] width 66 height 19
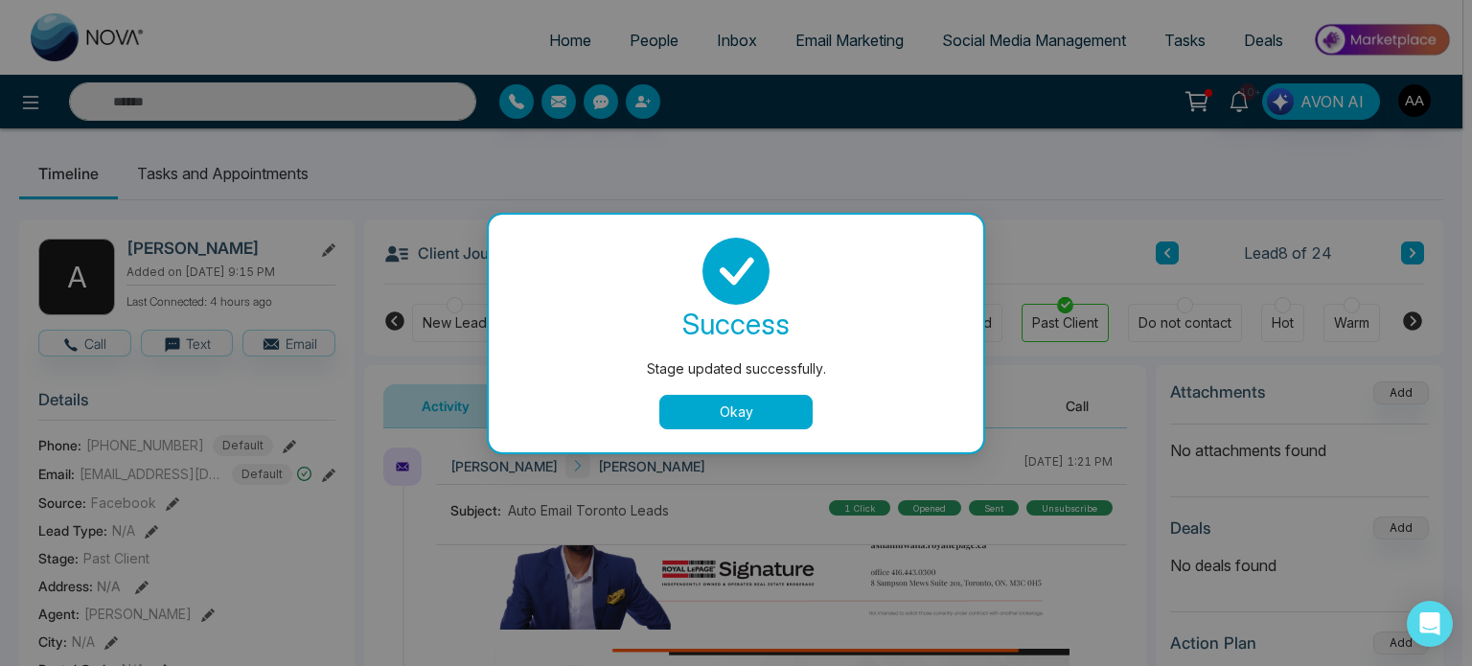
click at [1409, 328] on div "Stage updated successfully. success Stage updated successfully. Okay" at bounding box center [736, 333] width 1472 height 666
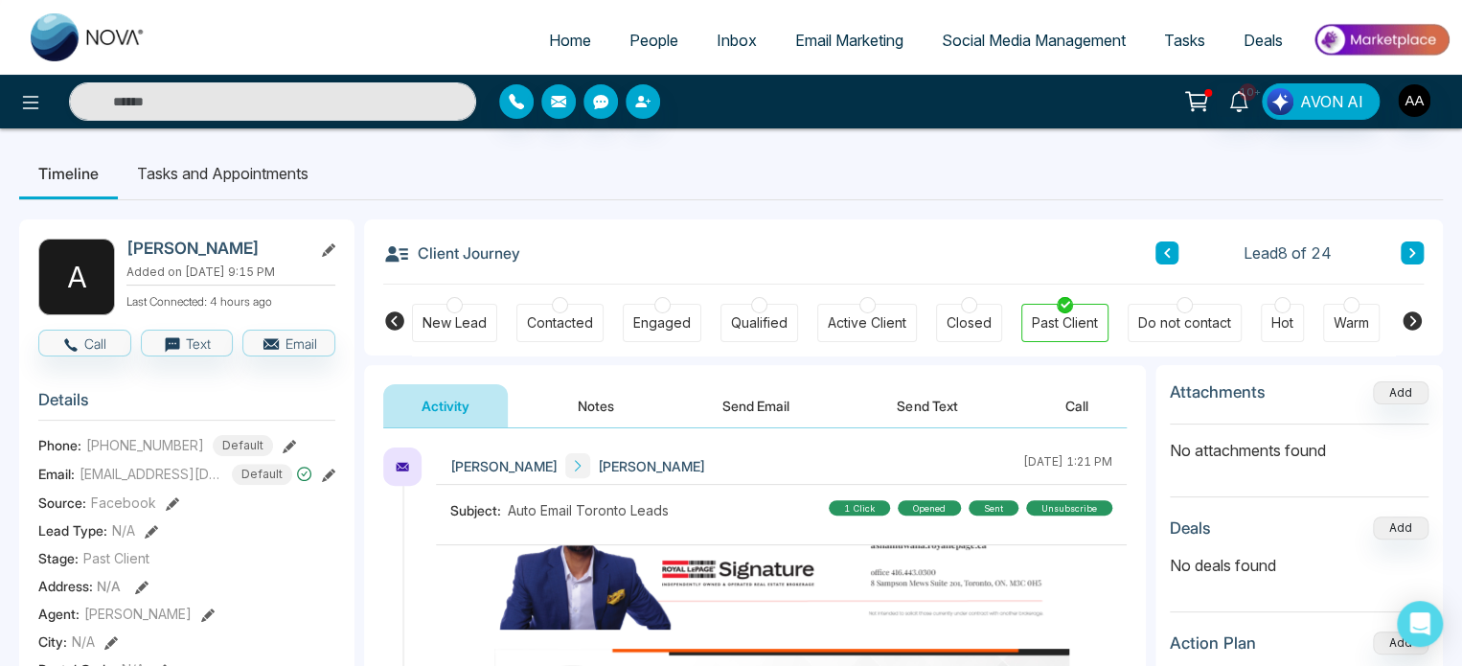
click at [1416, 329] on icon at bounding box center [1412, 320] width 19 height 19
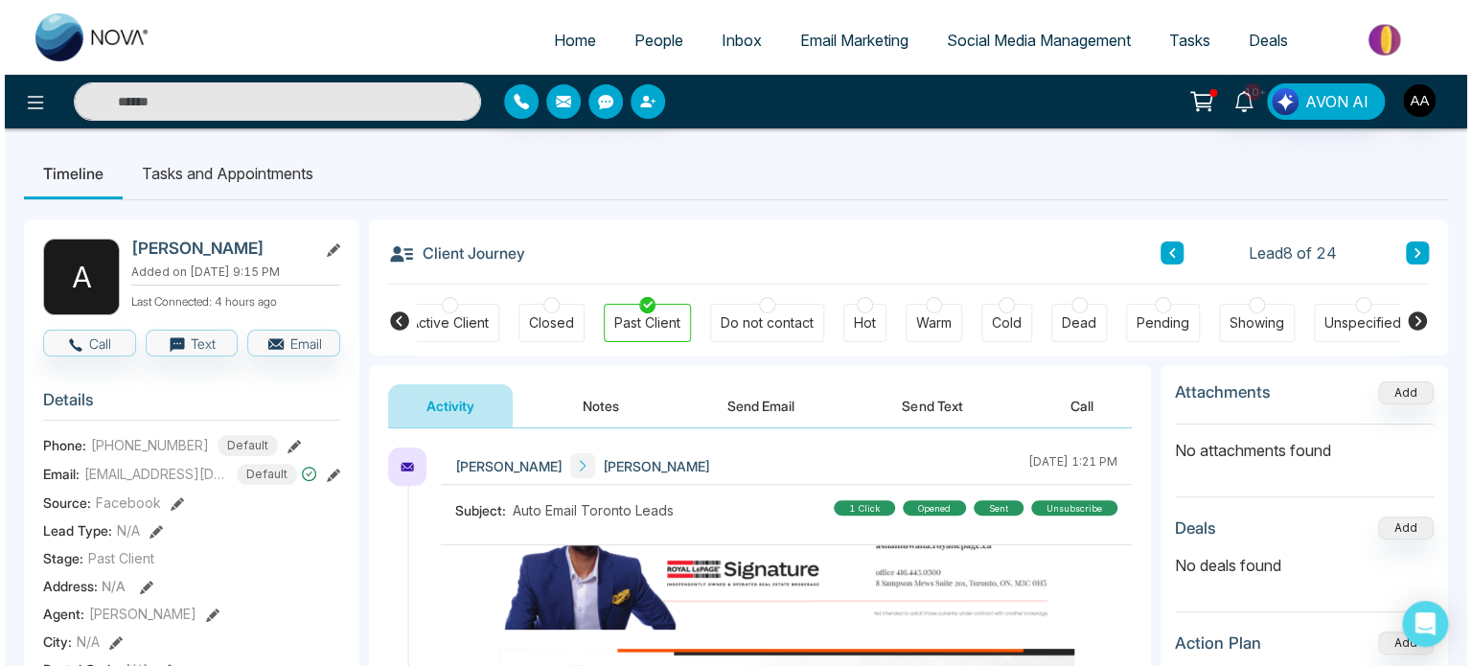
scroll to position [0, 426]
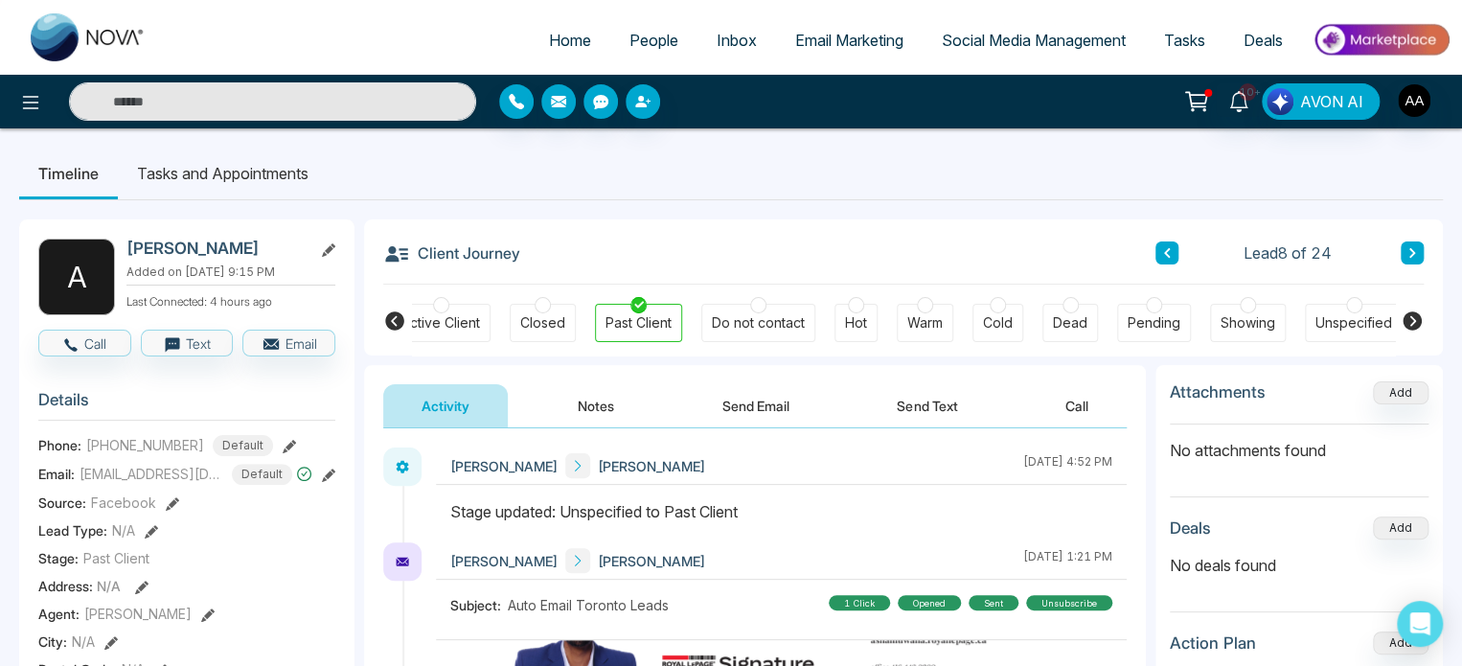
click at [1068, 327] on div "Dead" at bounding box center [1070, 322] width 34 height 19
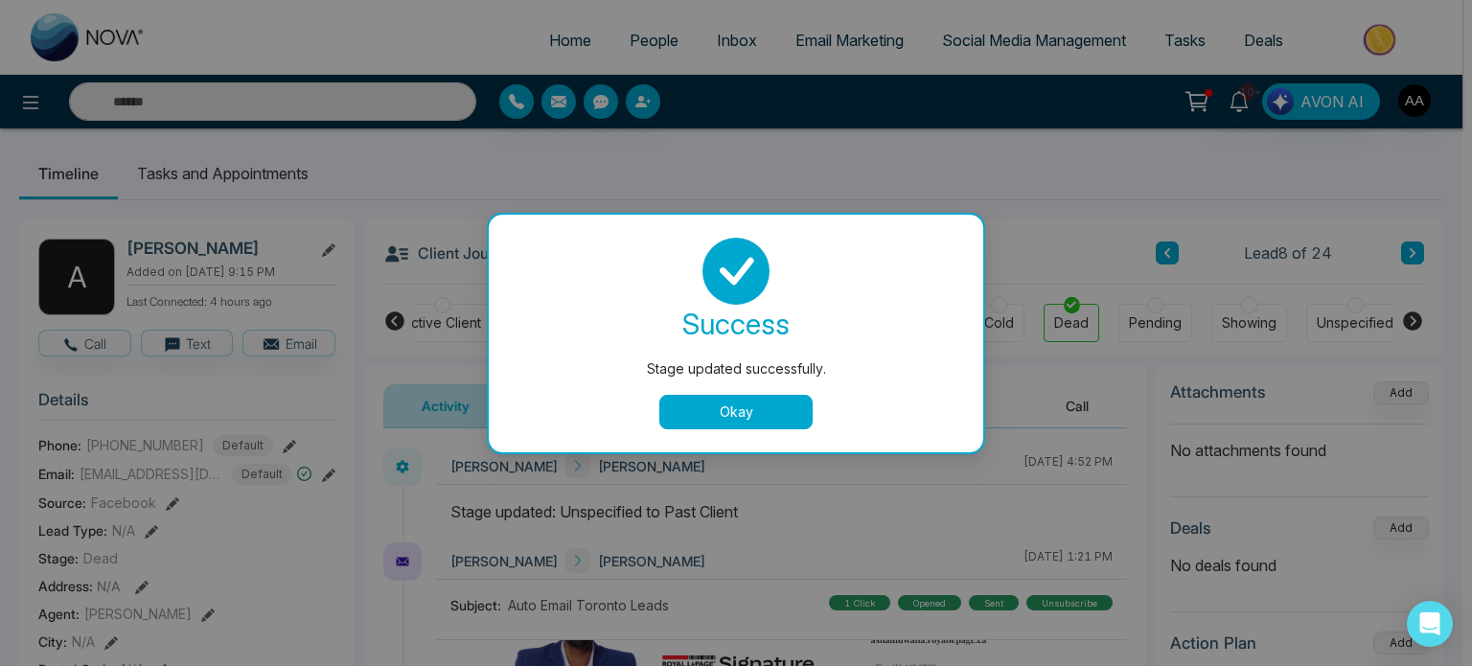
click at [734, 403] on button "Okay" at bounding box center [735, 412] width 153 height 34
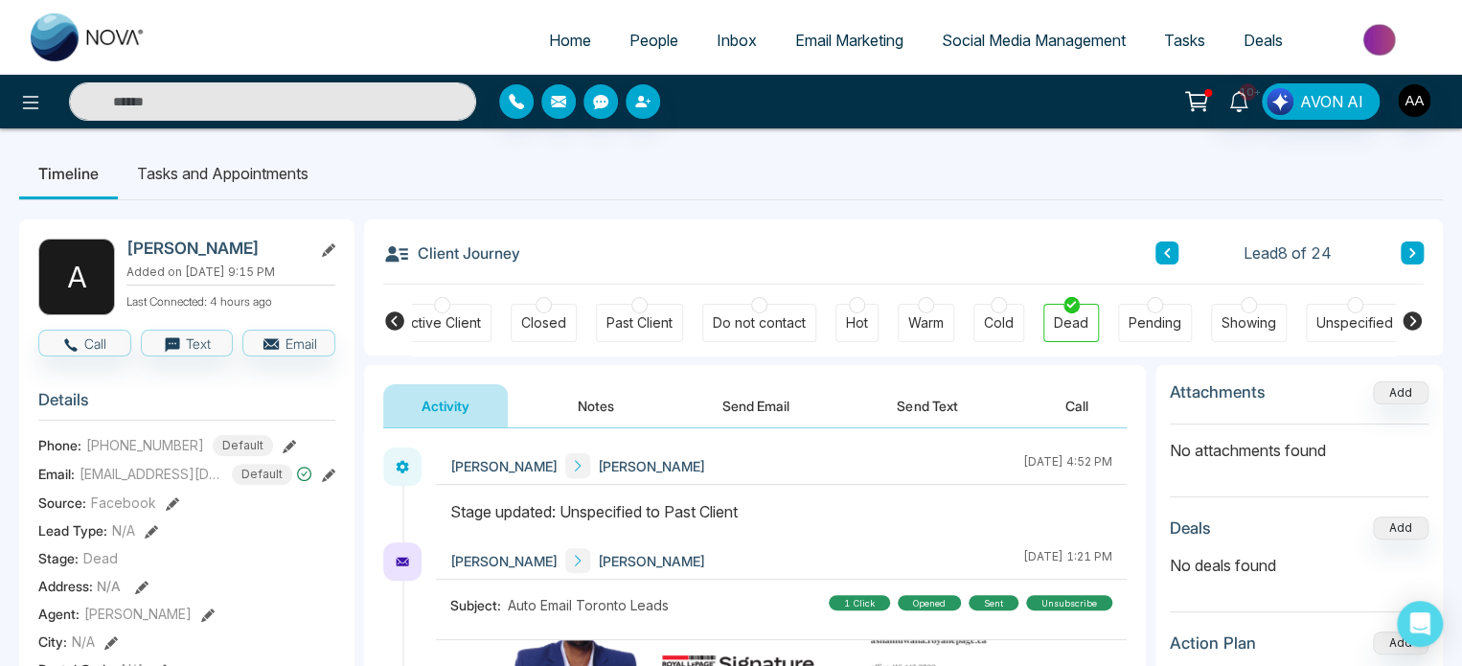
scroll to position [0, 417]
click at [613, 402] on button "Notes" at bounding box center [596, 405] width 113 height 43
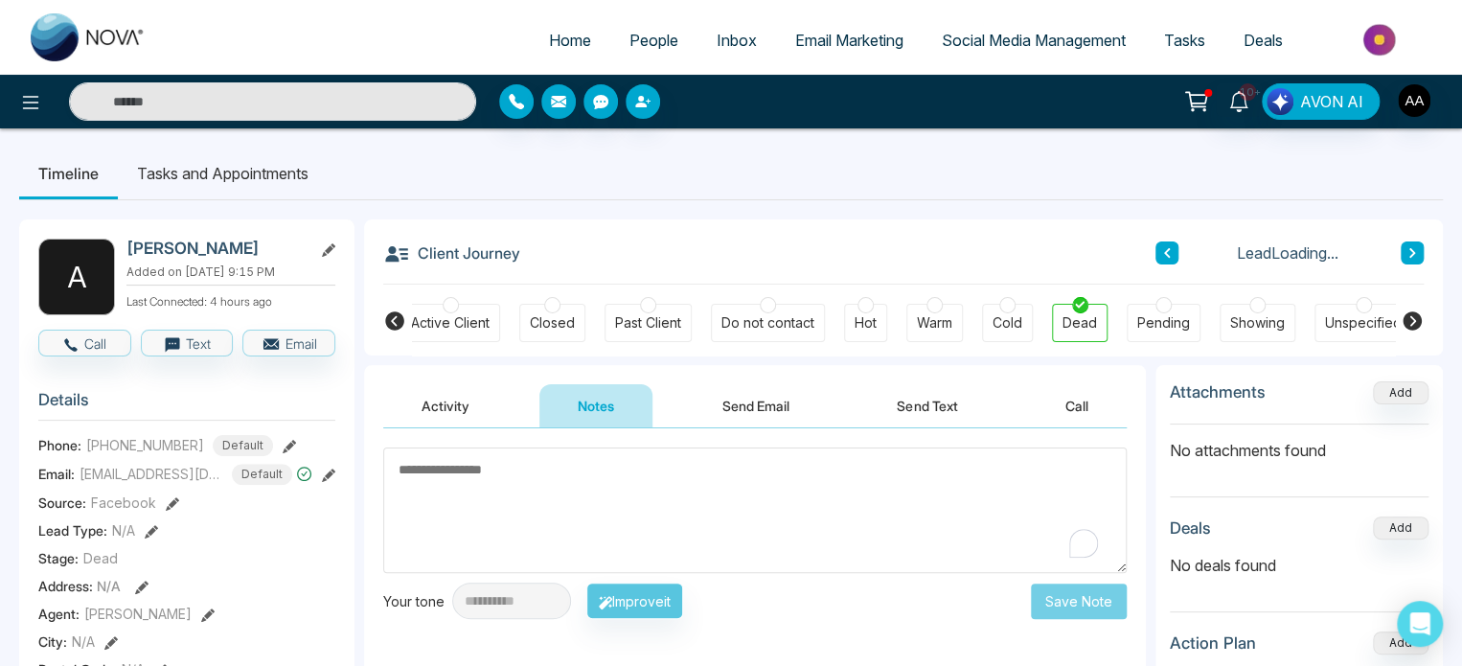
click at [563, 543] on textarea "To enrich screen reader interactions, please activate Accessibility in Grammarl…" at bounding box center [755, 511] width 744 height 126
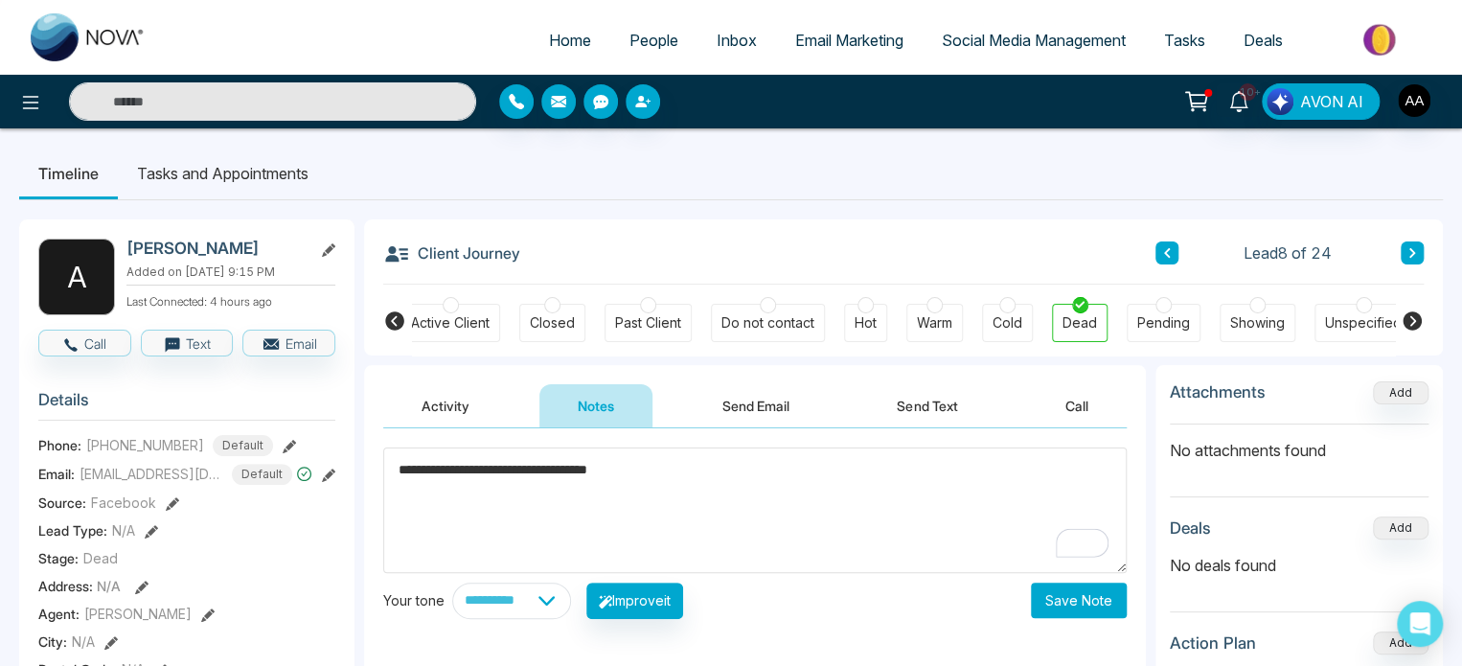
type textarea "**********"
click at [1086, 608] on button "Save Note" at bounding box center [1079, 600] width 96 height 35
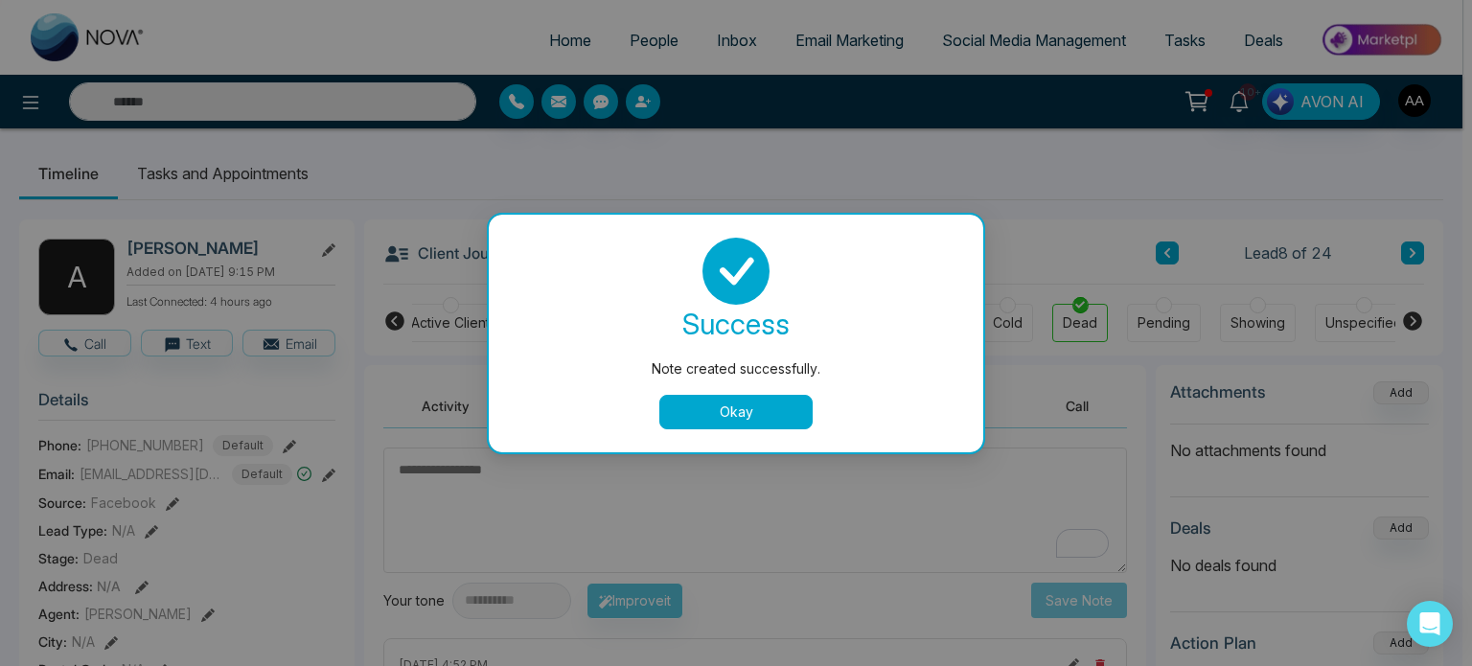
click at [722, 425] on button "Okay" at bounding box center [735, 412] width 153 height 34
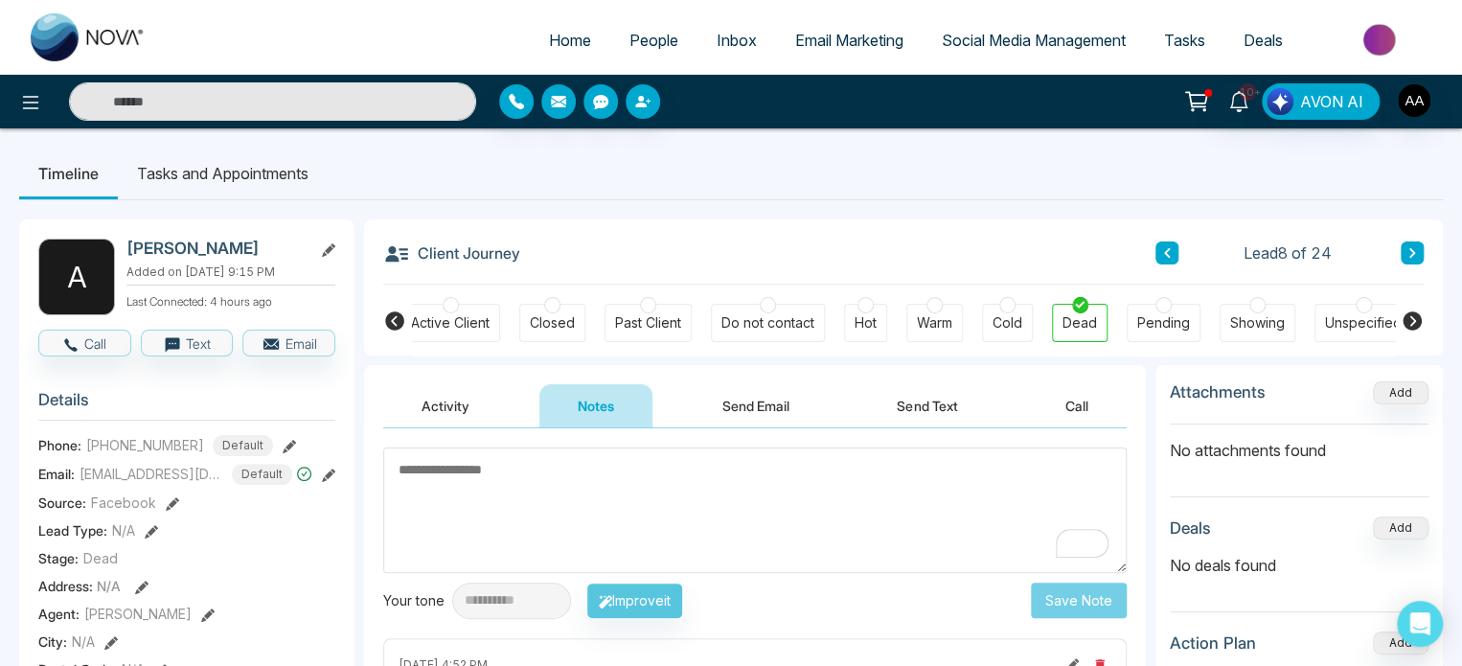
click at [644, 50] on span "People" at bounding box center [654, 40] width 49 height 19
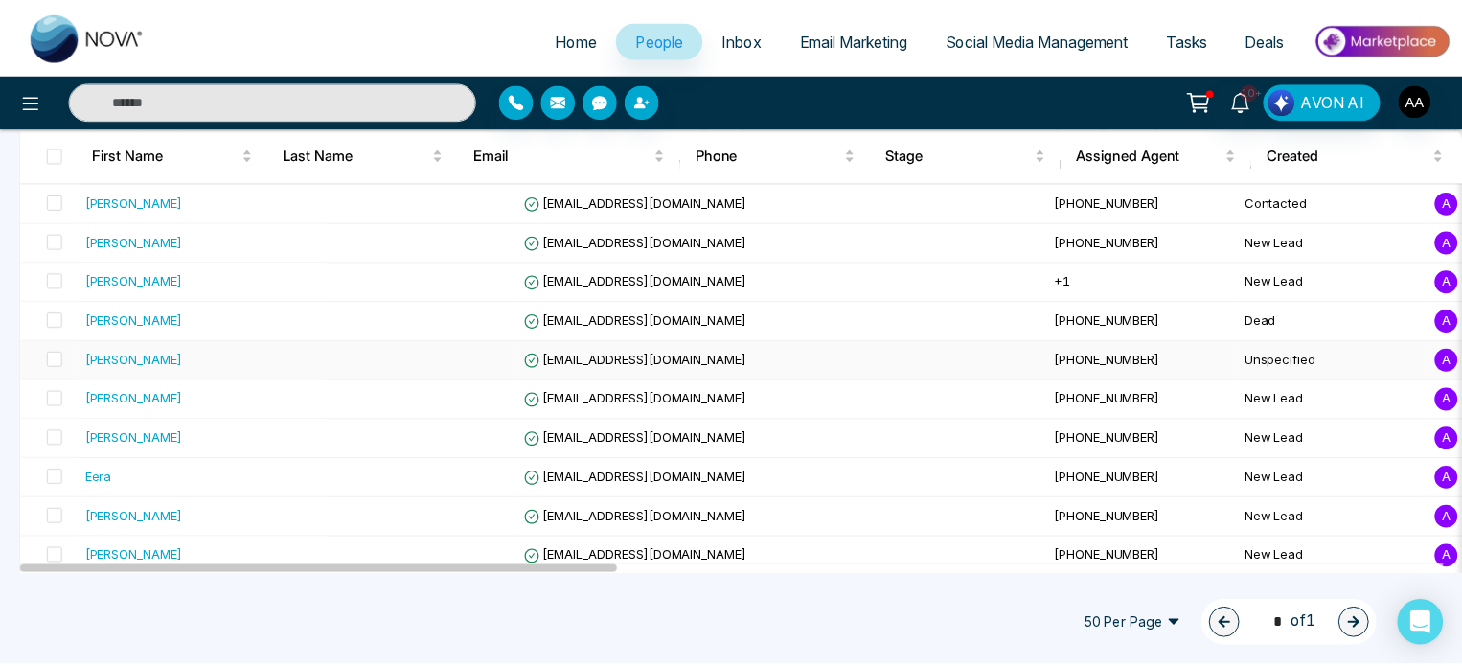
scroll to position [383, 0]
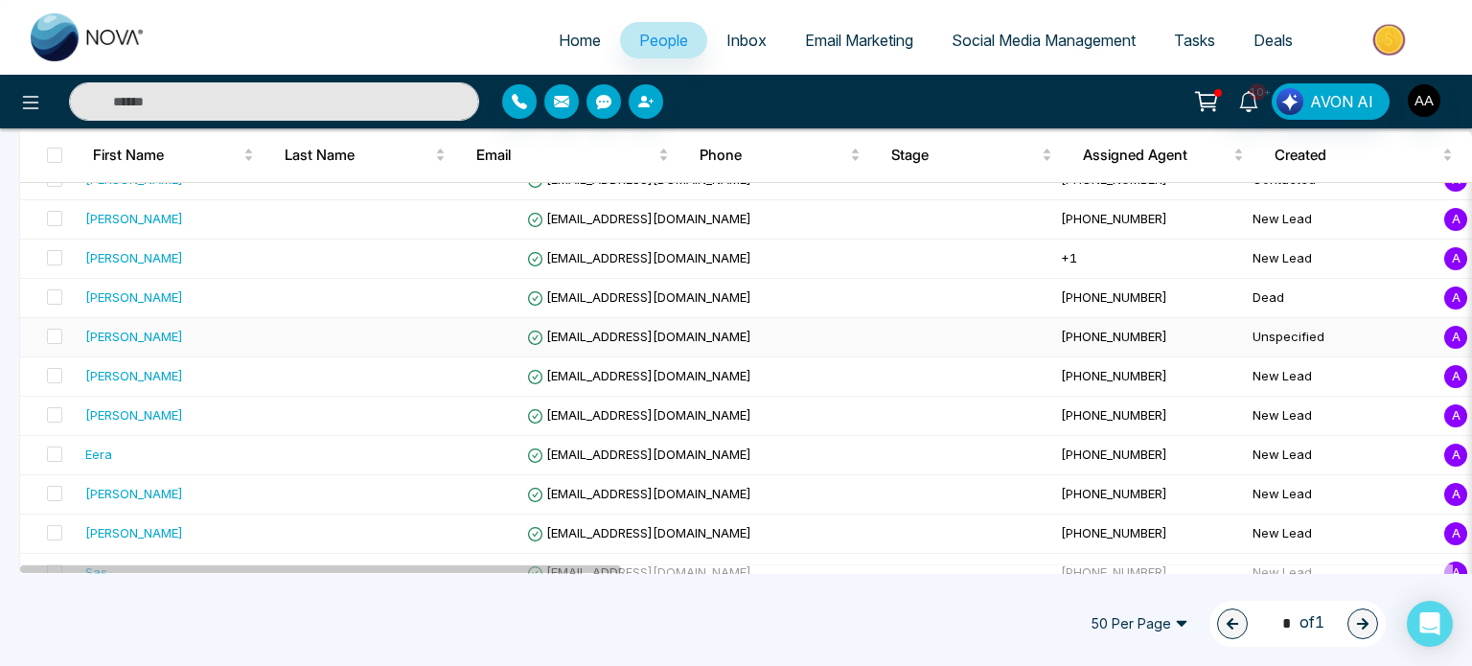
click at [544, 344] on span "[EMAIL_ADDRESS][DOMAIN_NAME]" at bounding box center [639, 336] width 224 height 15
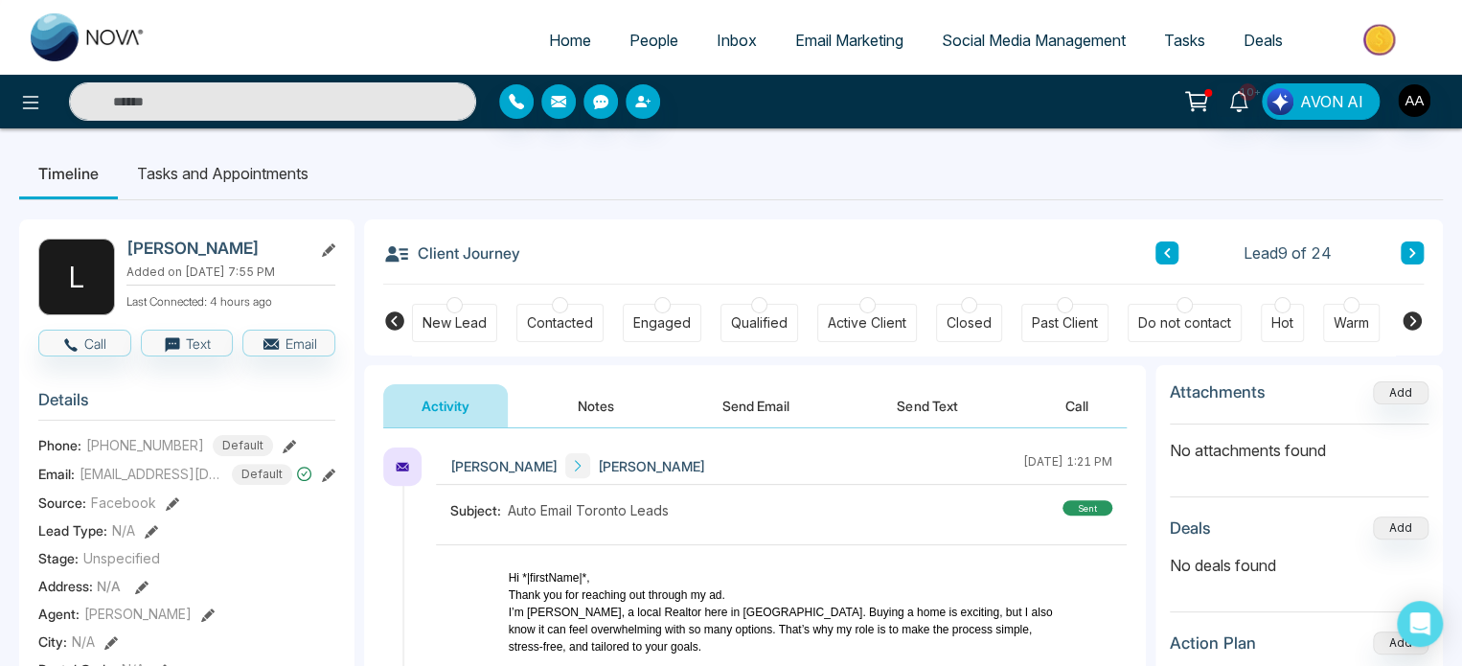
click at [461, 331] on div "New Lead" at bounding box center [455, 322] width 64 height 19
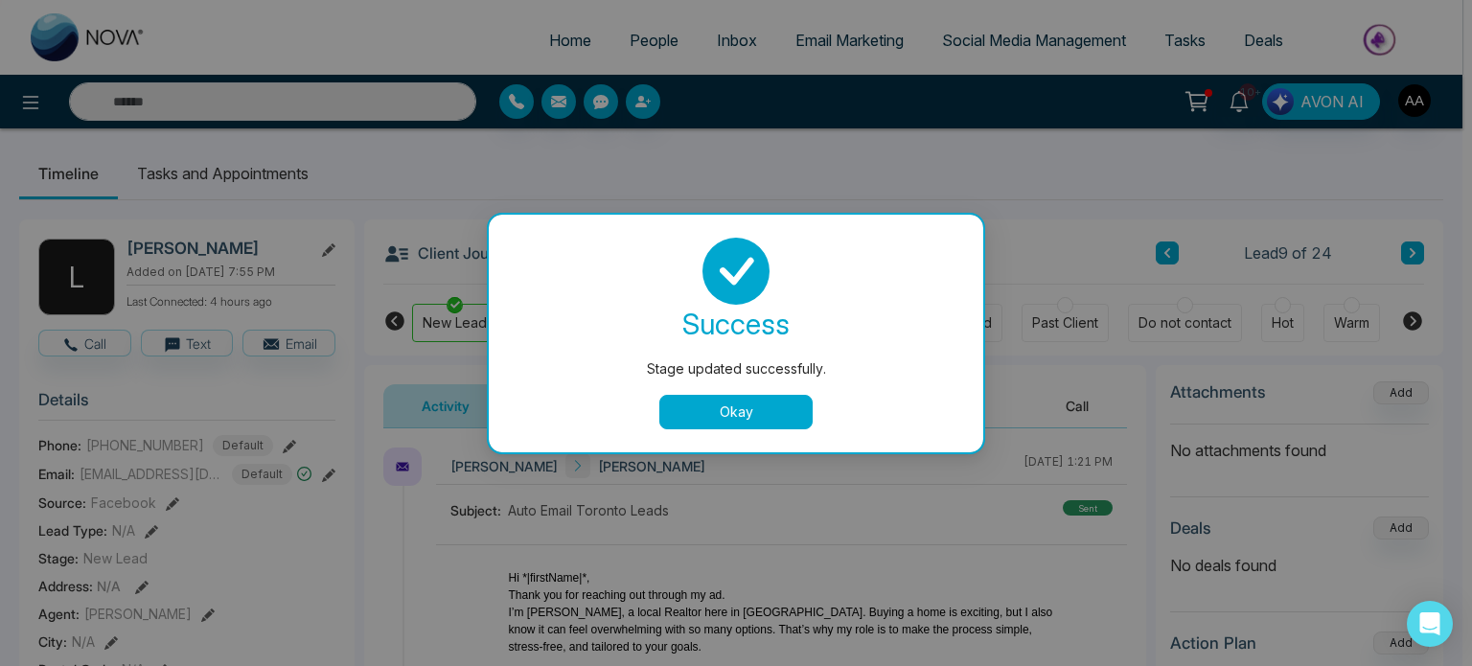
click at [732, 435] on div "success Stage updated successfully. Okay" at bounding box center [736, 334] width 494 height 238
click at [718, 408] on button "Okay" at bounding box center [735, 412] width 153 height 34
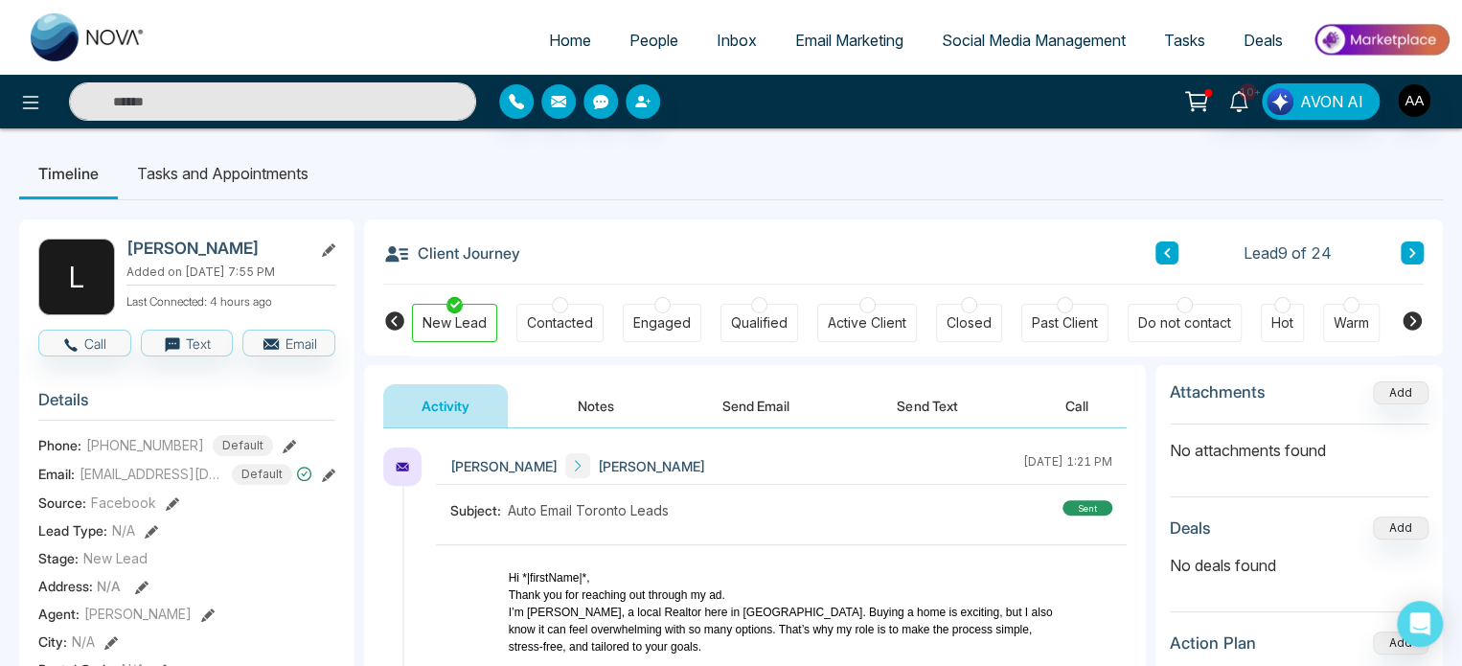
click at [577, 409] on button "Notes" at bounding box center [596, 405] width 113 height 43
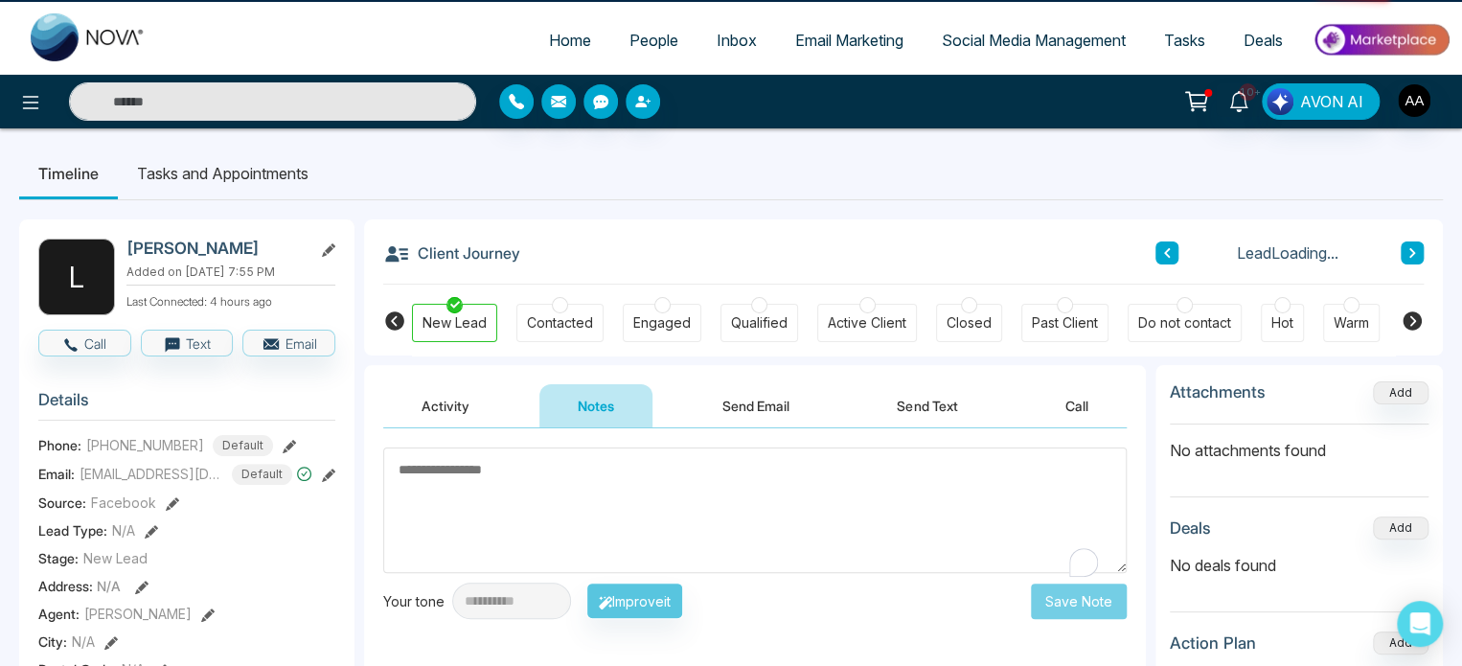
click at [531, 494] on textarea "To enrich screen reader interactions, please activate Accessibility in Grammarl…" at bounding box center [755, 511] width 744 height 126
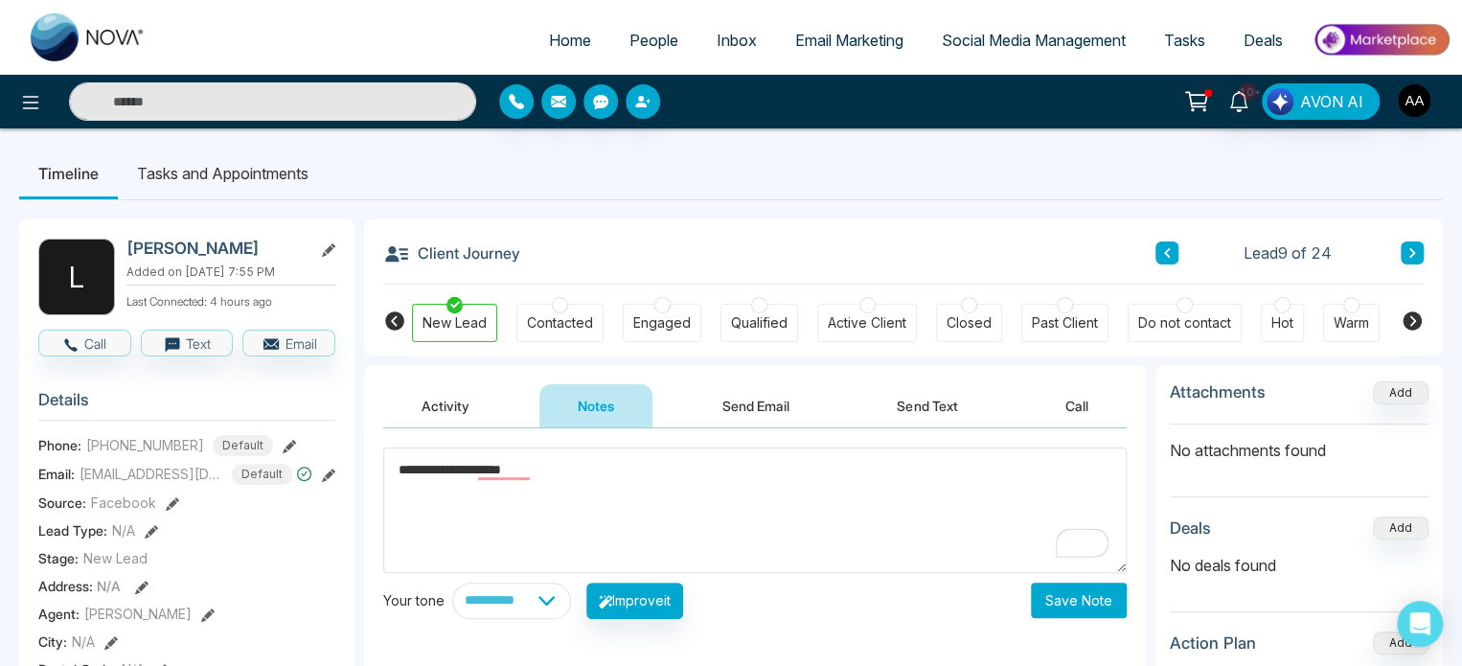
type textarea "**********"
click at [1068, 597] on button "Save Note" at bounding box center [1079, 600] width 96 height 35
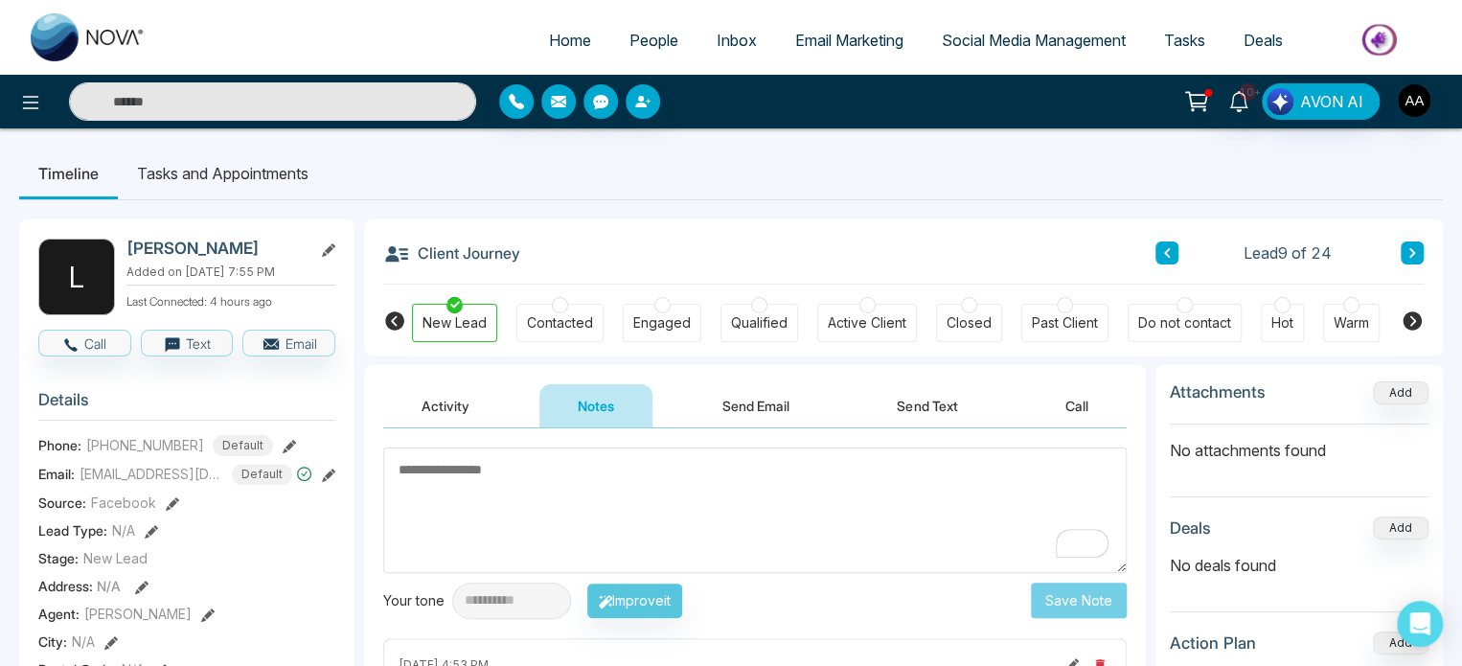
click at [653, 45] on span "People" at bounding box center [654, 40] width 49 height 19
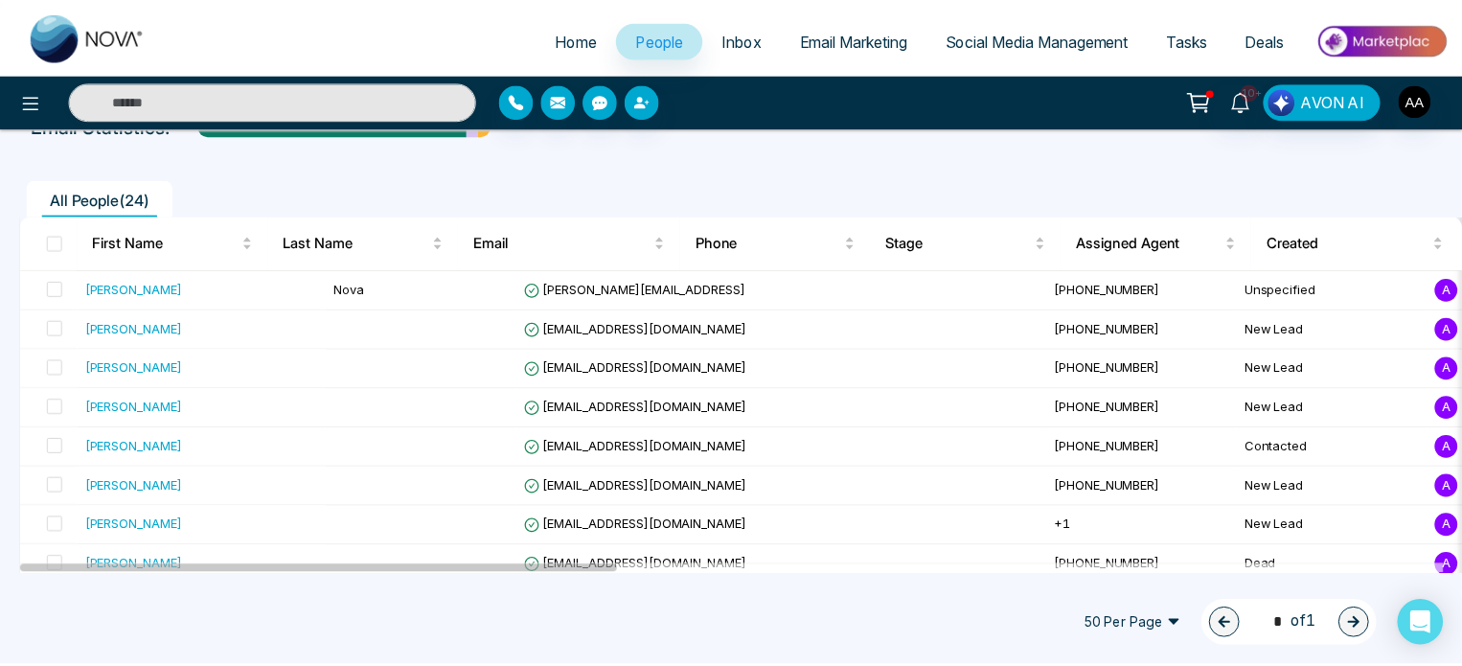
scroll to position [96, 0]
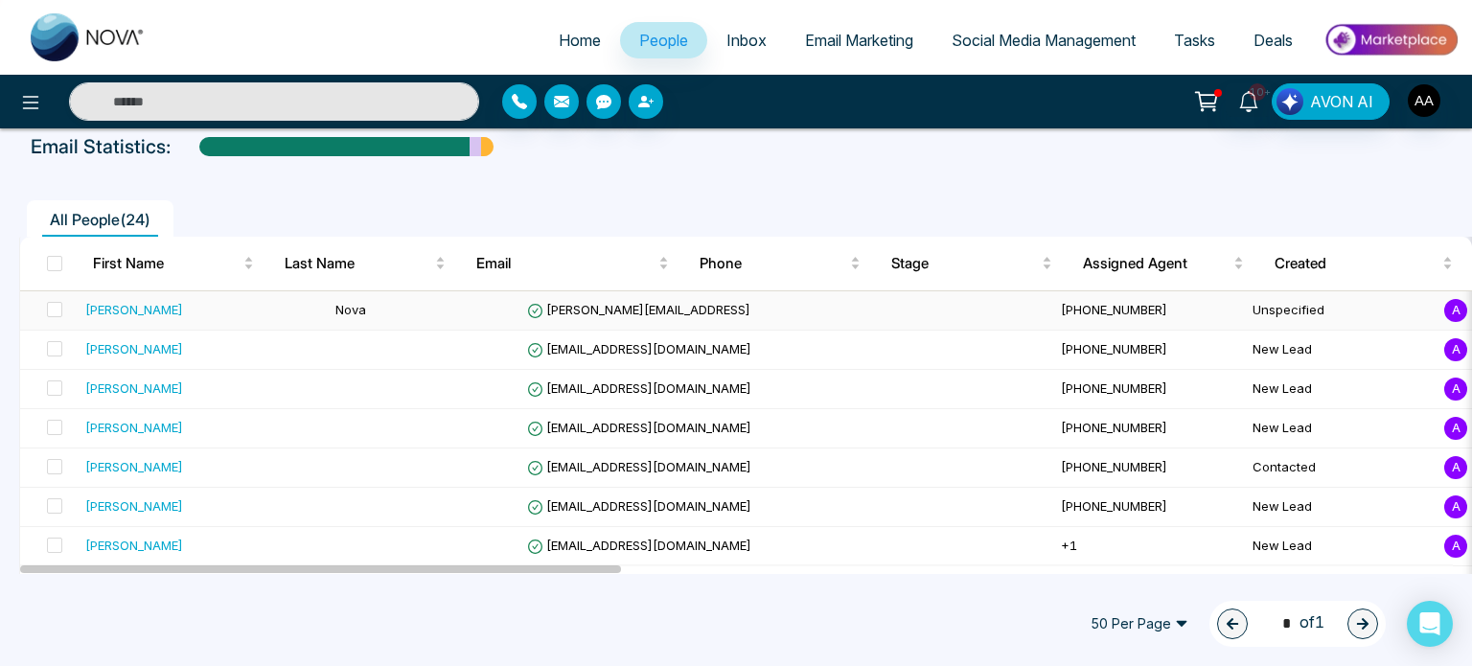
click at [553, 317] on span "[PERSON_NAME][EMAIL_ADDRESS]" at bounding box center [638, 309] width 223 height 15
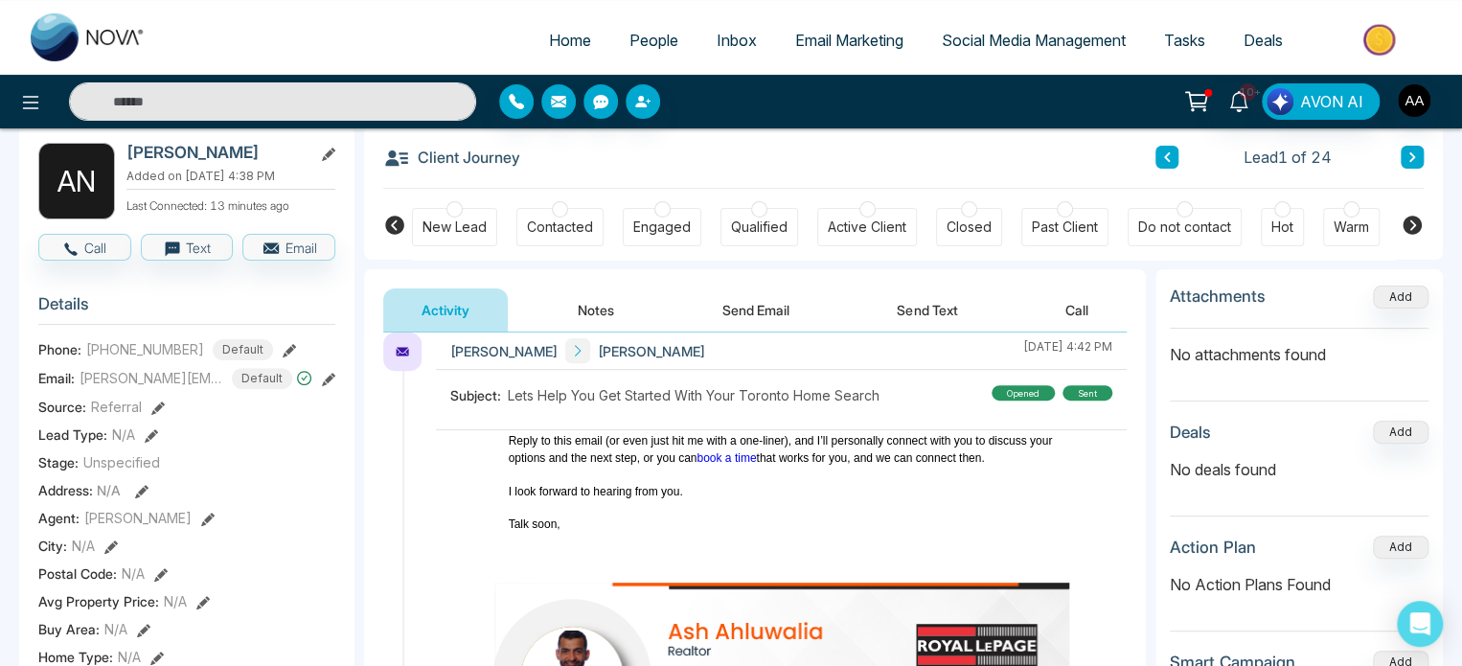
scroll to position [258, 0]
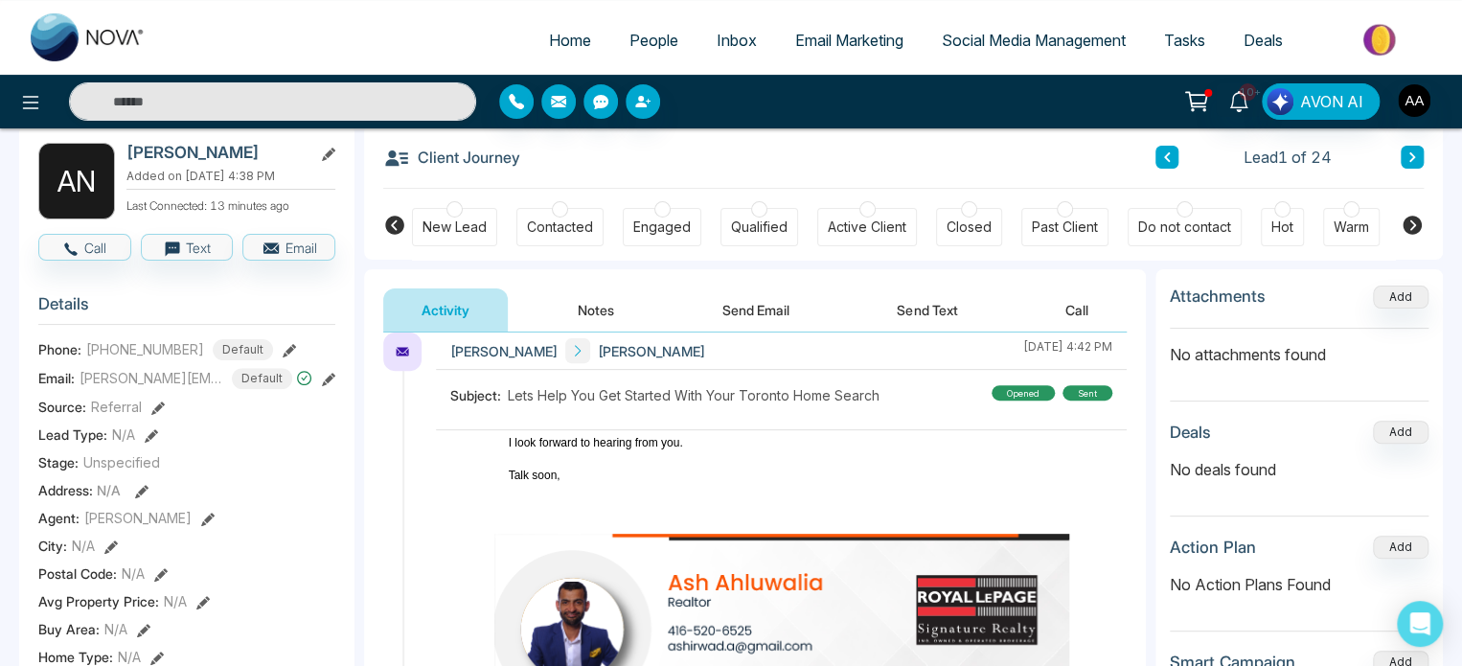
click at [549, 46] on span "Home" at bounding box center [570, 40] width 42 height 19
select select "*"
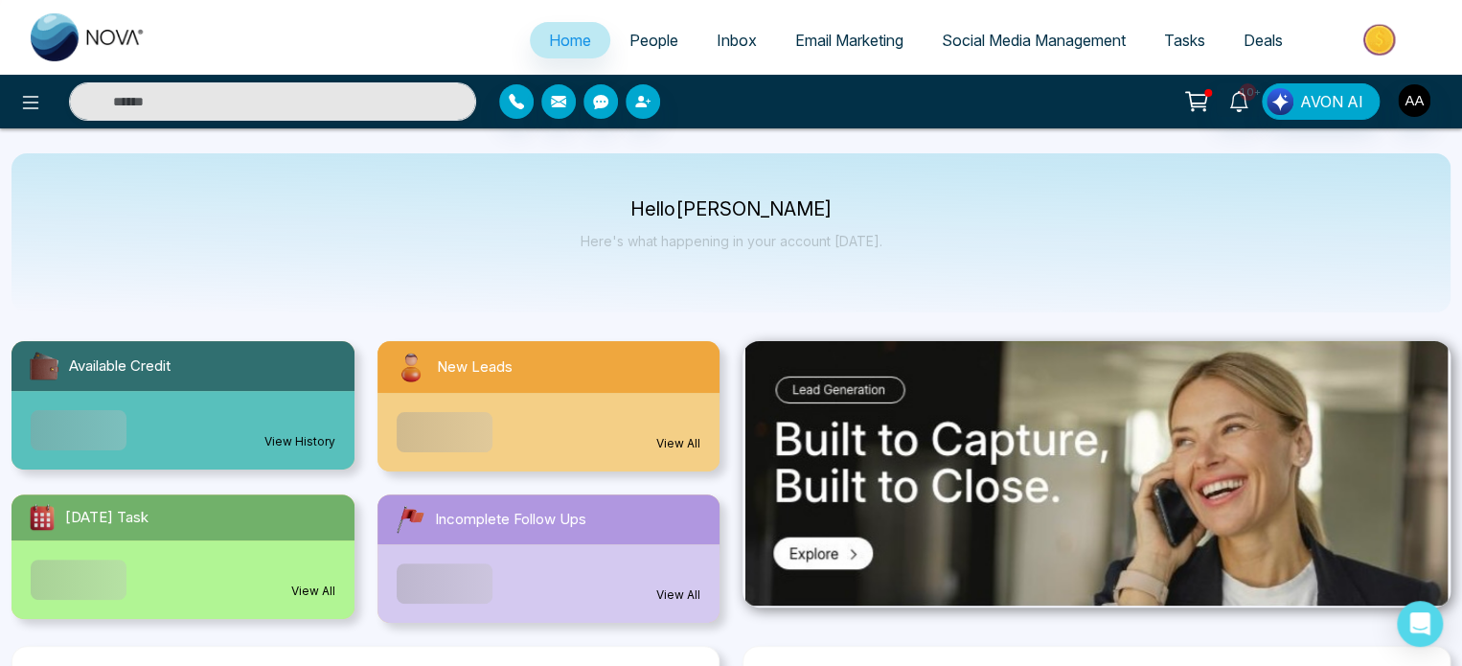
click at [671, 452] on link "View All" at bounding box center [678, 443] width 44 height 17
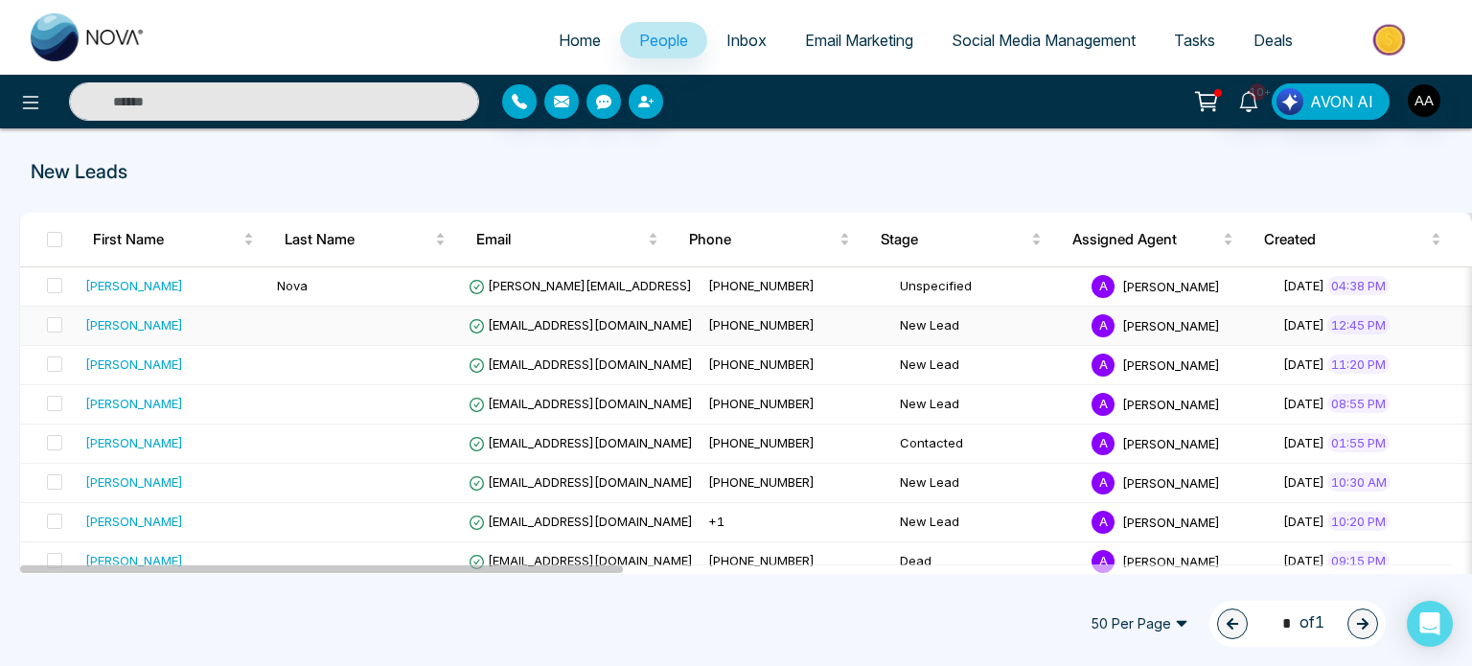
click at [233, 321] on div "[PERSON_NAME]" at bounding box center [173, 324] width 176 height 19
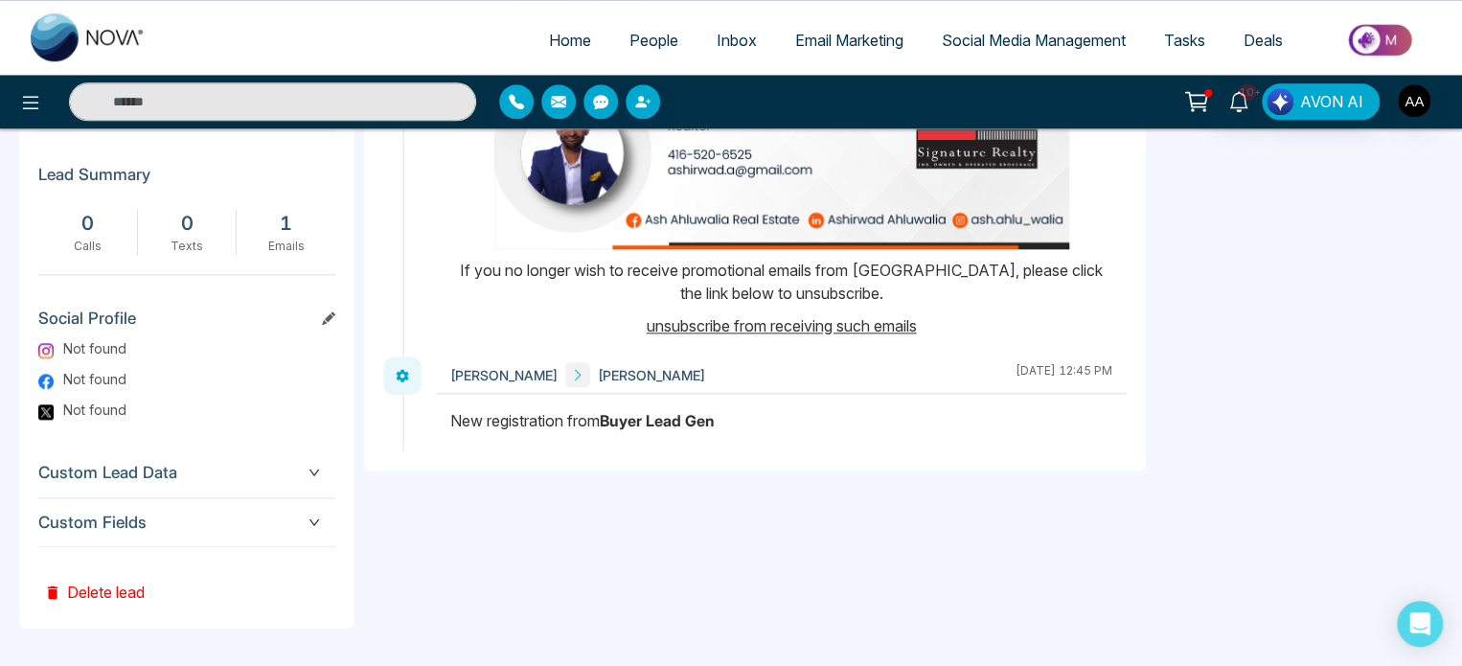
scroll to position [974, 0]
click at [630, 49] on span "People" at bounding box center [654, 40] width 49 height 19
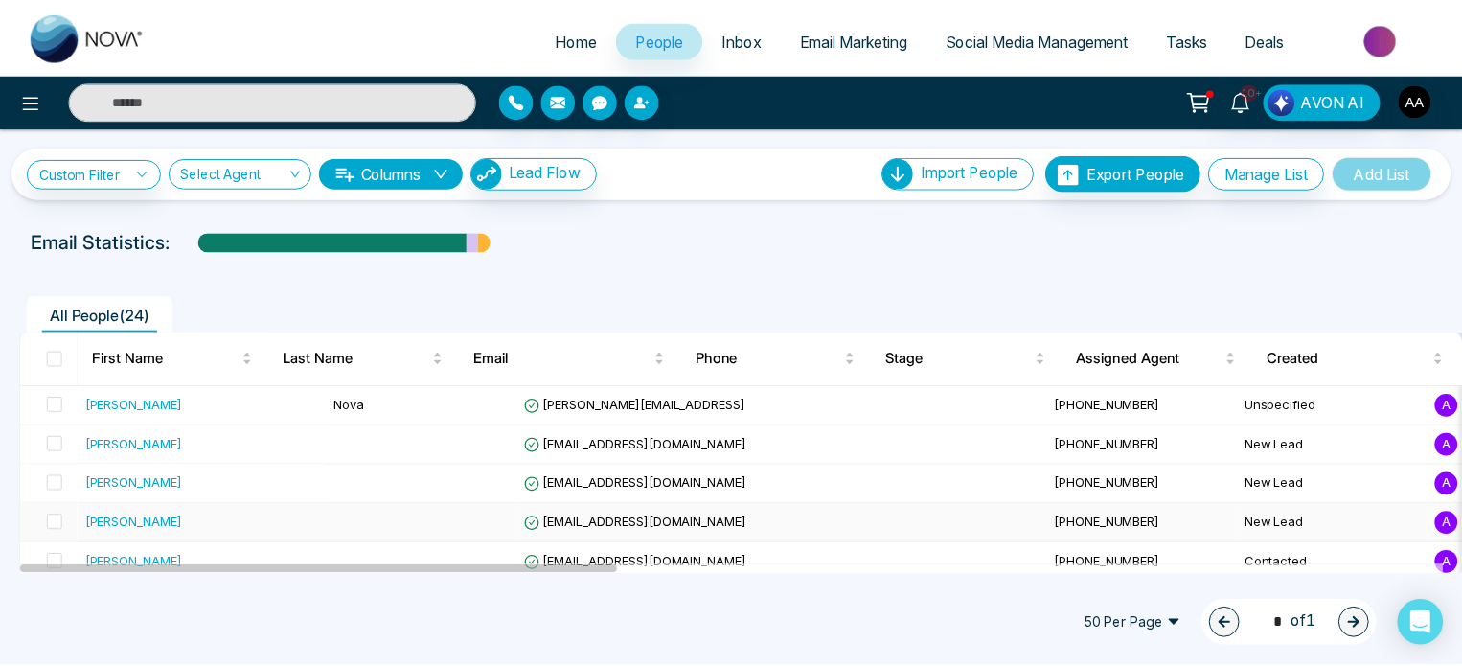
scroll to position [96, 0]
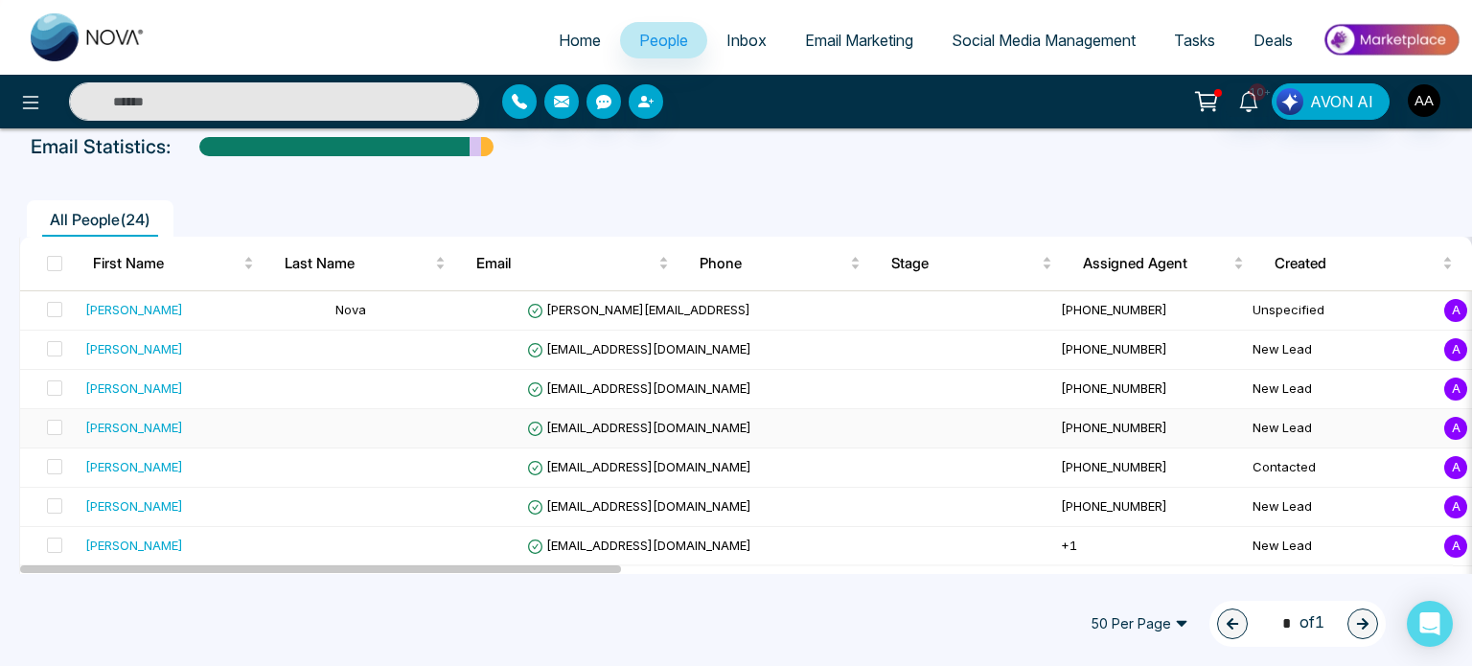
click at [367, 448] on td at bounding box center [424, 428] width 192 height 39
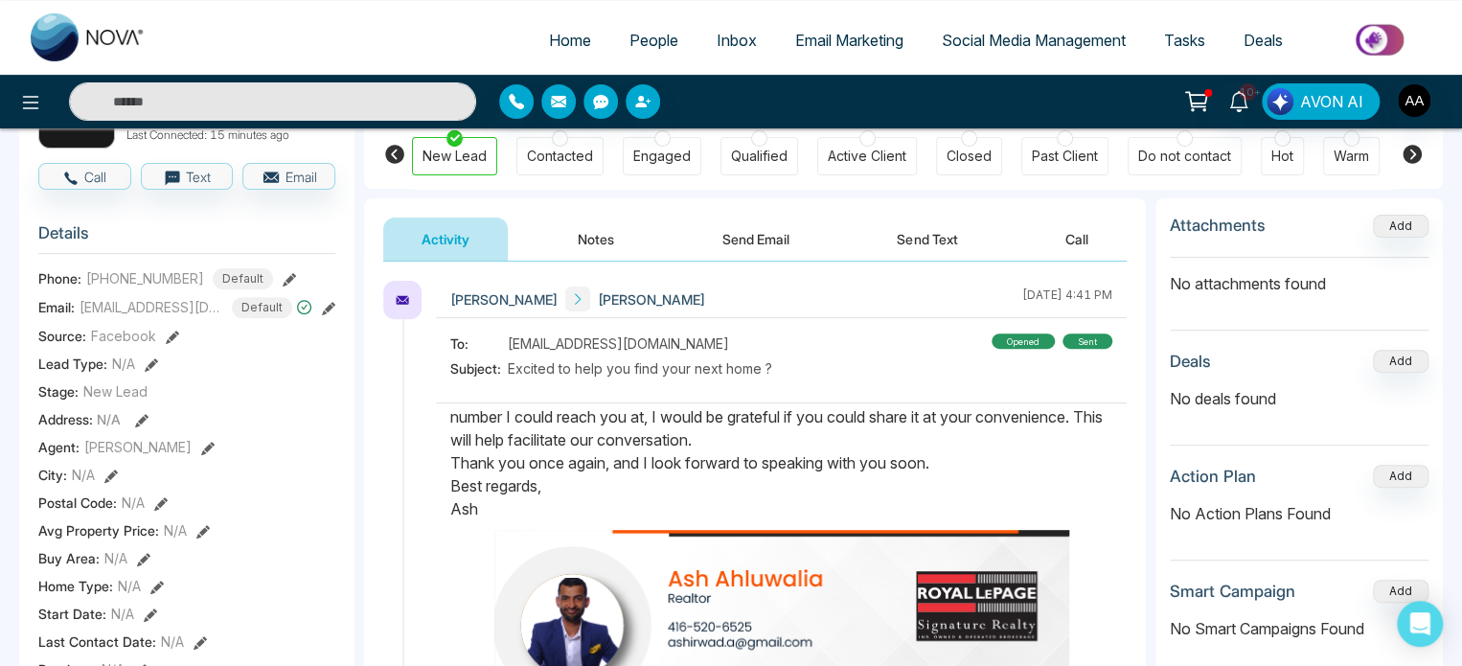
scroll to position [182, 0]
click at [649, 50] on span "People" at bounding box center [654, 40] width 49 height 19
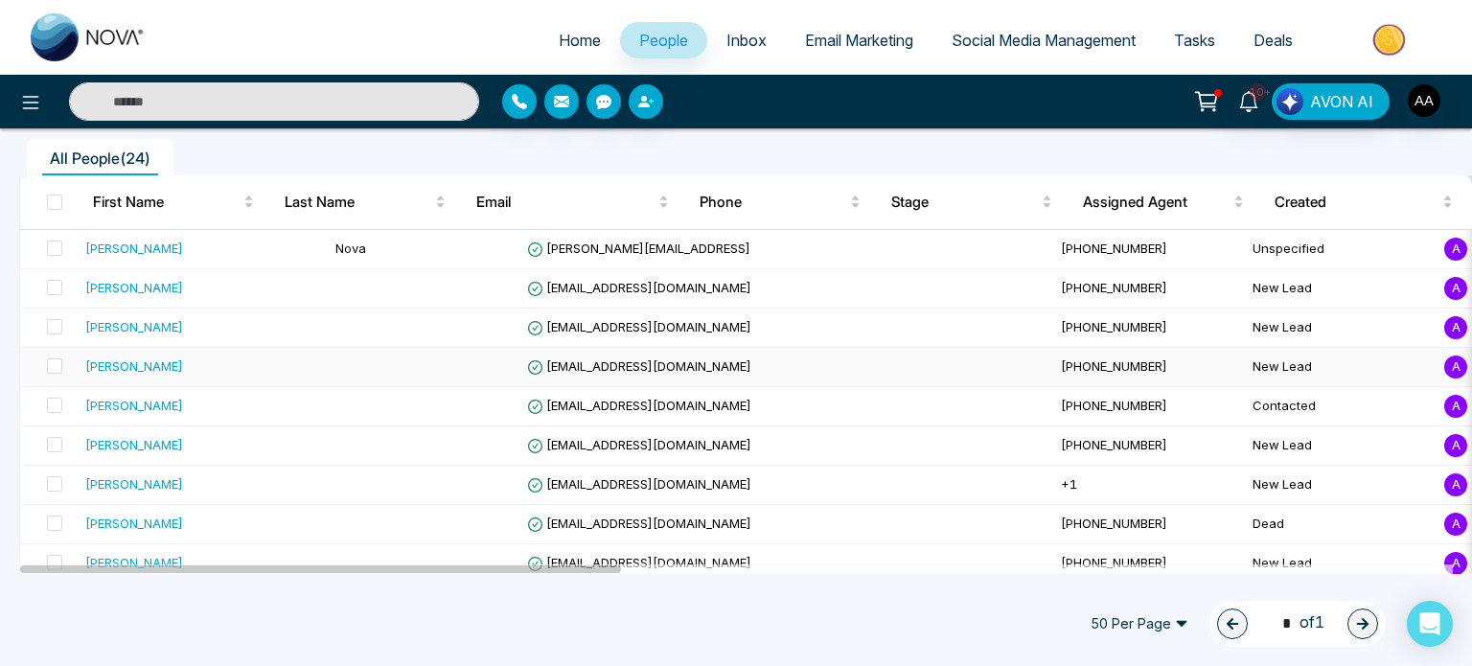
scroll to position [192, 0]
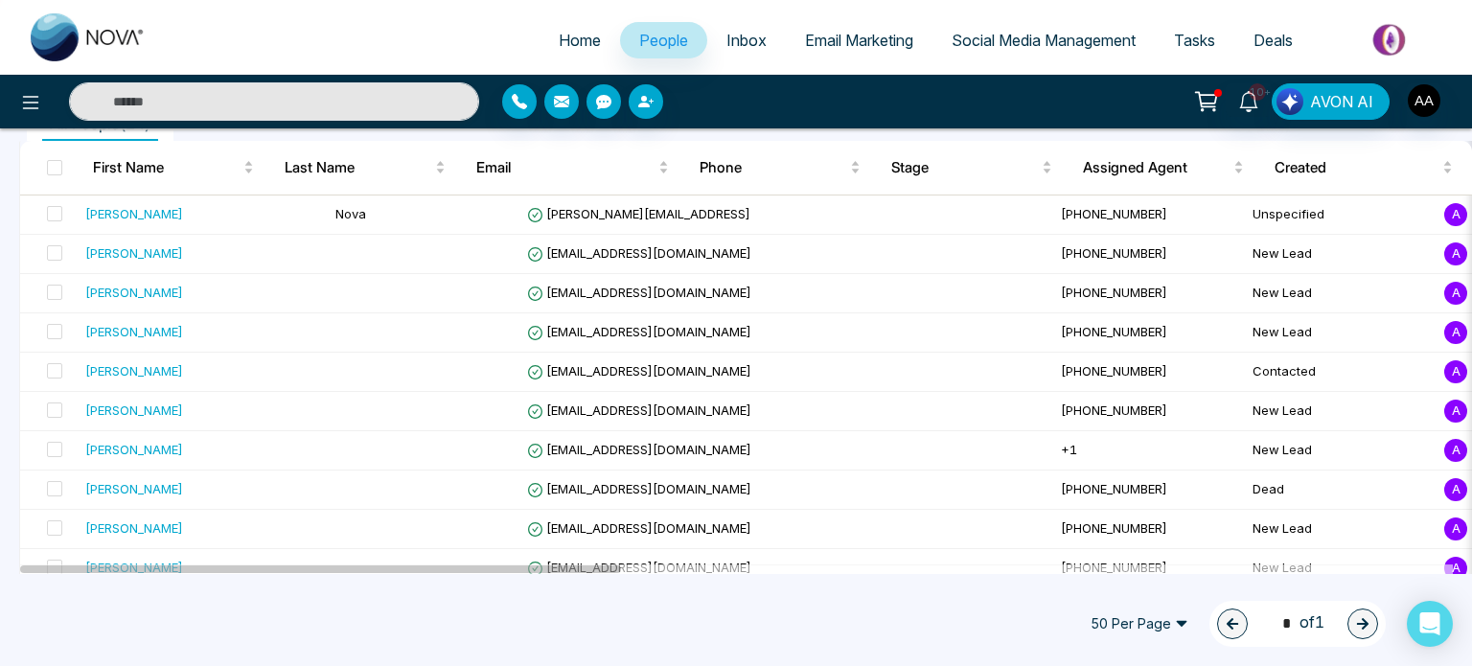
drag, startPoint x: 504, startPoint y: 570, endPoint x: 862, endPoint y: 574, distance: 358.4
click at [862, 574] on div at bounding box center [736, 569] width 1433 height 10
click at [697, 570] on div at bounding box center [736, 569] width 1433 height 10
click at [600, 582] on div "50 Per Page 1 * of 1" at bounding box center [736, 624] width 1472 height 84
drag, startPoint x: 615, startPoint y: 566, endPoint x: 629, endPoint y: 574, distance: 15.5
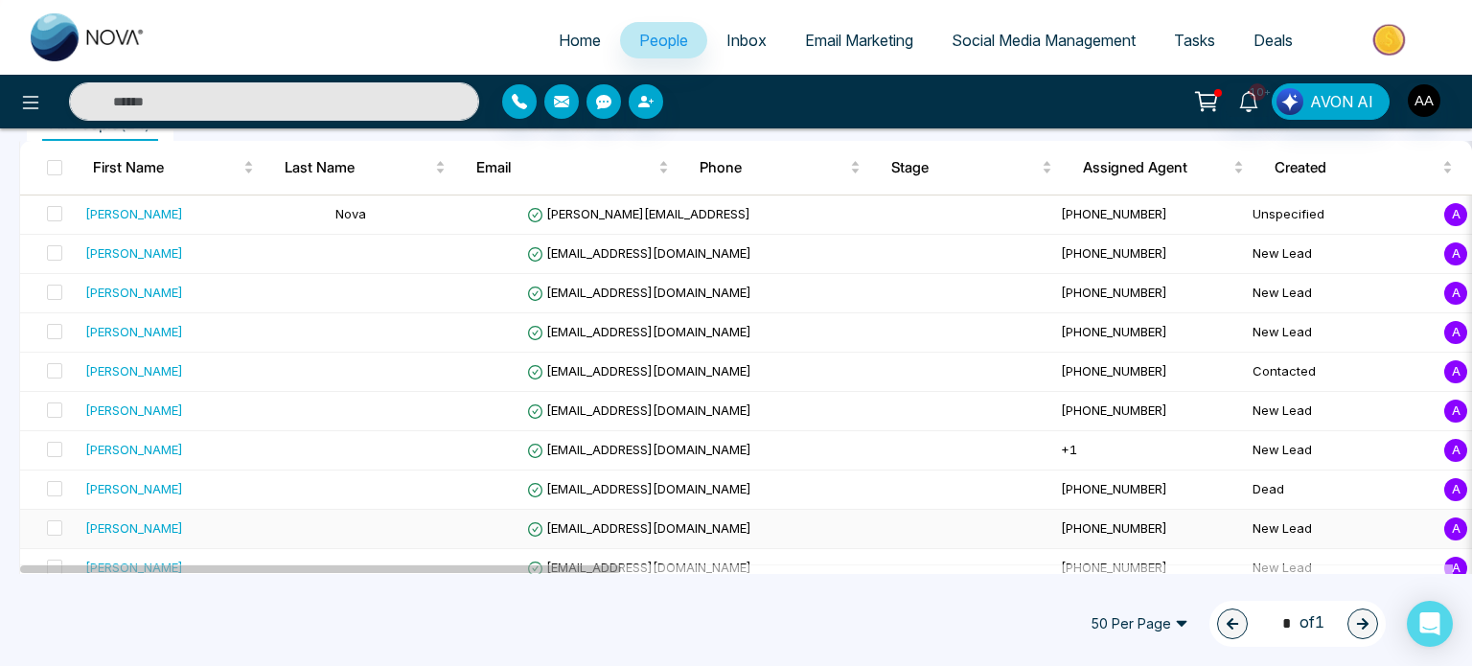
click at [629, 574] on div "First Name Last Name Email Phone Stage Assigned Agent Created Tags Source Provi…" at bounding box center [745, 645] width 1453 height 1008
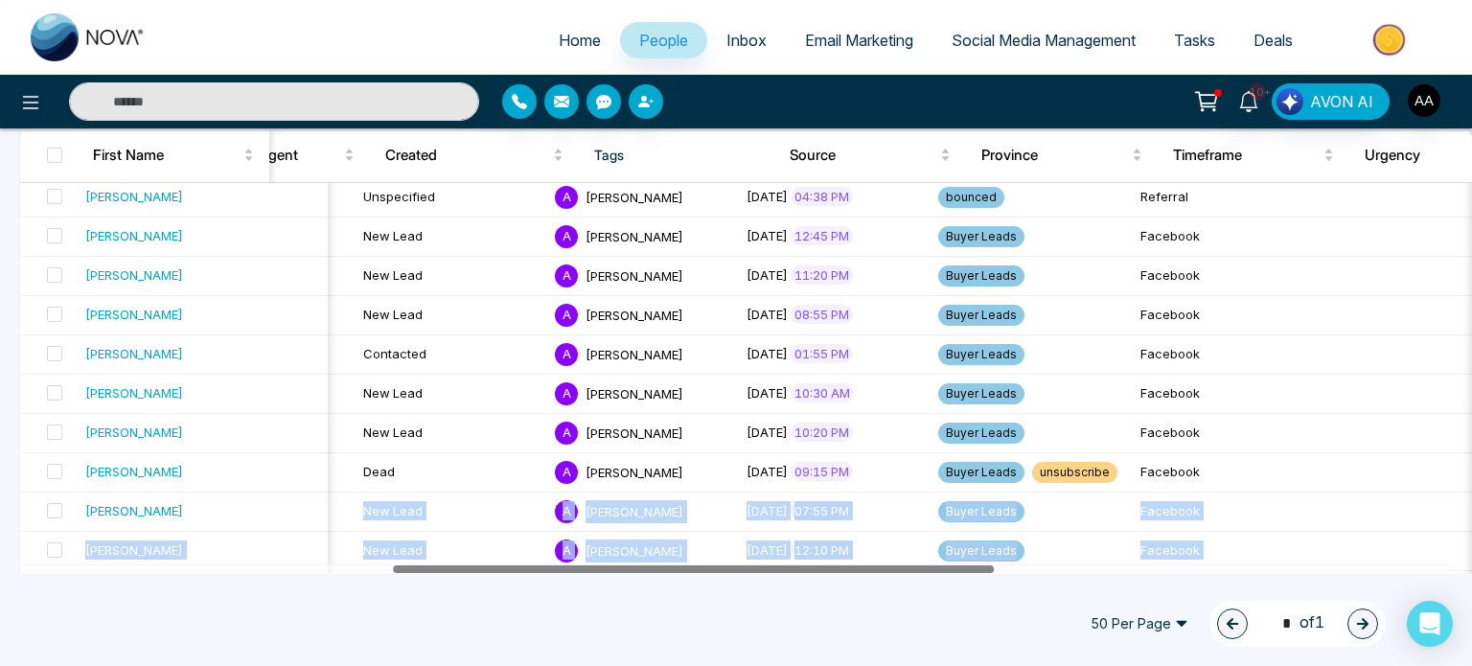
scroll to position [0, 932]
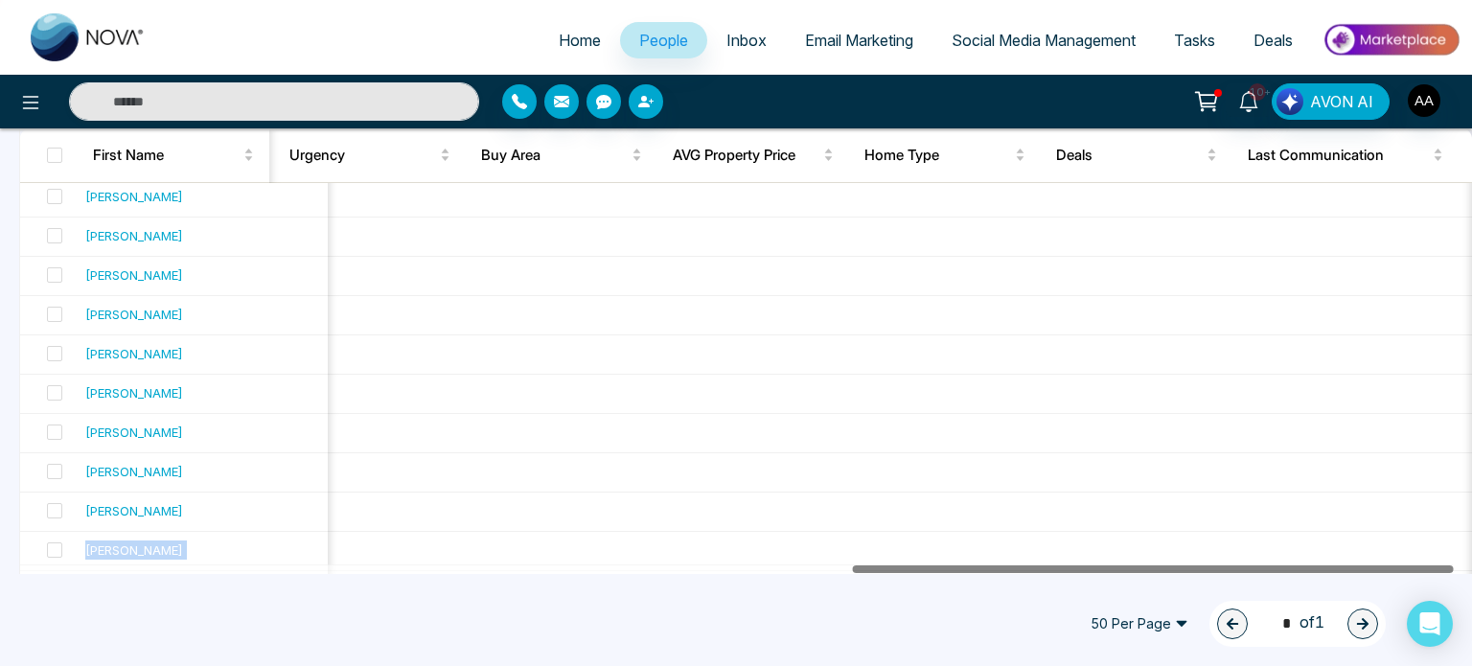
drag, startPoint x: 616, startPoint y: 572, endPoint x: 1521, endPoint y: 575, distance: 904.6
click at [1461, 575] on html "Home People Inbox Email Marketing Social Media Management Tasks Deals 10+ AVON …" at bounding box center [736, 333] width 1472 height 666
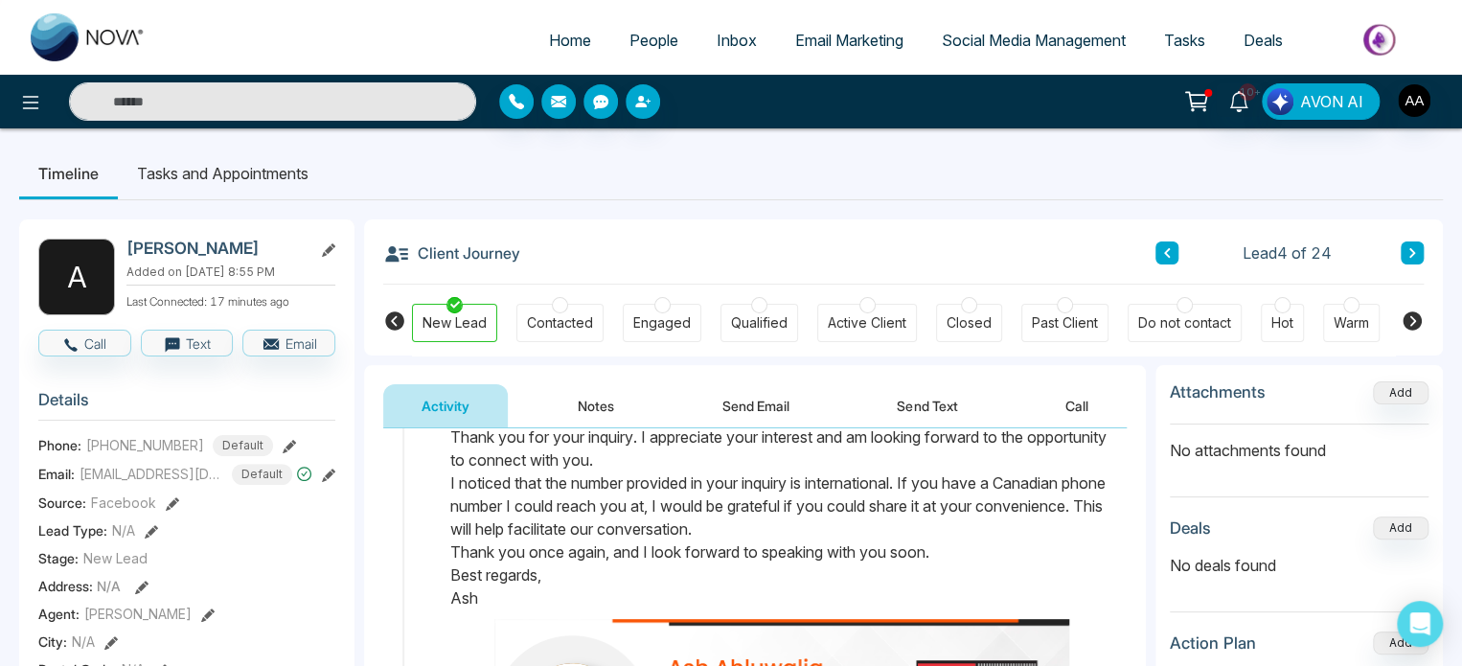
click at [364, 60] on ul "Home People Inbox Email Marketing Social Media Management Tasks Deals" at bounding box center [808, 41] width 1286 height 53
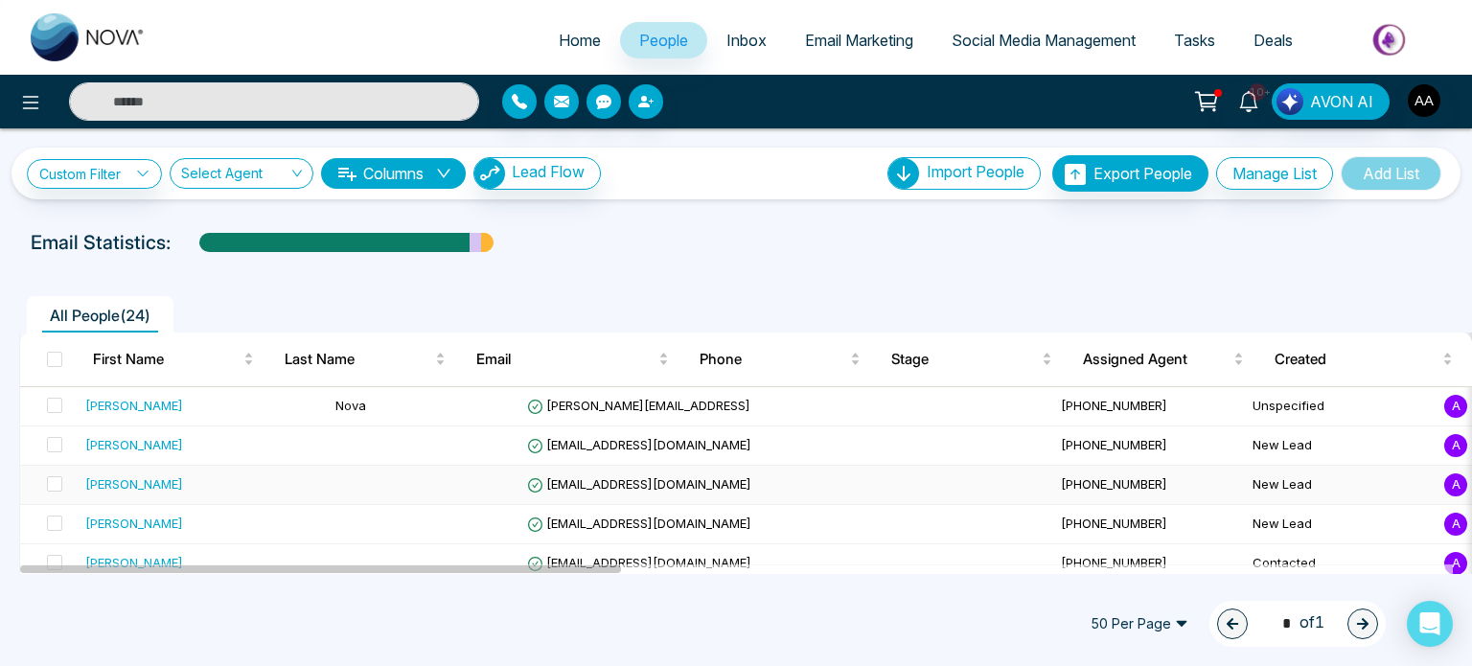
click at [328, 505] on td at bounding box center [424, 485] width 192 height 39
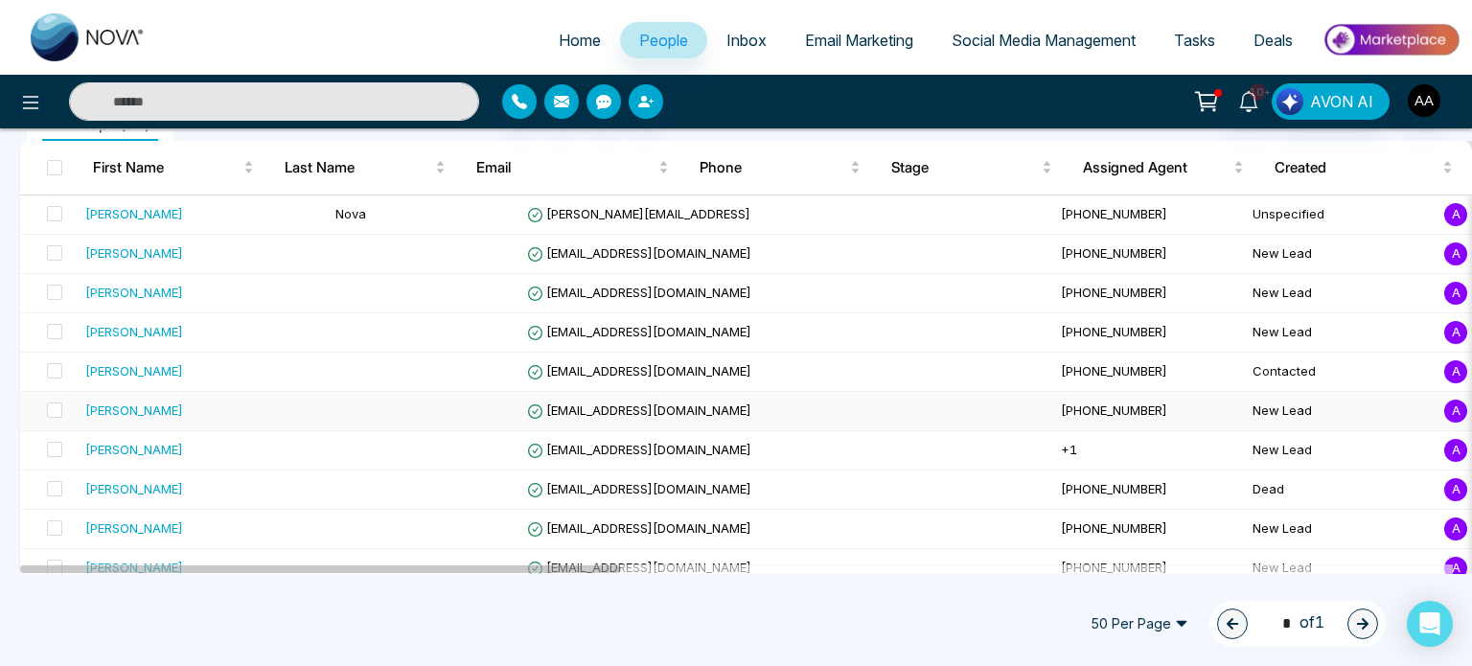
click at [402, 431] on td at bounding box center [424, 411] width 192 height 39
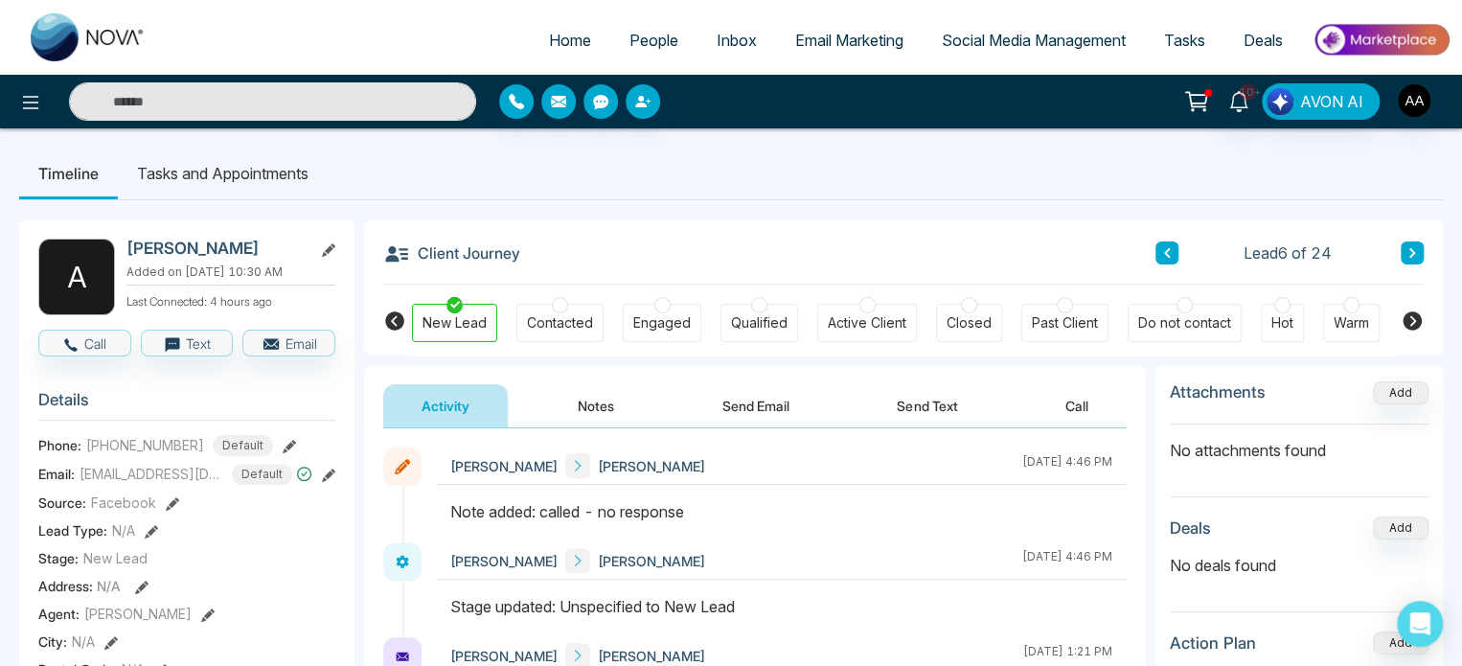
click at [549, 41] on span "Home" at bounding box center [570, 40] width 42 height 19
select select "*"
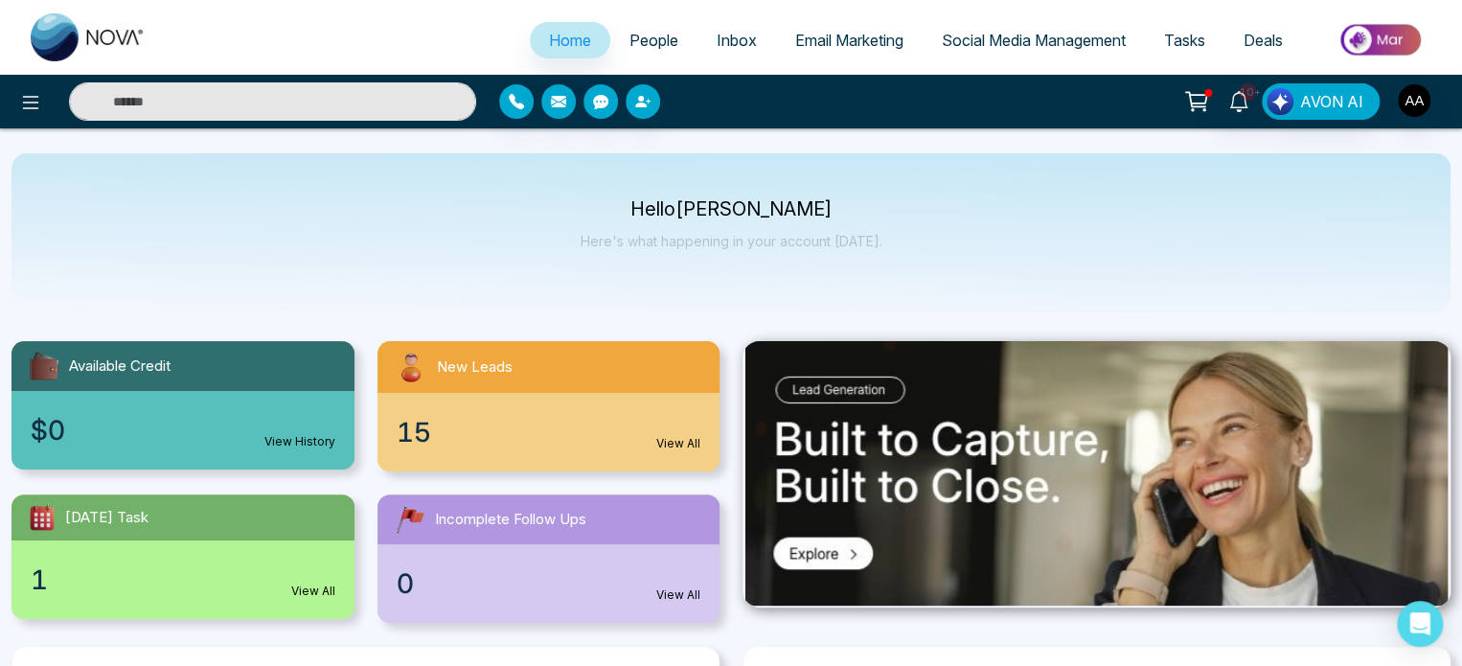
click at [436, 413] on div "15 View All" at bounding box center [549, 432] width 343 height 79
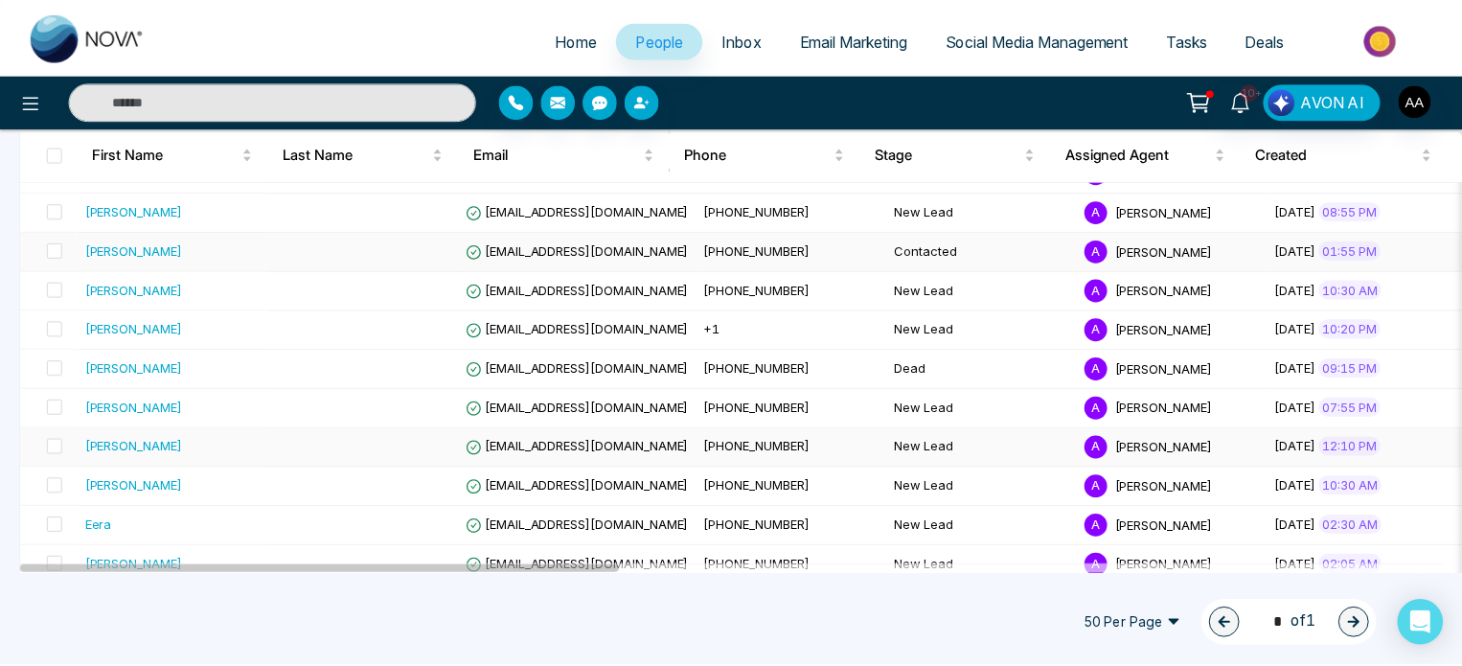
scroll to position [251, 0]
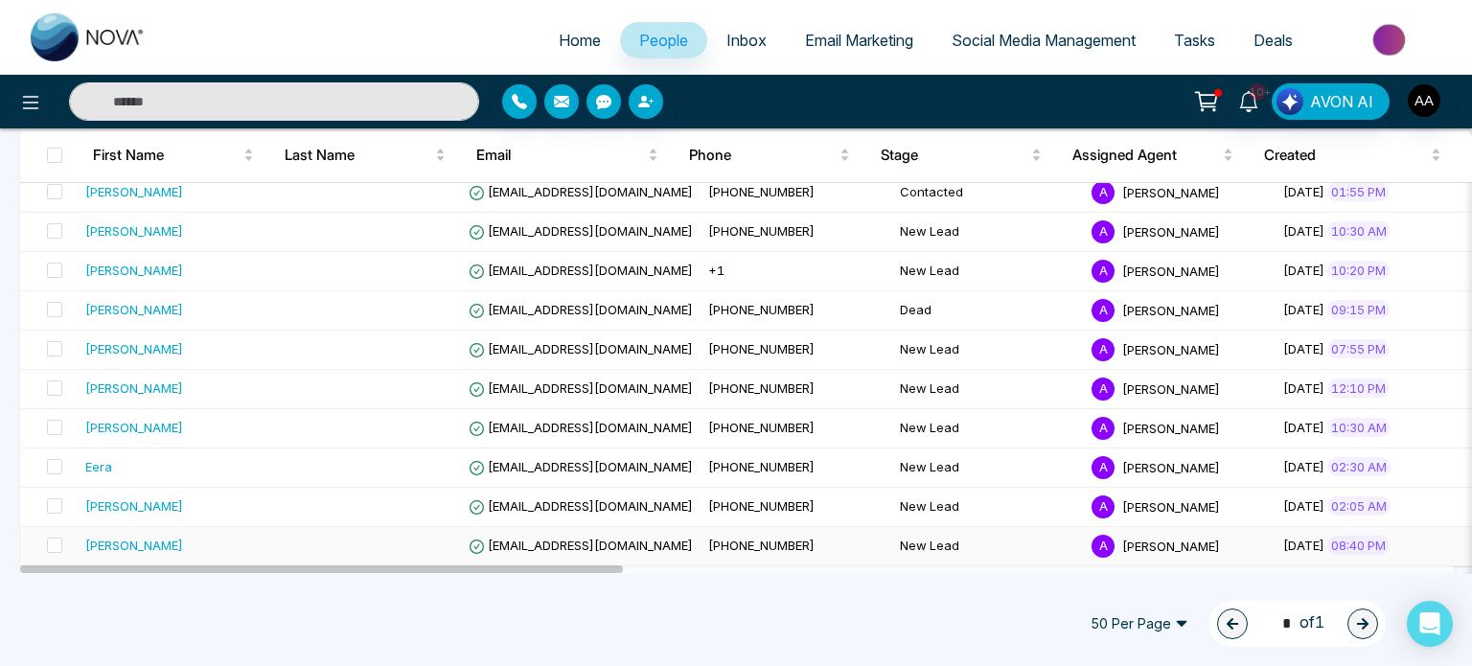
click at [577, 548] on span "[EMAIL_ADDRESS][DOMAIN_NAME]" at bounding box center [581, 545] width 224 height 15
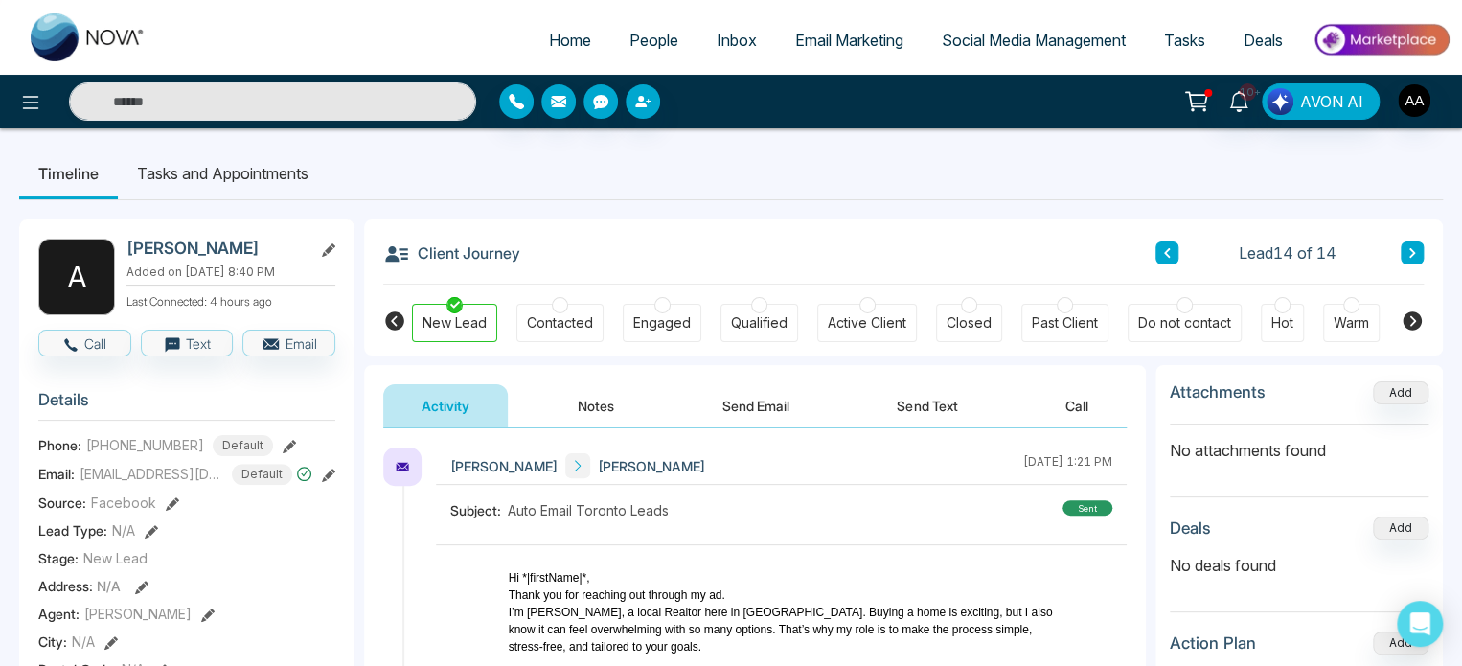
click at [157, 256] on h2 "[PERSON_NAME]" at bounding box center [215, 248] width 178 height 19
click at [1406, 331] on icon at bounding box center [1412, 320] width 19 height 19
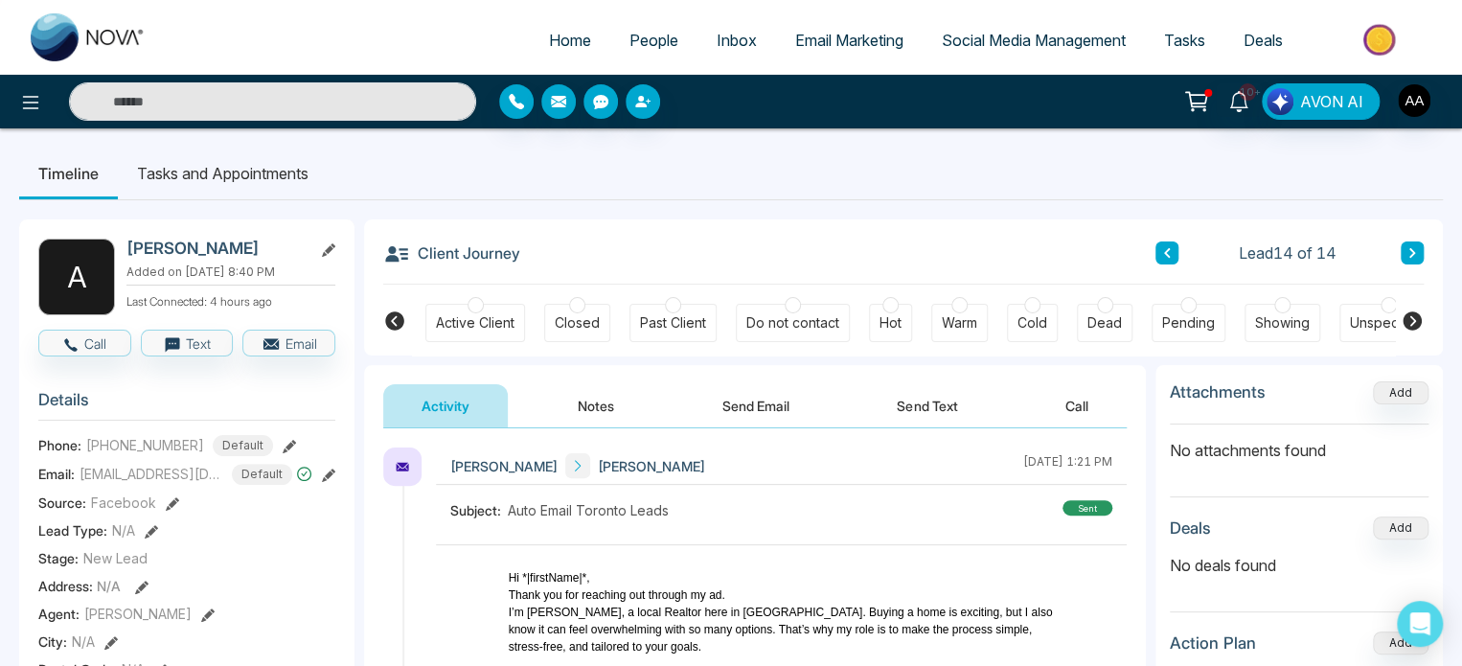
click at [1406, 331] on icon at bounding box center [1412, 320] width 19 height 19
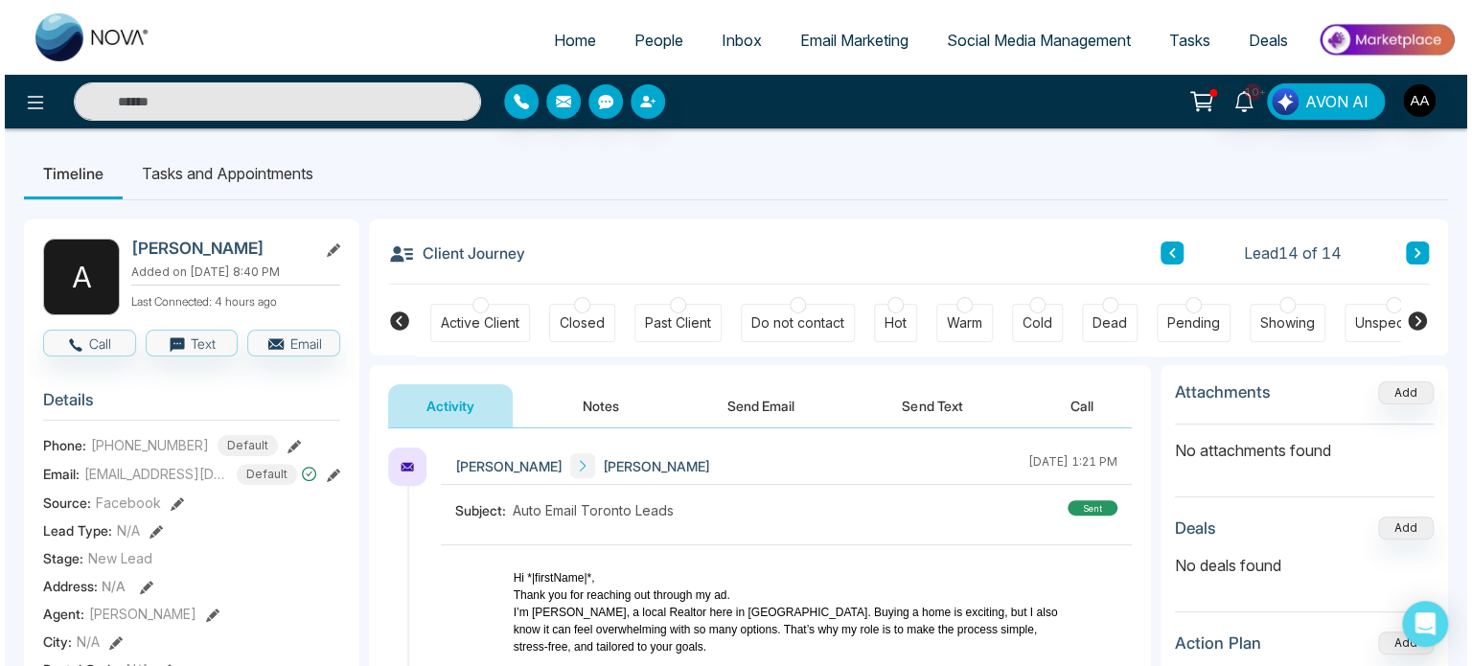
scroll to position [0, 426]
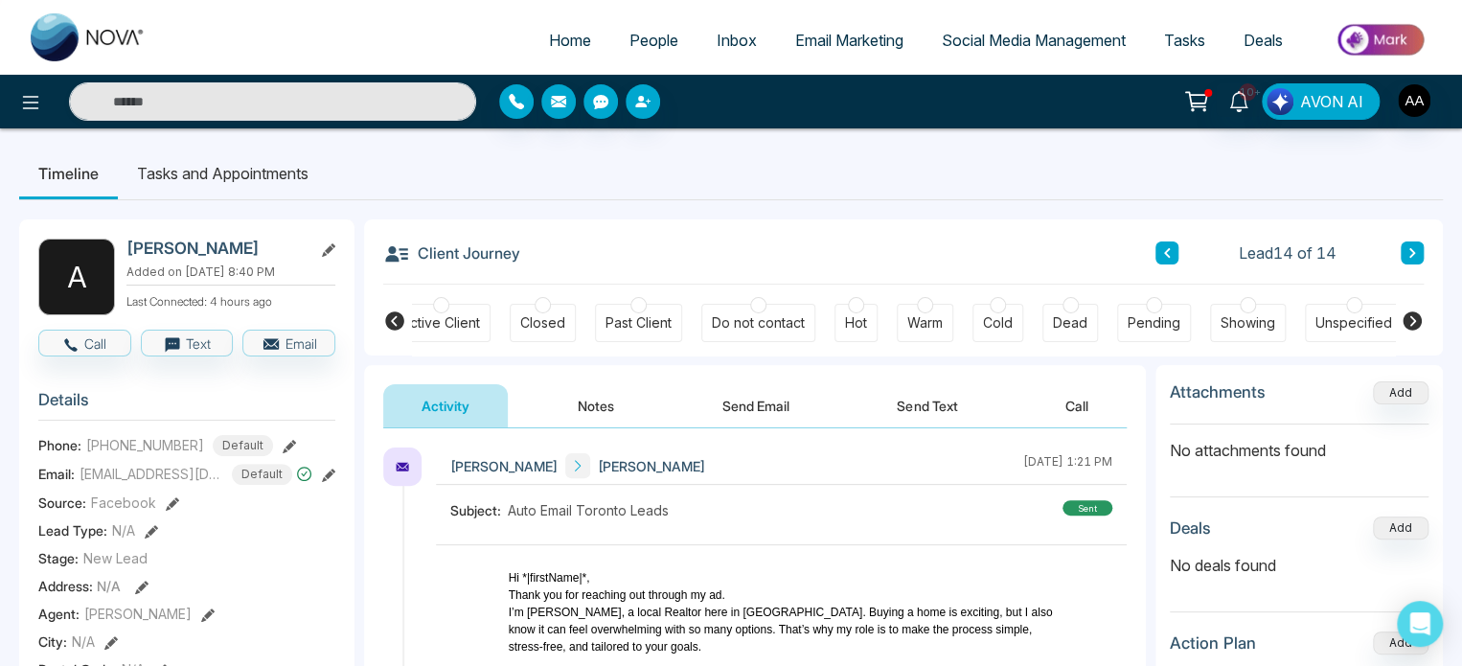
click at [1069, 328] on div "Dead" at bounding box center [1070, 322] width 34 height 19
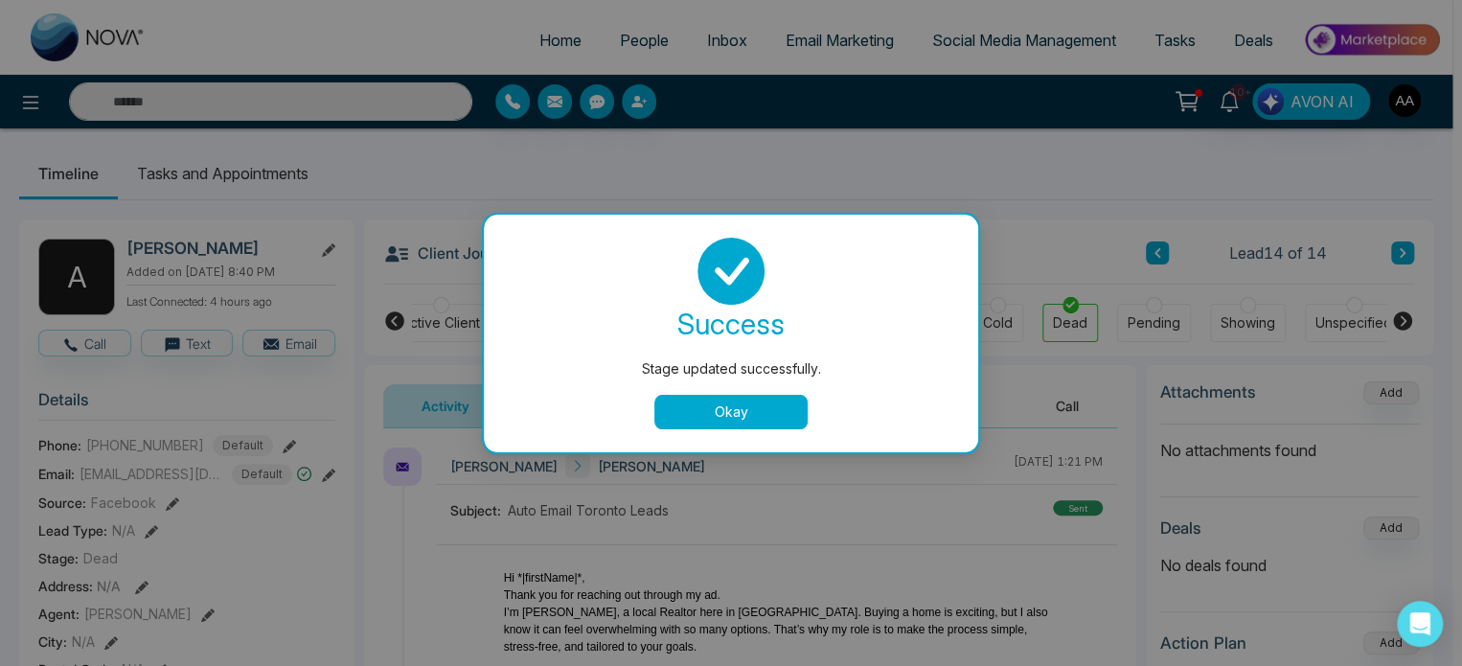
scroll to position [0, 425]
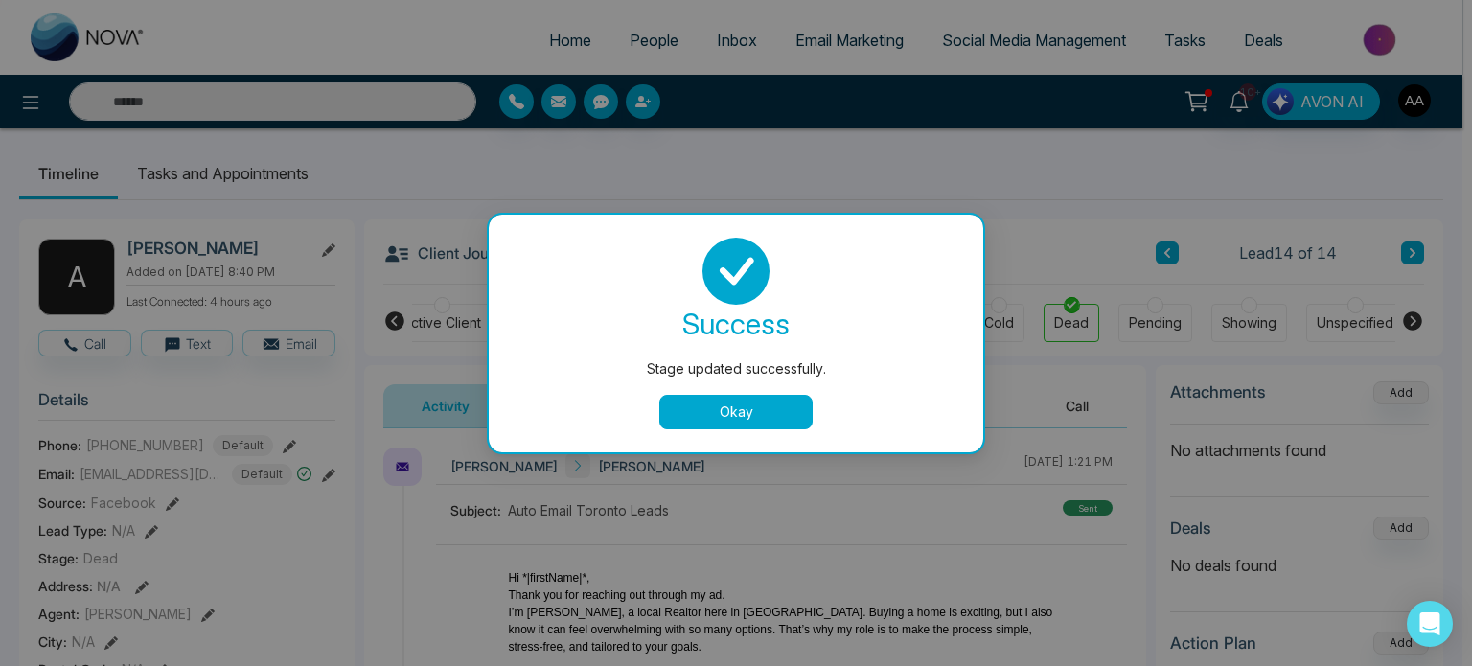
click at [723, 409] on button "Okay" at bounding box center [735, 412] width 153 height 34
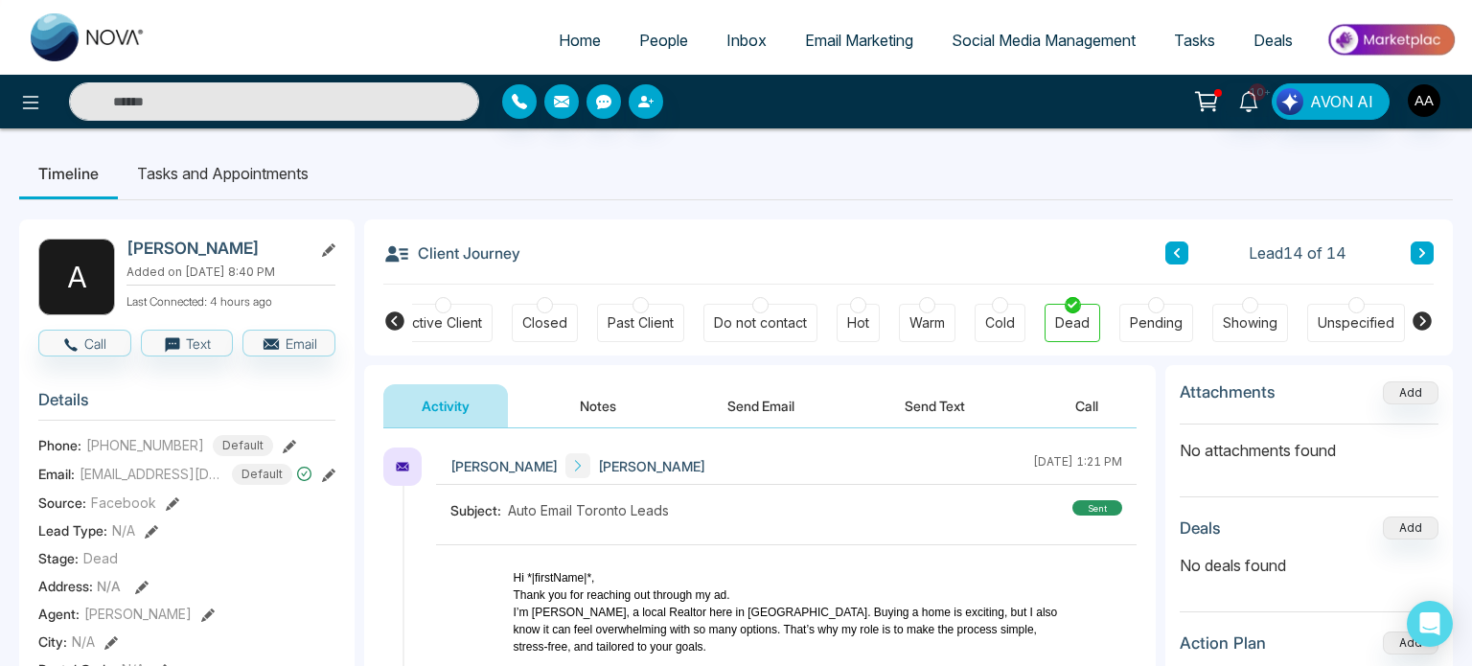
scroll to position [0, 417]
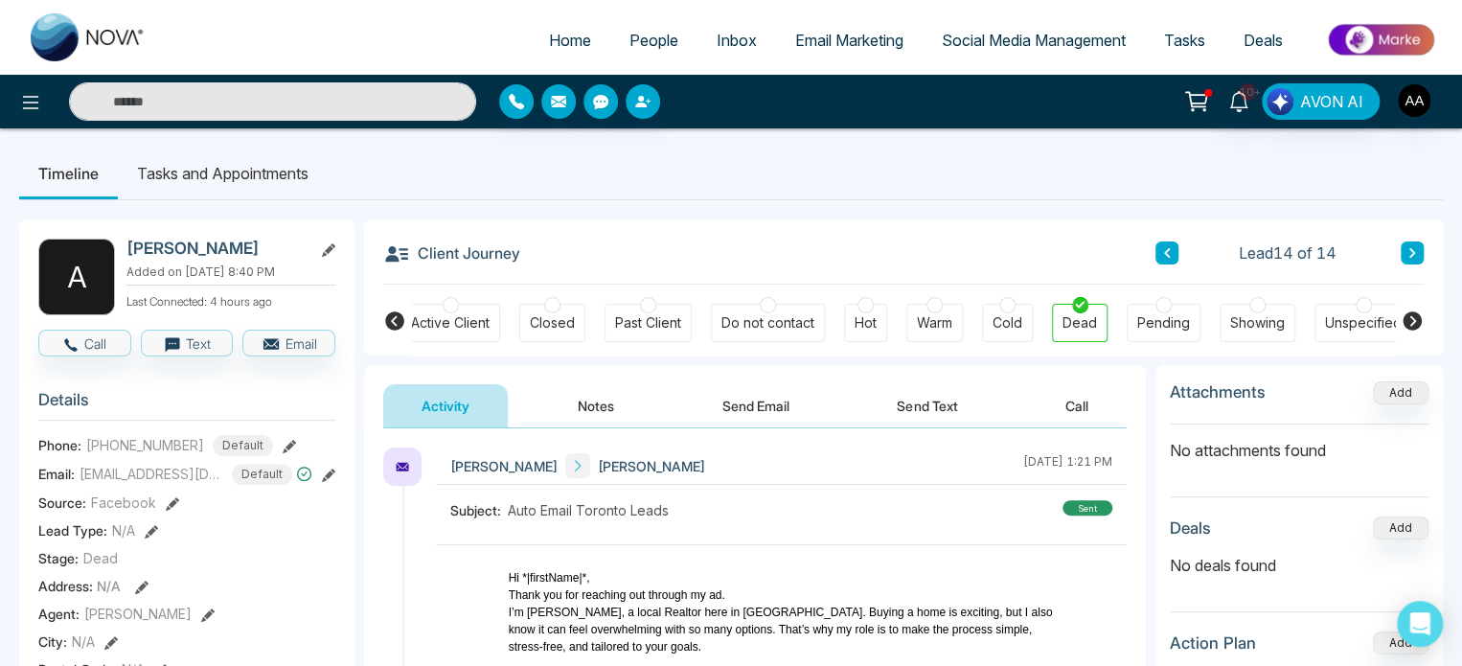
click at [630, 50] on span "People" at bounding box center [654, 40] width 49 height 19
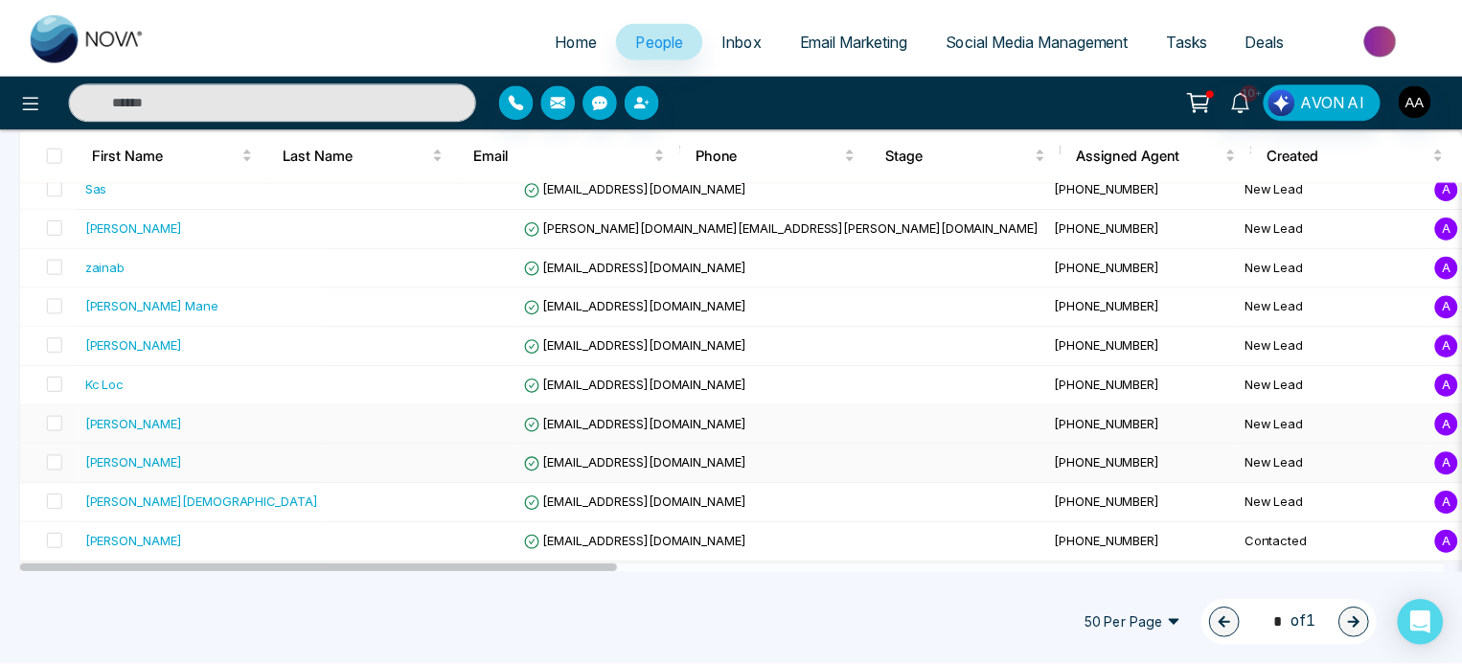
scroll to position [777, 0]
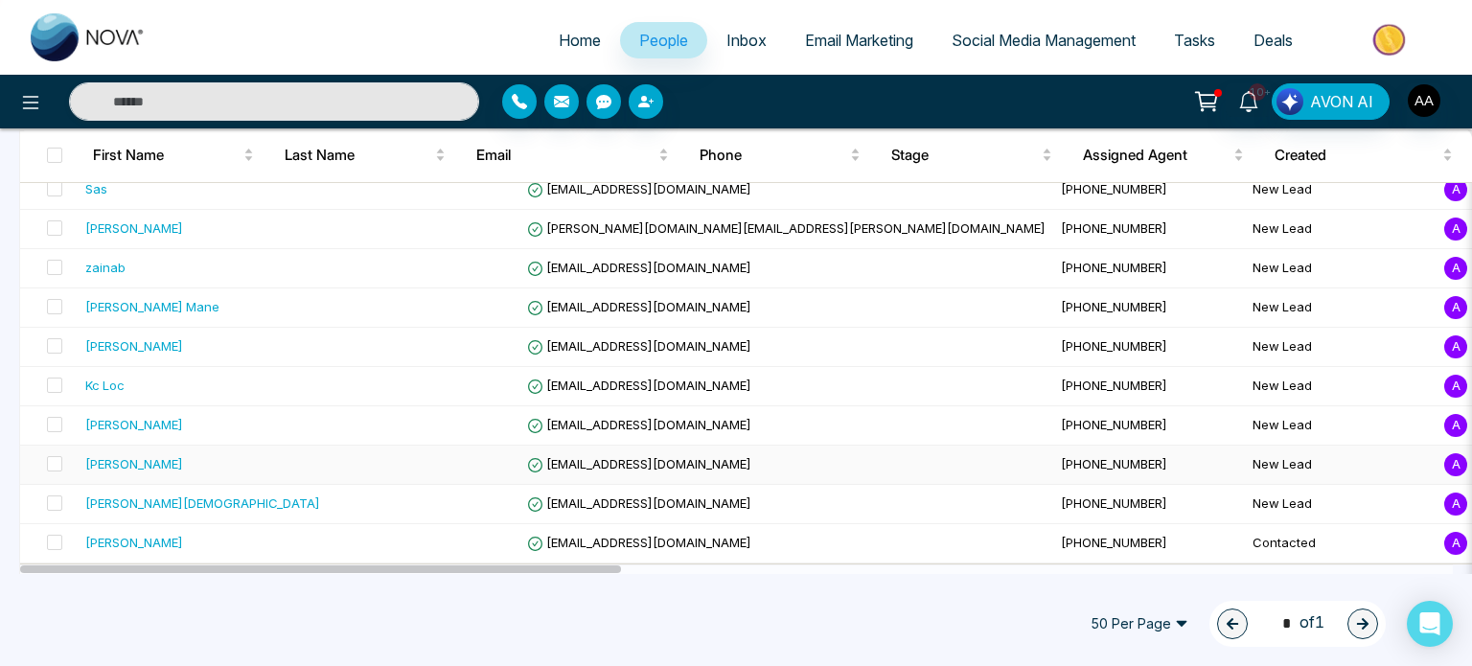
click at [230, 471] on div "[PERSON_NAME]" at bounding box center [202, 463] width 235 height 19
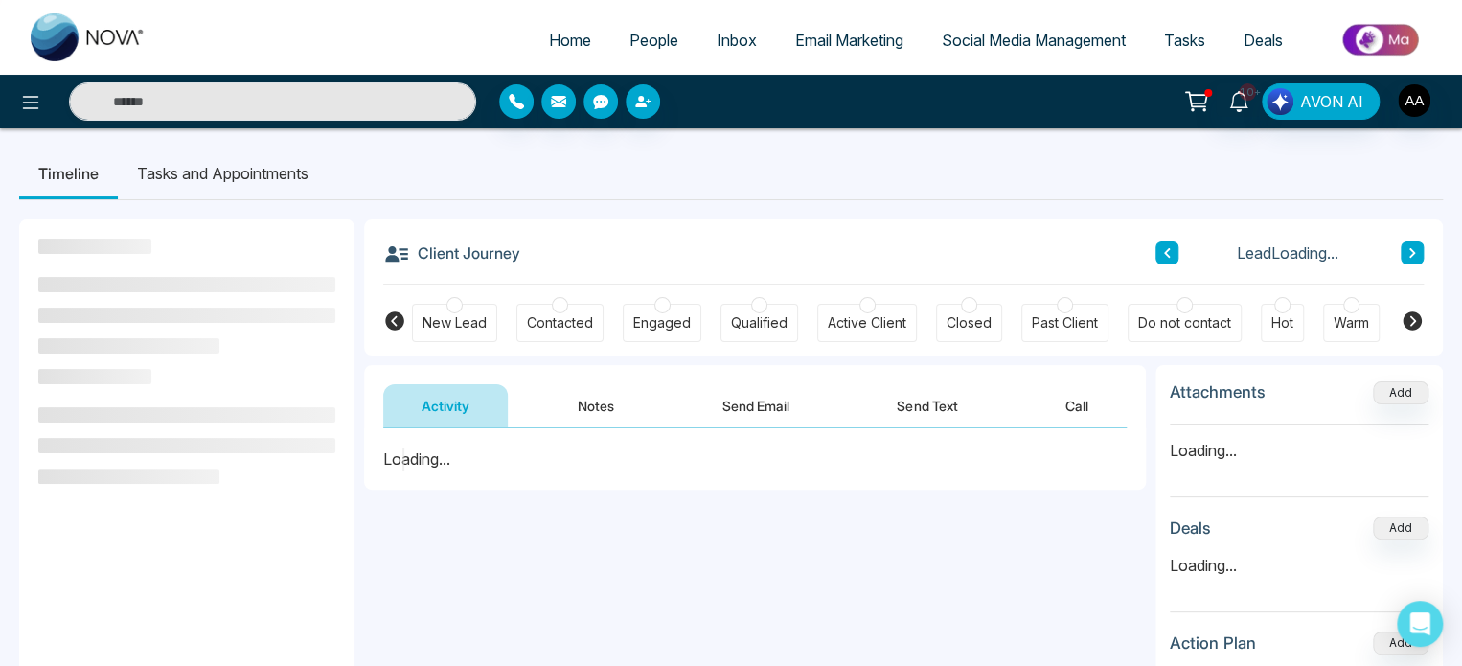
scroll to position [135, 0]
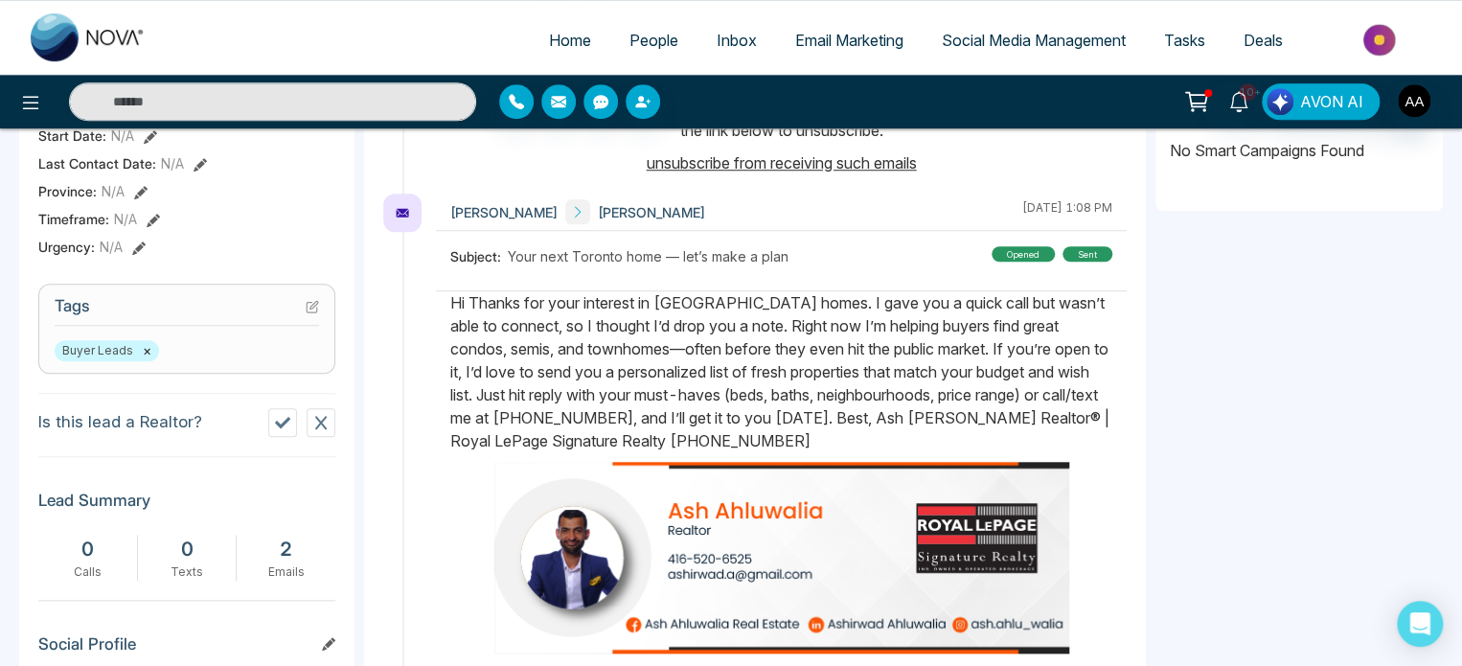
scroll to position [62, 0]
